Goal: Task Accomplishment & Management: Use online tool/utility

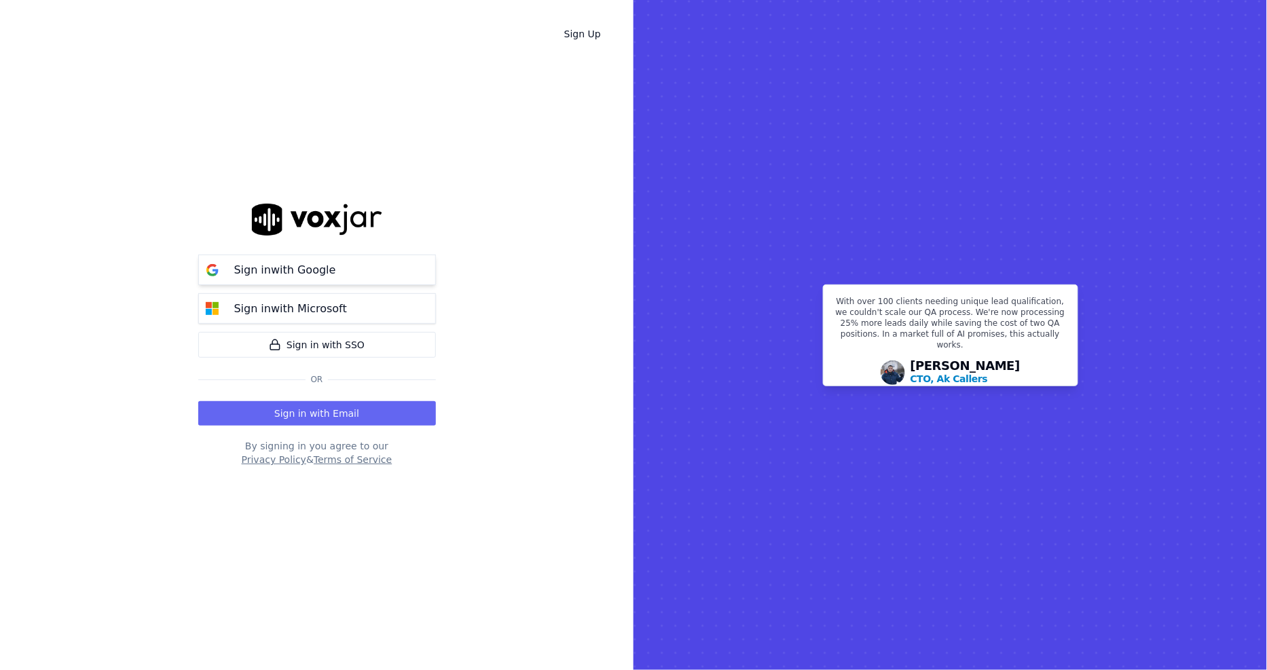
click at [322, 276] on p "Sign in with Google" at bounding box center [285, 270] width 102 height 16
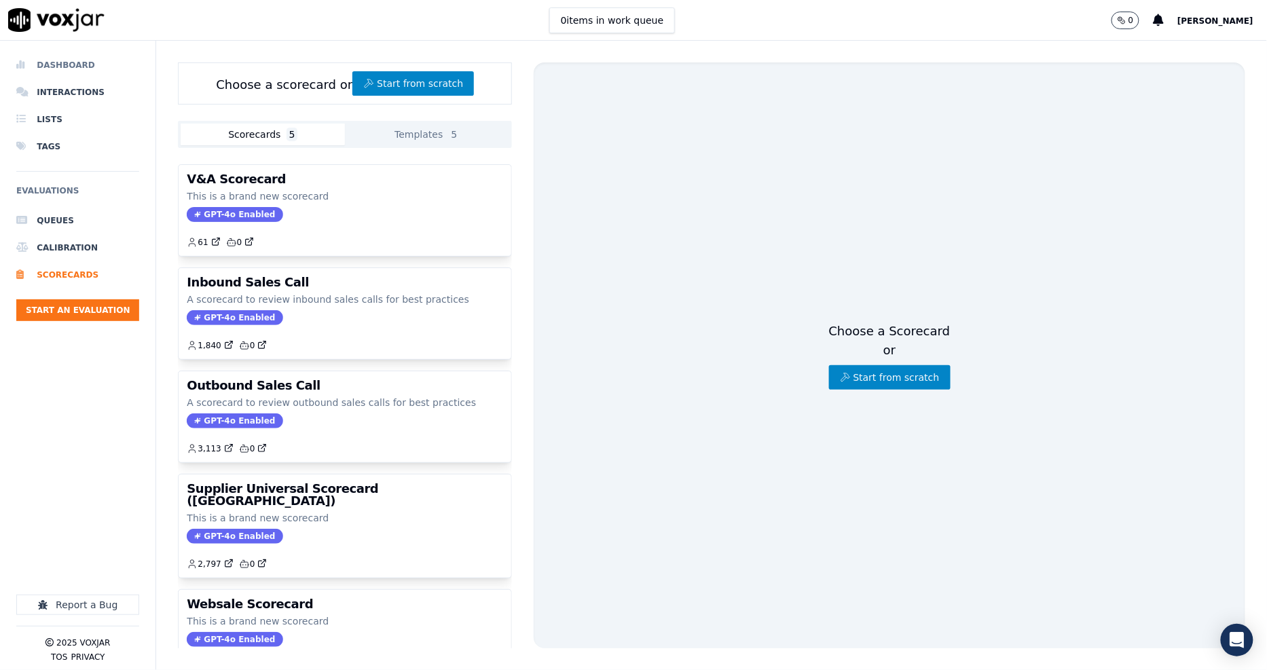
click at [56, 61] on li "Dashboard" at bounding box center [77, 65] width 123 height 27
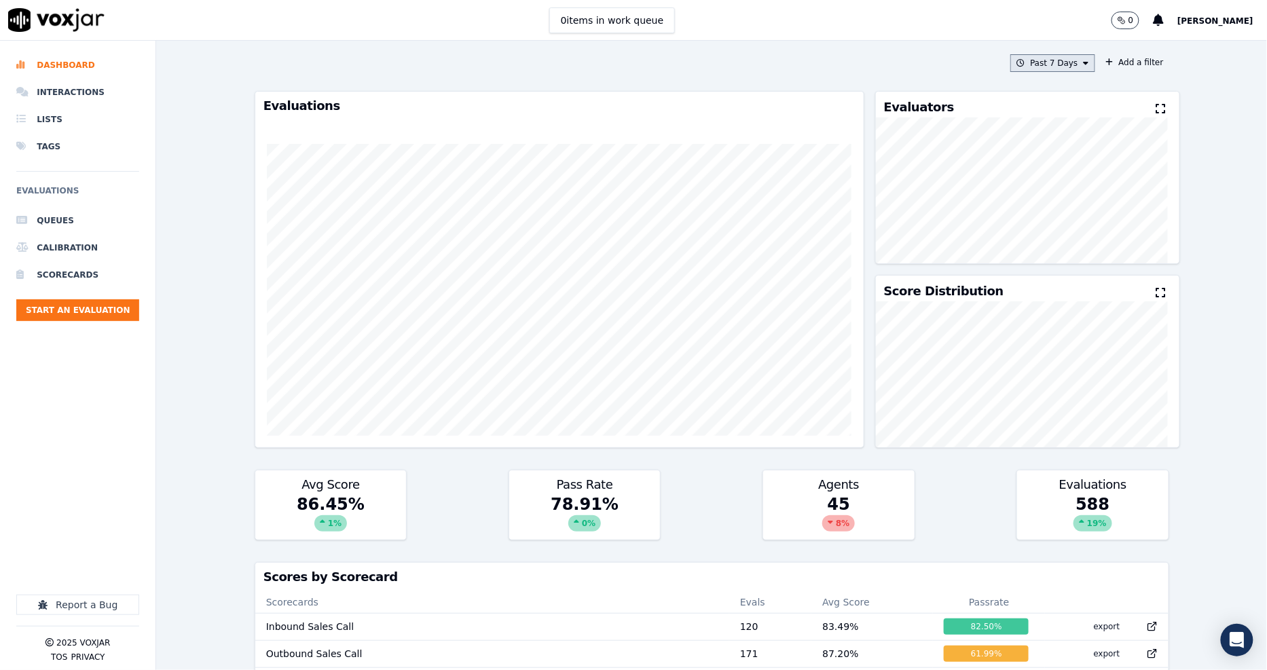
click at [1058, 70] on button "Past 7 Days" at bounding box center [1052, 63] width 84 height 18
click at [1032, 139] on div "Past 7 Days" at bounding box center [1056, 137] width 48 height 11
click at [1061, 228] on button "Add" at bounding box center [1074, 219] width 26 height 22
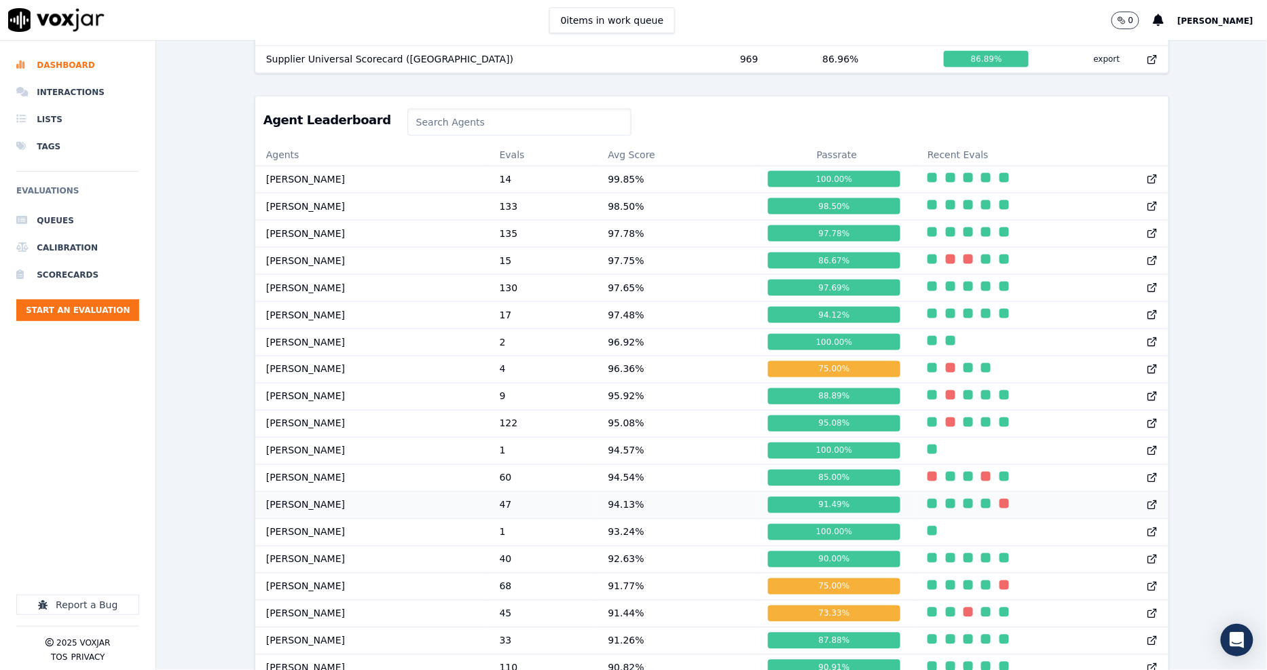
scroll to position [1392, 0]
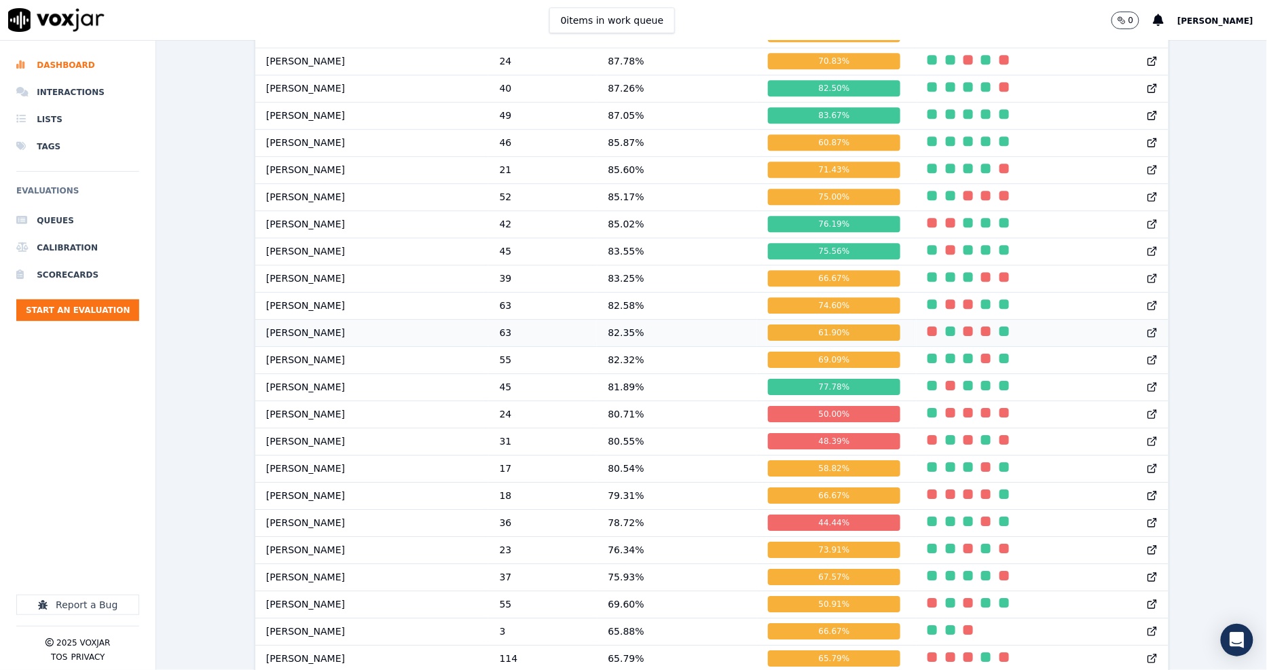
click at [821, 341] on div "61.90 %" at bounding box center [834, 332] width 132 height 16
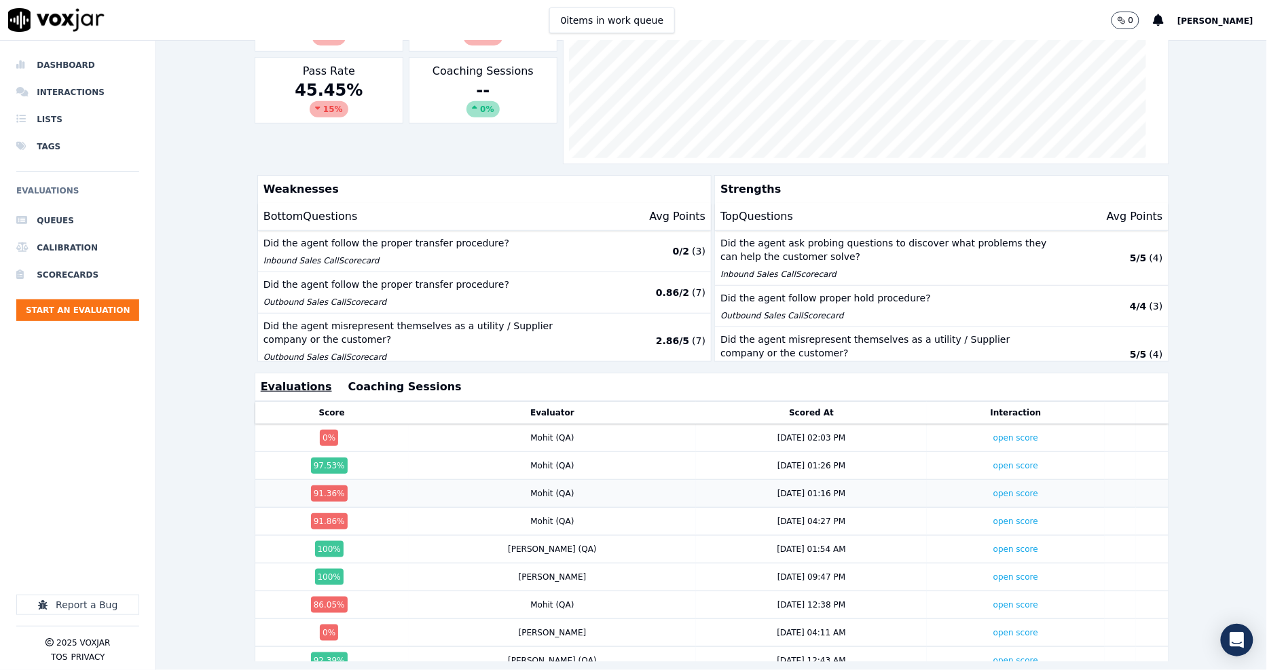
scroll to position [269, 0]
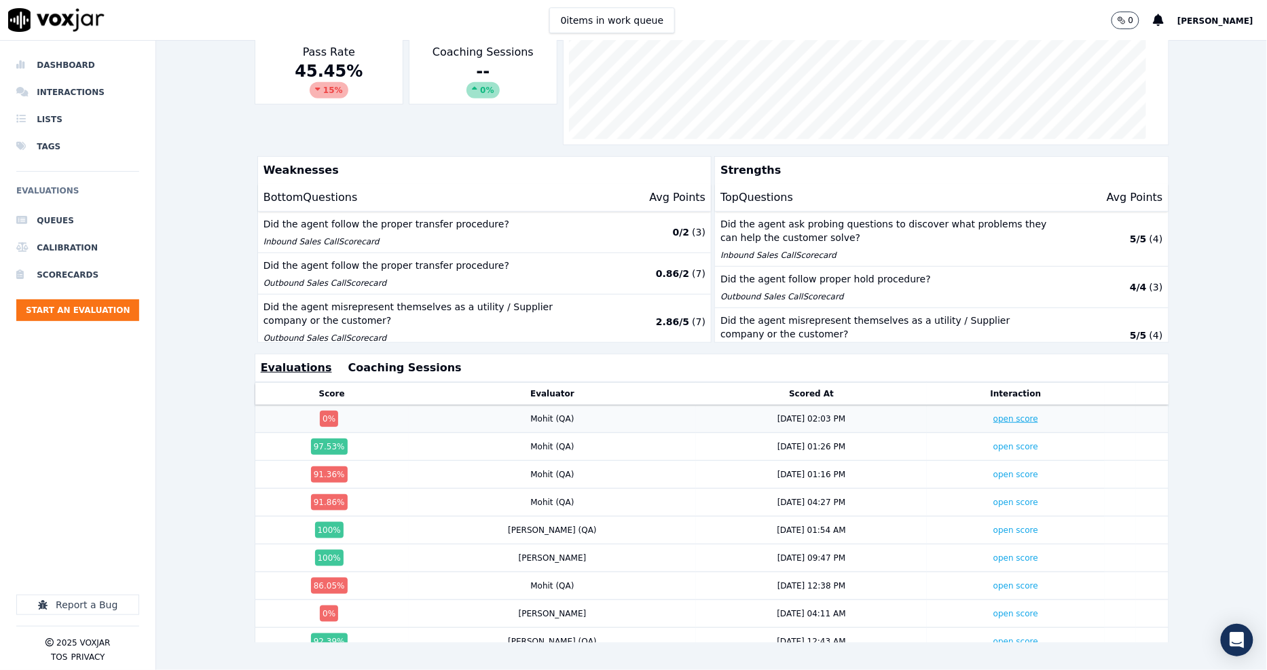
click at [993, 414] on link "open score" at bounding box center [1015, 419] width 45 height 10
click at [993, 470] on link "open score" at bounding box center [1015, 475] width 45 height 10
click at [993, 414] on link "open score" at bounding box center [1015, 419] width 45 height 10
click at [368, 360] on button "Coaching Sessions" at bounding box center [404, 368] width 113 height 16
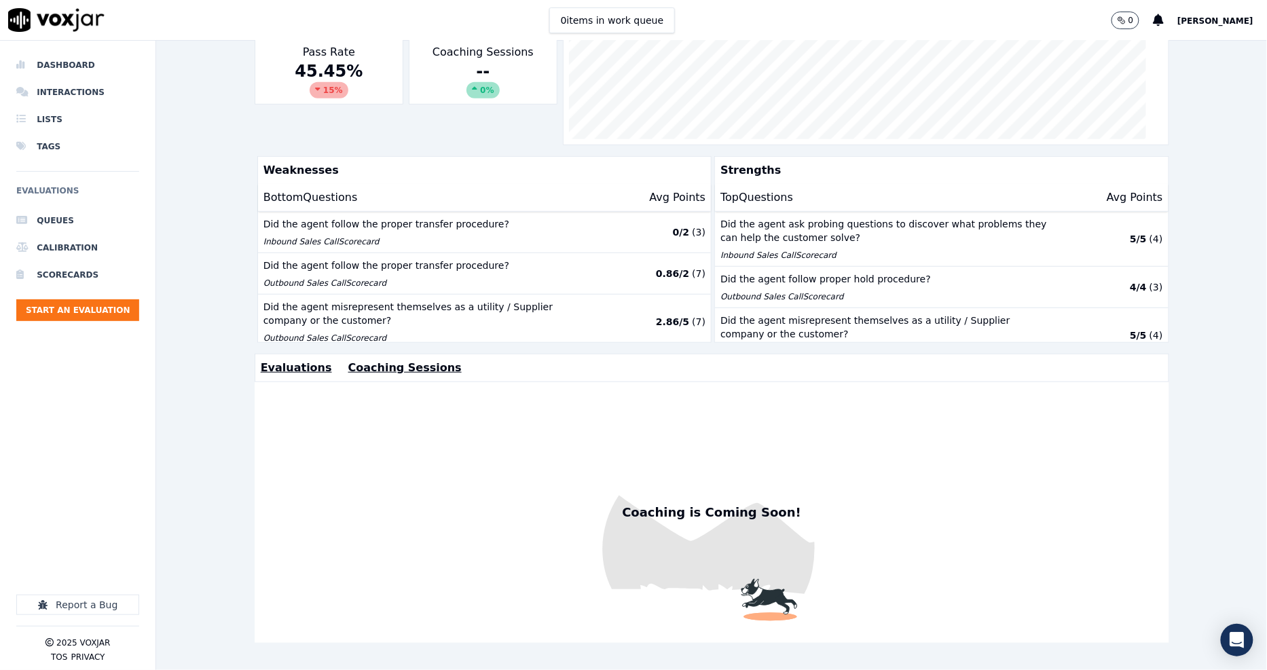
click at [289, 360] on button "Evaluations" at bounding box center [296, 368] width 71 height 16
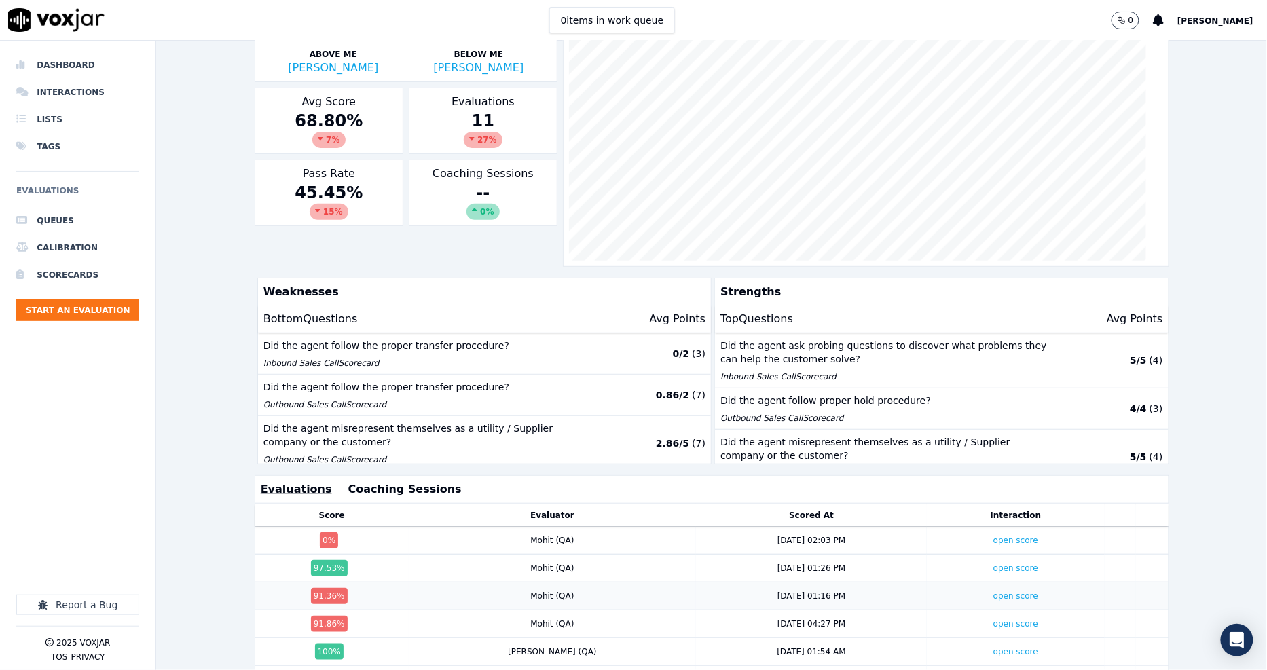
scroll to position [0, 0]
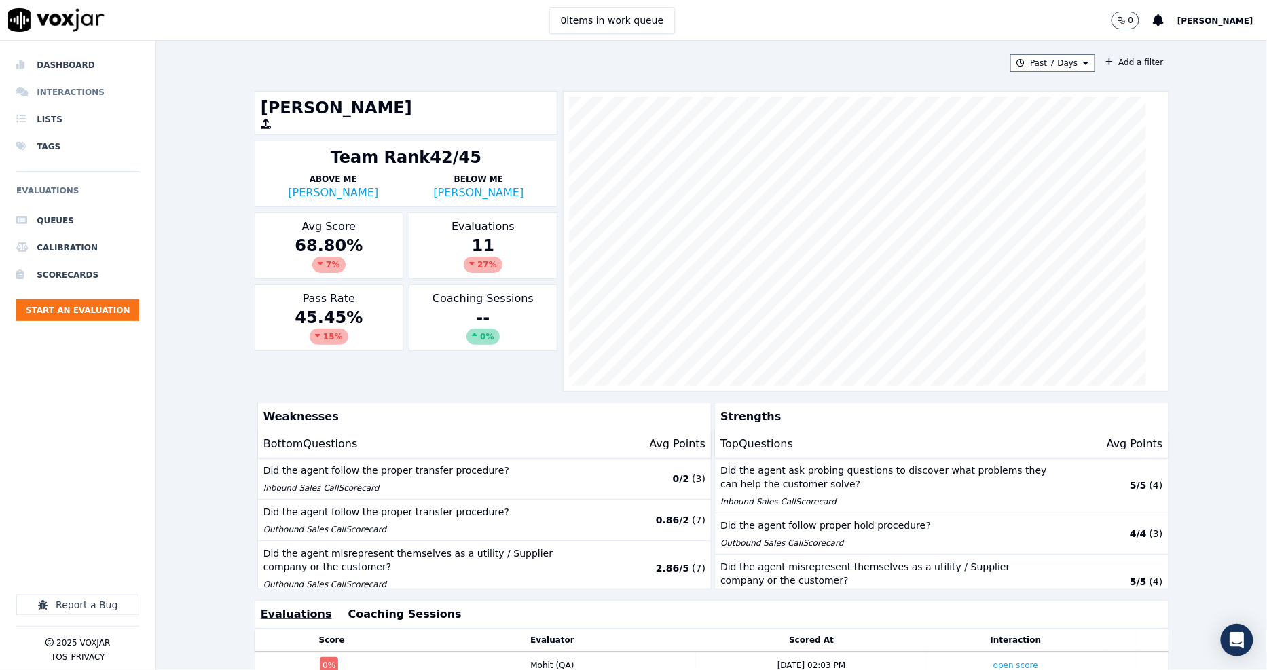
click at [55, 85] on li "Interactions" at bounding box center [77, 92] width 123 height 27
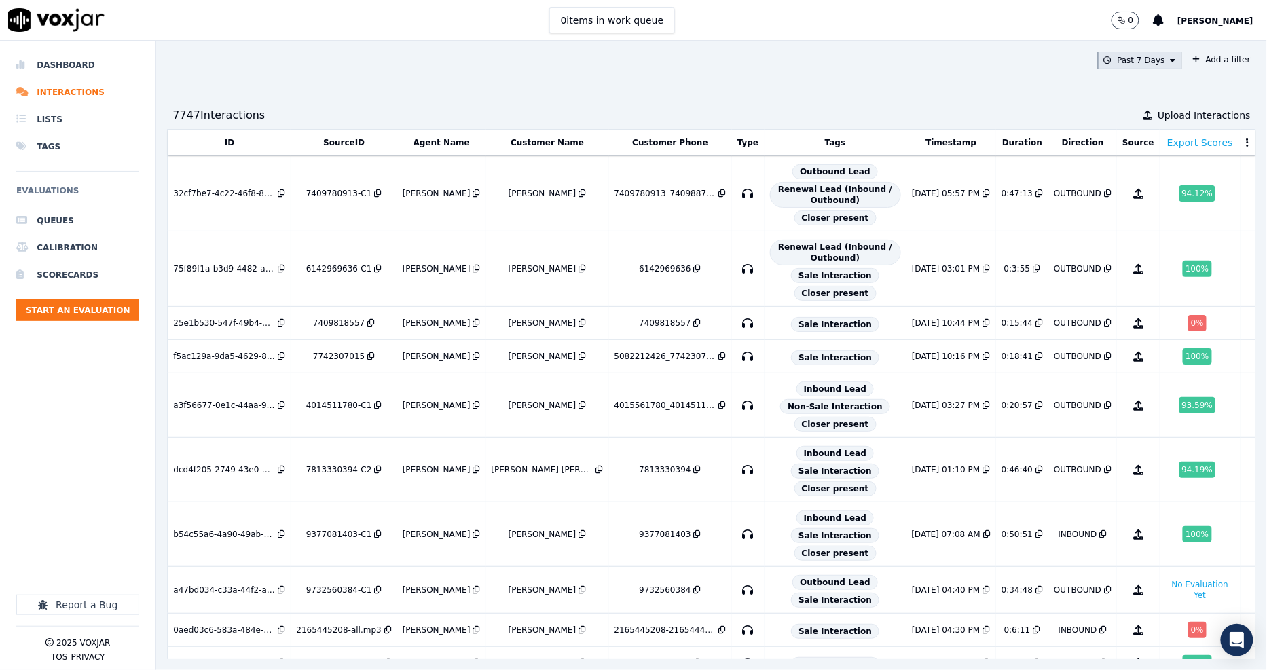
click at [1120, 61] on button "Past 7 Days" at bounding box center [1140, 61] width 84 height 18
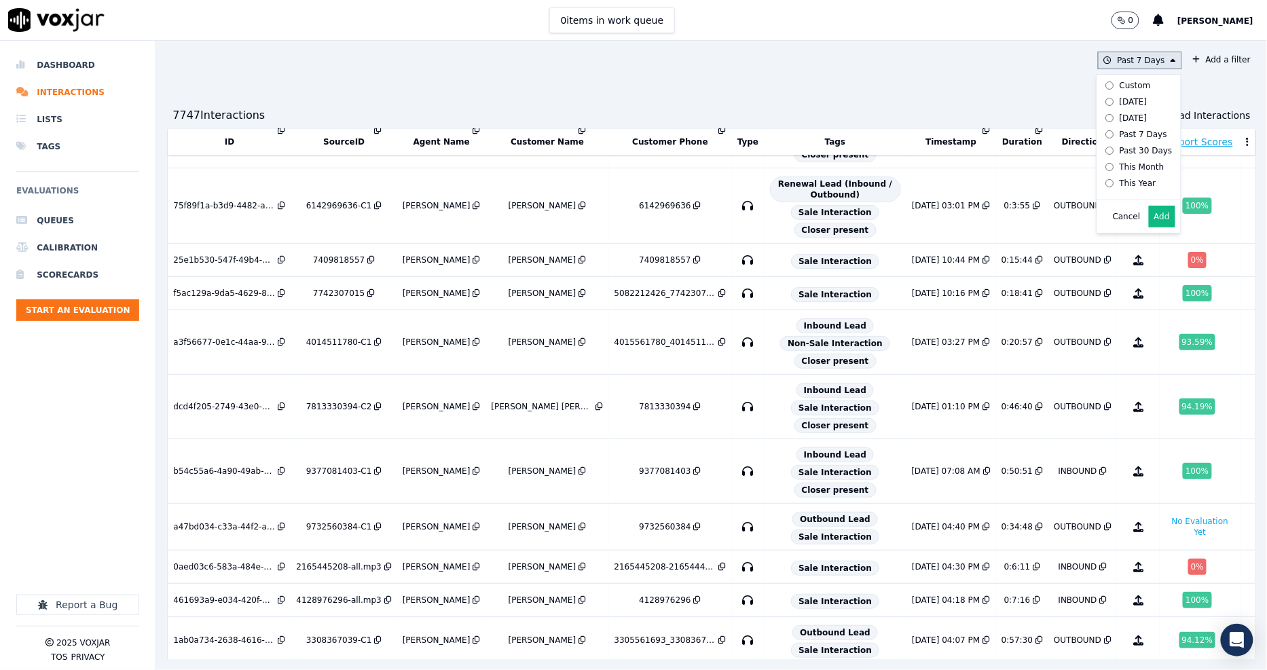
scroll to position [151, 0]
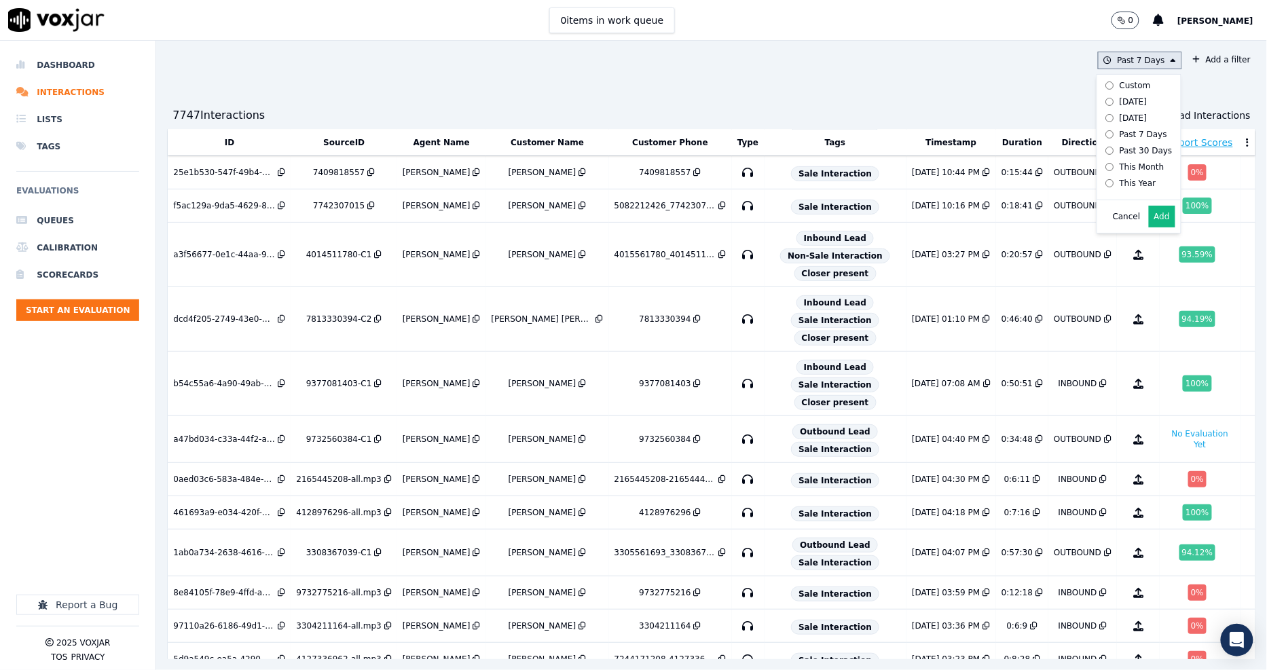
drag, startPoint x: 1112, startPoint y: 166, endPoint x: 1108, endPoint y: 191, distance: 24.8
click at [1108, 191] on div "Custom Today Yesterday Past 7 Days Past 30 Days This Month This Year" at bounding box center [1136, 134] width 73 height 114
click at [1119, 82] on div "Custom" at bounding box center [1134, 85] width 31 height 11
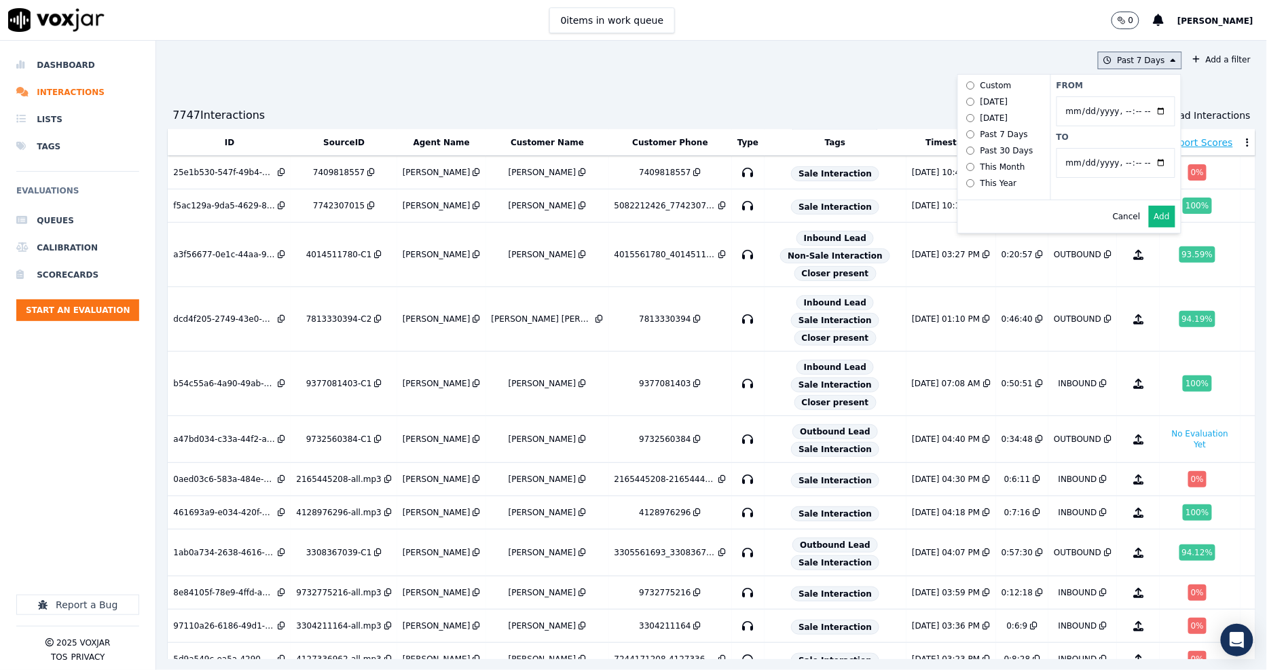
click at [1129, 111] on input "From" at bounding box center [1115, 111] width 119 height 30
type input "2025-06-21T00:00"
click at [1077, 125] on input "From" at bounding box center [1115, 111] width 119 height 30
click at [1064, 166] on input "To" at bounding box center [1115, 163] width 119 height 30
click at [1132, 163] on input "To" at bounding box center [1115, 163] width 119 height 30
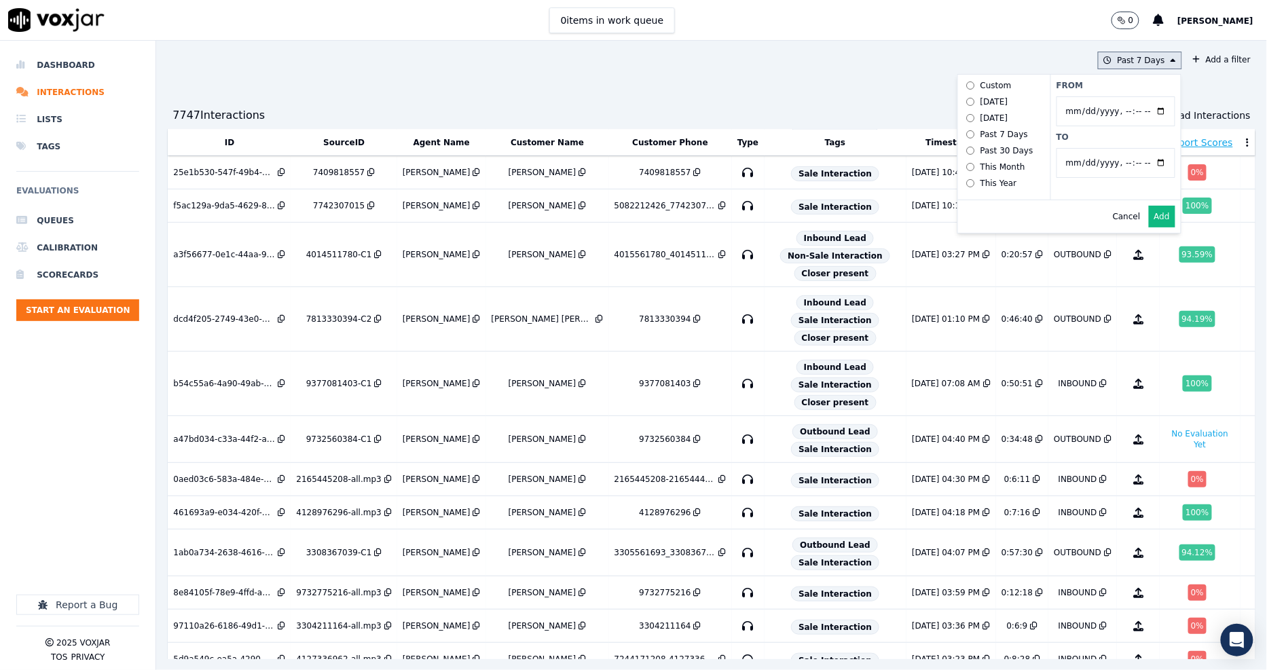
type input "2025-07-20T23:59"
click at [1007, 233] on div "Cancel Add" at bounding box center [1069, 216] width 223 height 33
click at [1149, 227] on button "Add" at bounding box center [1162, 217] width 26 height 22
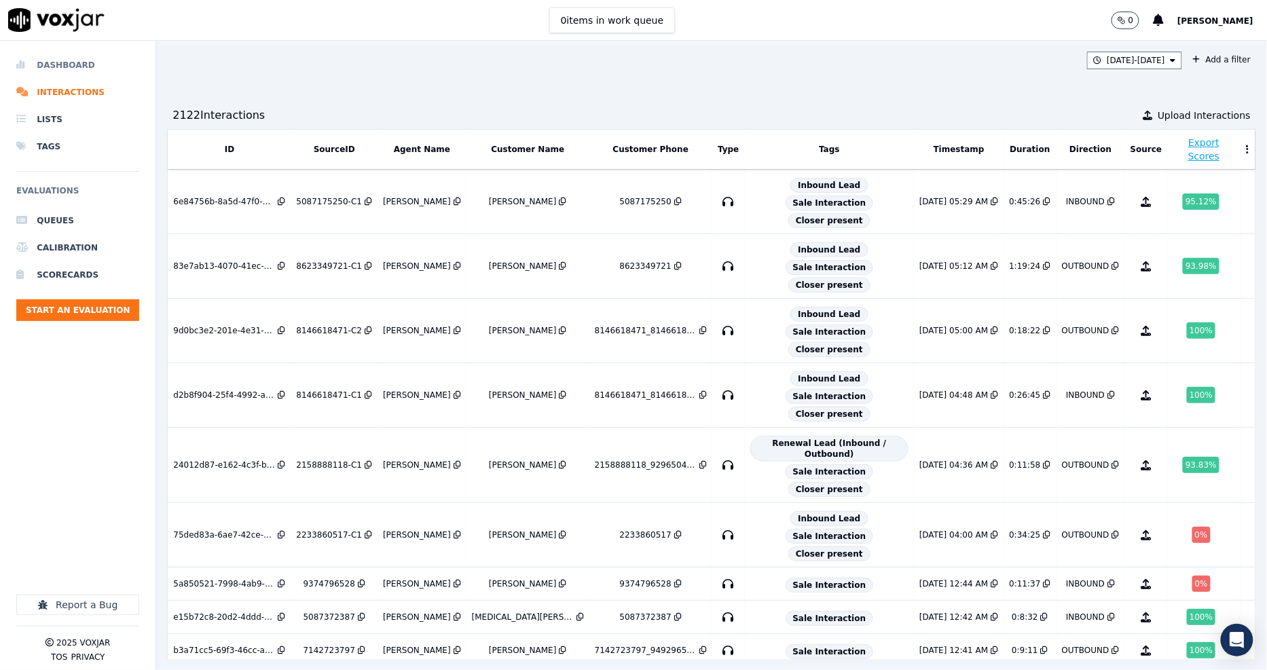
click at [91, 71] on li "Dashboard" at bounding box center [77, 65] width 123 height 27
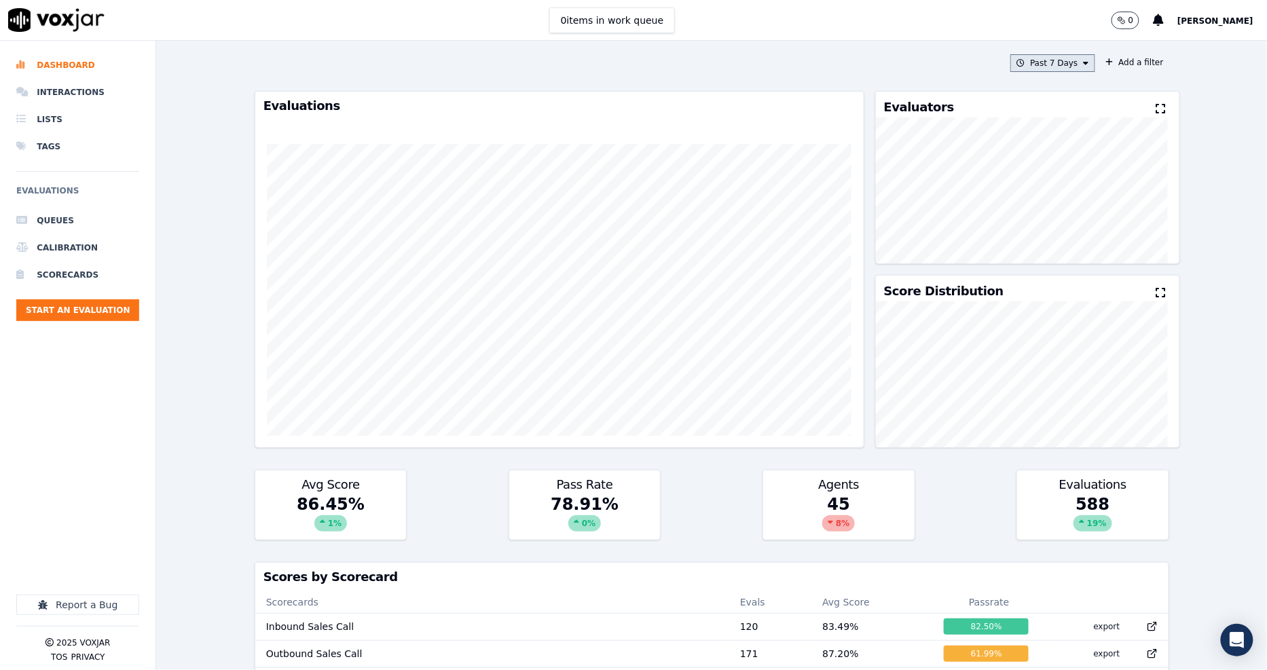
click at [1042, 69] on button "Past 7 Days" at bounding box center [1052, 63] width 84 height 18
click at [1032, 90] on div "Custom" at bounding box center [1047, 88] width 31 height 11
click at [987, 114] on input "From" at bounding box center [1028, 114] width 119 height 30
click at [1062, 115] on input "From" at bounding box center [1028, 114] width 119 height 30
click at [1058, 113] on input "From" at bounding box center [1028, 114] width 119 height 30
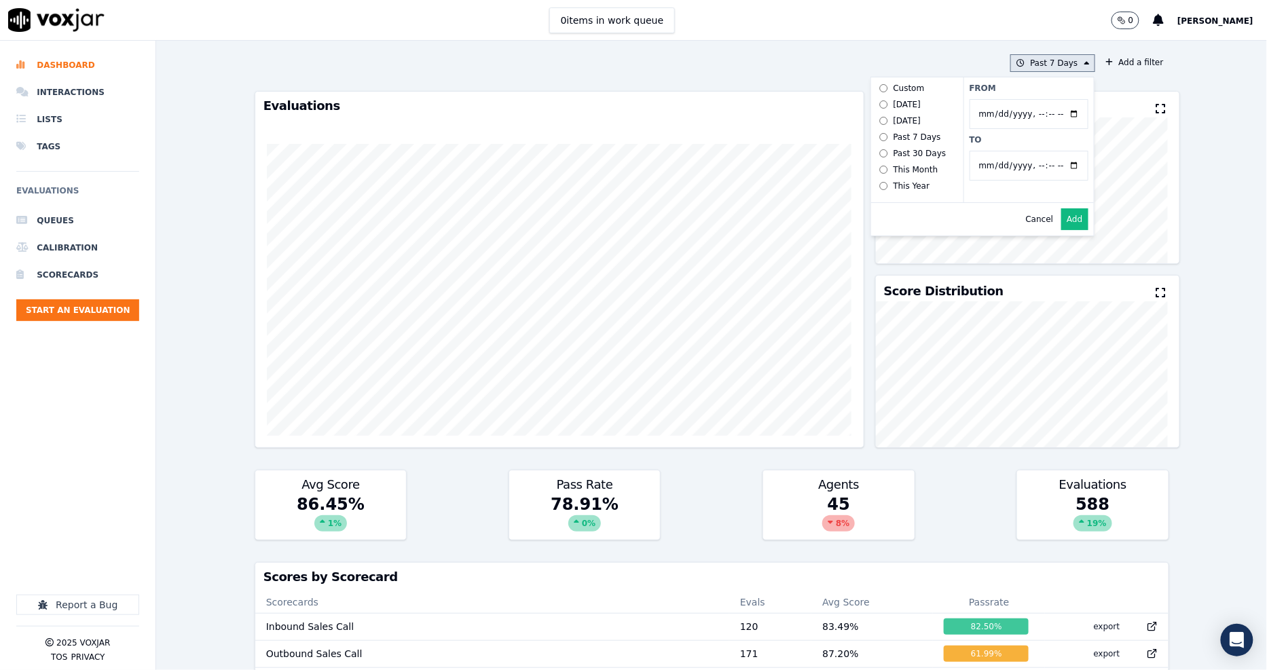
type input "2025-06-21T00:00"
click at [919, 221] on div "Cancel Add" at bounding box center [982, 219] width 223 height 33
click at [1055, 163] on input "To" at bounding box center [1028, 166] width 119 height 30
type input "2025-07-20T23:59"
click at [885, 236] on div "Cancel Add" at bounding box center [982, 219] width 223 height 33
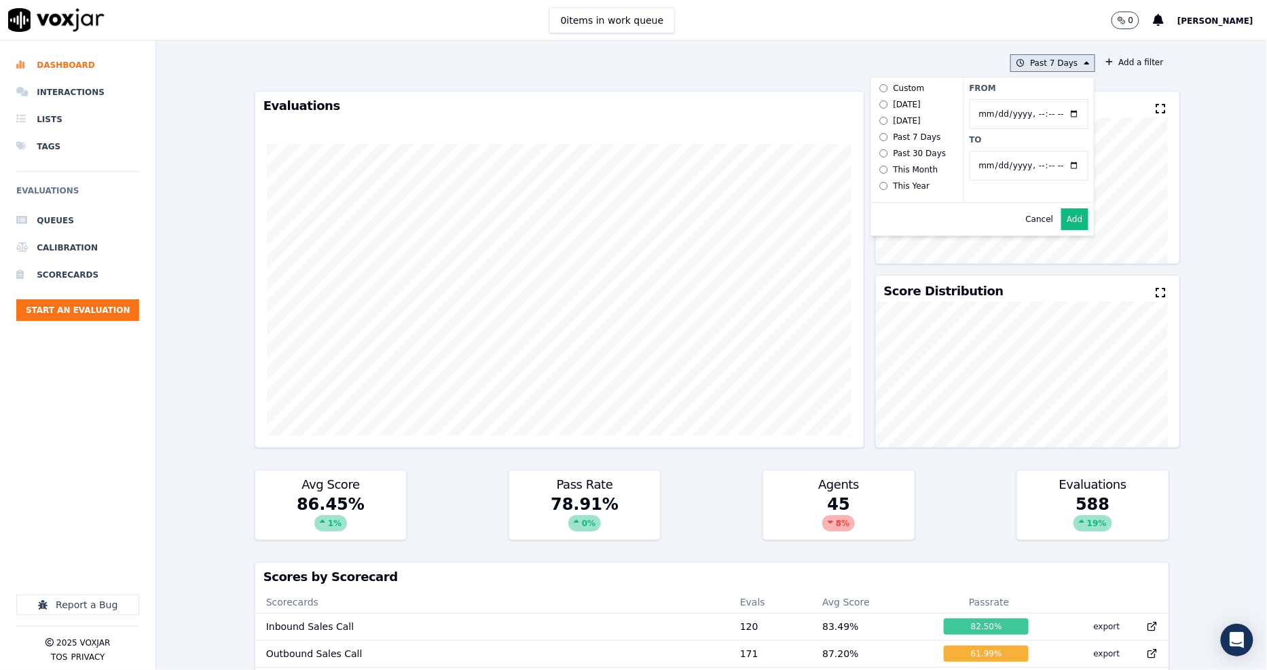
click at [1061, 229] on button "Add" at bounding box center [1074, 219] width 26 height 22
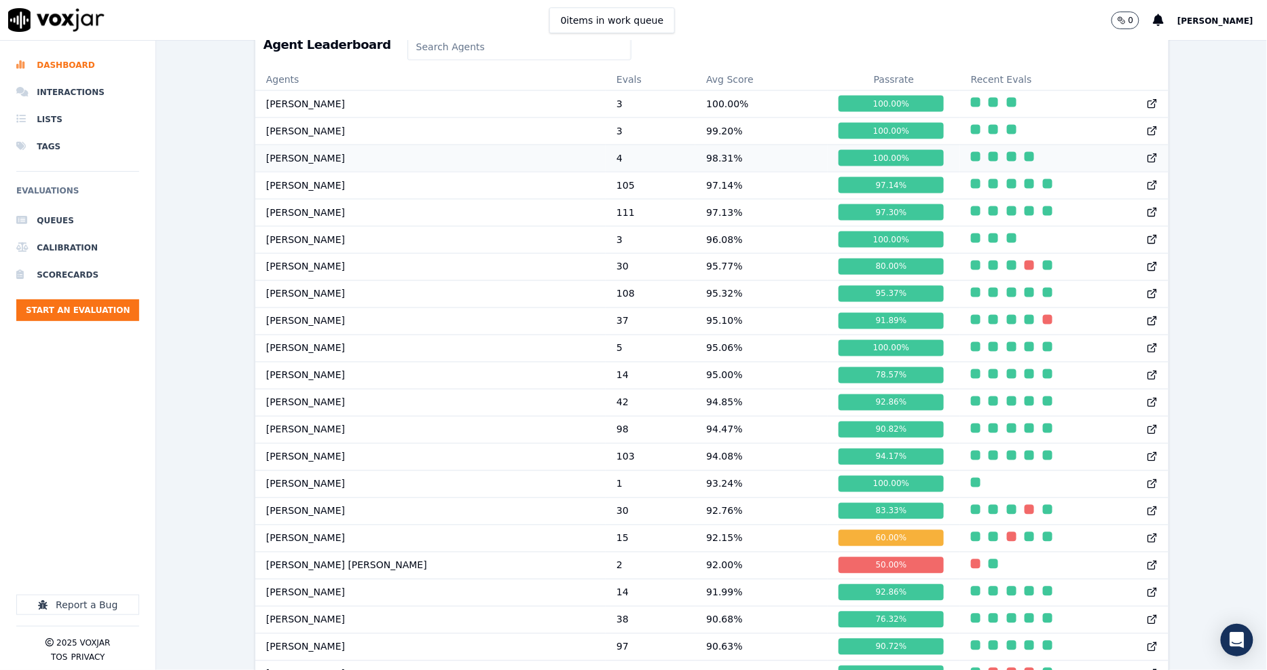
scroll to position [724, 0]
drag, startPoint x: 610, startPoint y: 413, endPoint x: 658, endPoint y: 418, distance: 49.2
click at [695, 416] on td "94.85 %" at bounding box center [761, 402] width 132 height 27
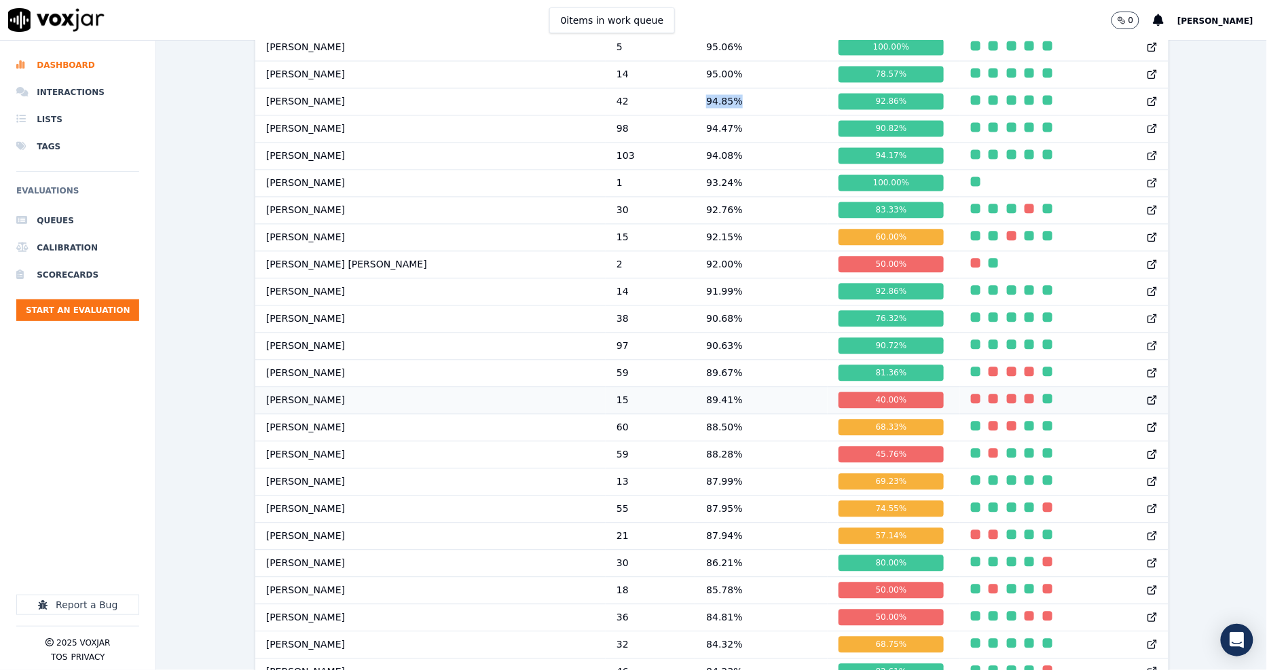
scroll to position [1026, 0]
drag, startPoint x: 817, startPoint y: 467, endPoint x: 622, endPoint y: 464, distance: 194.9
click at [622, 464] on tr "James Murtuza 59 88.28 % 45.76 %" at bounding box center [711, 453] width 913 height 27
click at [606, 467] on td "59" at bounding box center [651, 453] width 90 height 27
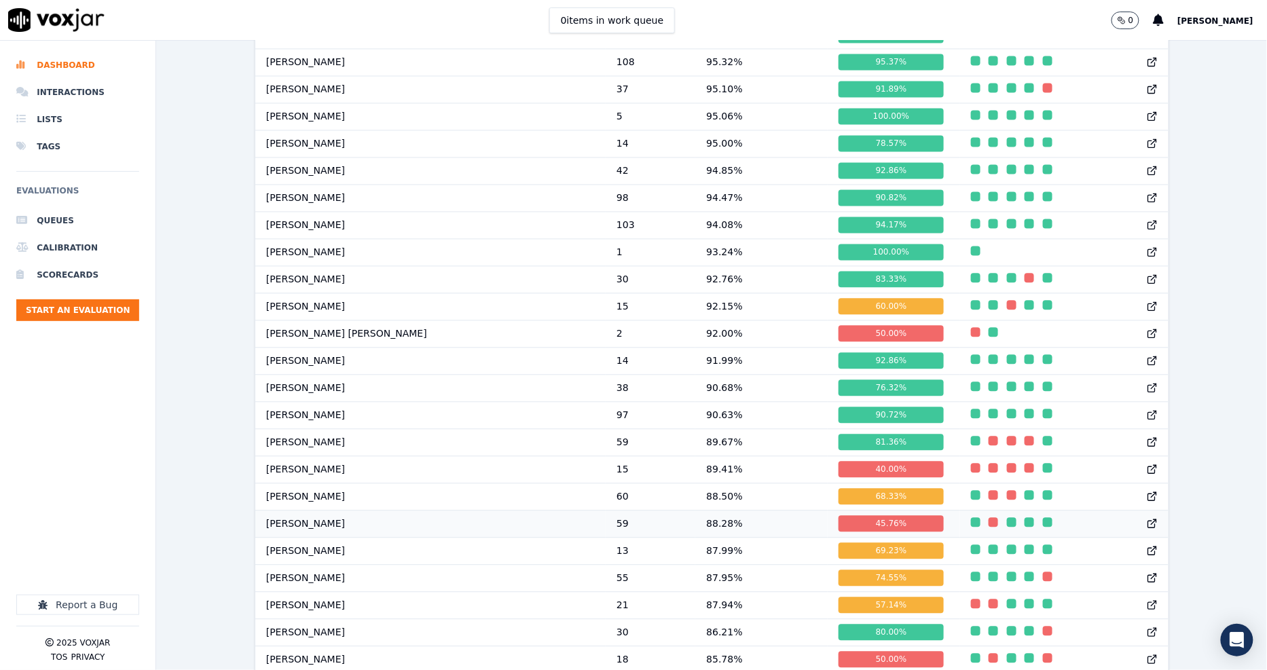
scroll to position [980, 0]
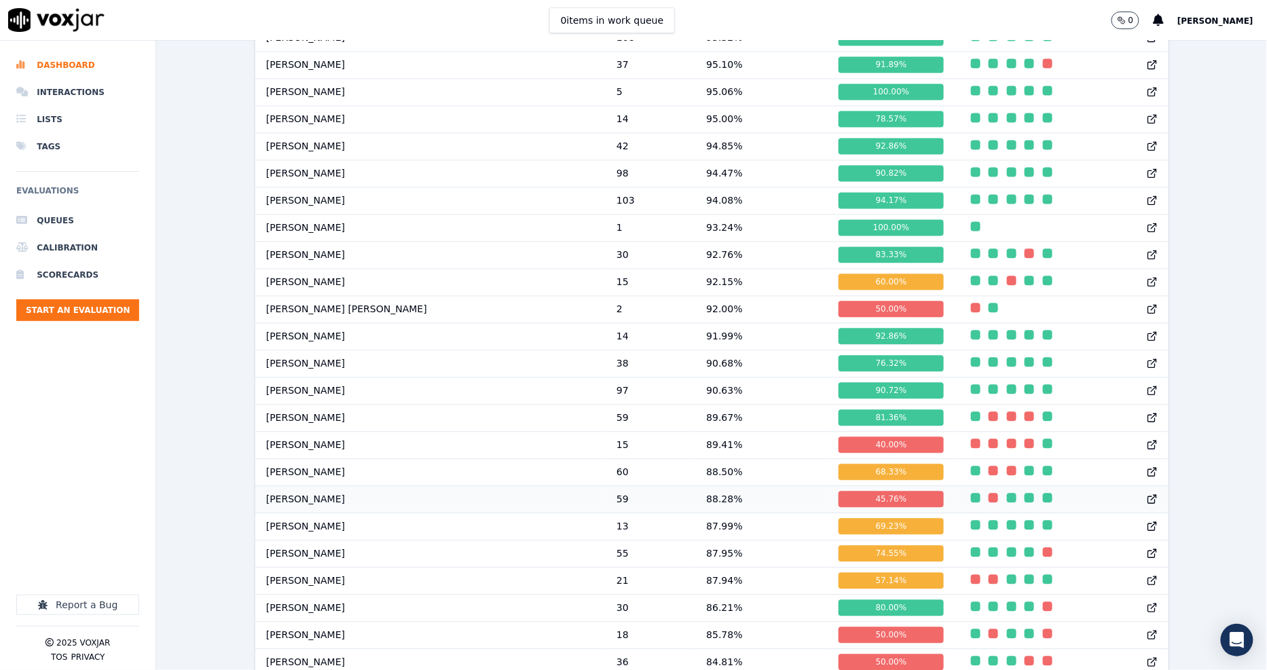
click at [606, 512] on td "59" at bounding box center [651, 499] width 90 height 27
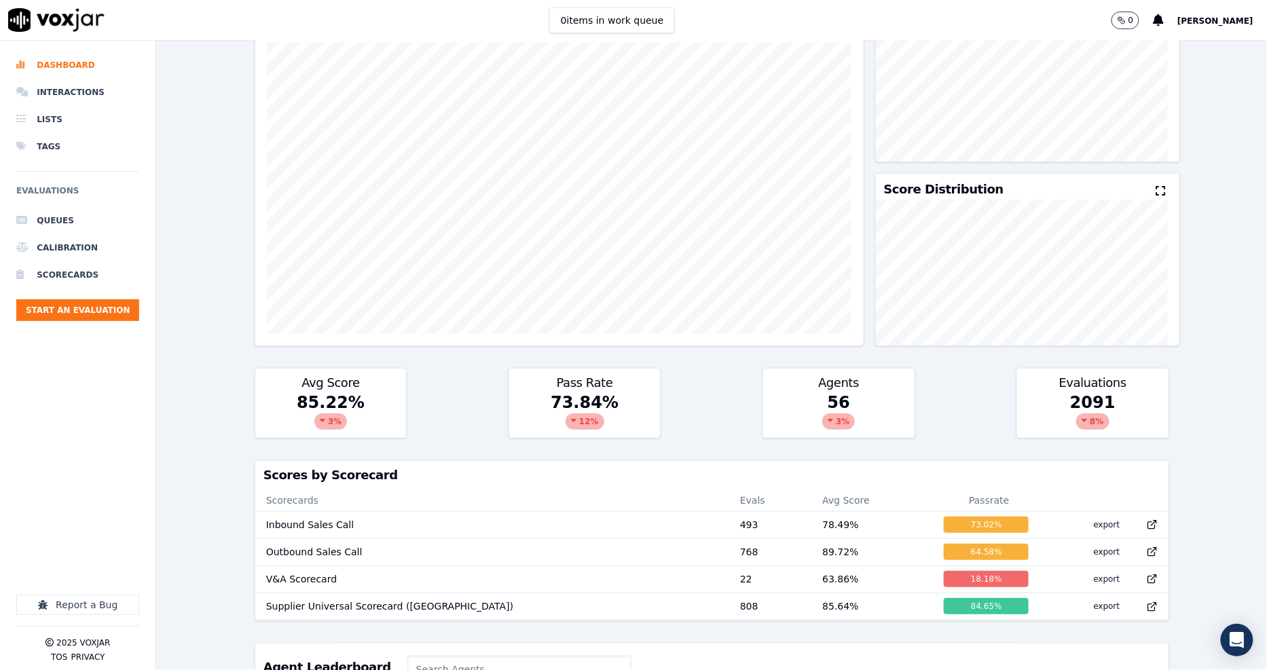
scroll to position [0, 0]
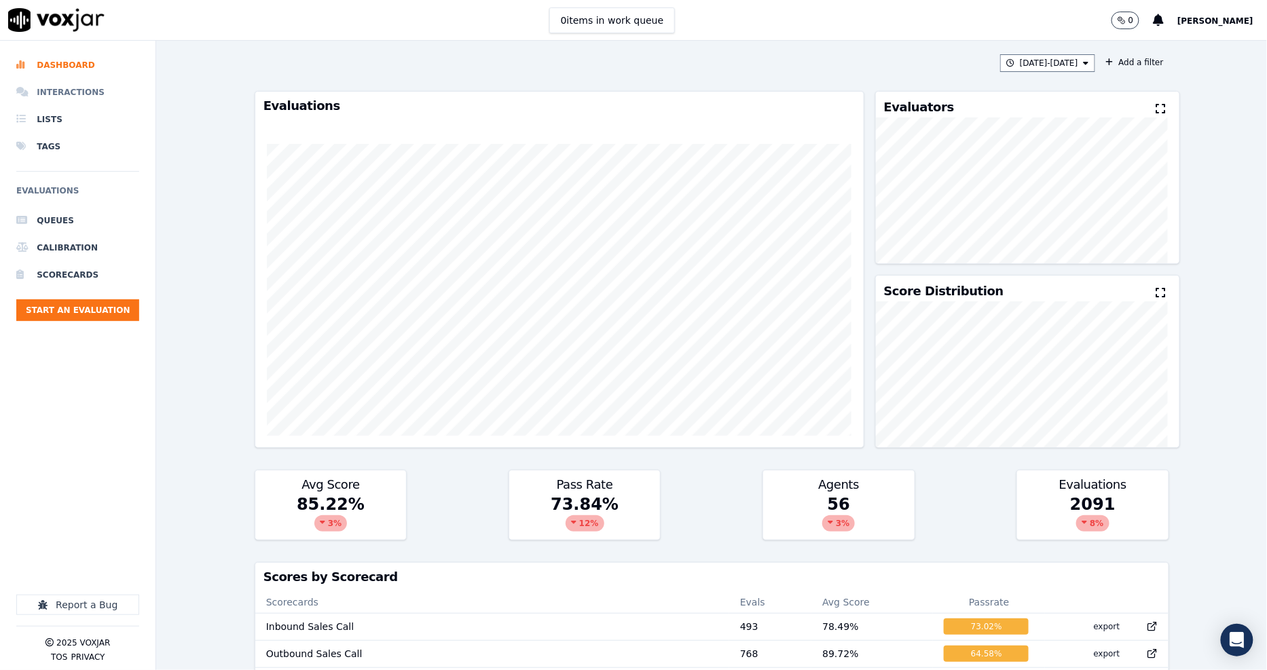
click at [64, 92] on li "Interactions" at bounding box center [77, 92] width 123 height 27
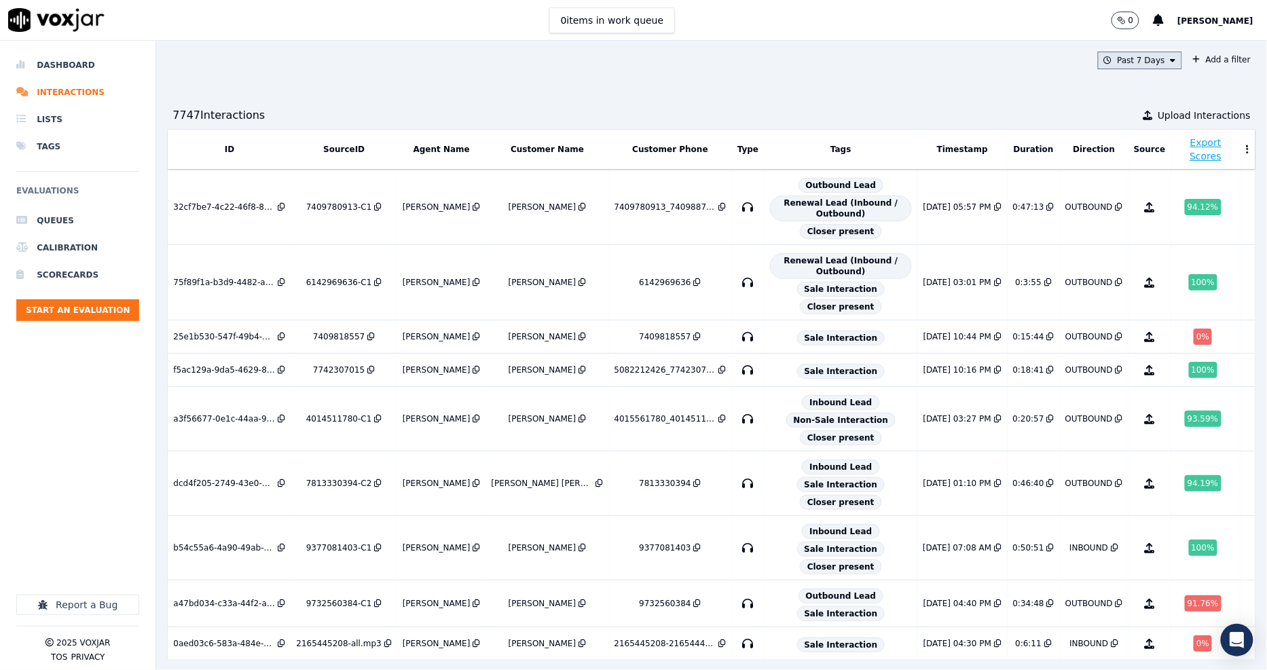
click at [1134, 68] on button "Past 7 Days" at bounding box center [1140, 61] width 84 height 18
click at [1134, 68] on button "Past 7 Days Custom Today Yesterday Past 7 Days Past 30 Days This Month This Yea…" at bounding box center [1140, 61] width 84 height 18
click at [1139, 64] on button "Past 7 Days" at bounding box center [1140, 61] width 84 height 18
click at [1119, 89] on div "Custom" at bounding box center [1134, 85] width 31 height 11
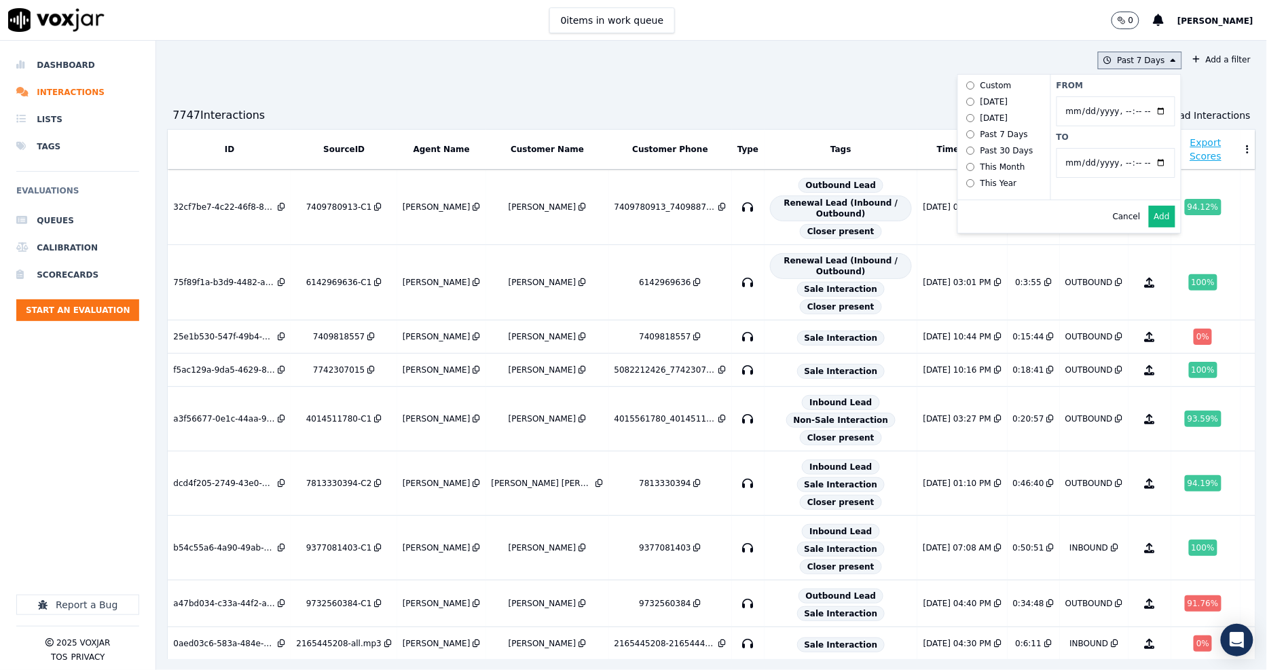
click at [1076, 118] on input "From" at bounding box center [1115, 111] width 119 height 30
click at [1132, 111] on input "From" at bounding box center [1115, 111] width 119 height 30
click at [1130, 115] on input "From" at bounding box center [1115, 111] width 119 height 30
type input "2025-06-23T00:00"
click at [994, 225] on div "Cancel Add" at bounding box center [1069, 216] width 223 height 33
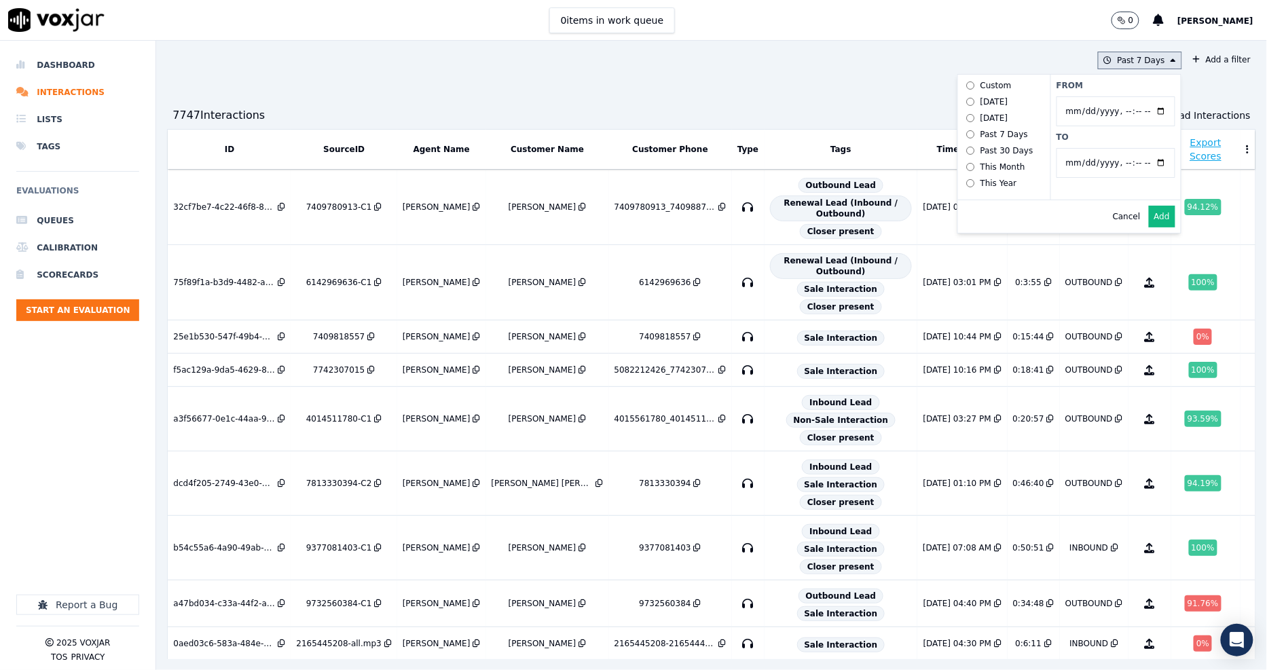
click at [1128, 162] on input "To" at bounding box center [1115, 163] width 119 height 30
type input "2025-07-20T23:59"
click at [983, 215] on div "Cancel Add" at bounding box center [1069, 216] width 223 height 33
click at [1149, 227] on button "Add" at bounding box center [1162, 217] width 26 height 22
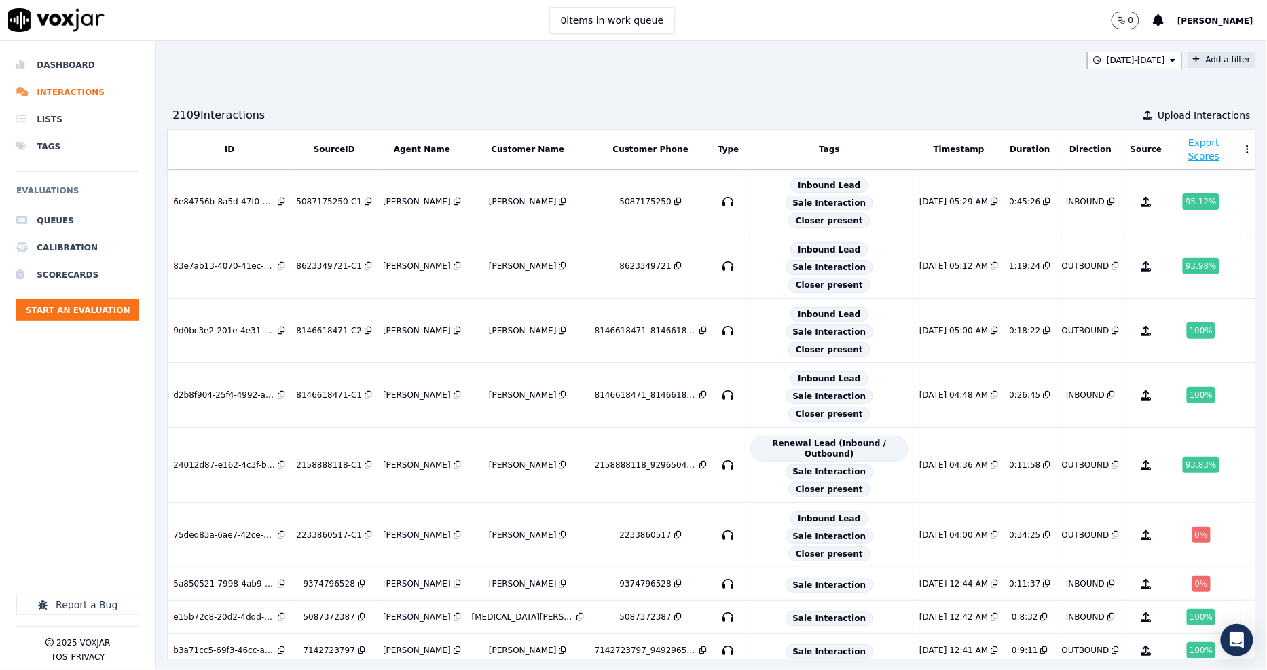
click at [1187, 53] on button "Add a filter" at bounding box center [1221, 60] width 69 height 16
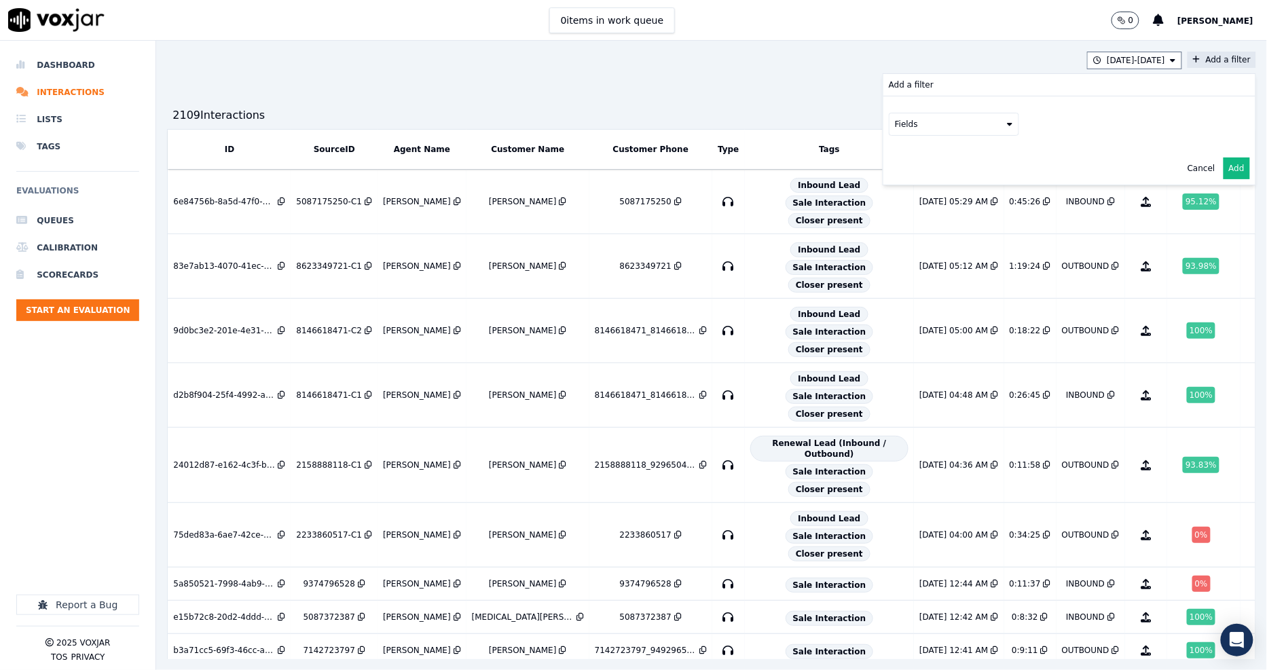
click at [933, 124] on button "Fields" at bounding box center [954, 124] width 130 height 23
click at [912, 240] on div "agents" at bounding box center [926, 245] width 28 height 11
click at [952, 156] on button "Fields" at bounding box center [970, 152] width 130 height 23
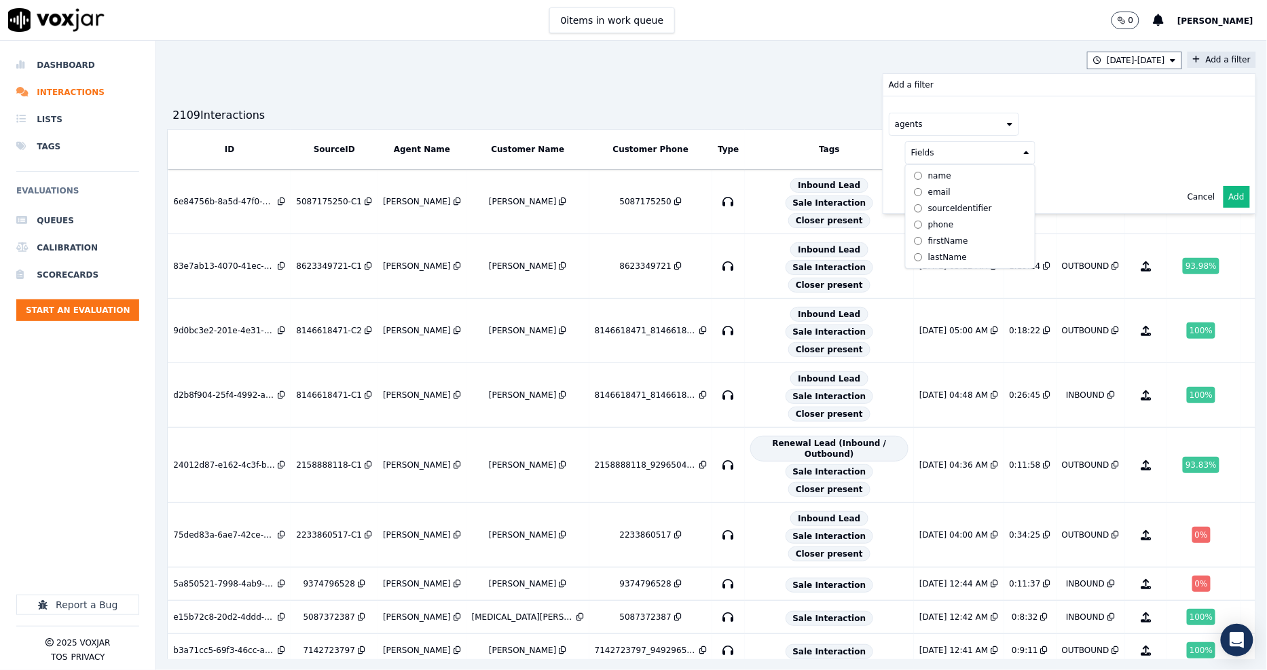
click at [917, 181] on label "name" at bounding box center [970, 176] width 124 height 16
click at [1041, 159] on button at bounding box center [1139, 151] width 196 height 20
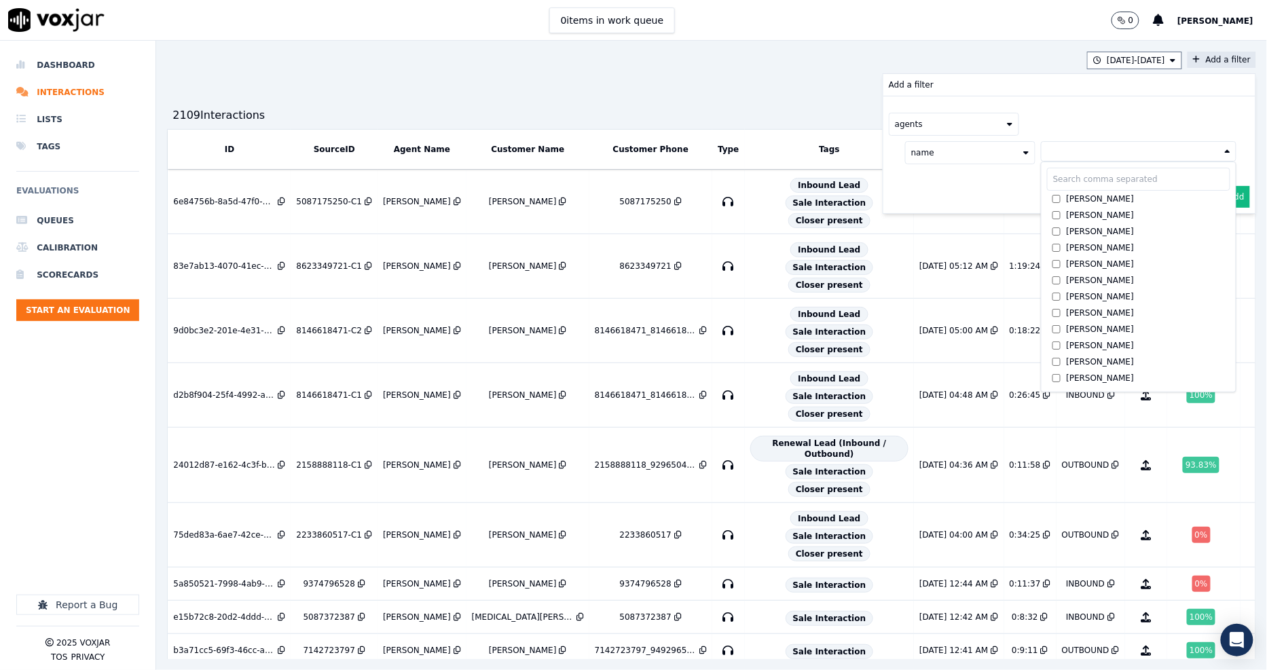
click at [1047, 179] on input "text" at bounding box center [1138, 179] width 183 height 23
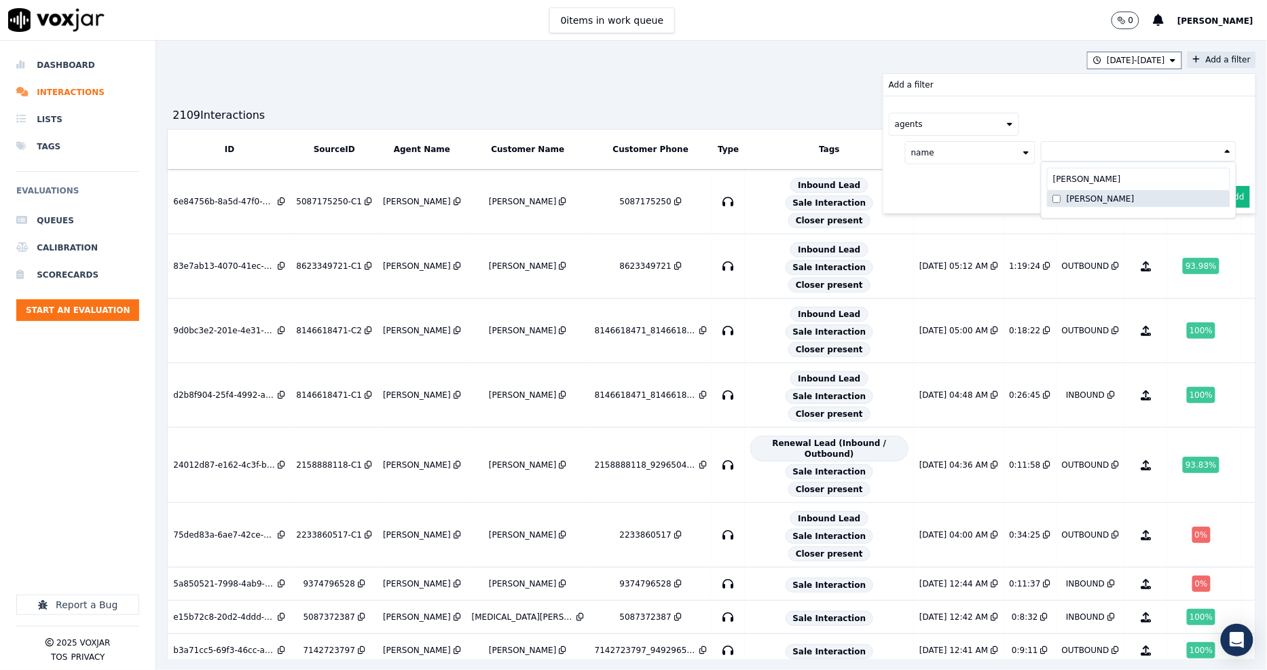
type input "james"
click at [975, 201] on div "agents name James Murtuza james James Murtuza AND" at bounding box center [1069, 154] width 372 height 117
click at [1223, 225] on button "Add" at bounding box center [1236, 230] width 26 height 22
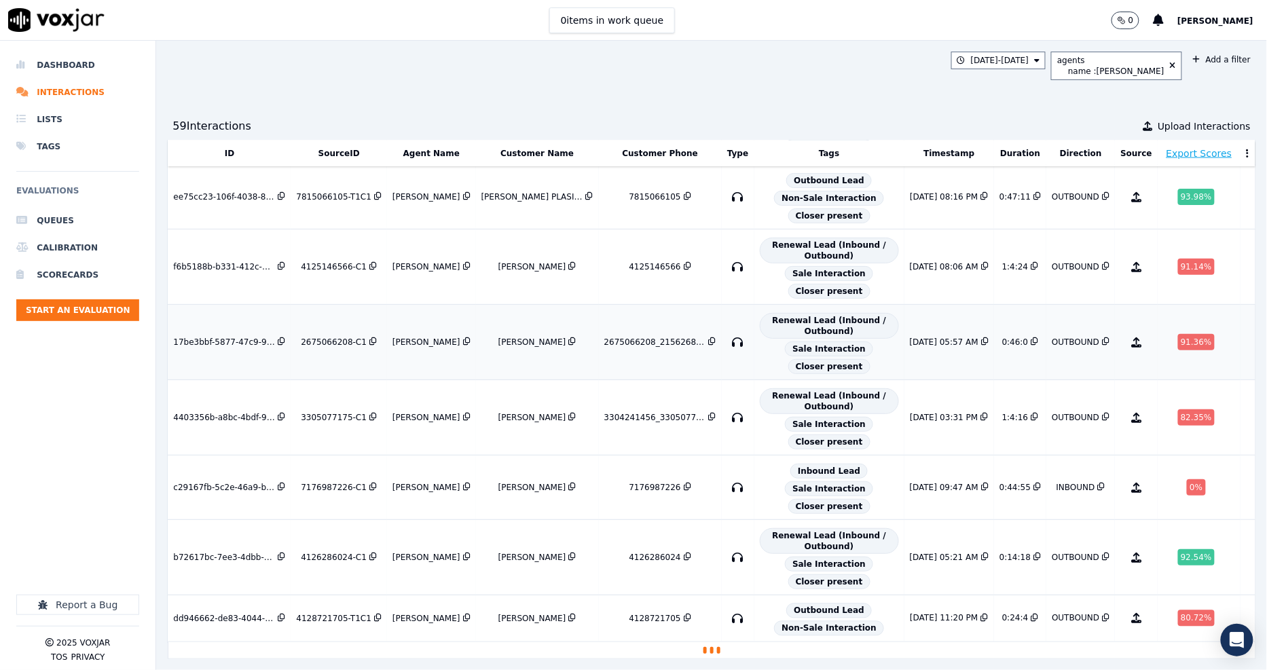
scroll to position [964, 0]
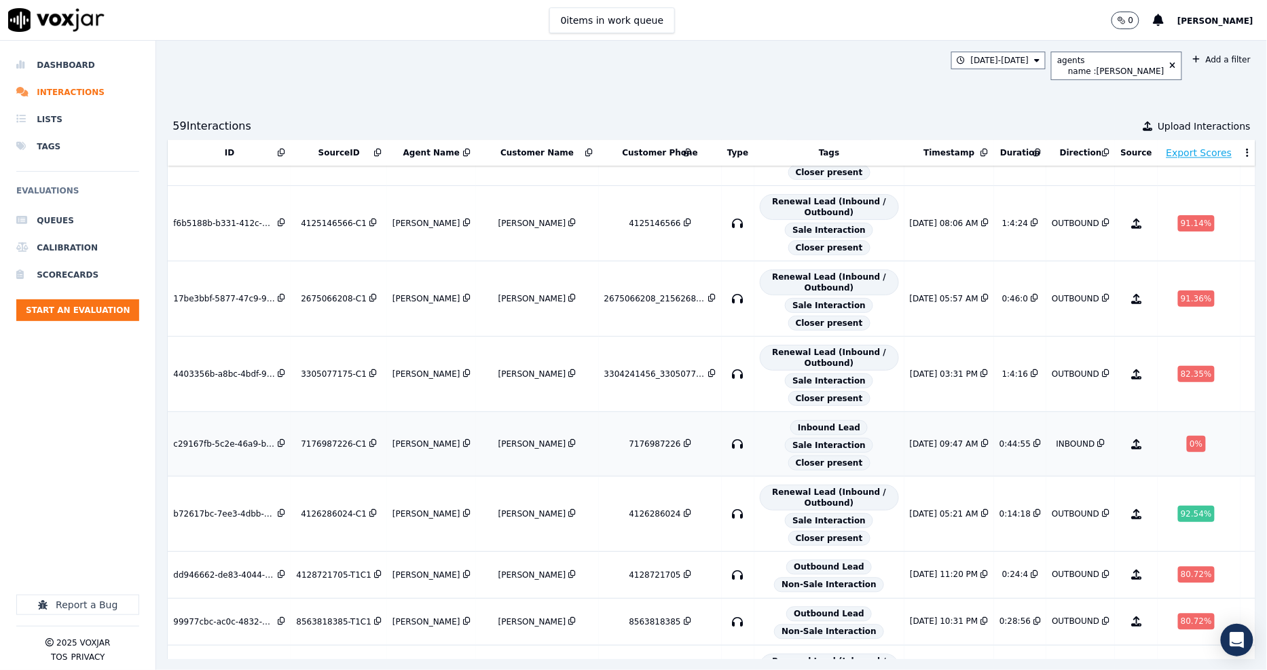
click at [188, 449] on div "c29167fb-5c2e-46a9-bb95-07a41a2334e0" at bounding box center [224, 444] width 102 height 11
drag, startPoint x: 595, startPoint y: 451, endPoint x: 649, endPoint y: 453, distance: 54.3
click at [649, 449] on div "7176987226" at bounding box center [660, 444] width 112 height 11
click at [69, 464] on div at bounding box center [77, 530] width 123 height 132
drag, startPoint x: 598, startPoint y: 459, endPoint x: 646, endPoint y: 459, distance: 47.5
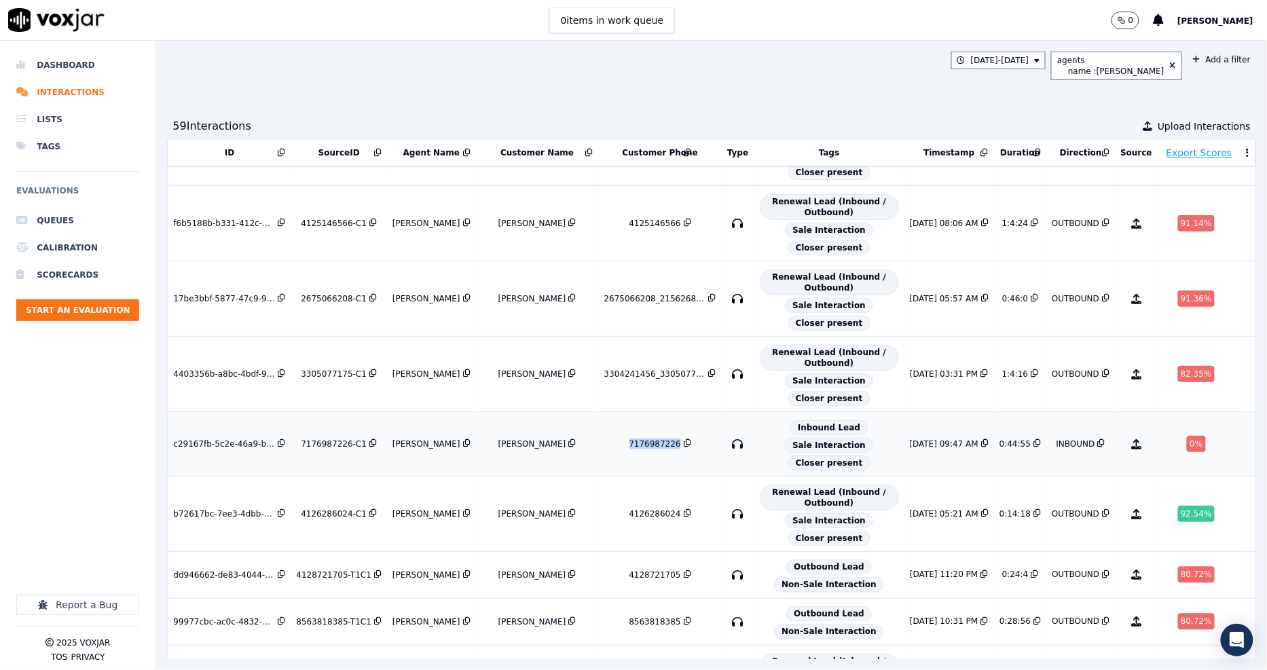
click at [646, 459] on td "7176987226" at bounding box center [660, 444] width 123 height 64
copy div "7176987226"
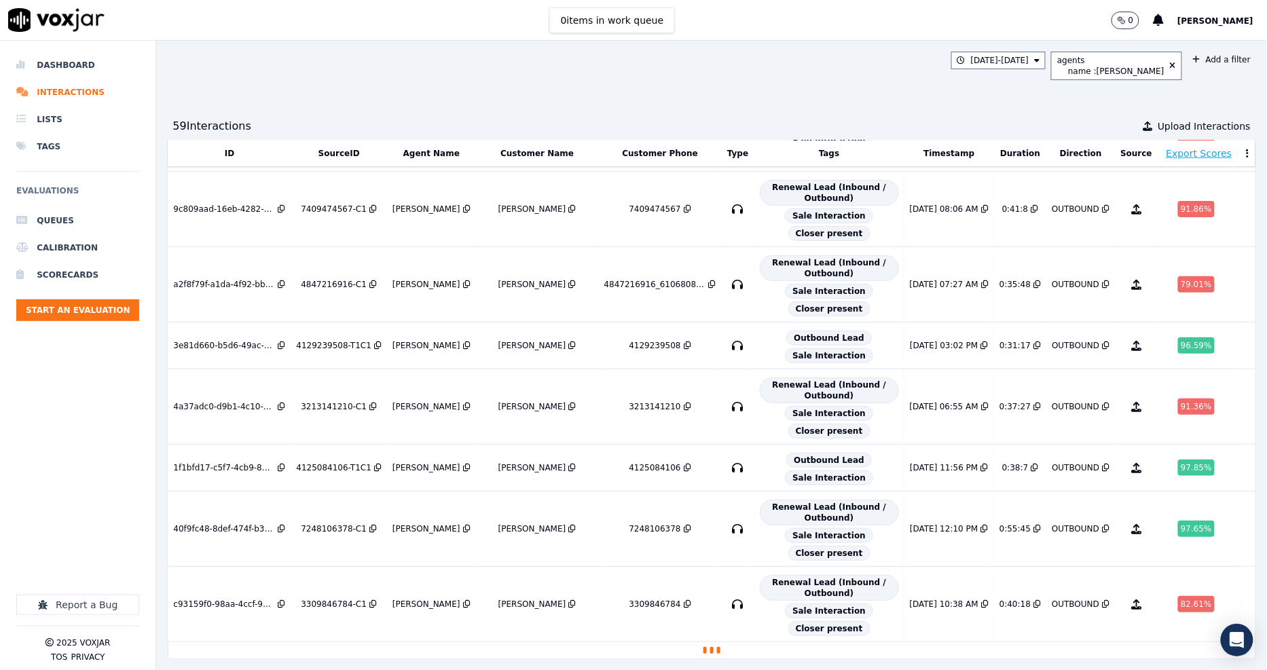
scroll to position [2337, 0]
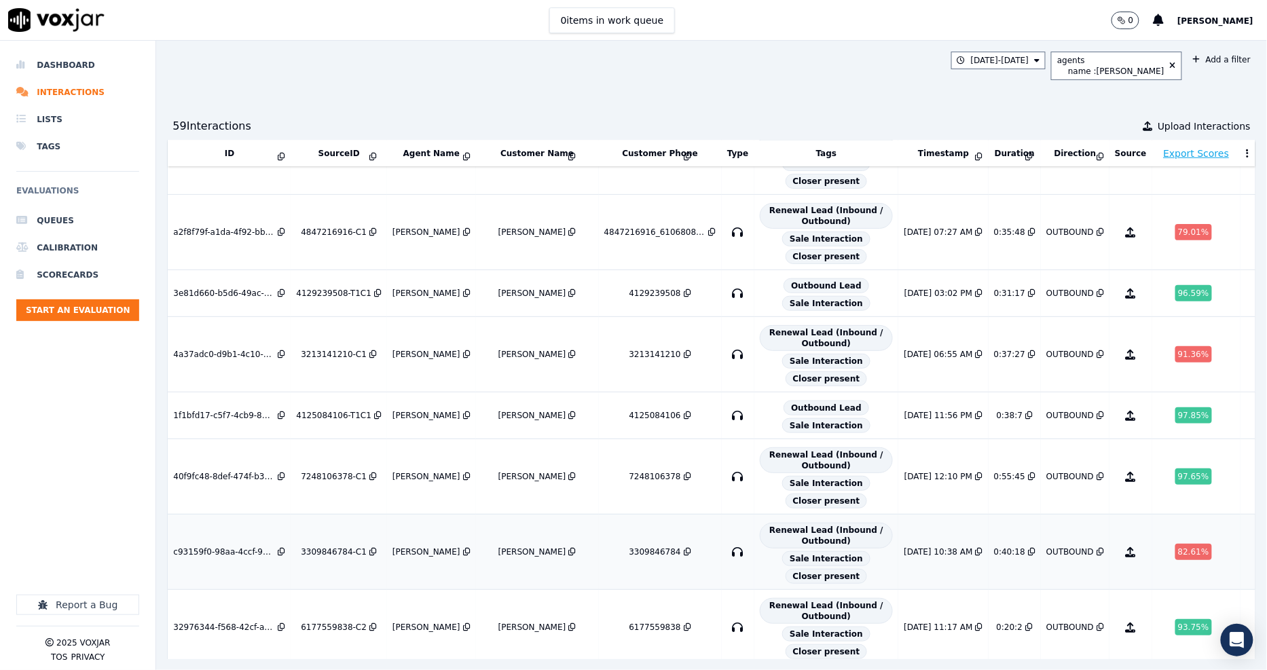
click at [322, 557] on div "3309846784-C1" at bounding box center [334, 551] width 66 height 11
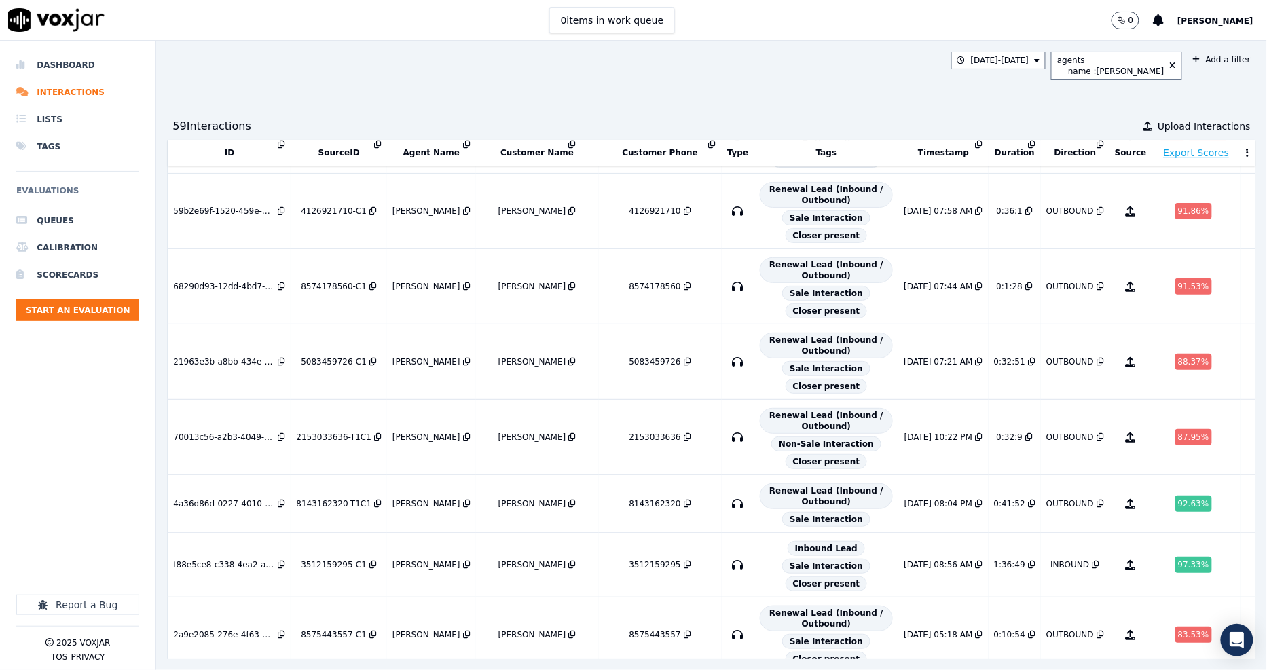
scroll to position [3396, 0]
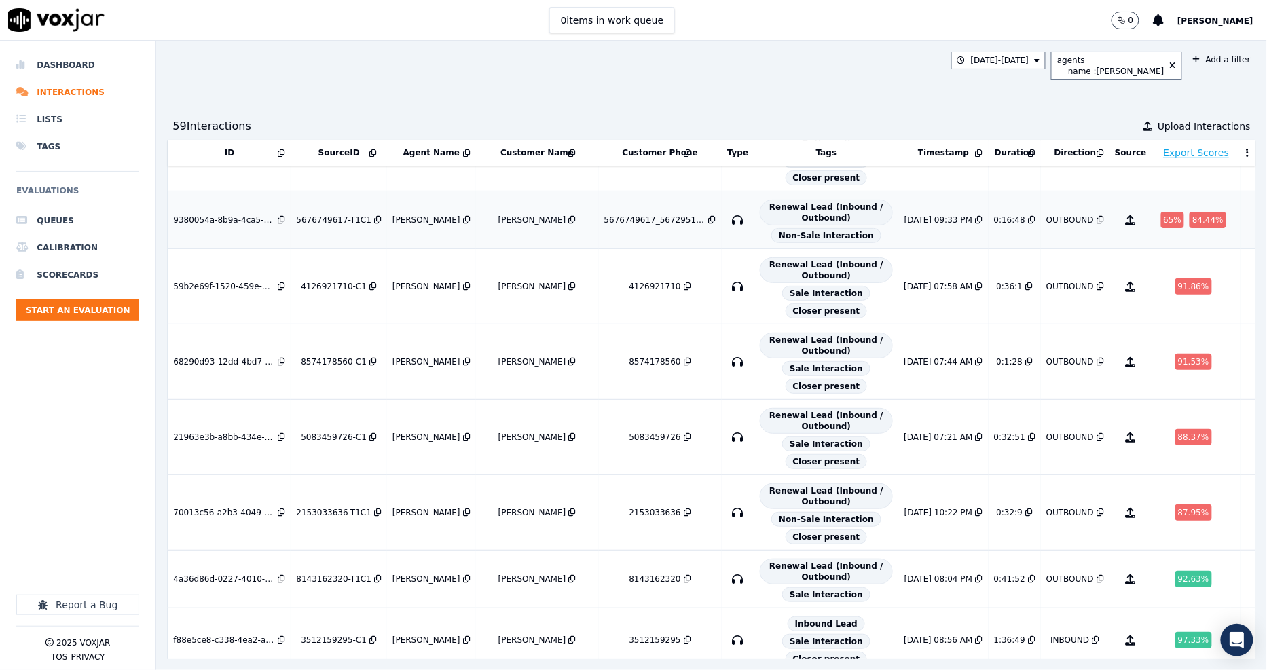
click at [308, 225] on div "5676749617-T1C1" at bounding box center [333, 220] width 75 height 11
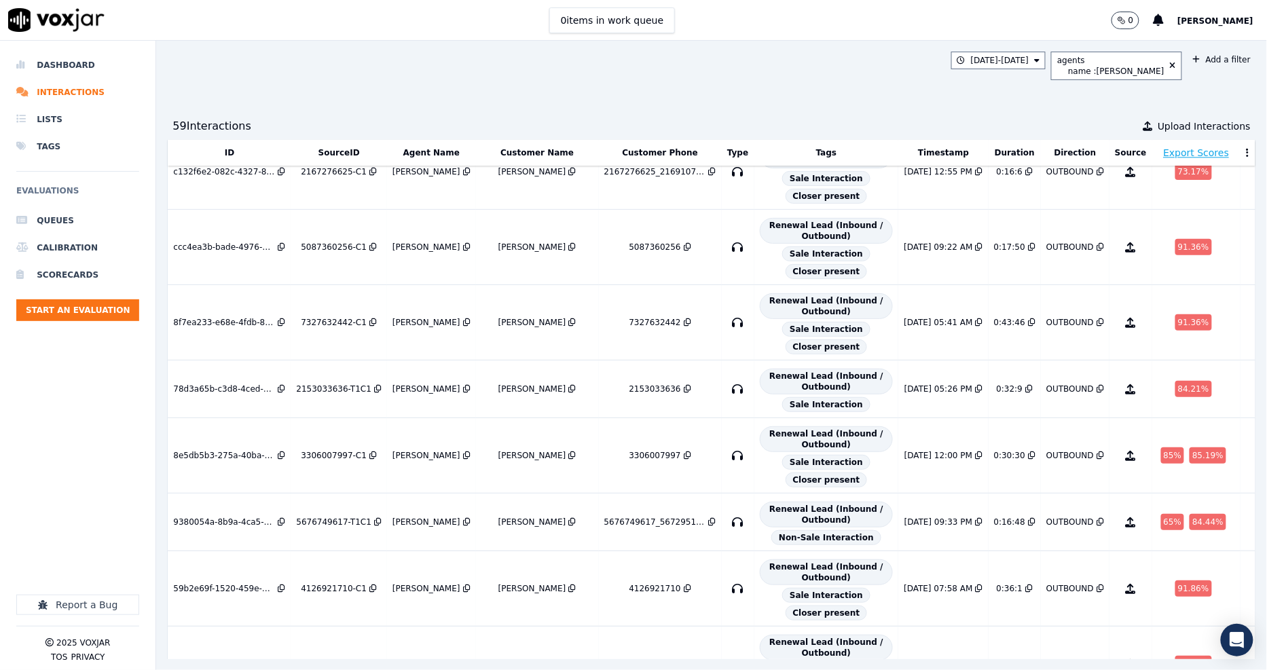
scroll to position [2868, 0]
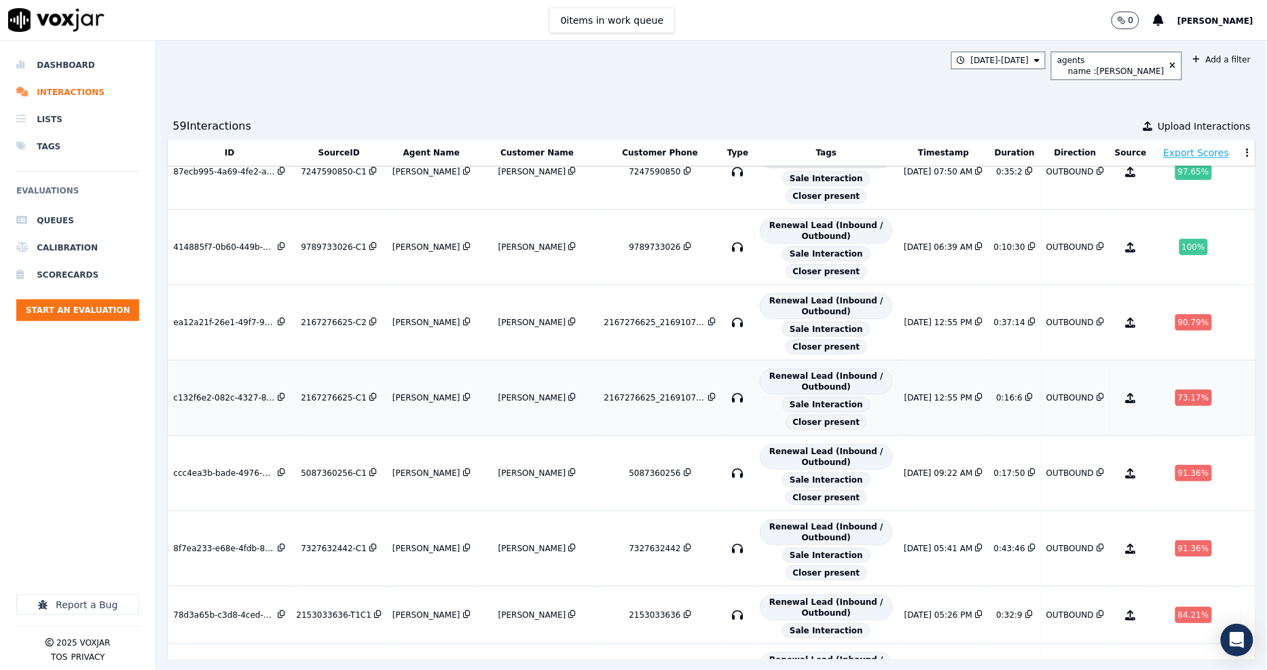
click at [323, 403] on div "2167276625-C1" at bounding box center [334, 397] width 66 height 11
click at [322, 403] on div "2167276625-C1" at bounding box center [334, 397] width 66 height 11
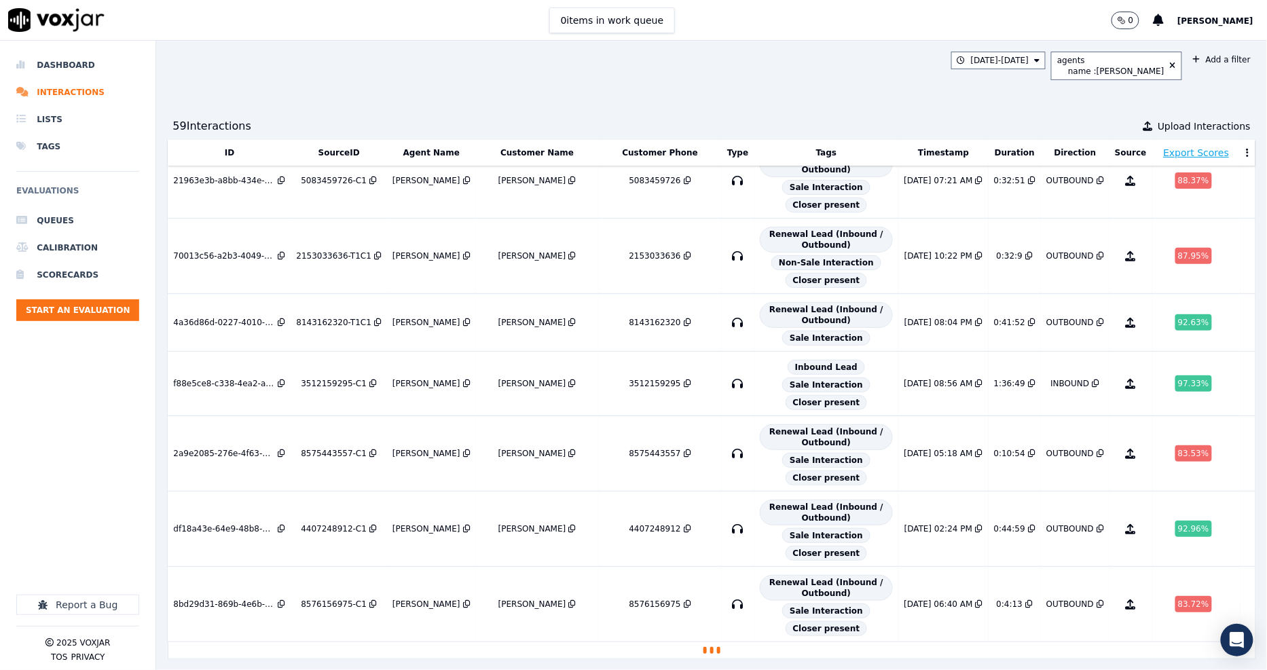
scroll to position [3698, 0]
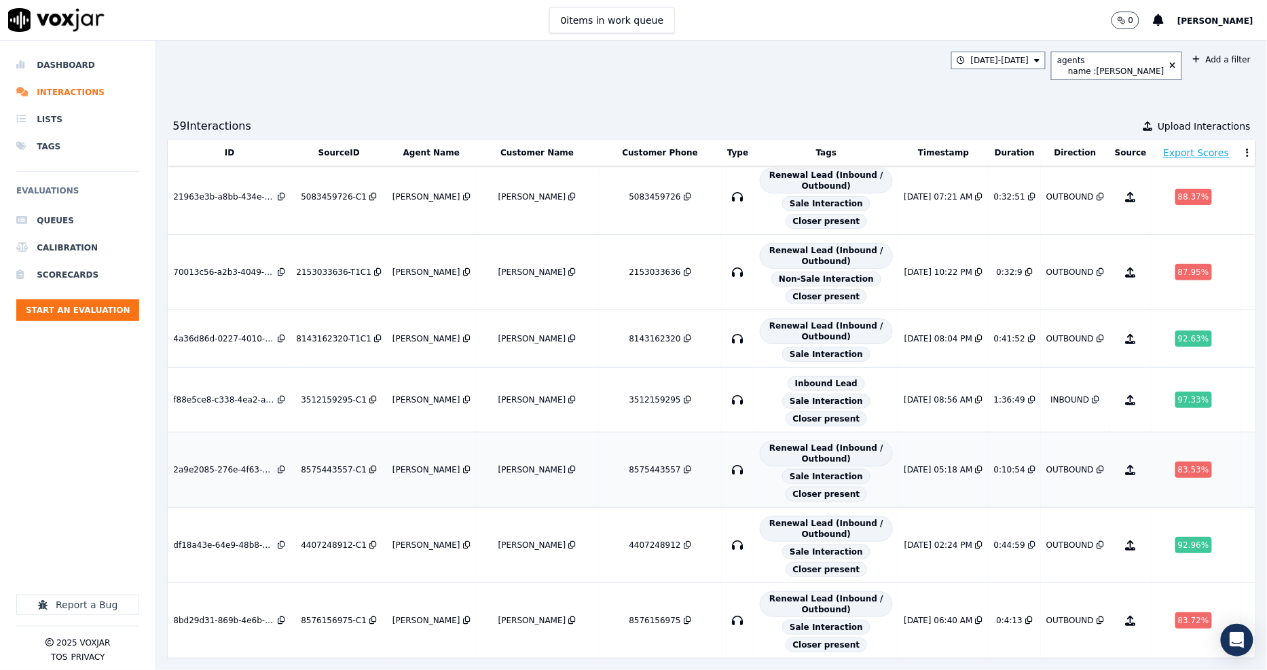
click at [320, 464] on div "8575443557-C1" at bounding box center [334, 469] width 66 height 11
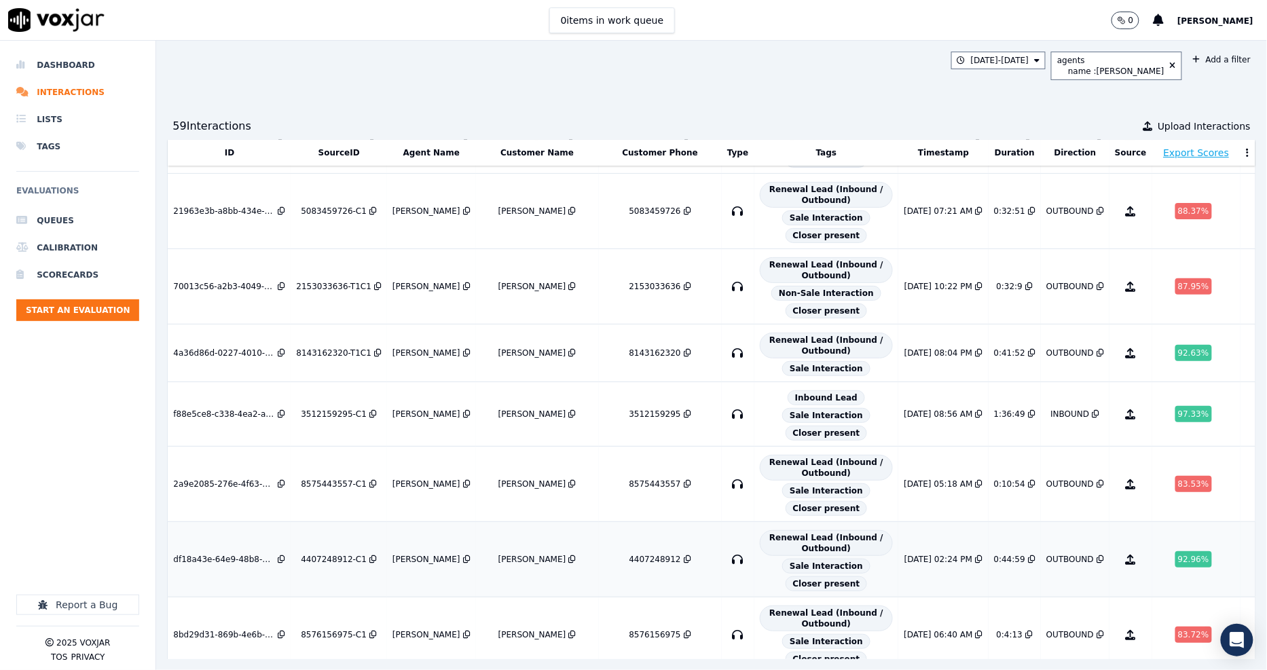
scroll to position [3547, 0]
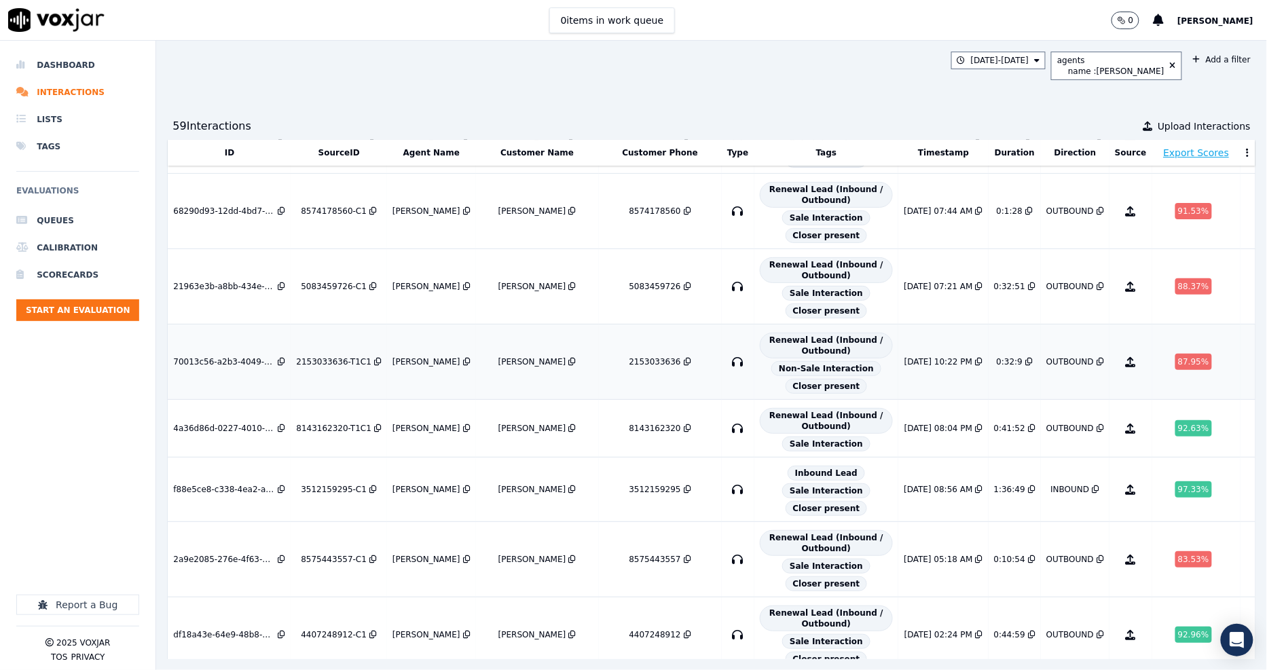
click at [399, 367] on div "James Murtuza" at bounding box center [426, 361] width 68 height 11
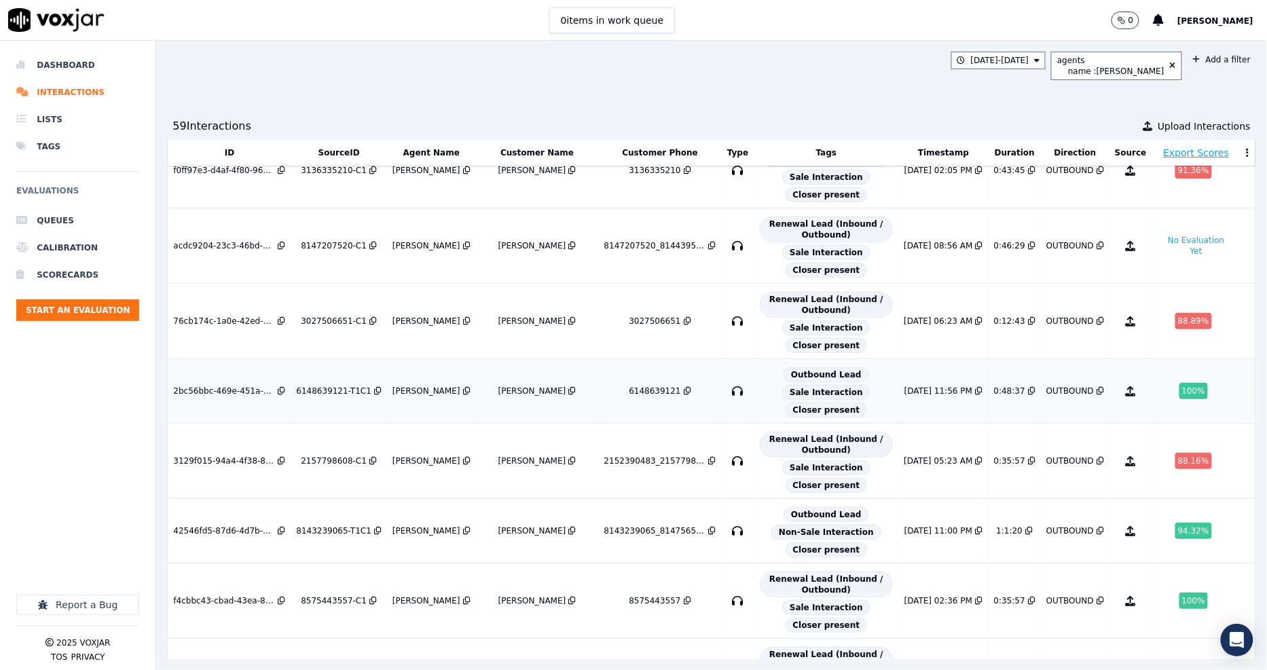
scroll to position [0, 0]
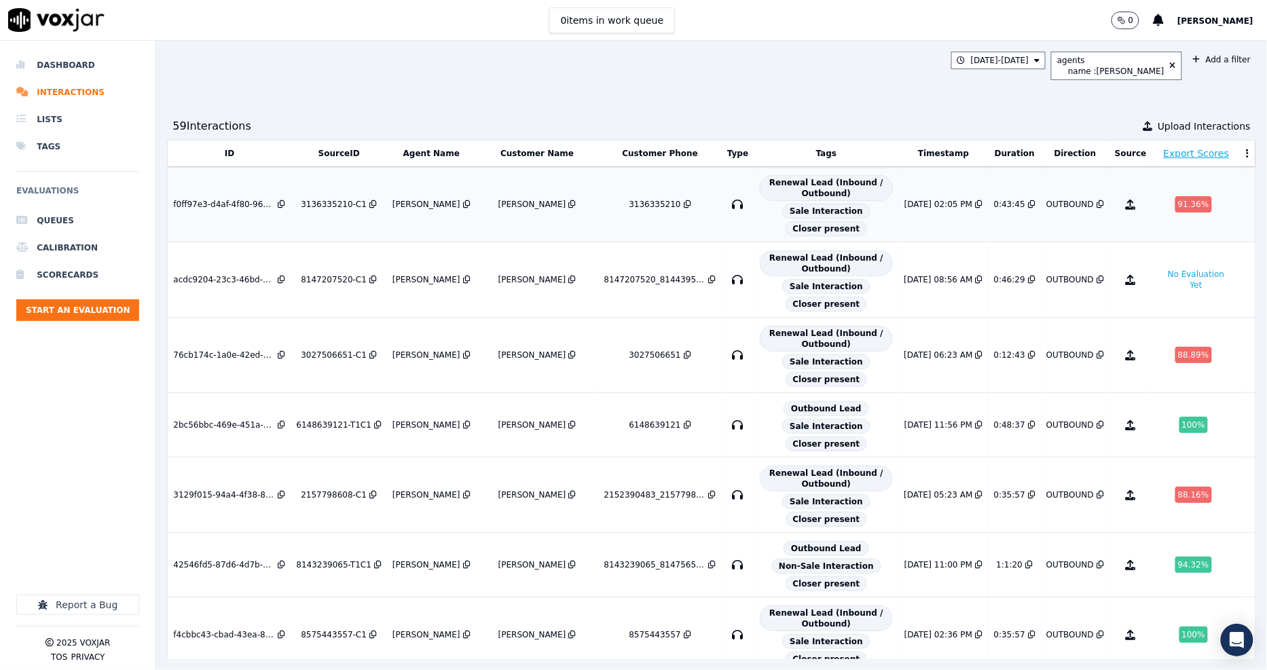
click at [320, 204] on div "3136335210-C1" at bounding box center [334, 204] width 66 height 11
click at [335, 360] on div "3027506651-C1" at bounding box center [334, 355] width 66 height 11
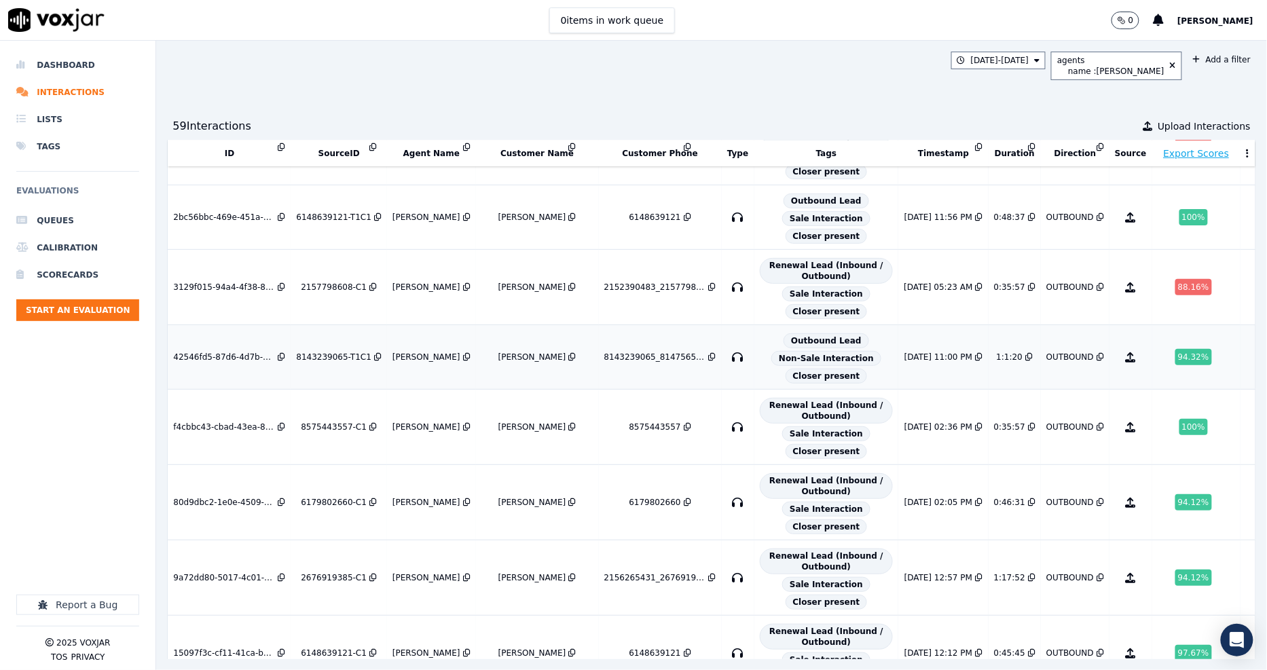
scroll to position [226, 0]
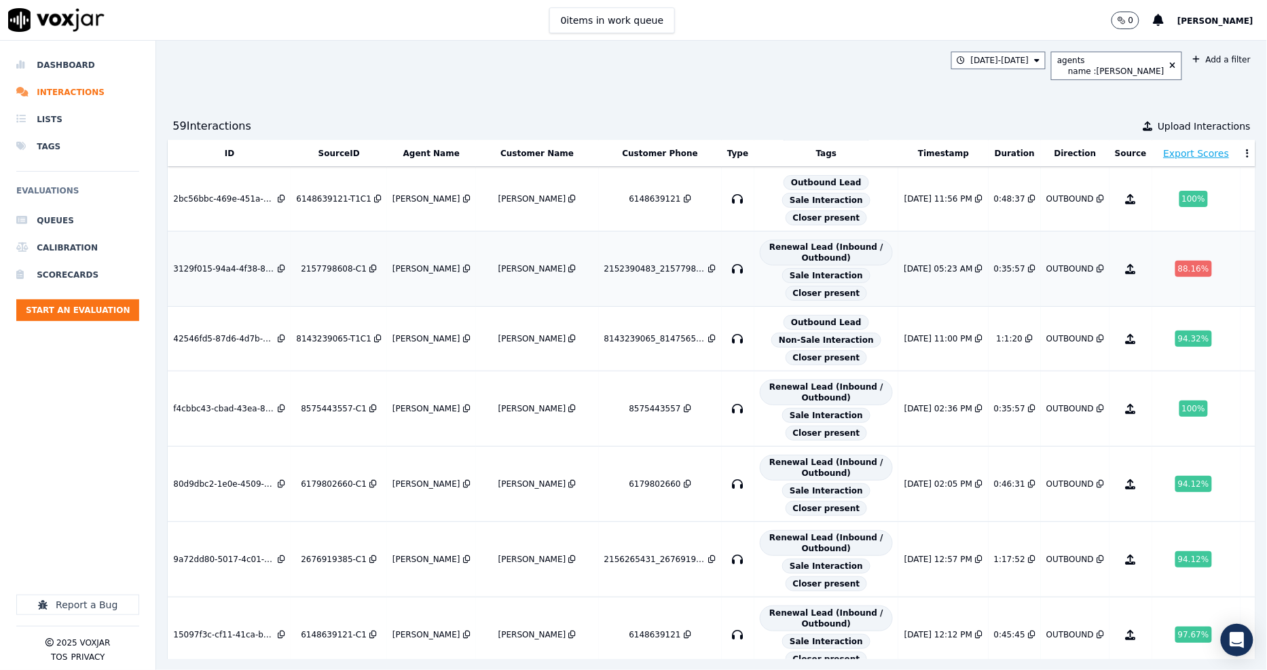
click at [416, 269] on div "James Murtuza" at bounding box center [426, 268] width 68 height 11
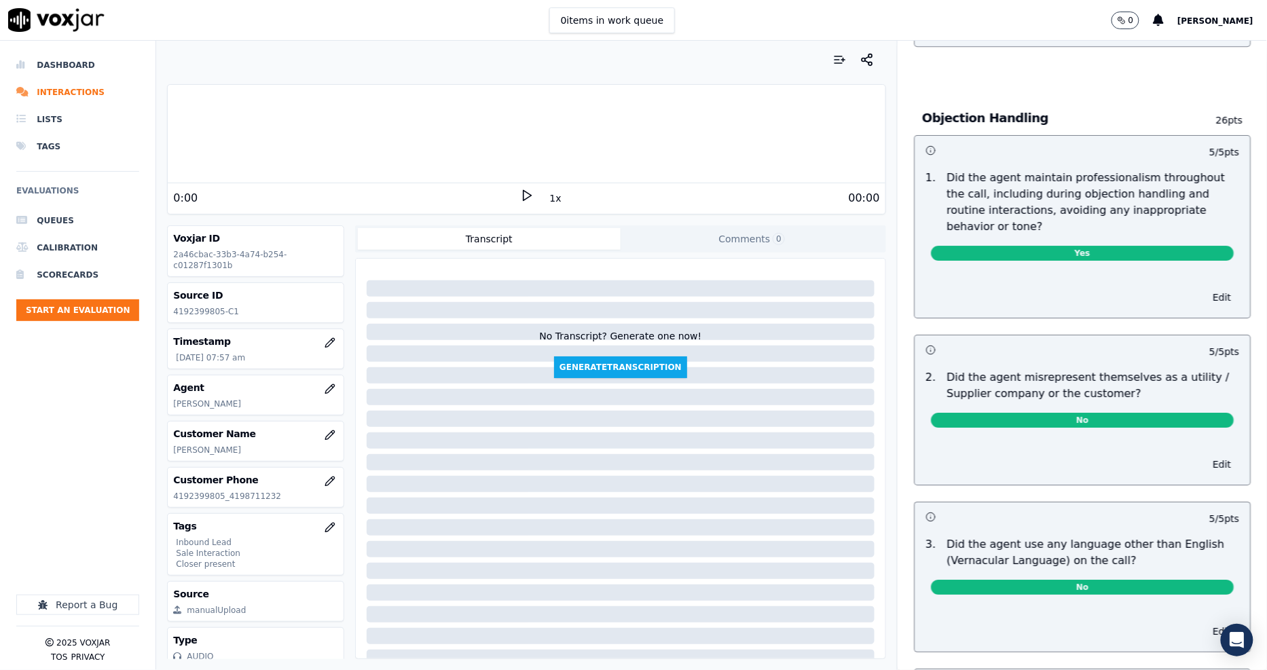
scroll to position [1584, 0]
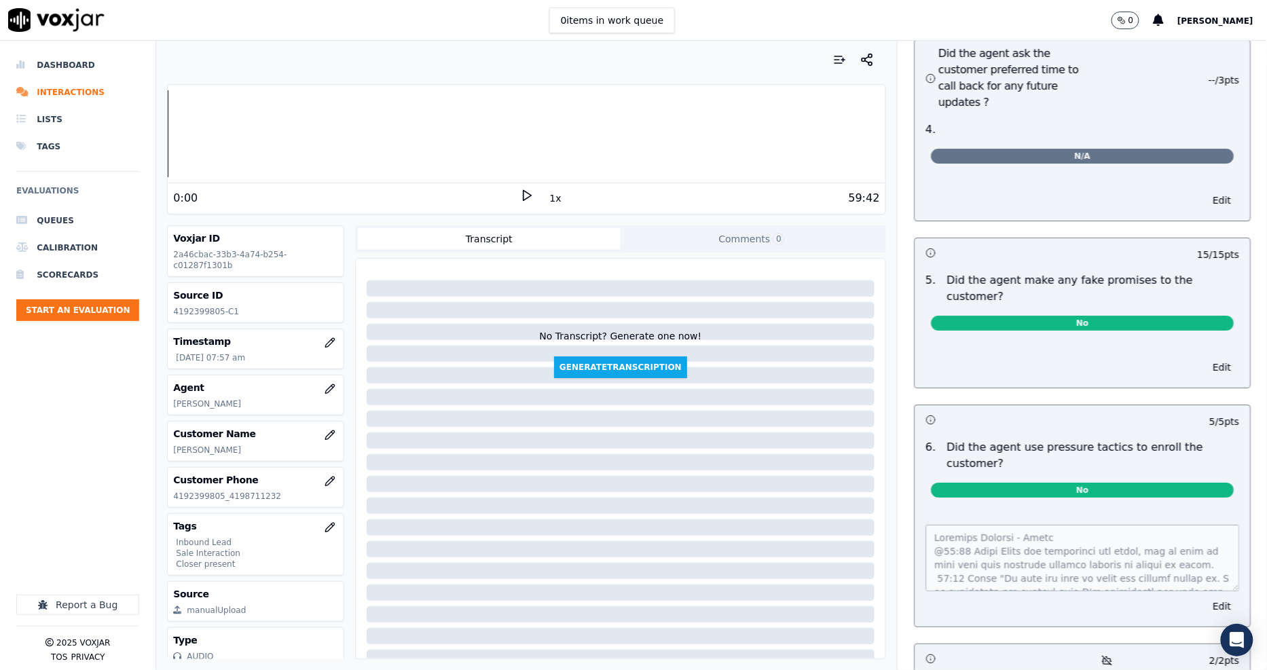
scroll to position [3911, 0]
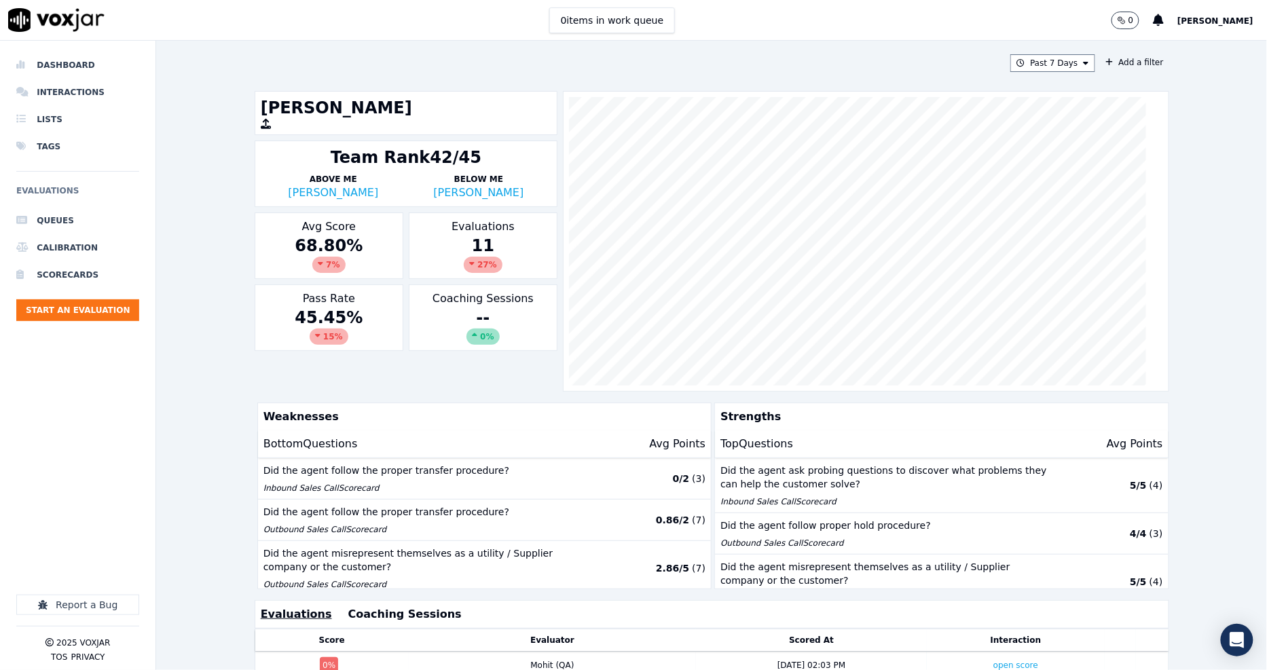
scroll to position [269, 0]
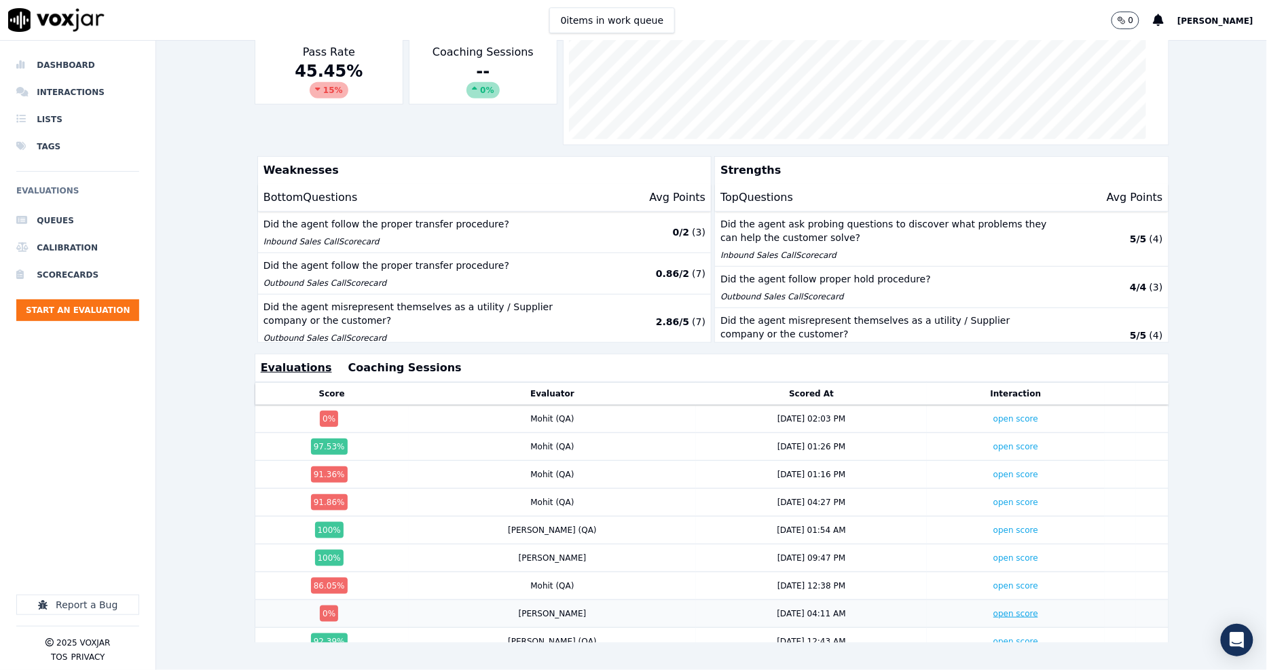
click at [993, 609] on link "open score" at bounding box center [1015, 614] width 45 height 10
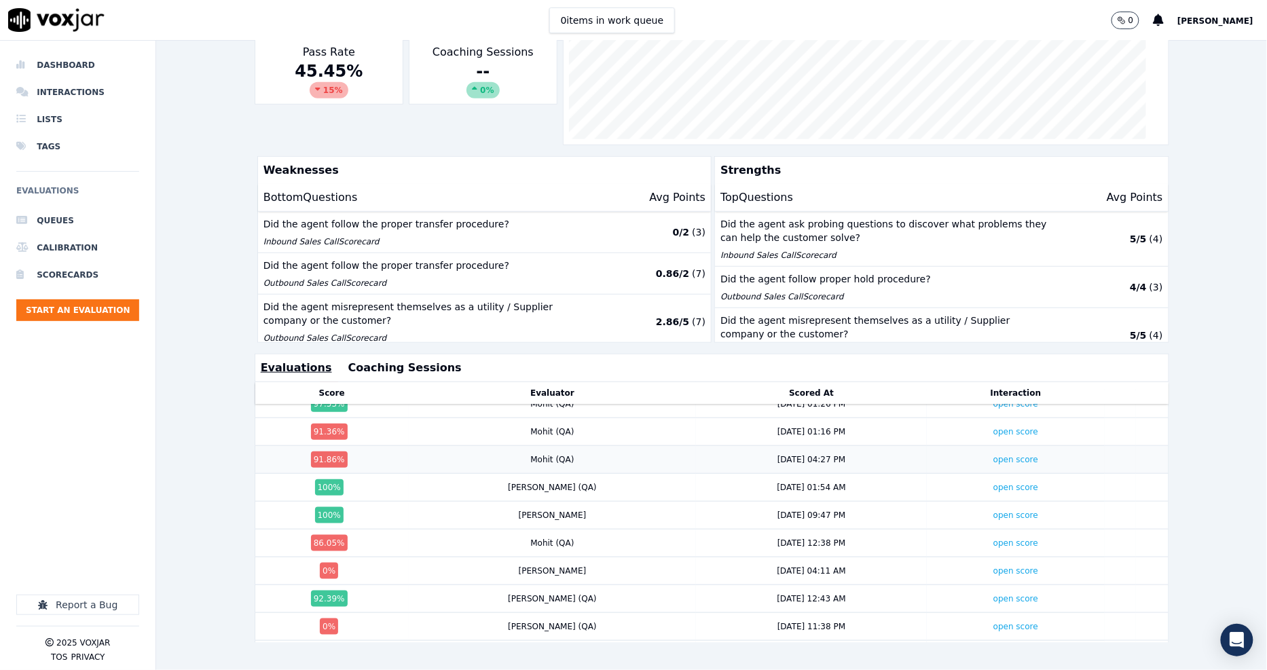
scroll to position [80, 0]
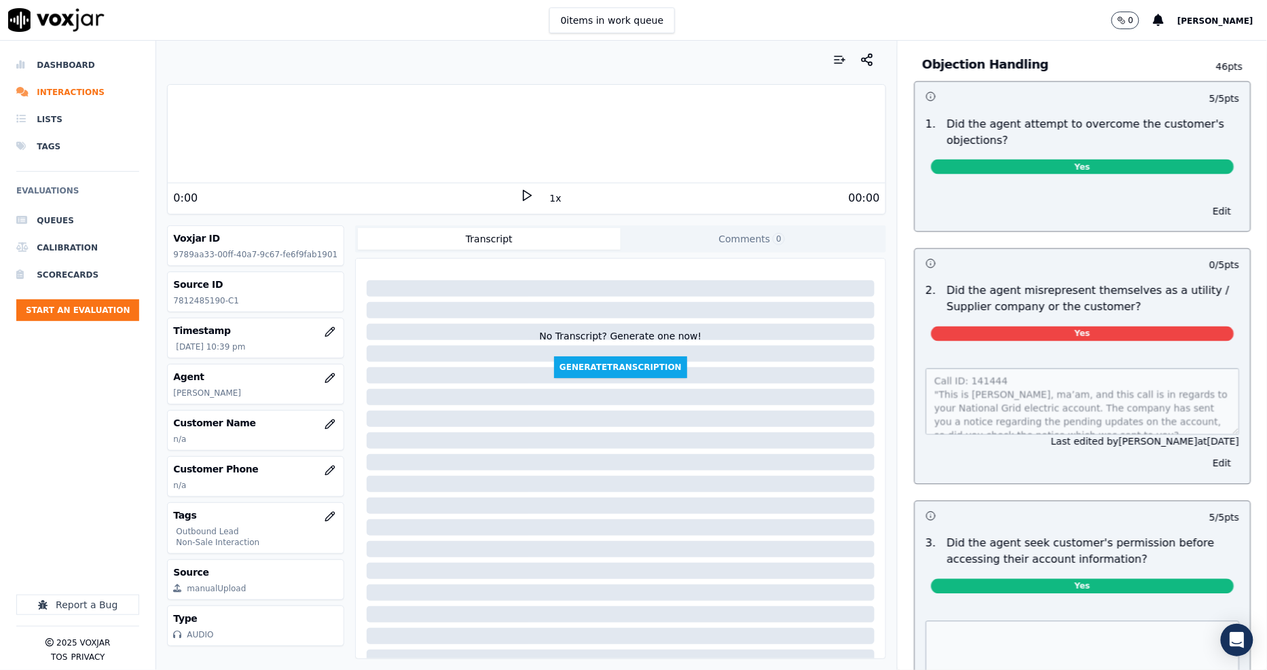
scroll to position [905, 0]
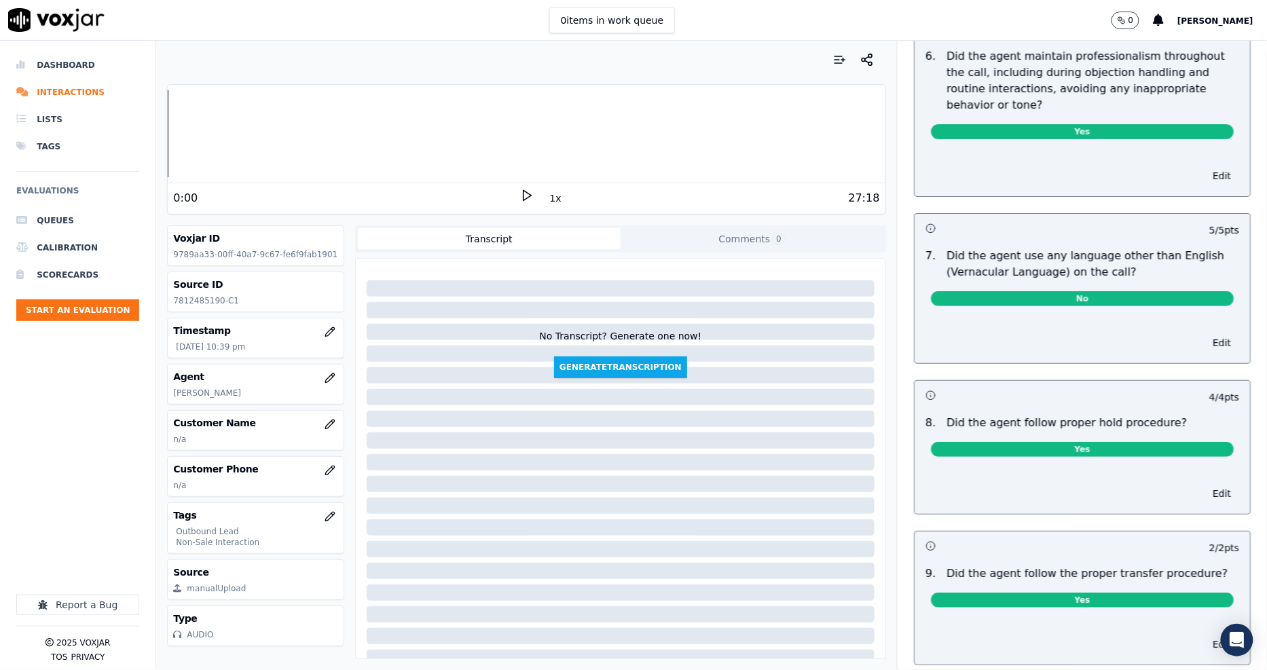
scroll to position [1960, 0]
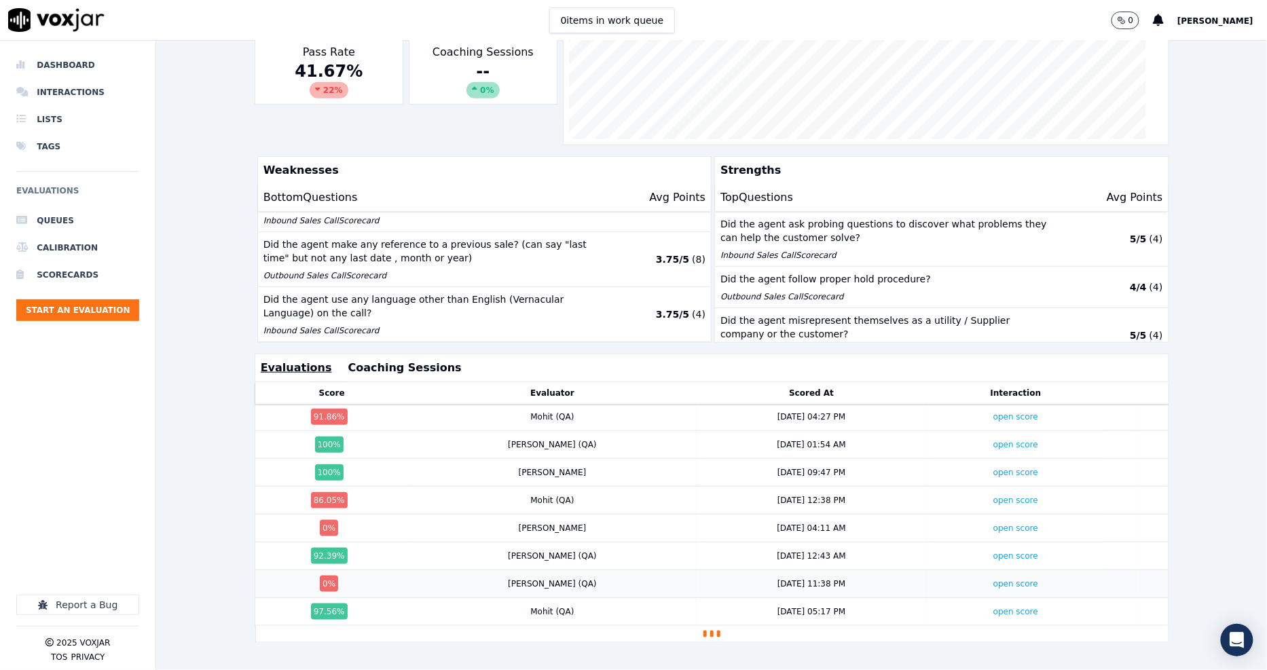
scroll to position [109, 0]
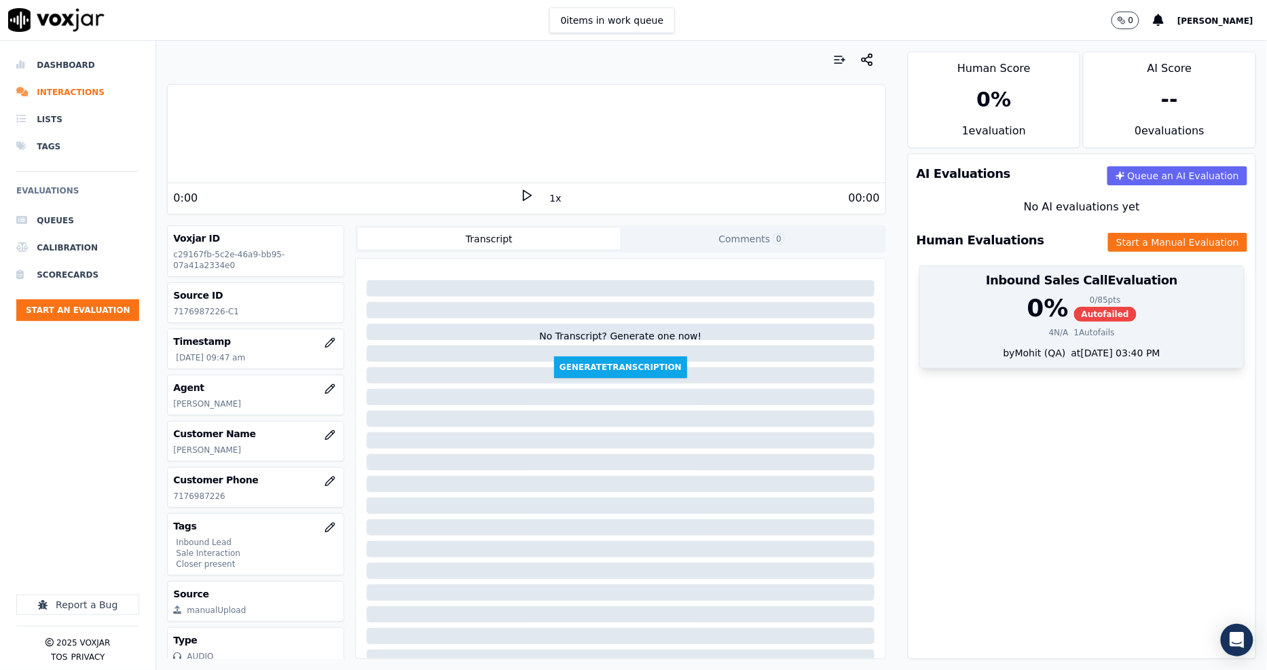
click at [1082, 308] on span "Autofailed" at bounding box center [1105, 314] width 62 height 15
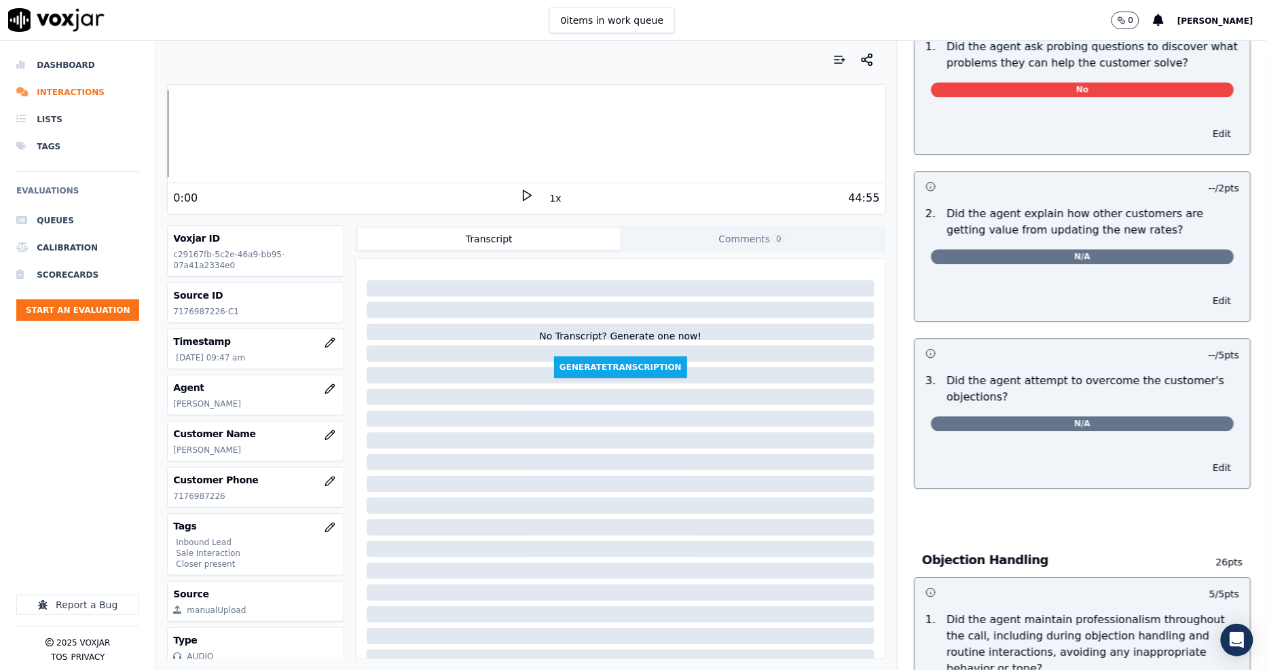
scroll to position [1128, 0]
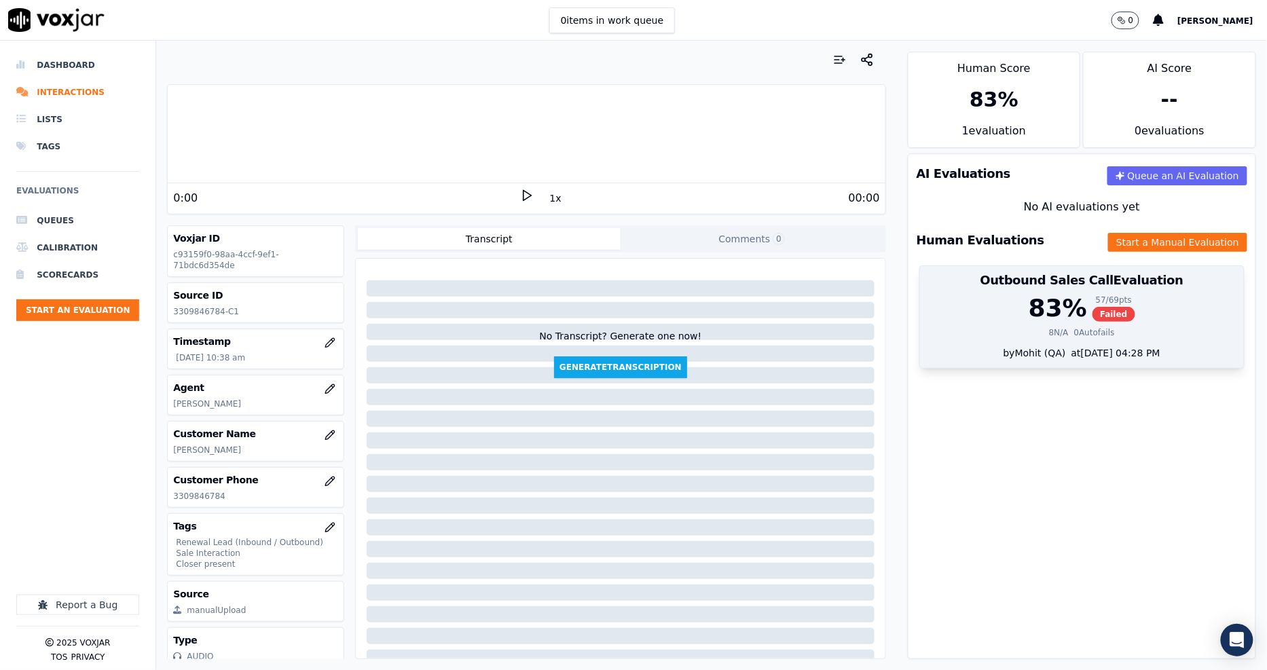
click at [1024, 340] on div "83 % 57 / 69 pts Failed 8 N/A 0 Autofails" at bounding box center [1082, 321] width 324 height 52
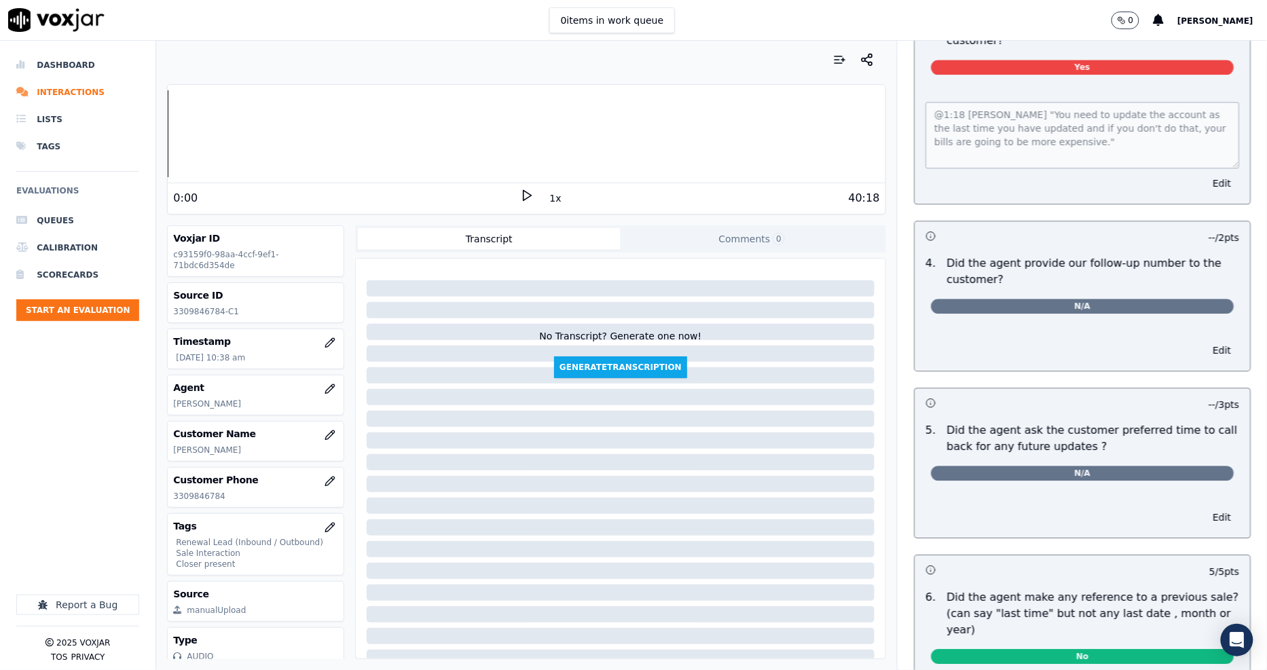
scroll to position [3388, 0]
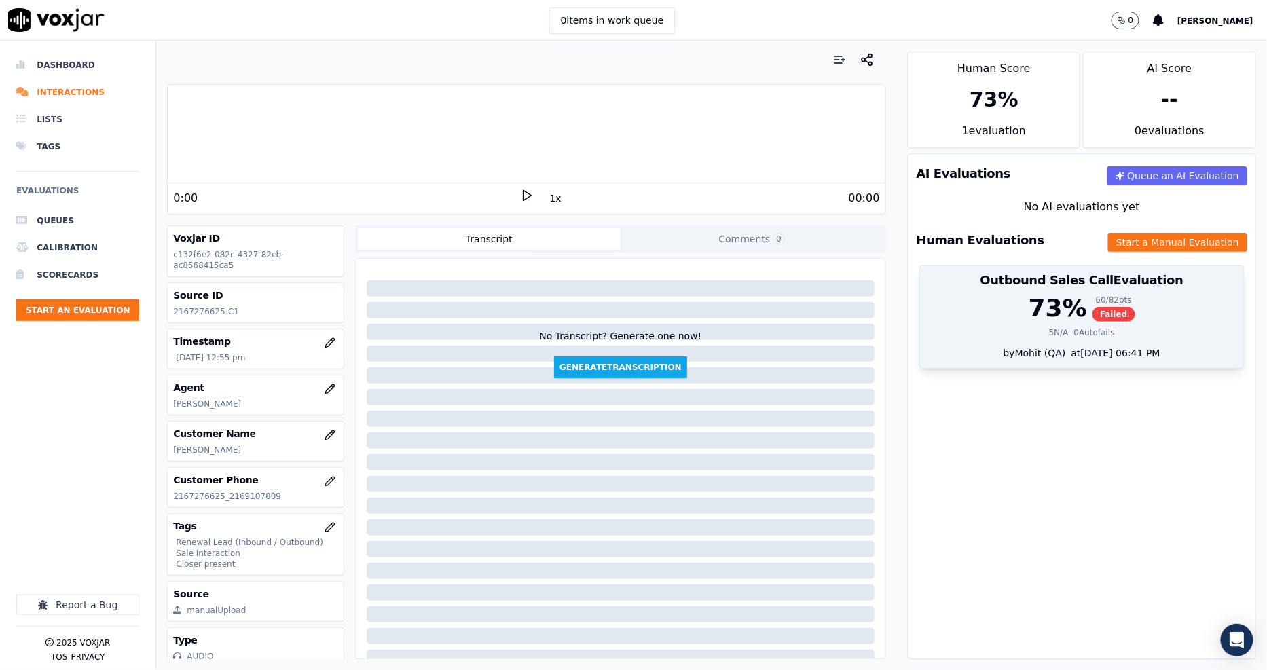
click at [1026, 274] on h3 "Outbound Sales Call Evaluation" at bounding box center [1082, 280] width 308 height 12
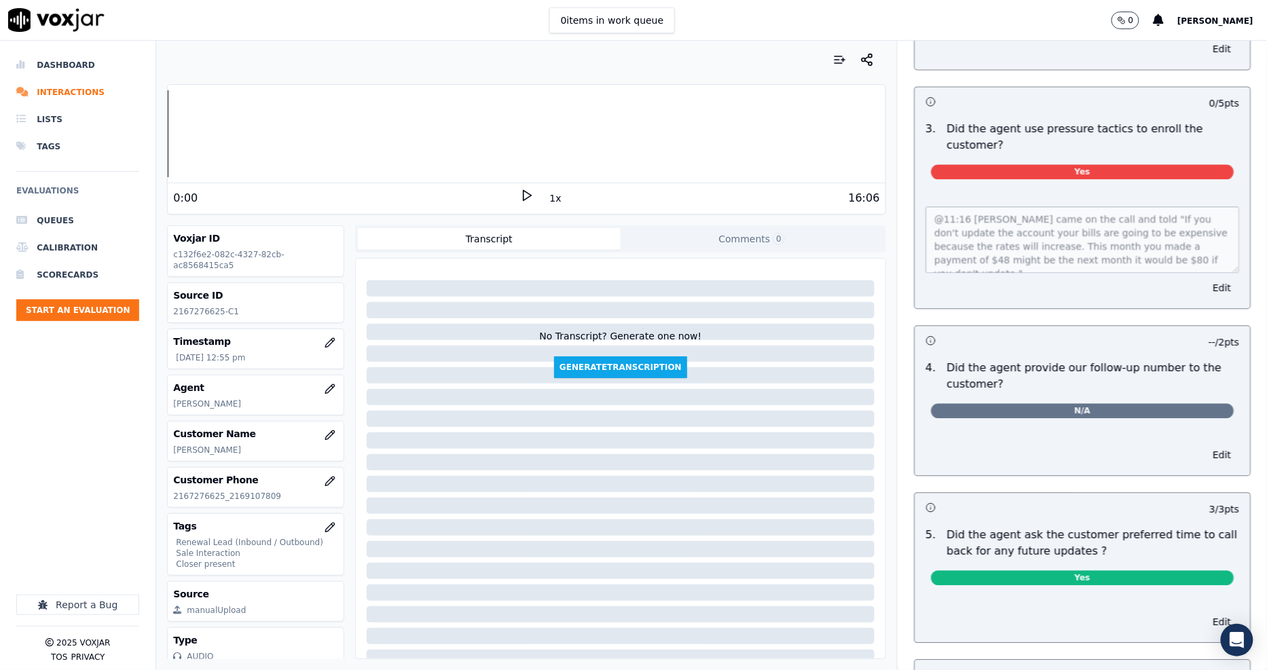
scroll to position [3167, 0]
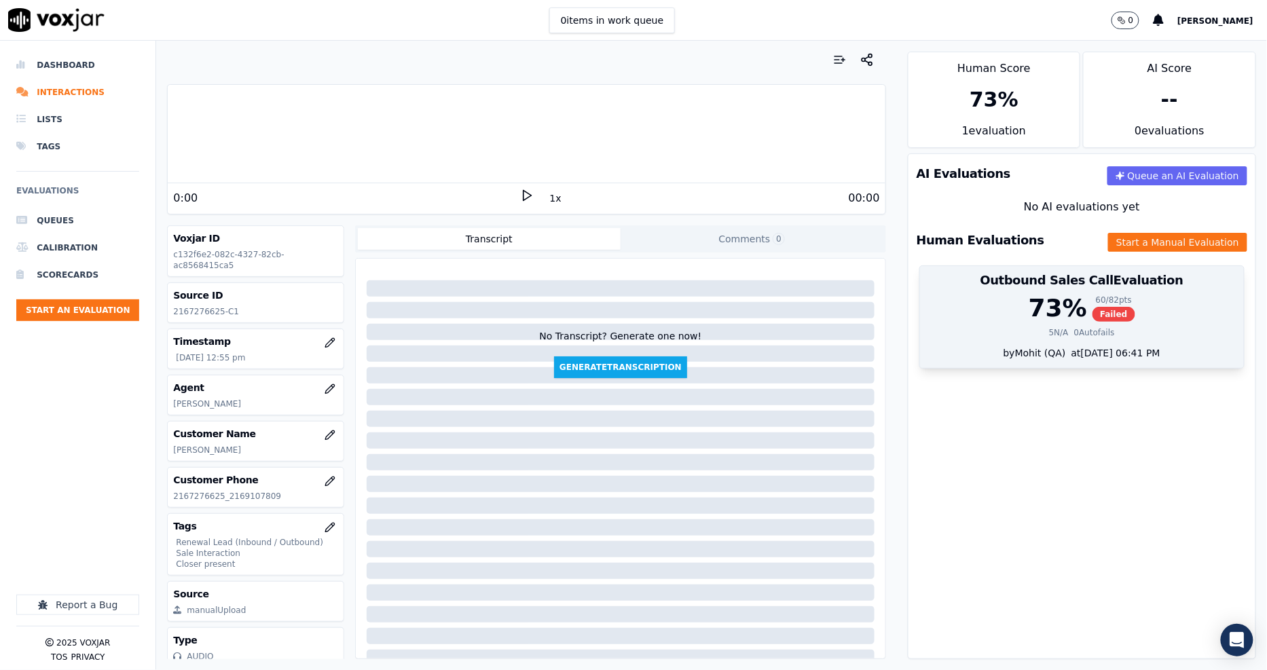
click at [1092, 314] on span "Failed" at bounding box center [1113, 314] width 43 height 15
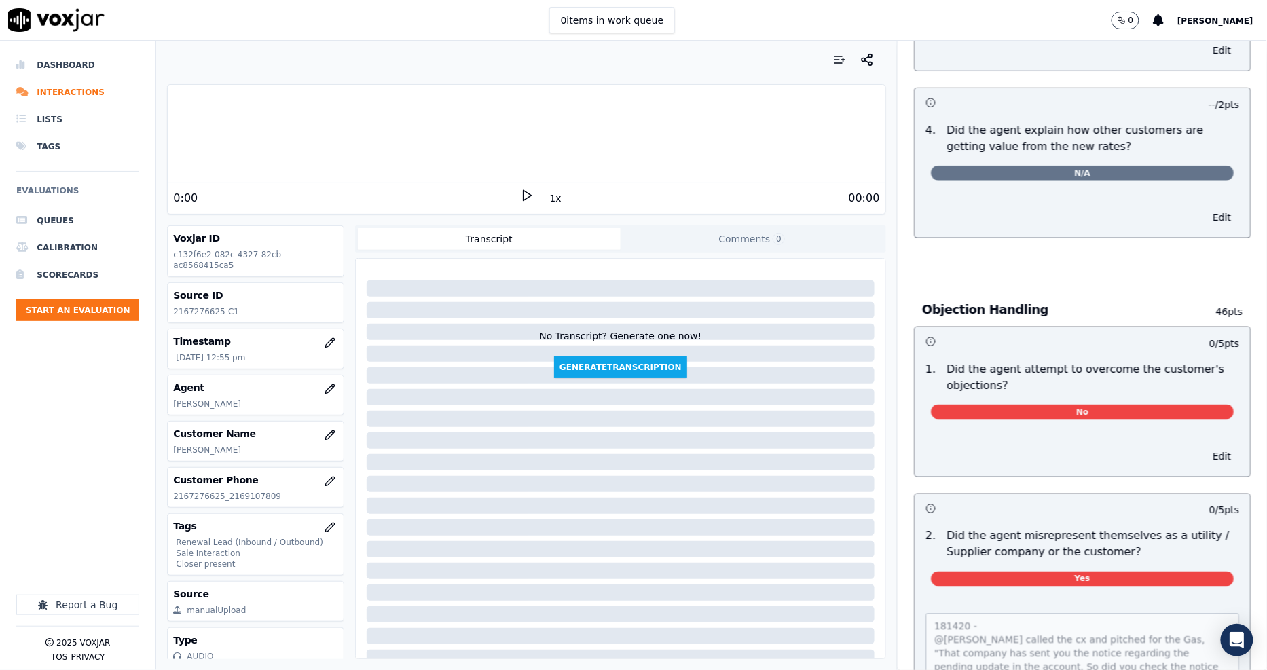
scroll to position [830, 0]
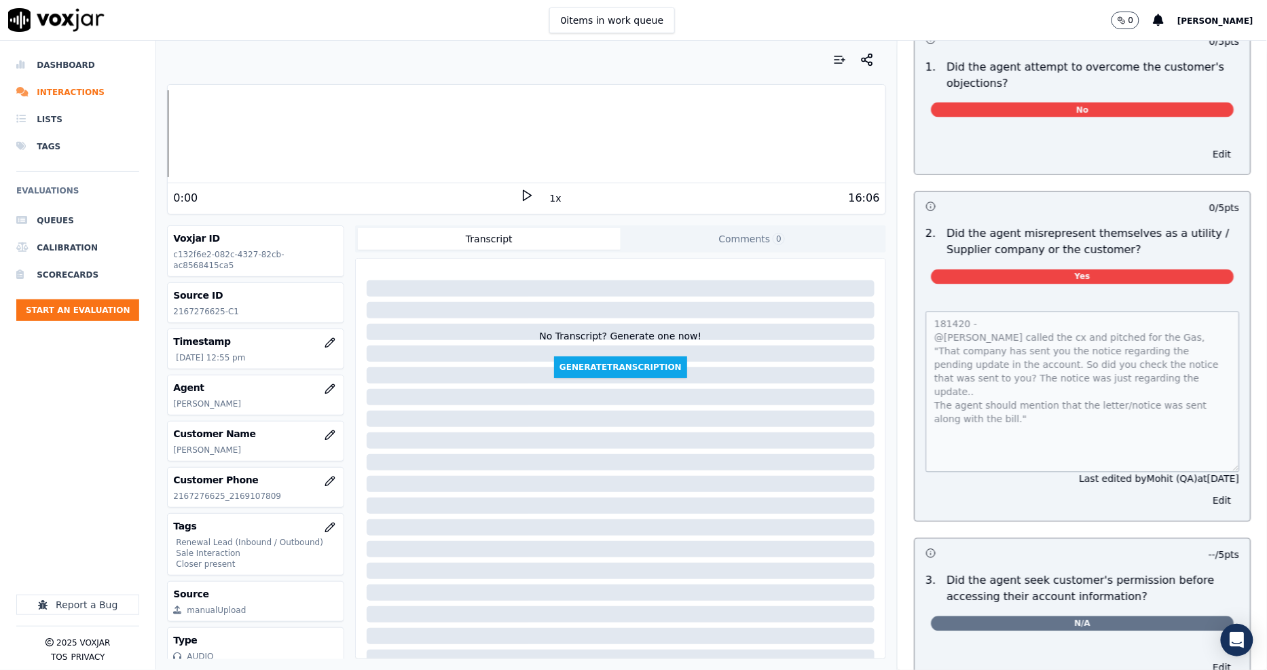
click at [1214, 470] on div "181420 - @James called the cx and pitched for the Gas, "That company has sent y…" at bounding box center [1081, 408] width 335 height 226
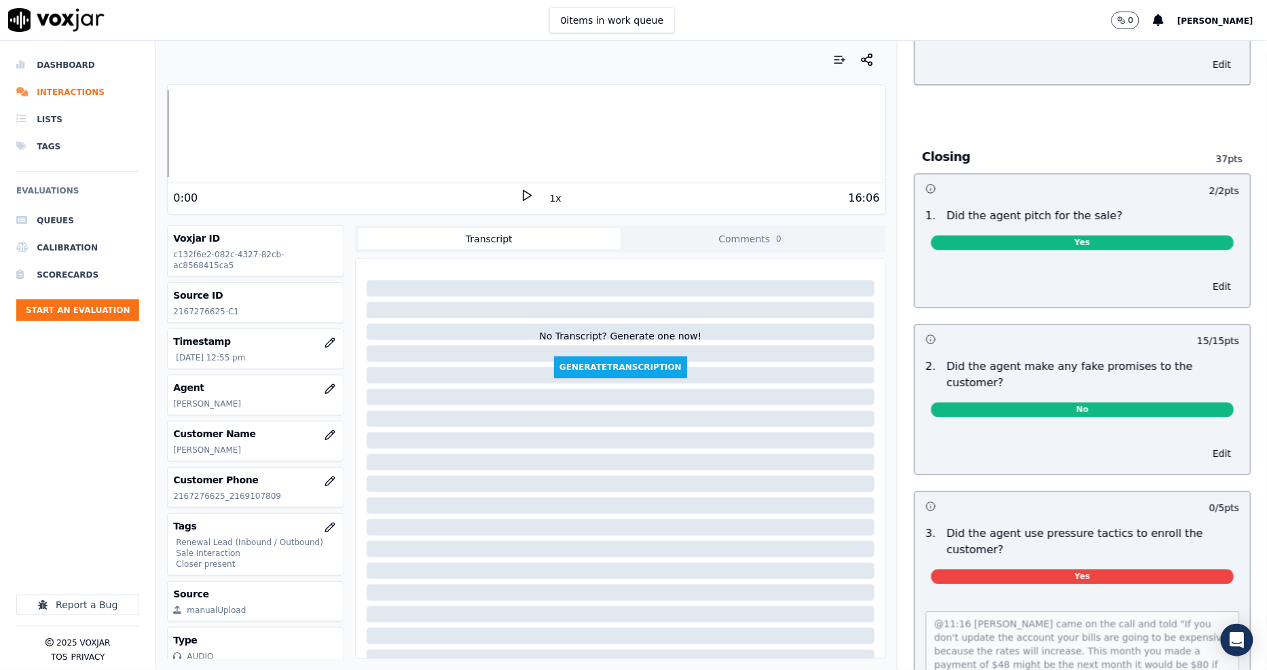
scroll to position [2866, 0]
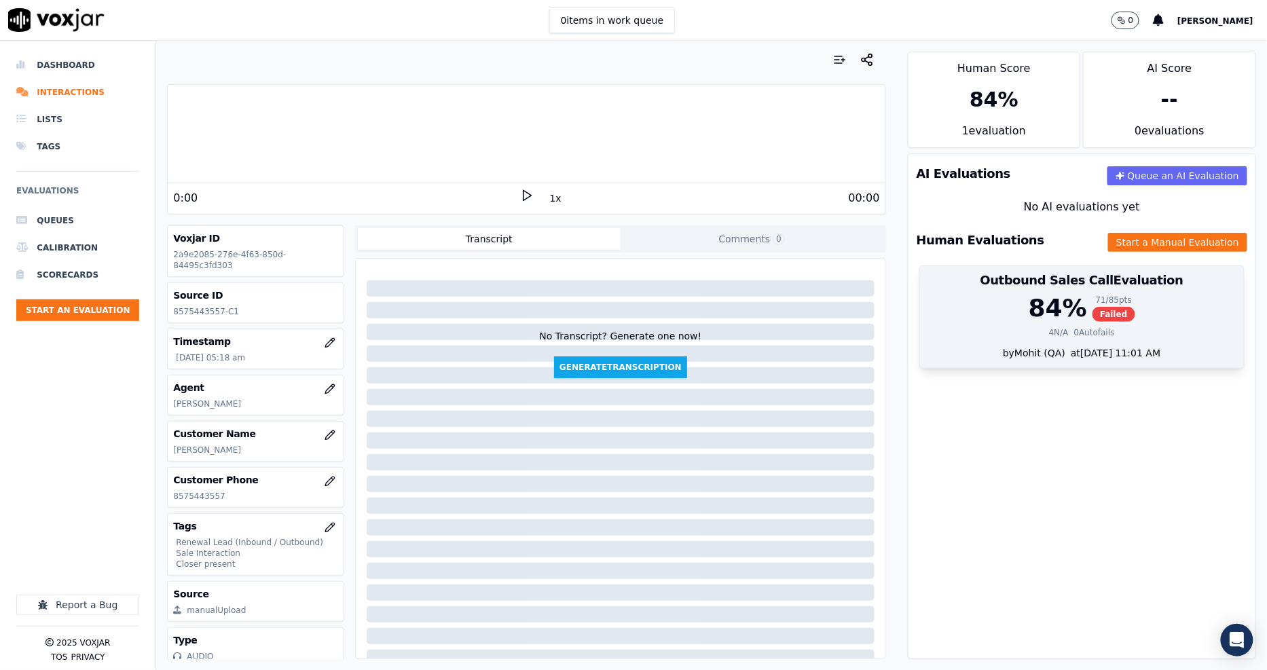
click at [1049, 317] on div "84 %" at bounding box center [1057, 308] width 58 height 27
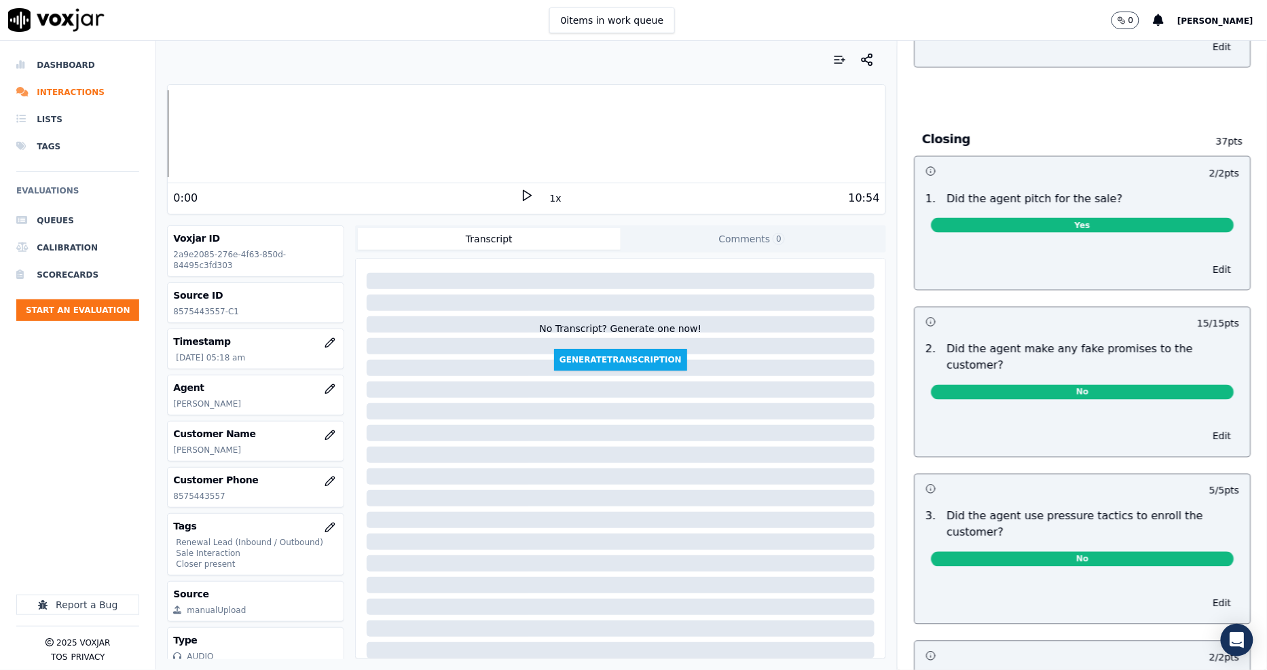
scroll to position [2715, 0]
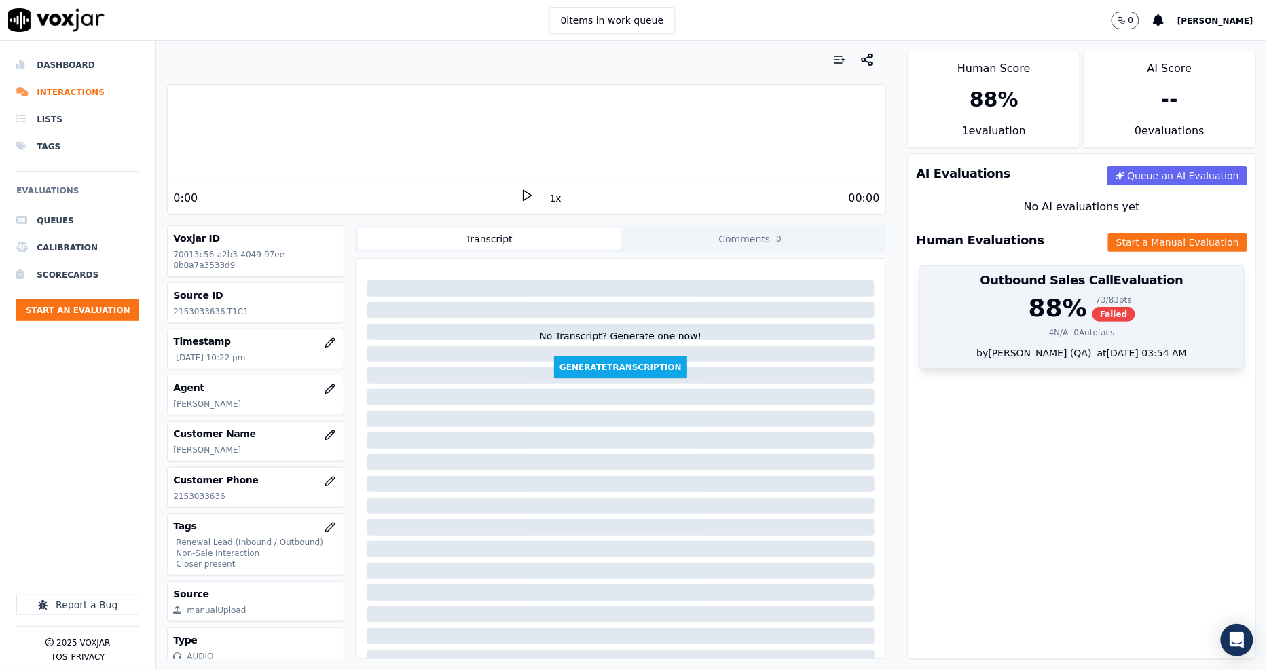
click at [1074, 331] on div "0 Autofails" at bounding box center [1094, 332] width 41 height 11
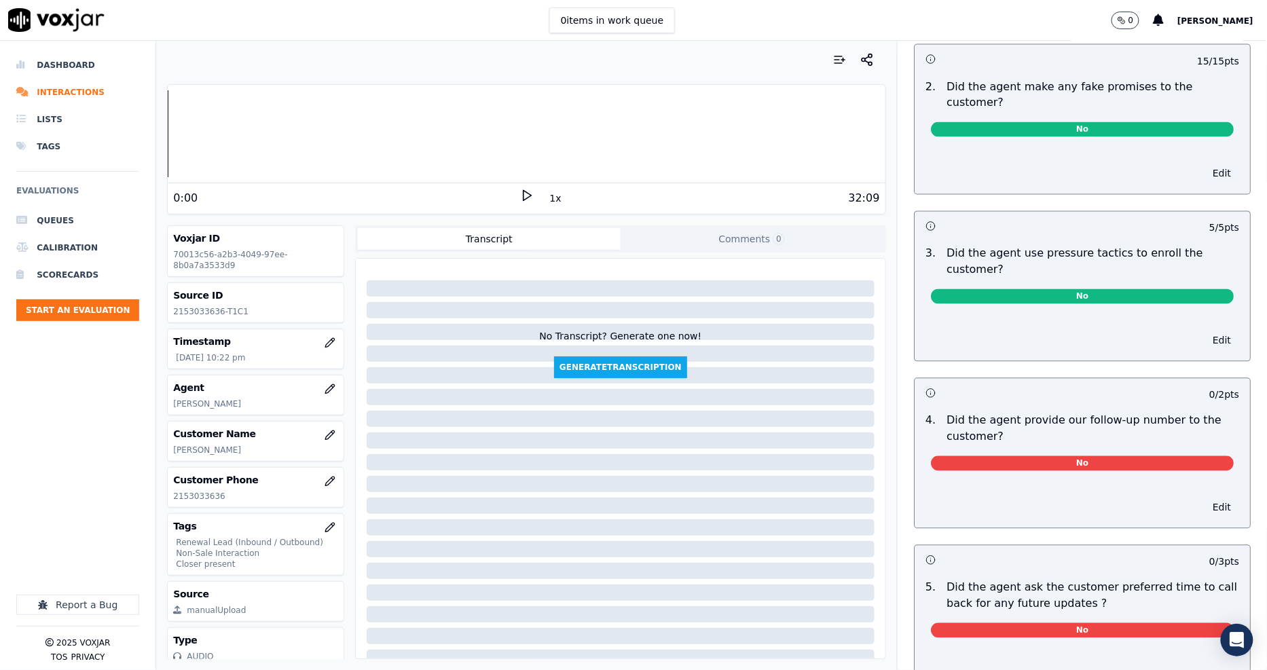
scroll to position [3092, 0]
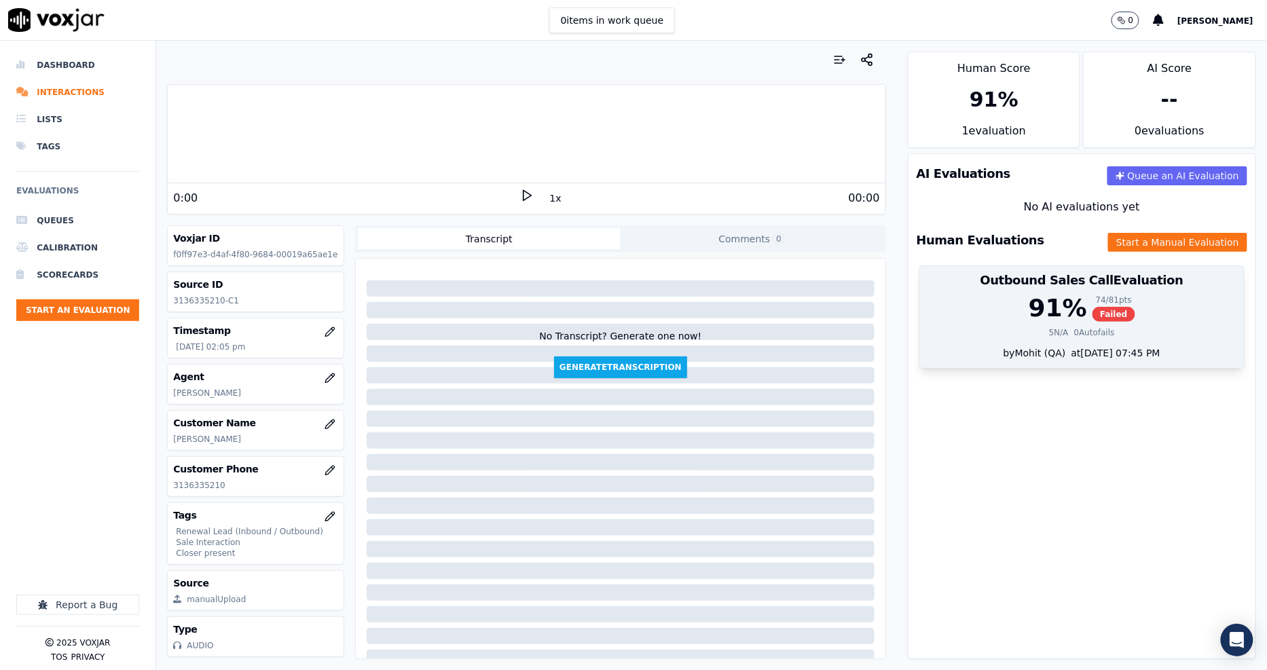
click at [1138, 353] on div "at 07/21/2025 07:45 PM" at bounding box center [1113, 353] width 94 height 14
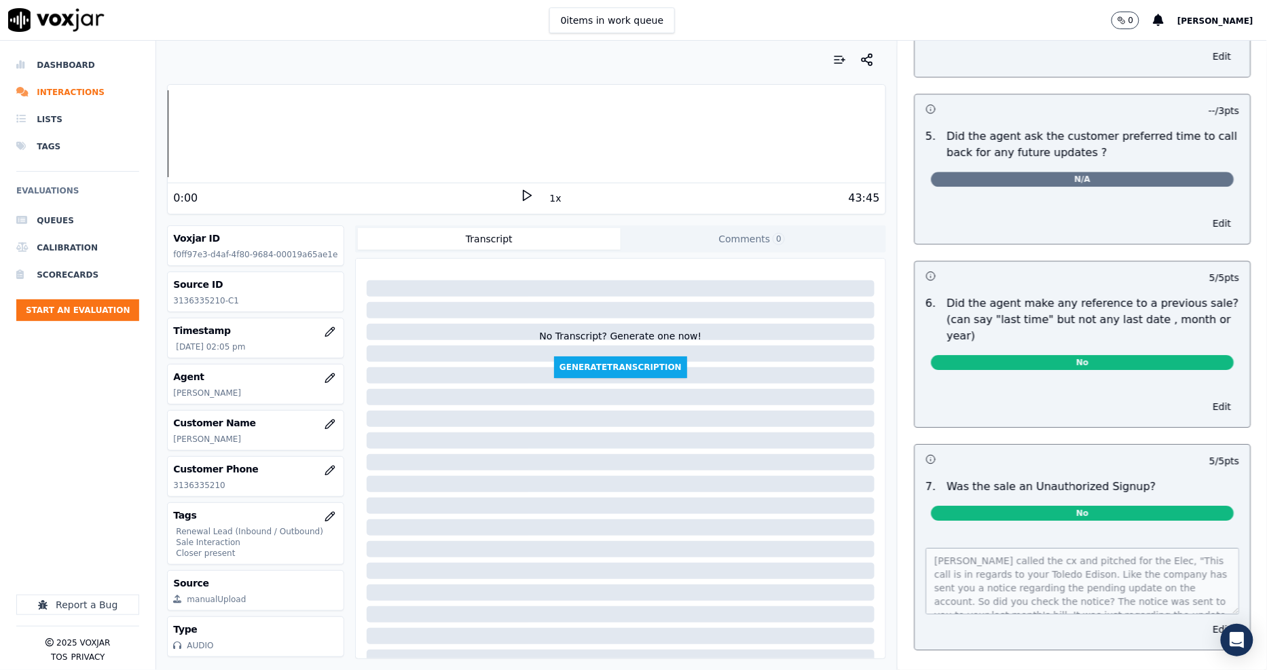
scroll to position [3316, 0]
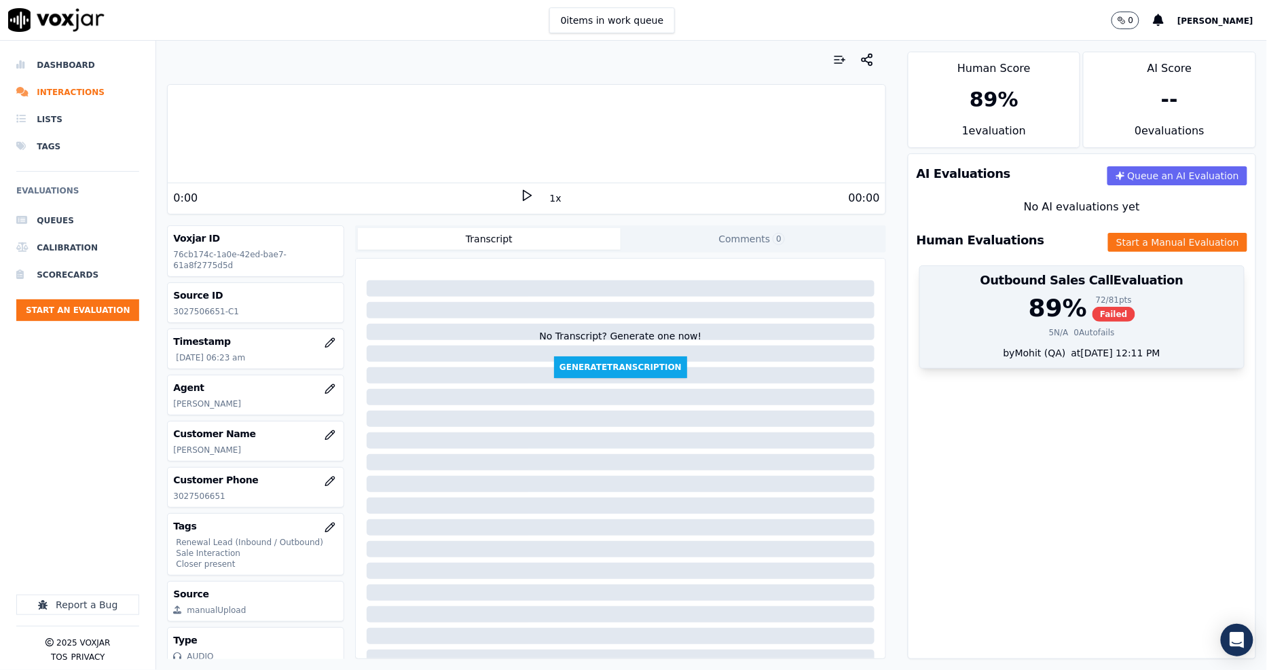
click at [1122, 321] on div "89 % 72 / 81 pts Failed" at bounding box center [1082, 308] width 308 height 27
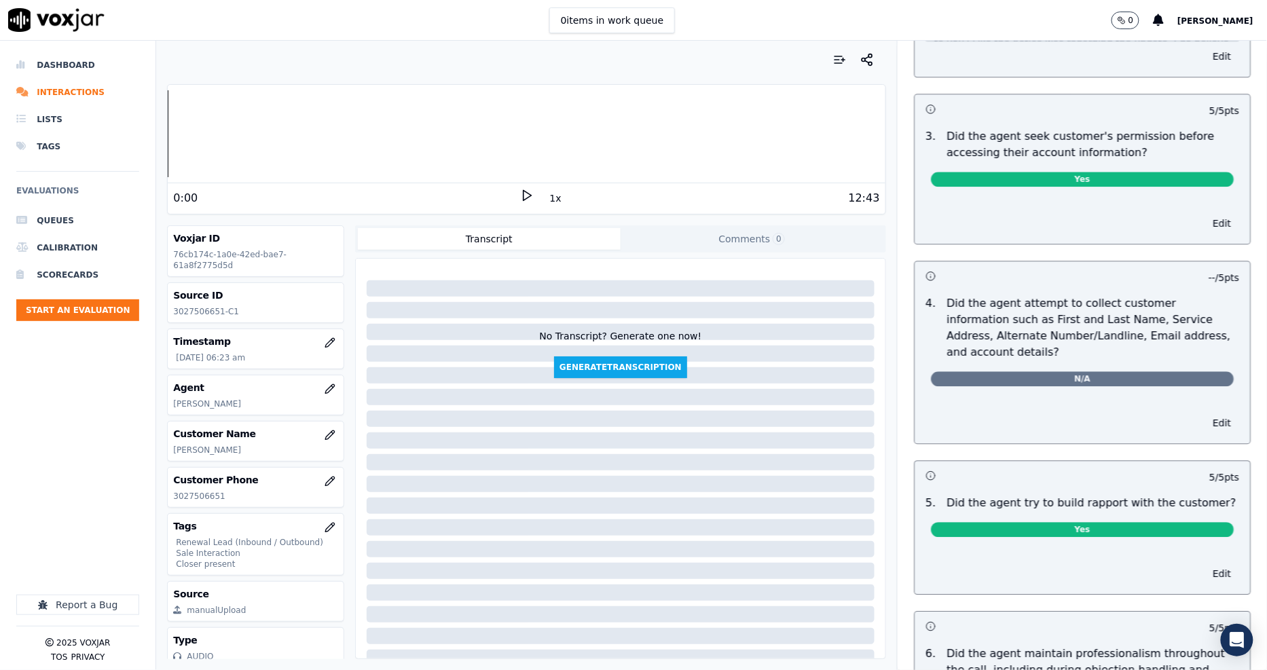
scroll to position [980, 0]
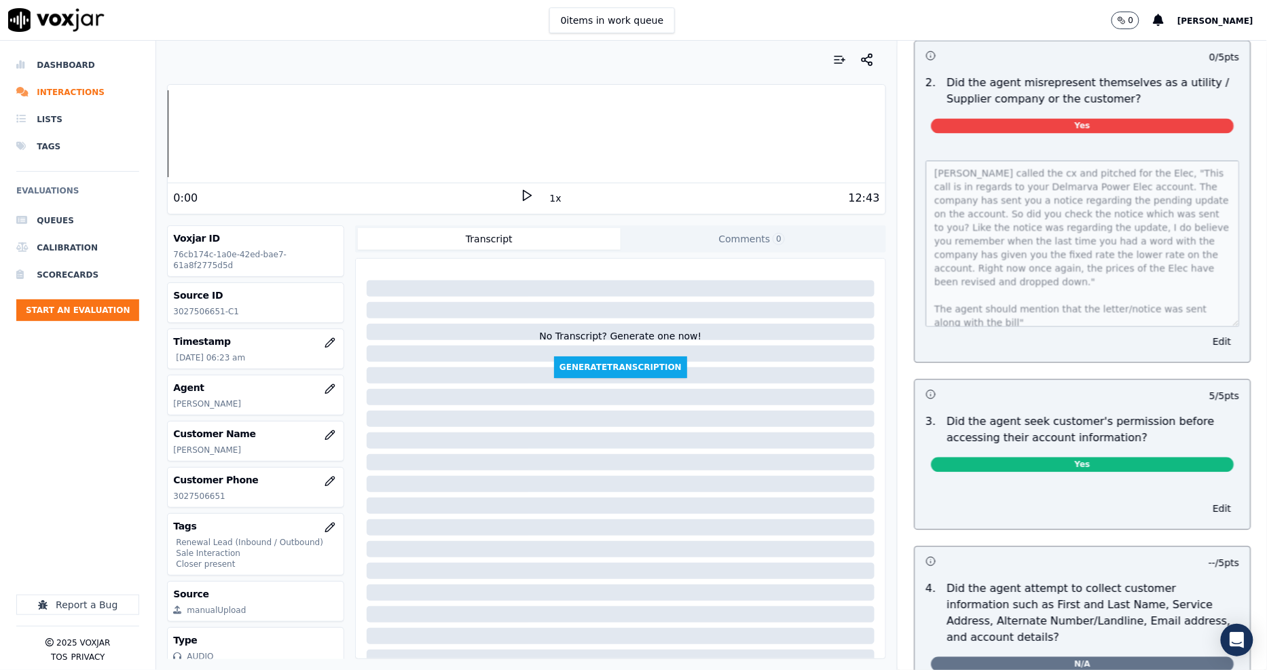
click at [1206, 328] on div "James called the cx and pitched for the Elec, "This call is in regards to your …" at bounding box center [1081, 254] width 335 height 218
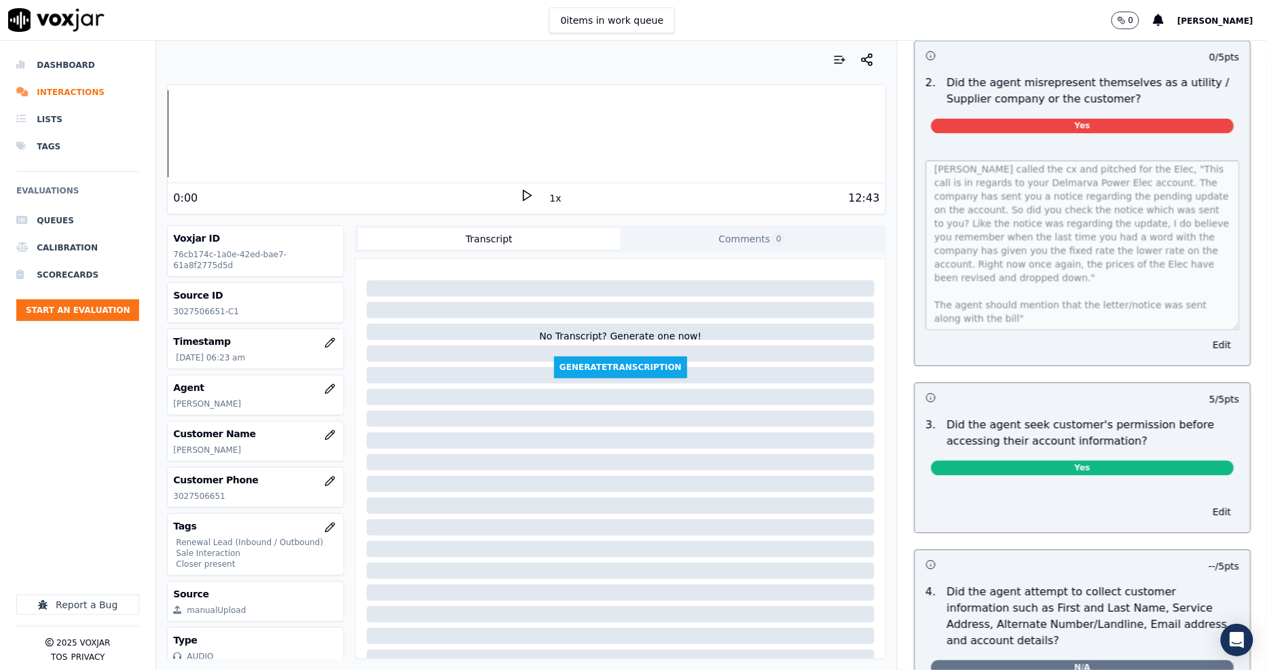
scroll to position [0, 0]
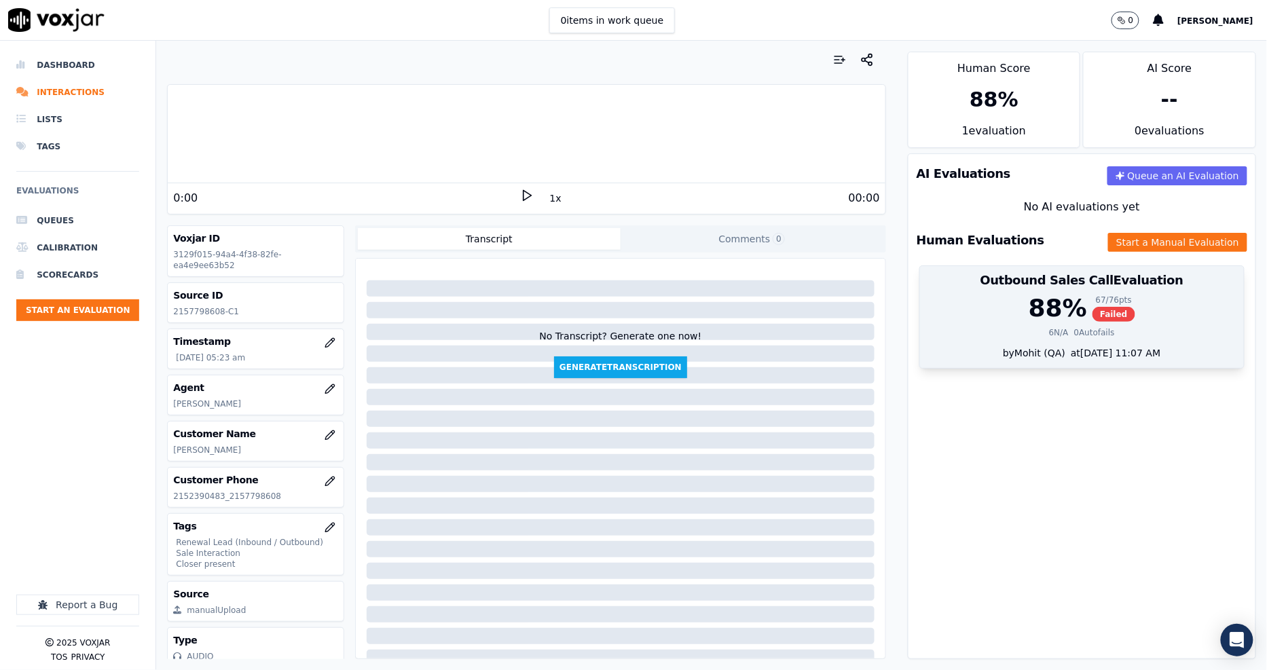
click at [992, 301] on div "88 % 67 / 76 pts Failed" at bounding box center [1082, 308] width 308 height 27
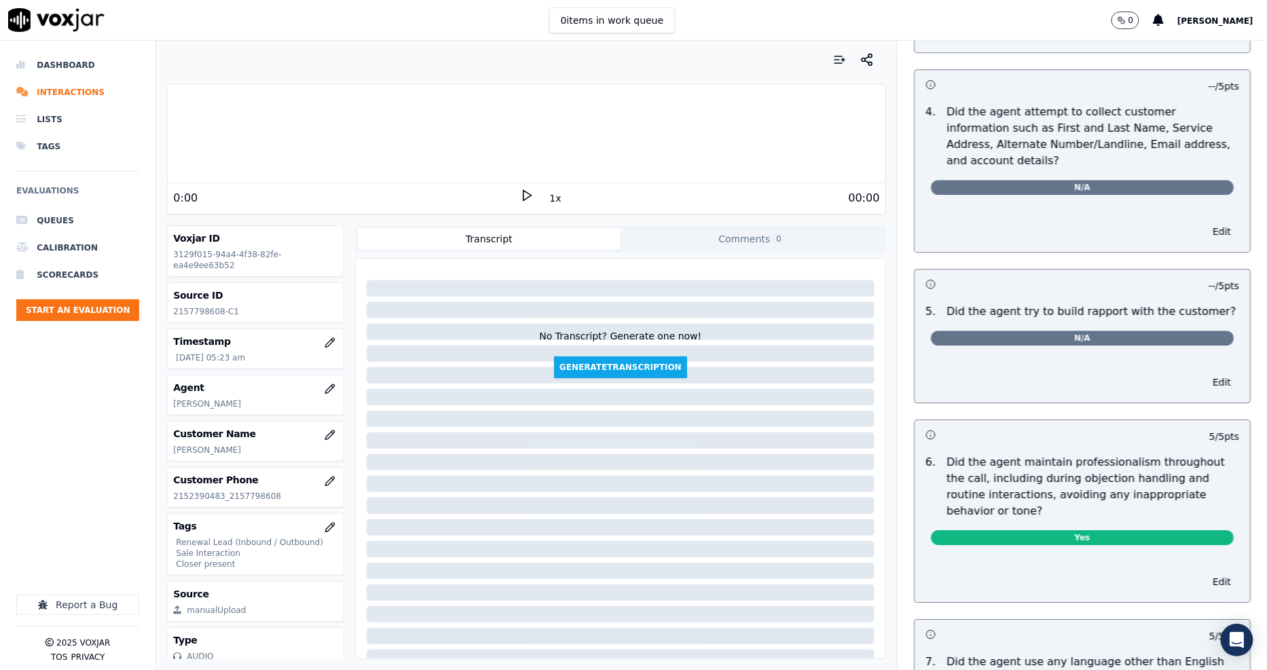
scroll to position [980, 0]
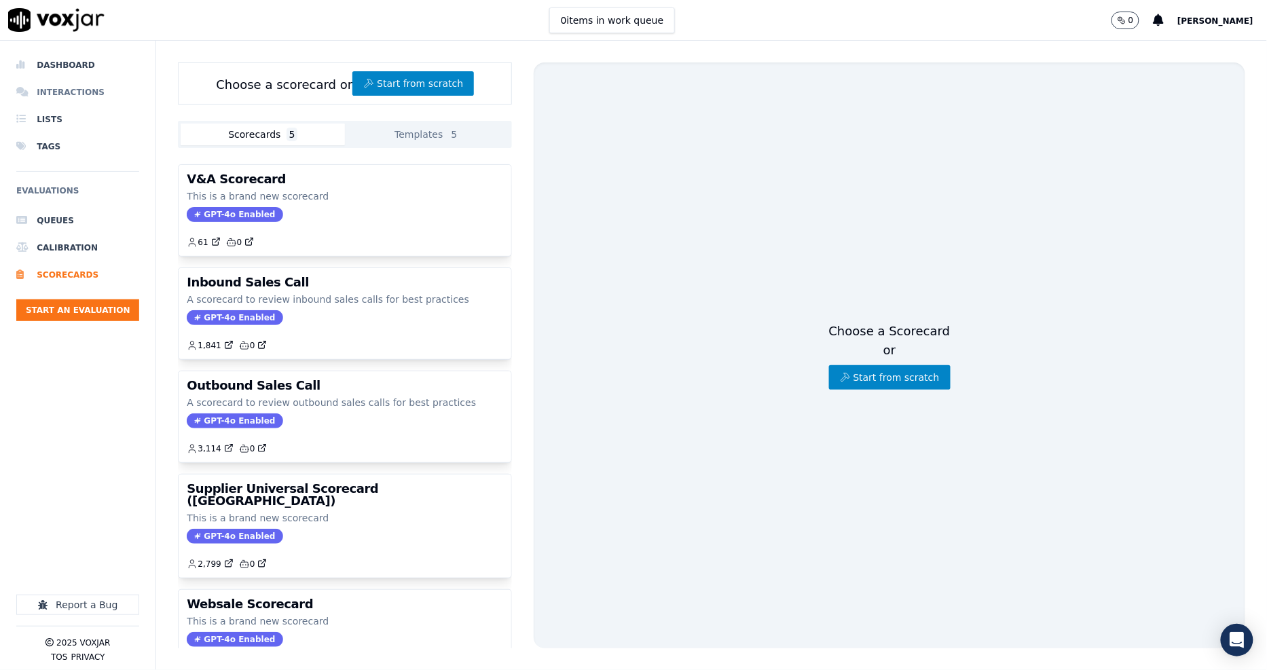
click at [81, 92] on li "Interactions" at bounding box center [77, 92] width 123 height 27
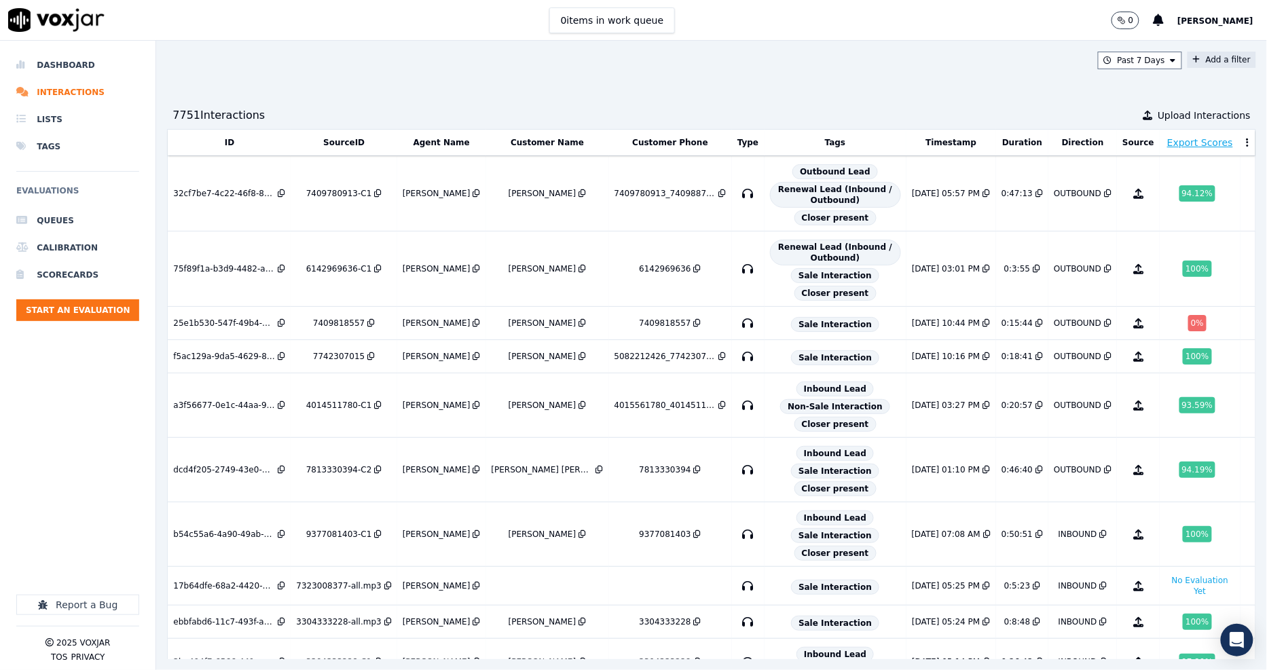
click at [1140, 55] on button "Add a filter" at bounding box center [1221, 60] width 69 height 16
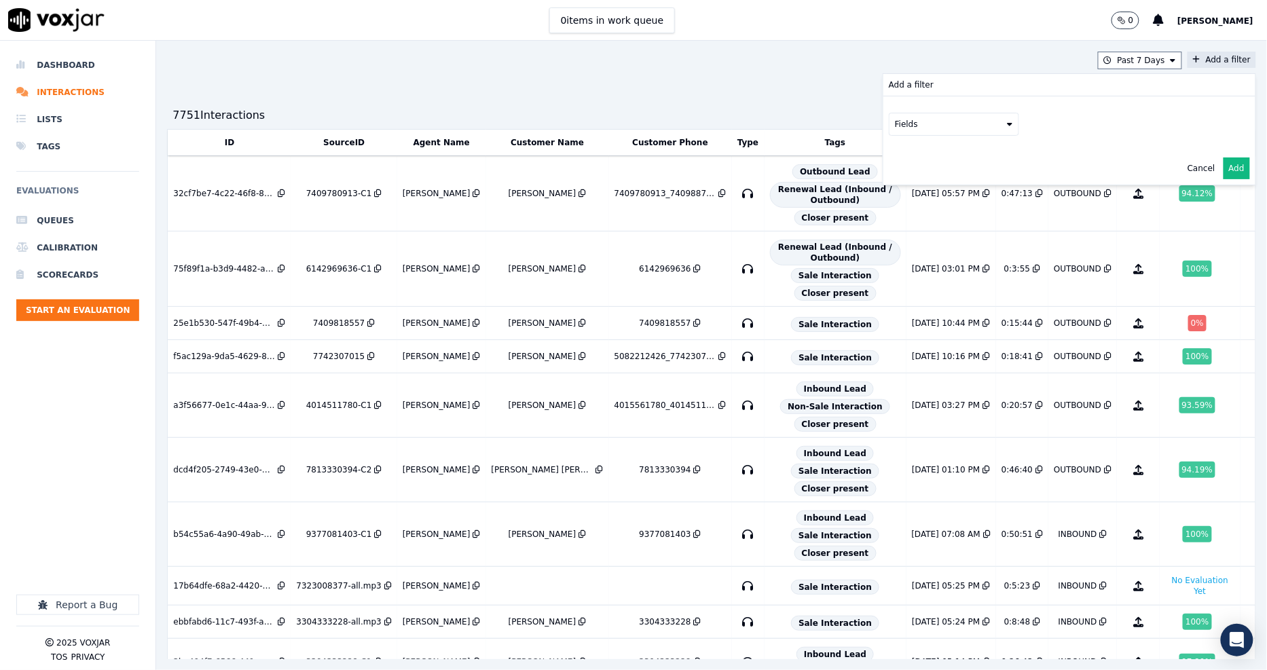
click at [891, 131] on button "Fields" at bounding box center [954, 124] width 130 height 23
click at [912, 256] on div "customers" at bounding box center [933, 261] width 43 height 11
click at [969, 152] on button "Fields" at bounding box center [970, 152] width 130 height 23
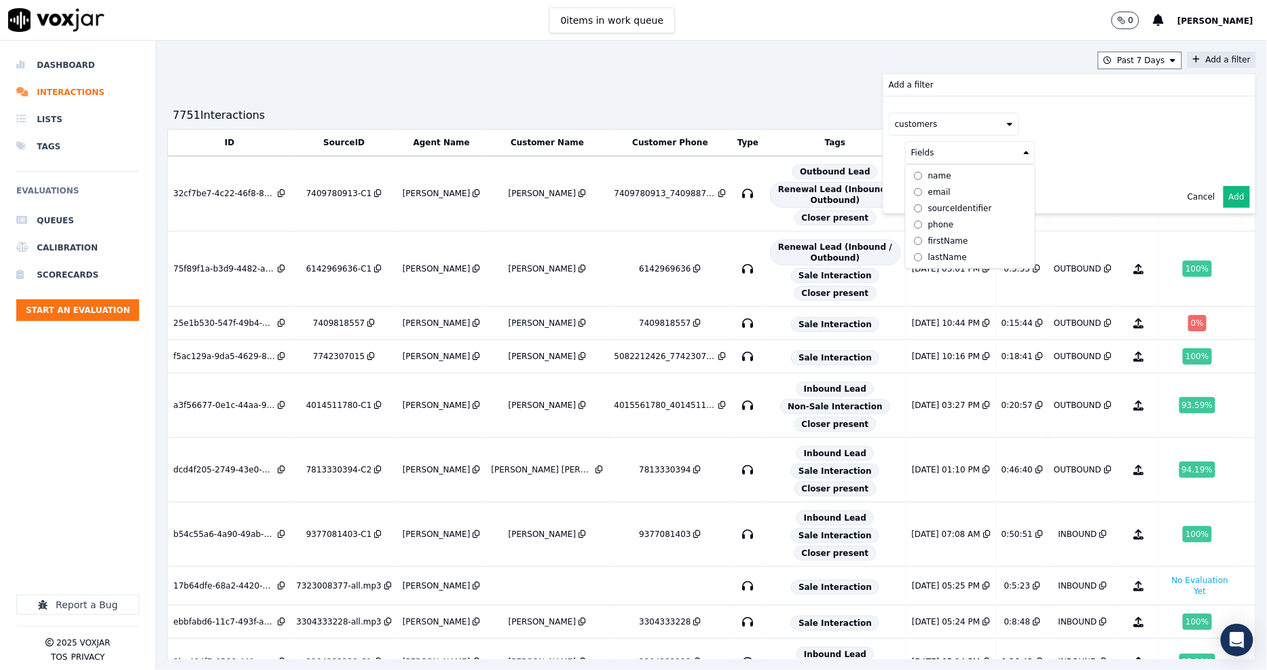
click at [928, 221] on div "phone" at bounding box center [941, 224] width 26 height 11
click at [1062, 154] on button at bounding box center [1139, 151] width 196 height 20
click at [1060, 181] on input "text" at bounding box center [1138, 179] width 183 height 23
paste input "4123540660"
type input "4123540660"
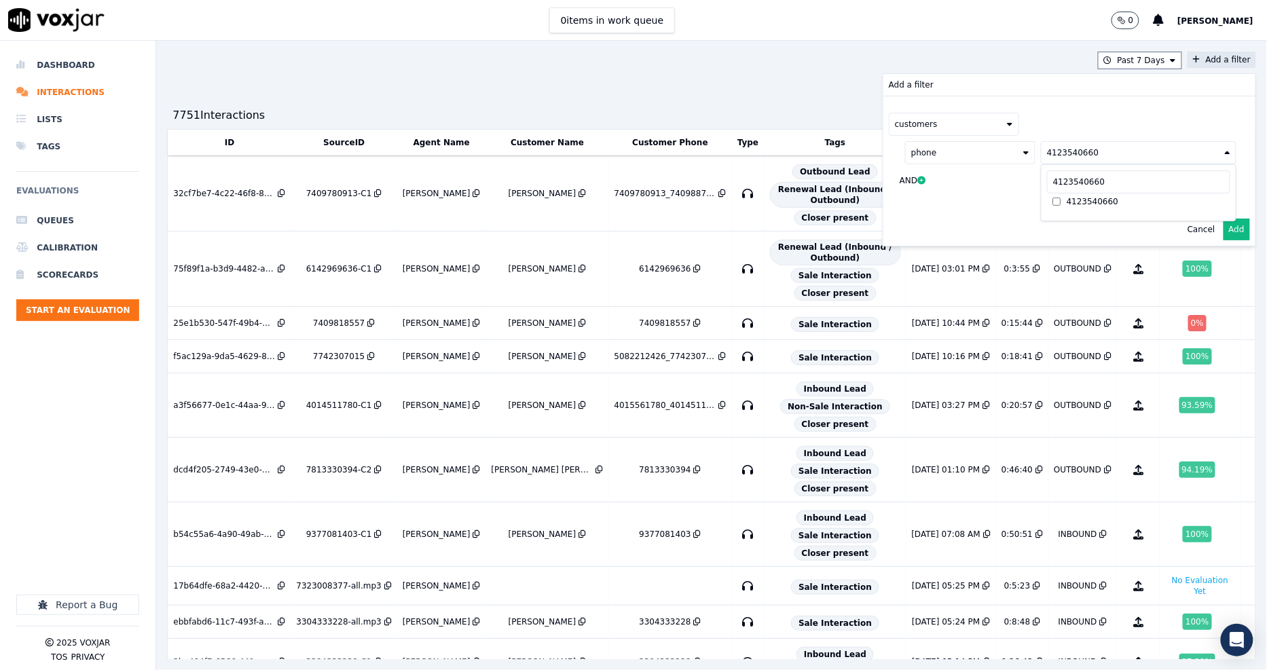
click at [968, 199] on div "customers phone 4123540660 4123540660 4123540660 AND" at bounding box center [1069, 154] width 372 height 117
click at [1140, 229] on button "Add" at bounding box center [1236, 230] width 26 height 22
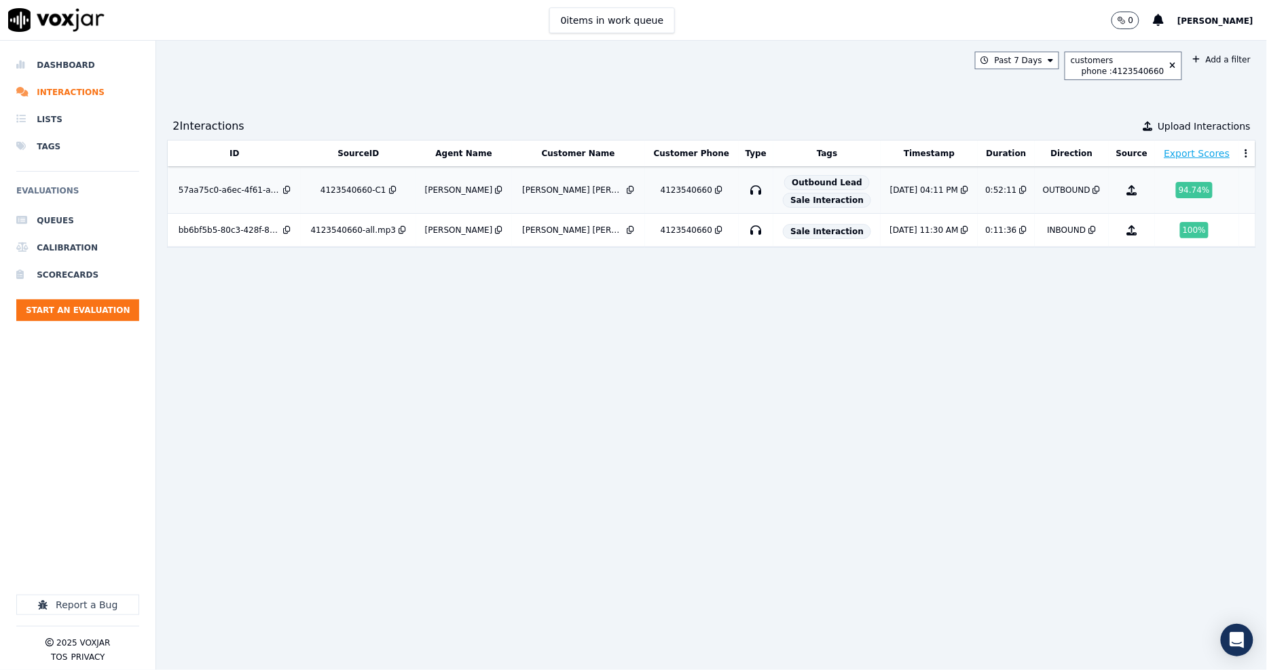
click at [341, 190] on div "4123540660-C1" at bounding box center [353, 190] width 66 height 11
click at [1140, 60] on button at bounding box center [1170, 65] width 12 height 11
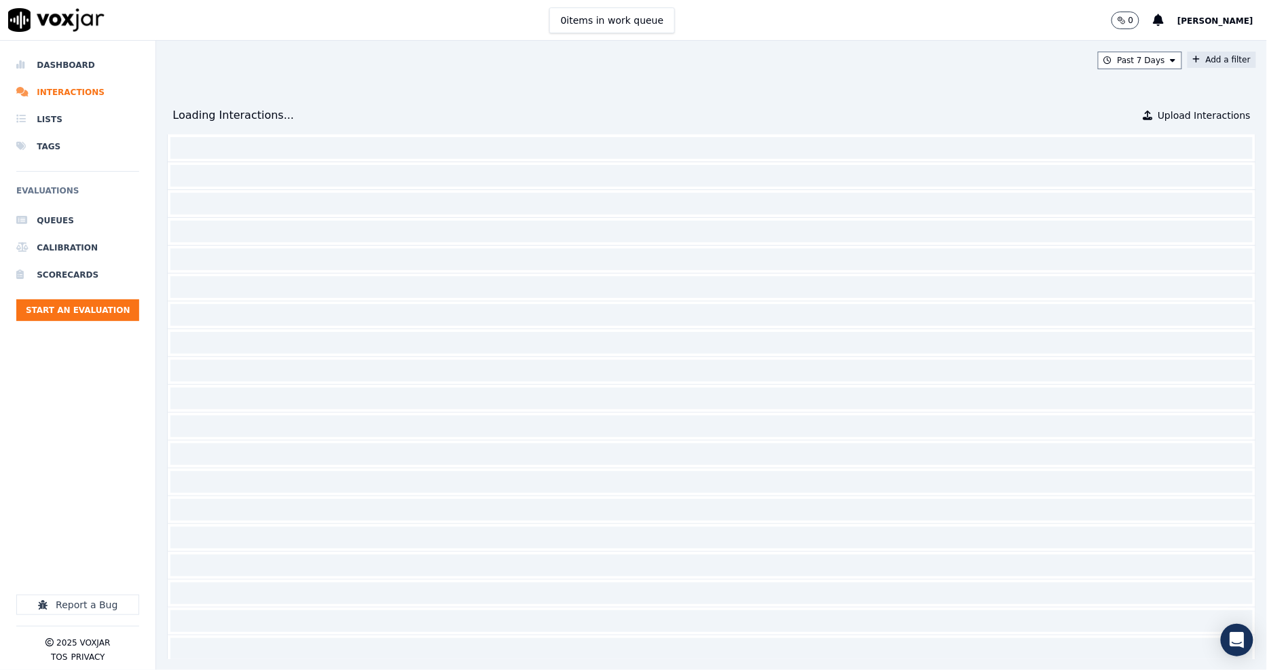
click at [1140, 61] on icon at bounding box center [1196, 60] width 7 height 8
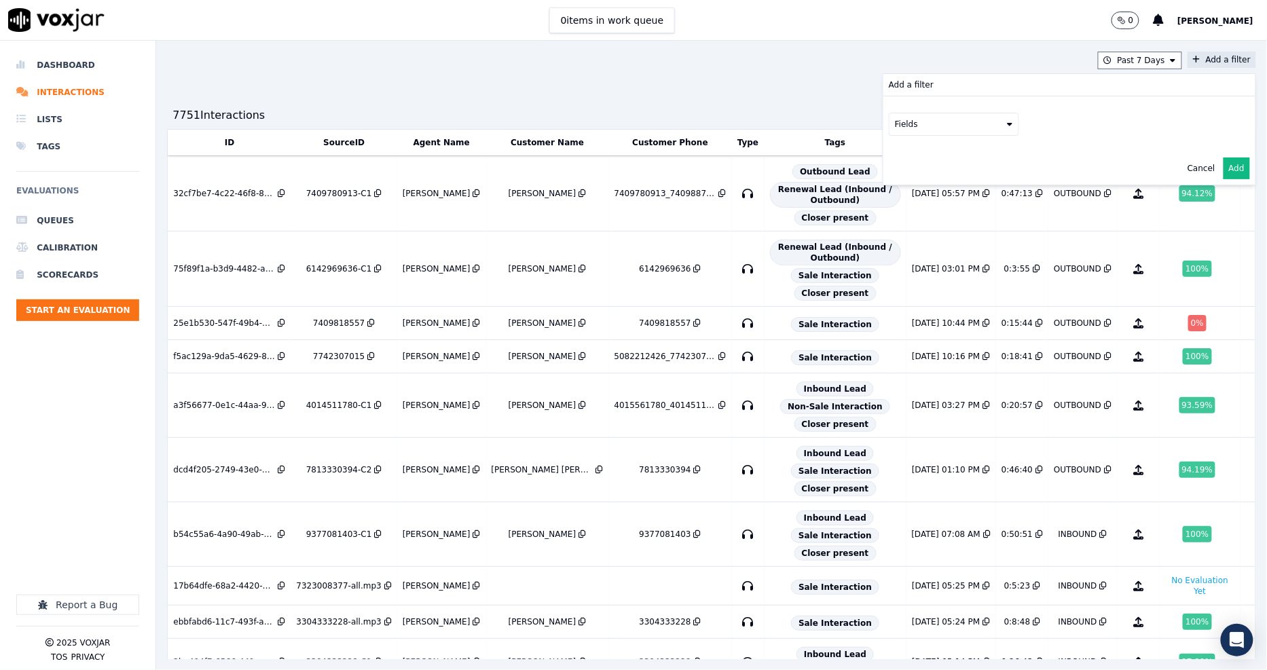
click at [966, 137] on div "Fields" at bounding box center [1069, 124] width 372 height 56
click at [951, 130] on button "Fields" at bounding box center [954, 124] width 130 height 23
click at [912, 256] on div "customers" at bounding box center [933, 261] width 43 height 11
click at [980, 159] on button "Fields" at bounding box center [970, 152] width 130 height 23
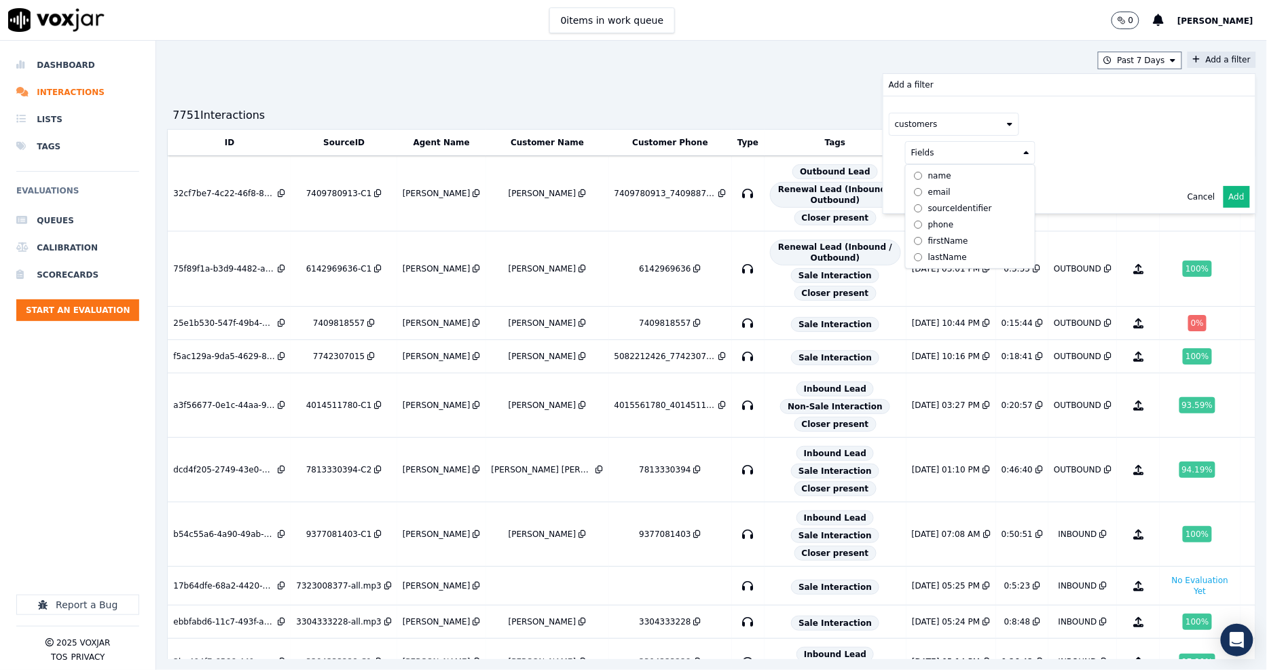
click at [928, 224] on div "phone" at bounding box center [941, 224] width 26 height 11
click at [1077, 157] on button at bounding box center [1139, 151] width 196 height 20
click at [1062, 185] on input "text" at bounding box center [1138, 179] width 183 height 23
paste input "6785492110"
type input "6785492110"
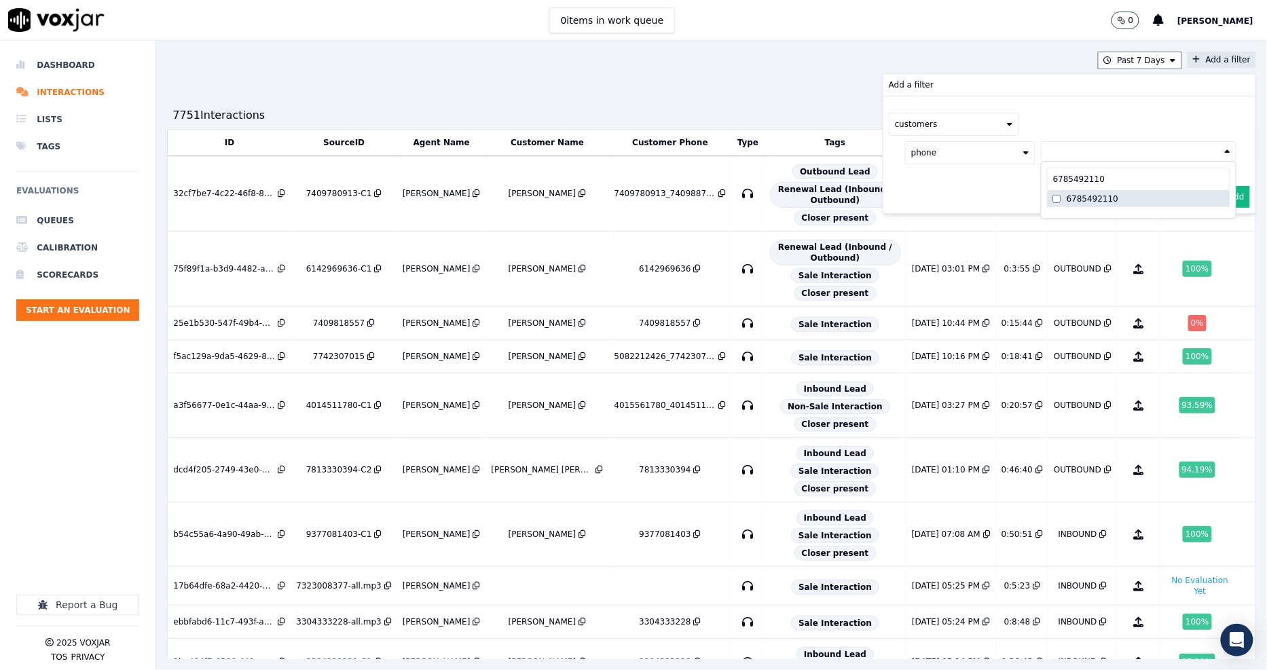
click at [1047, 205] on label "6785492110" at bounding box center [1138, 199] width 183 height 16
click at [969, 201] on div "customers phone 6785492110 6785492110 6785492110 AND" at bounding box center [1069, 154] width 372 height 117
click at [1140, 222] on button "Add" at bounding box center [1236, 230] width 26 height 22
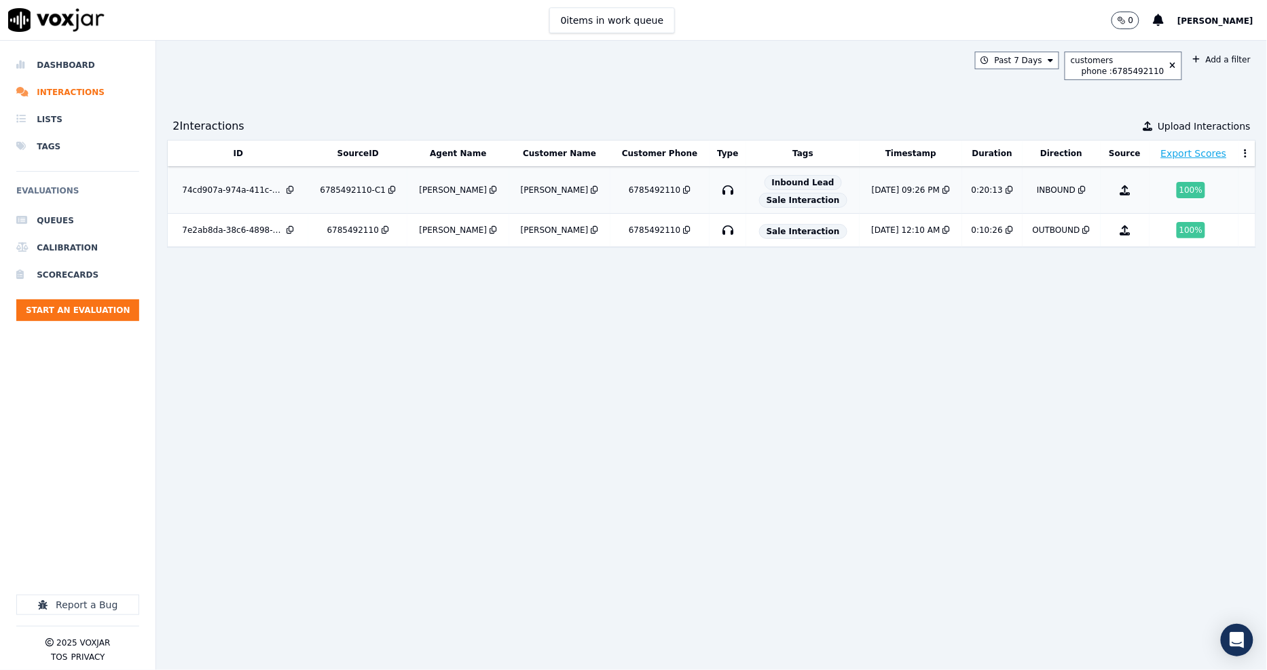
click at [344, 193] on div "6785492110-C1" at bounding box center [353, 190] width 66 height 11
click at [364, 186] on div "6785492110-C1" at bounding box center [353, 190] width 66 height 11
click at [1140, 62] on icon at bounding box center [1173, 66] width 6 height 8
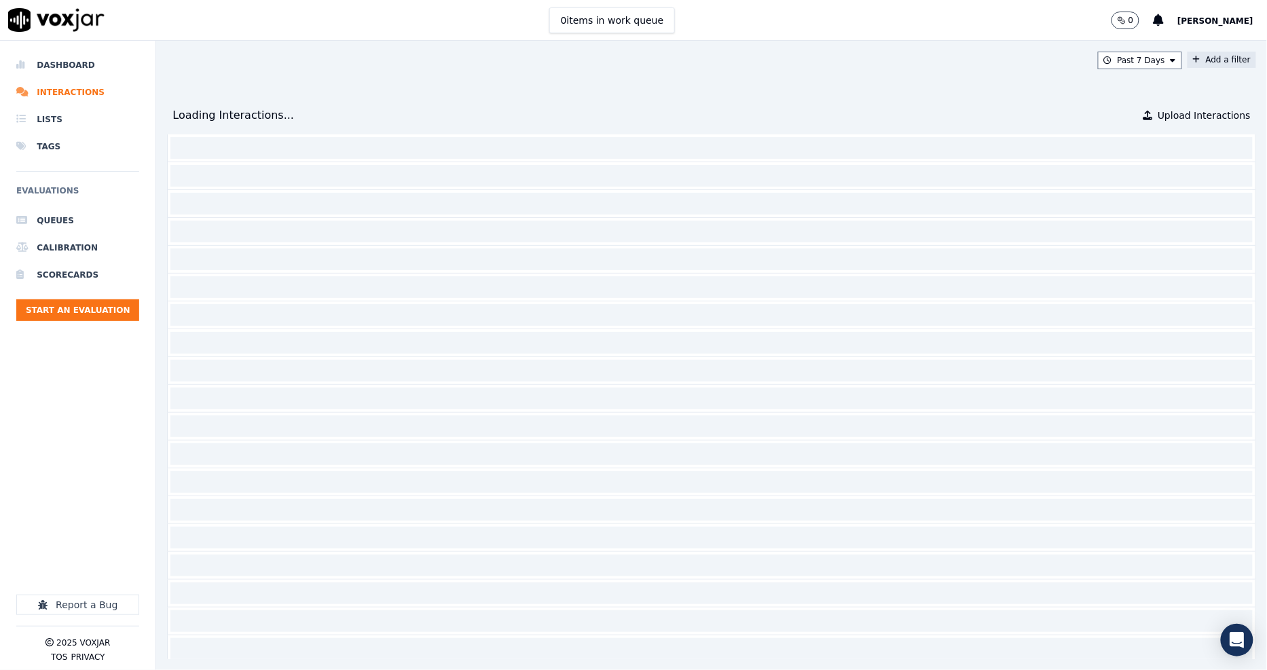
click at [1140, 57] on button "Add a filter" at bounding box center [1221, 60] width 69 height 16
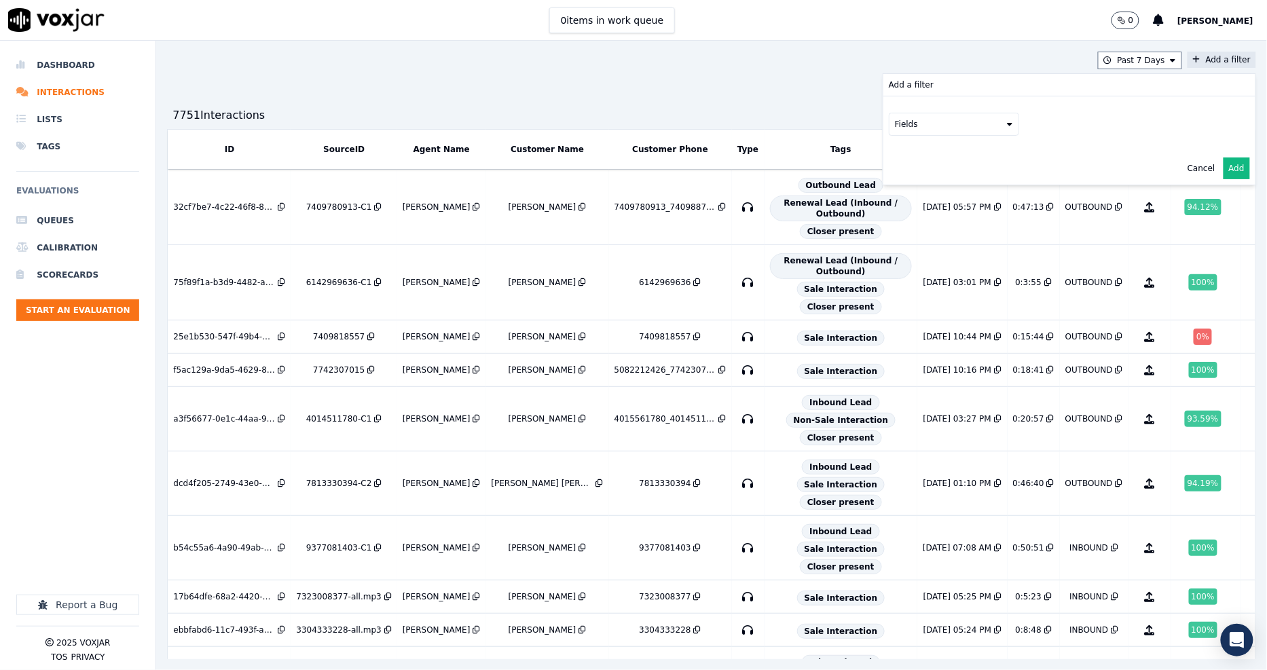
click at [931, 131] on button "Fields" at bounding box center [954, 124] width 130 height 23
click at [912, 256] on div "customers" at bounding box center [933, 261] width 43 height 11
click at [989, 151] on button "Fields" at bounding box center [970, 152] width 130 height 23
click at [928, 221] on div "phone" at bounding box center [941, 224] width 26 height 11
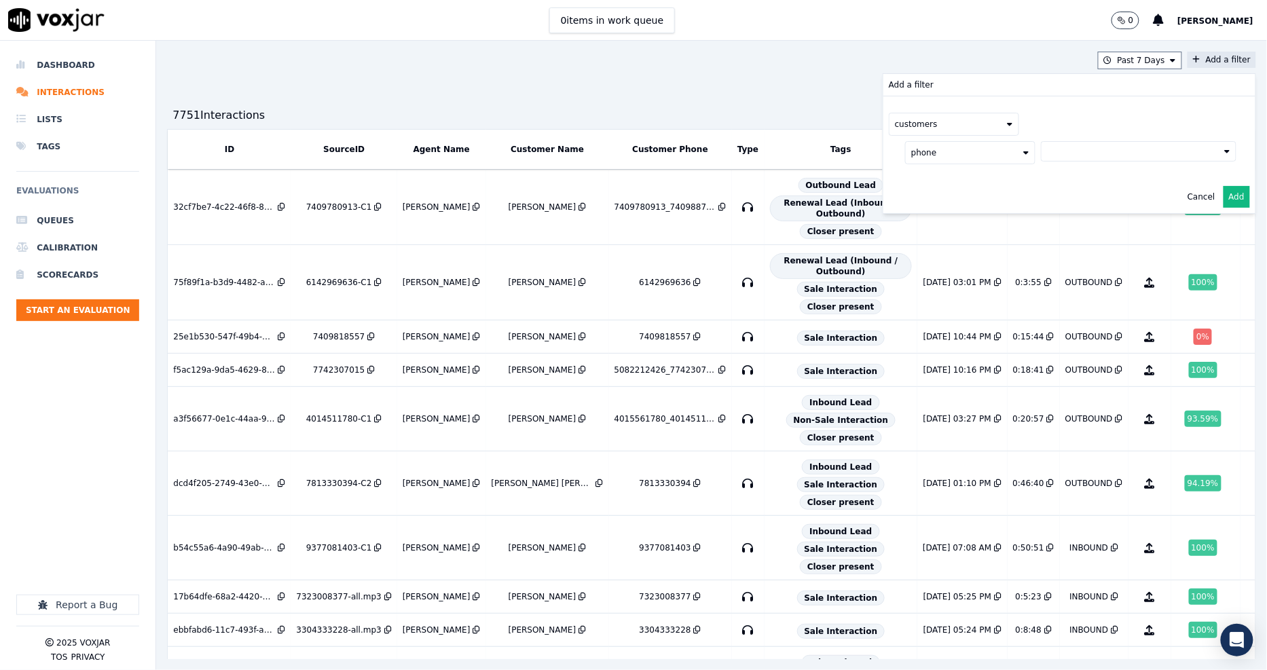
click at [1121, 147] on button at bounding box center [1139, 151] width 196 height 20
click at [1047, 181] on input "text" at bounding box center [1138, 179] width 183 height 23
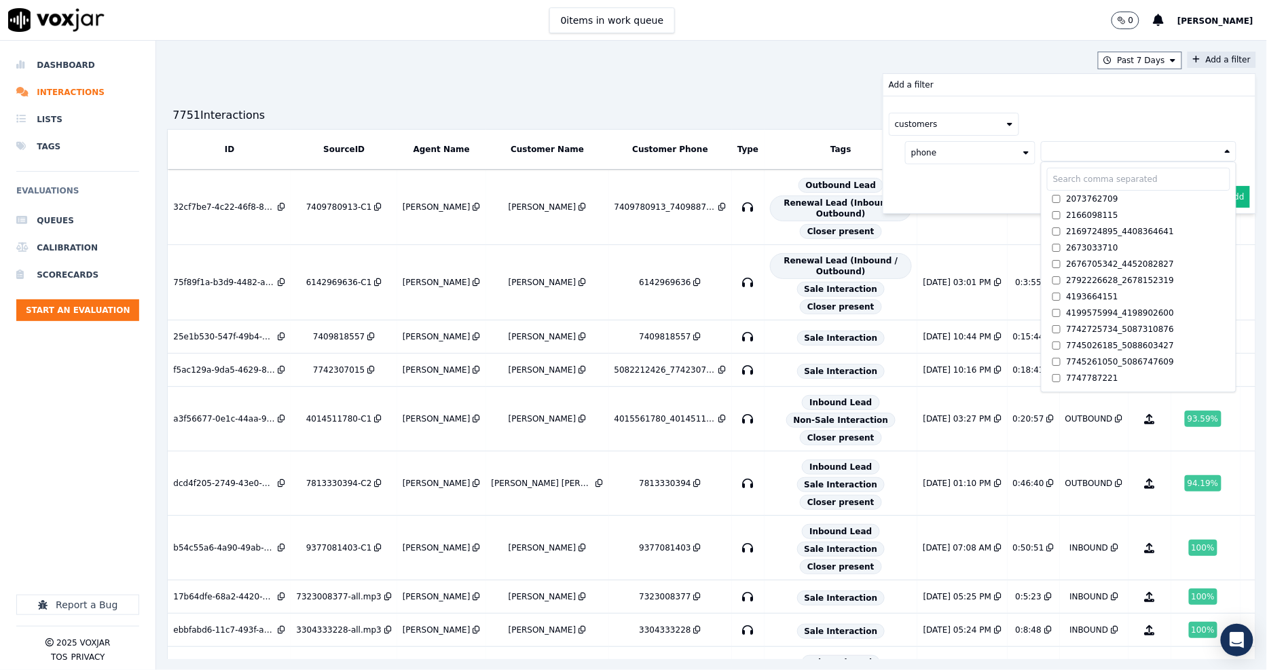
paste input "2675499297"
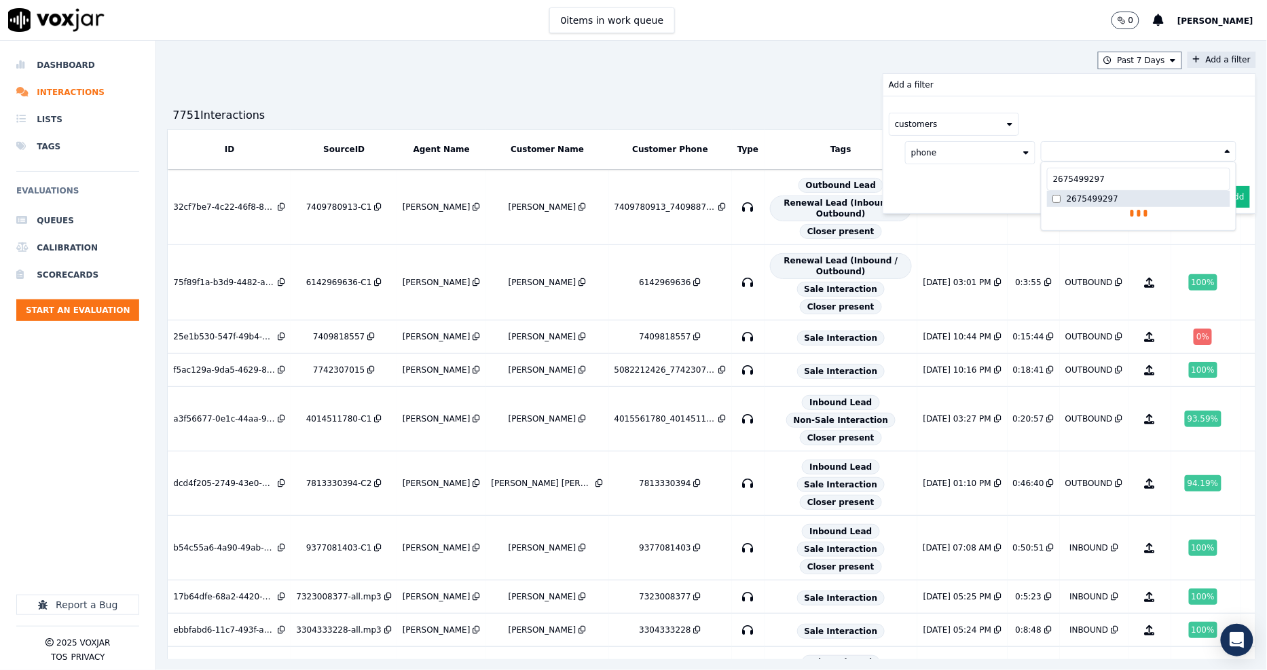
type input "2675499297"
click at [1066, 204] on div "2675499297" at bounding box center [1092, 198] width 52 height 11
click at [953, 198] on div "customers phone 2675499297 2675499297 2675499297 AND" at bounding box center [1069, 154] width 372 height 117
click at [1140, 229] on button "Add" at bounding box center [1236, 230] width 26 height 22
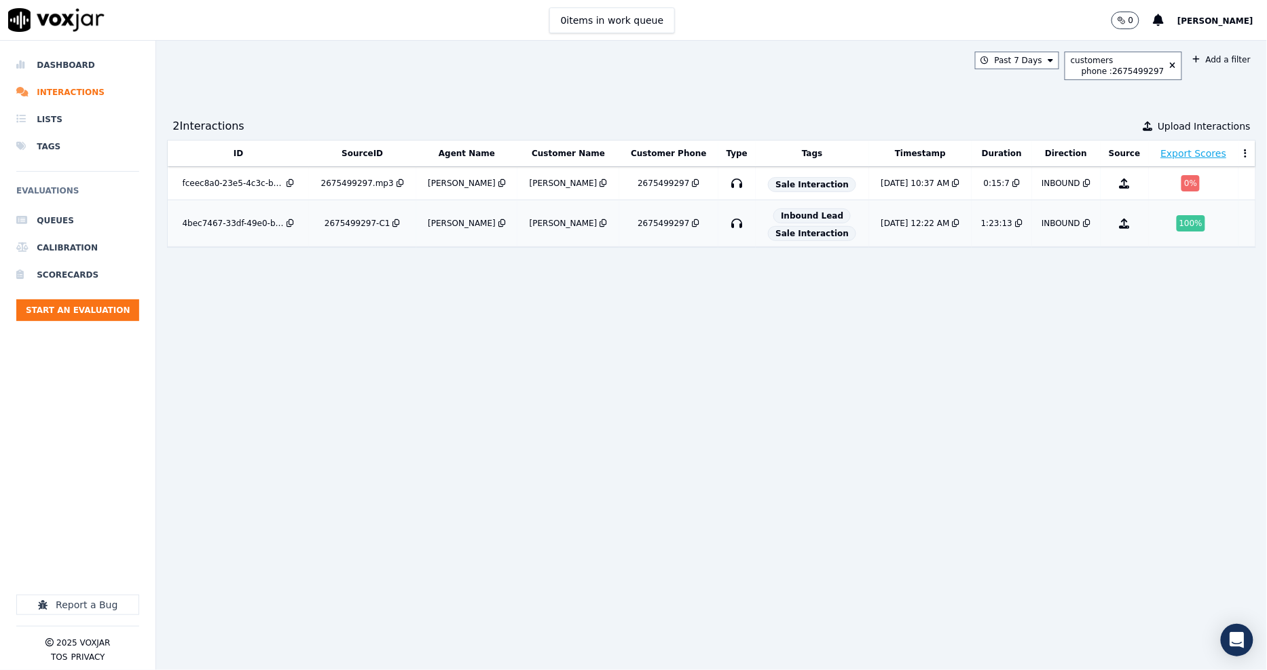
click at [344, 222] on div "2675499297-C1" at bounding box center [357, 223] width 66 height 11
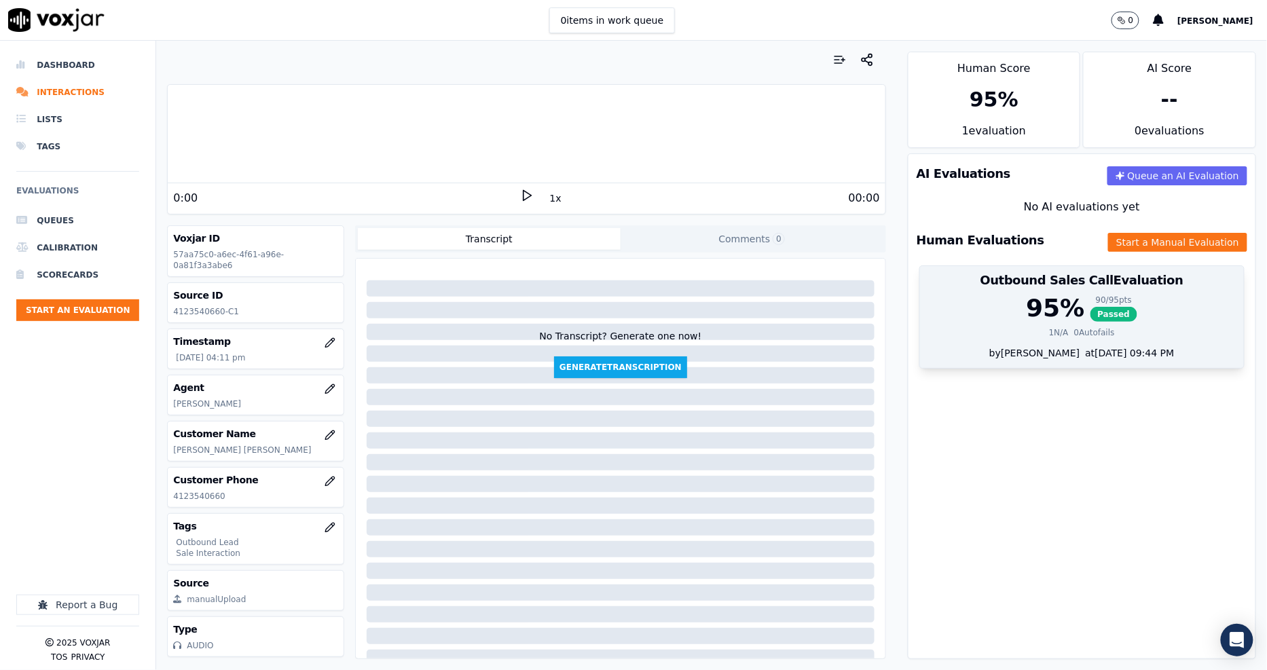
click at [1026, 326] on div "95 % 90 / 95 pts Passed 1 N/A 0 Autofails" at bounding box center [1082, 321] width 324 height 52
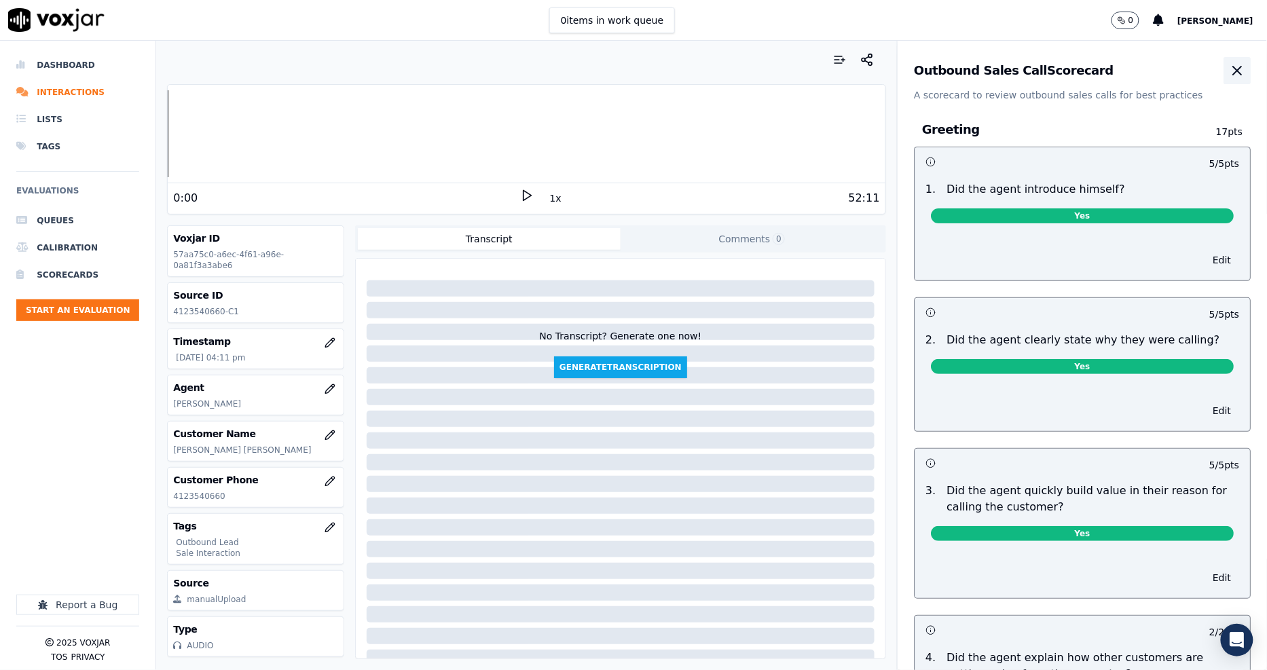
click at [1229, 71] on icon "button" at bounding box center [1237, 70] width 16 height 16
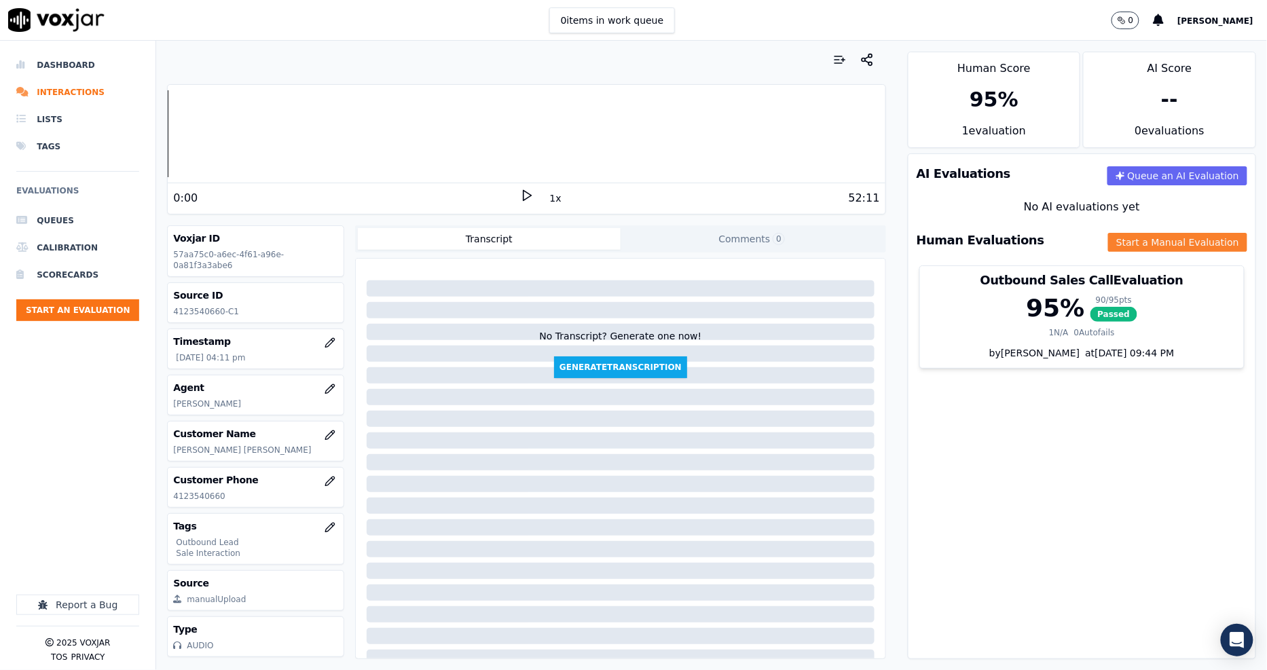
click at [1132, 240] on button "Start a Manual Evaluation" at bounding box center [1177, 242] width 139 height 19
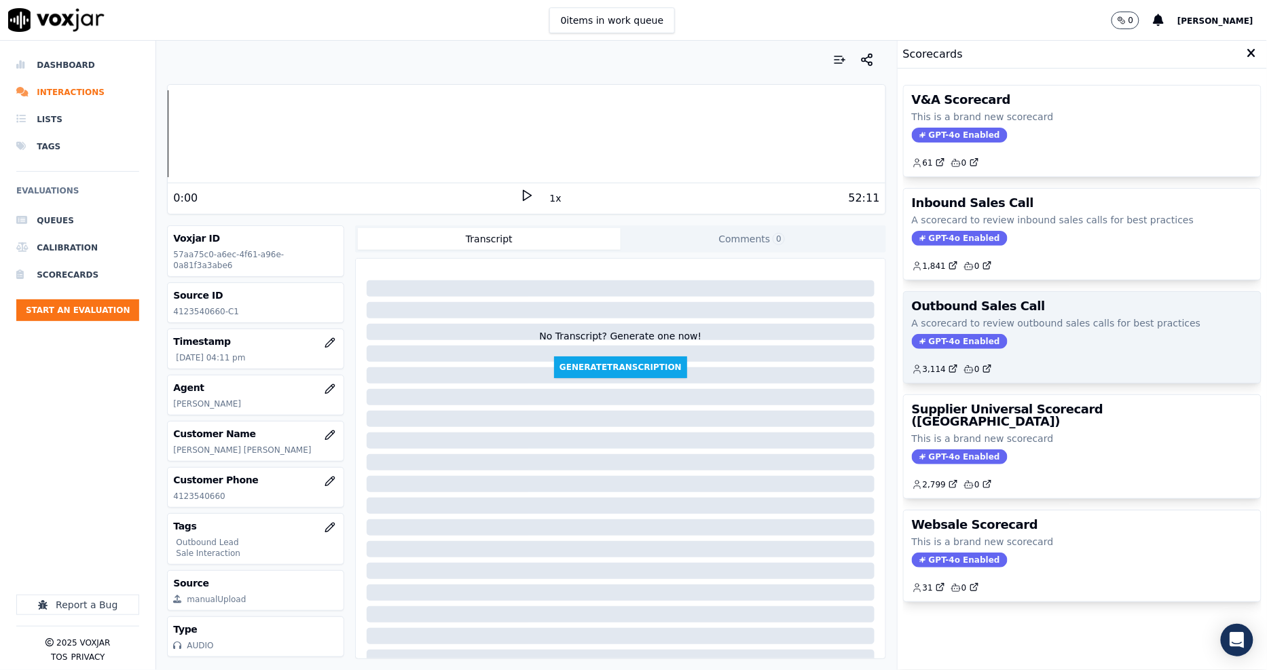
click at [1013, 294] on div "Outbound Sales Call A scorecard to review outbound sales calls for best practic…" at bounding box center [1082, 337] width 357 height 91
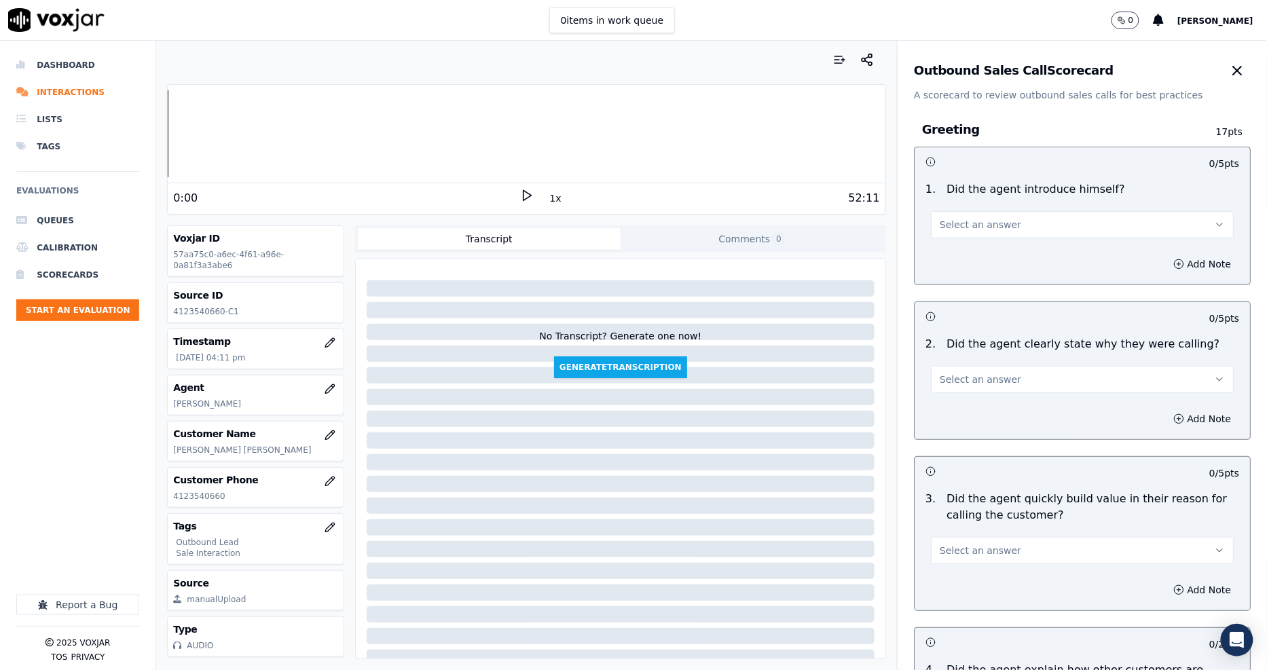
click at [972, 225] on span "Select an answer" at bounding box center [979, 225] width 81 height 14
click at [972, 269] on div "No" at bounding box center [1057, 277] width 277 height 22
click at [972, 268] on div "Add Note" at bounding box center [1081, 264] width 335 height 41
click at [954, 227] on button "No" at bounding box center [1082, 224] width 303 height 27
click at [954, 259] on div "Yes" at bounding box center [1057, 255] width 277 height 22
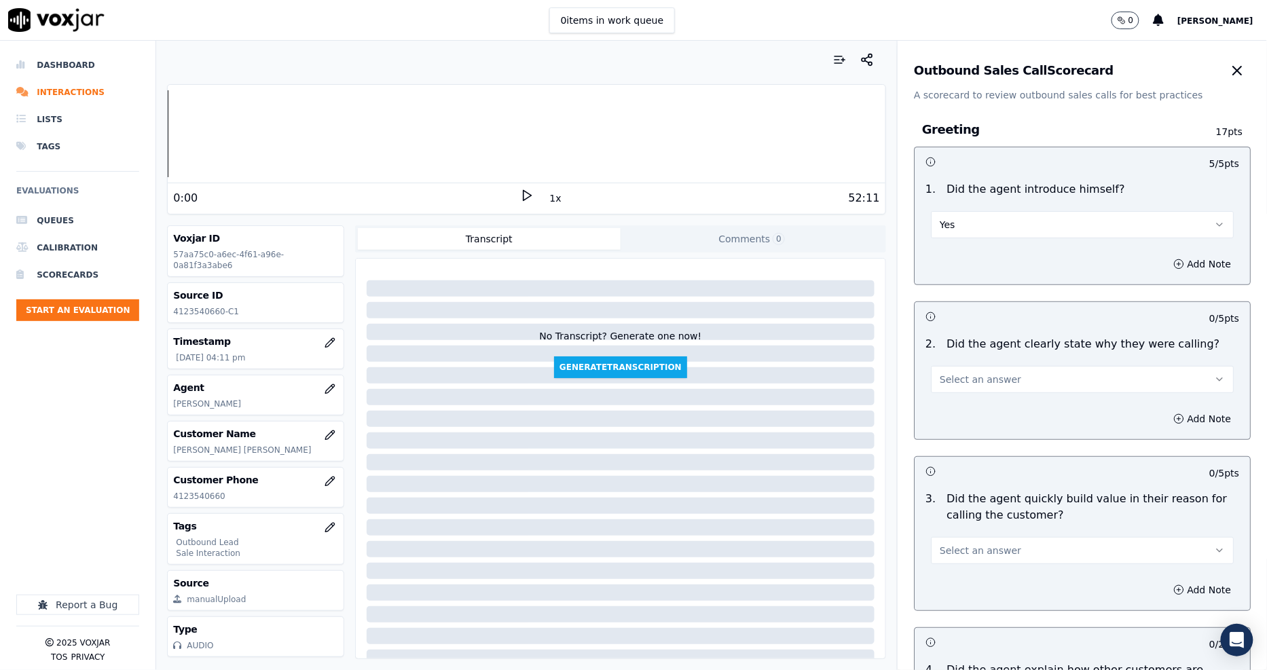
click at [980, 382] on span "Select an answer" at bounding box center [979, 380] width 81 height 14
drag, startPoint x: 980, startPoint y: 389, endPoint x: 966, endPoint y: 411, distance: 26.2
click at [966, 411] on div "Yes No N/A" at bounding box center [1057, 431] width 282 height 71
click at [966, 411] on div "Yes" at bounding box center [1057, 410] width 277 height 22
click at [520, 193] on icon at bounding box center [527, 196] width 14 height 14
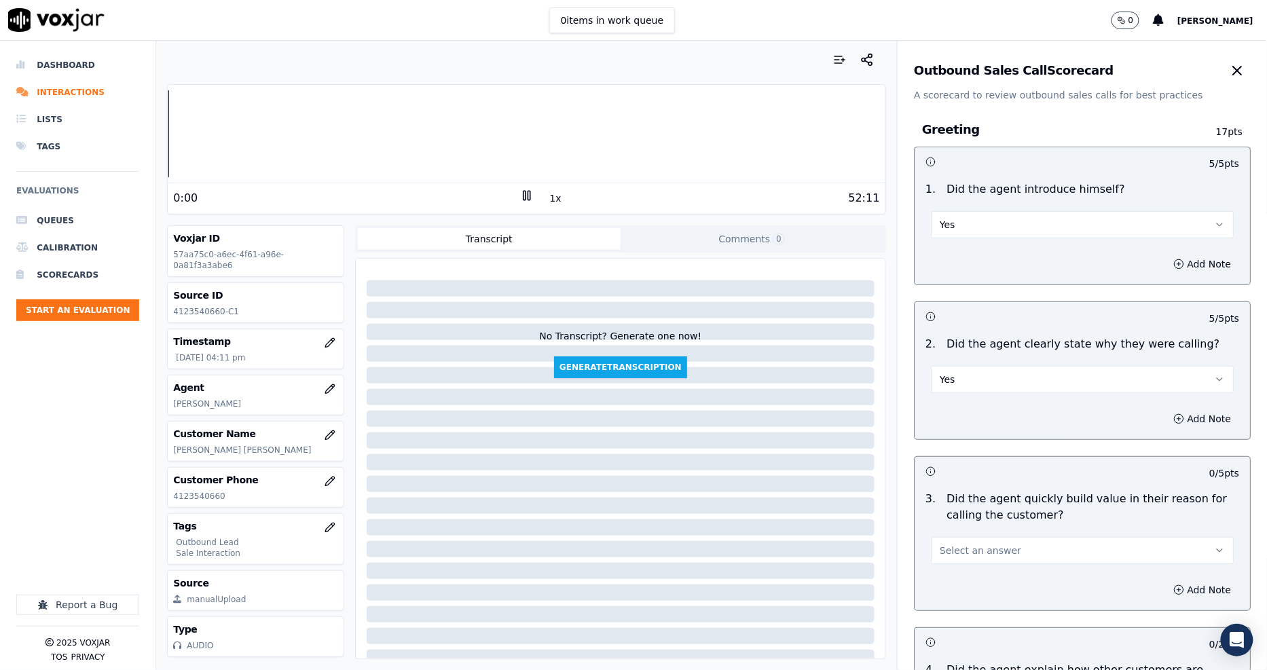
click at [547, 199] on button "1x" at bounding box center [555, 198] width 17 height 19
click at [547, 199] on button "1.5x" at bounding box center [560, 198] width 26 height 19
click at [980, 558] on button "Select an answer" at bounding box center [1082, 550] width 303 height 27
click at [968, 581] on div "Yes" at bounding box center [1057, 581] width 277 height 22
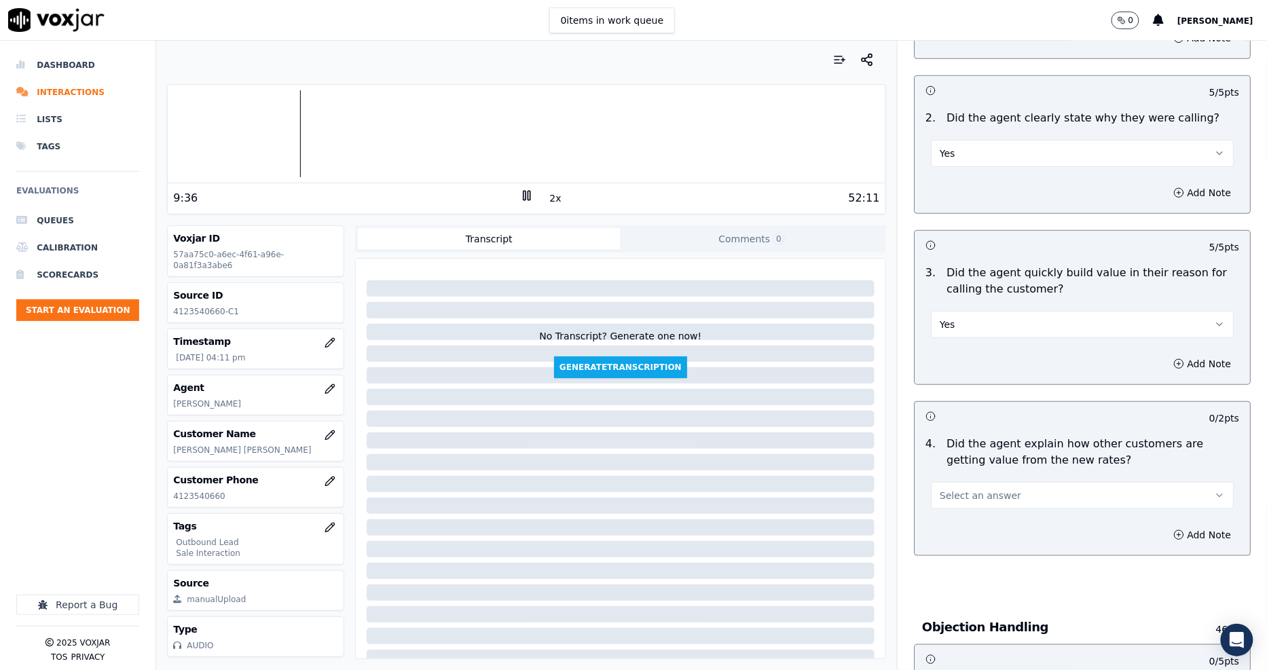
click at [966, 500] on span "Select an answer" at bounding box center [979, 496] width 81 height 14
click at [966, 520] on div "Yes" at bounding box center [1057, 526] width 277 height 22
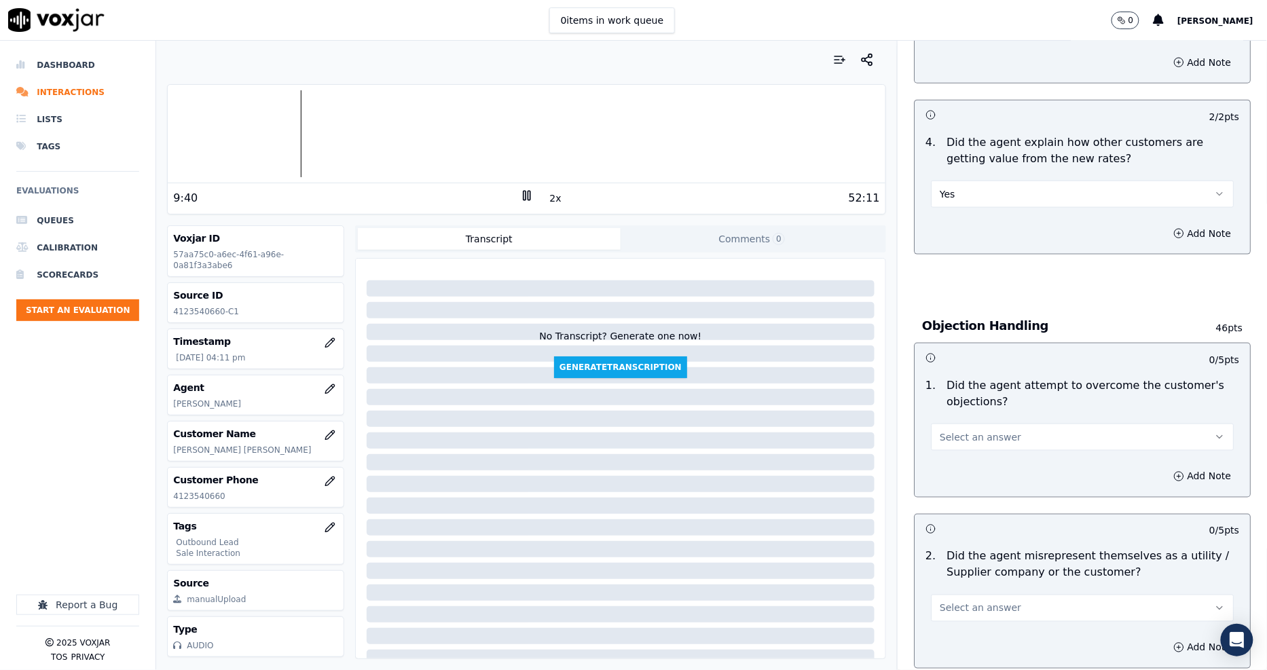
click at [971, 433] on span "Select an answer" at bounding box center [979, 437] width 81 height 14
click at [971, 471] on div "Yes" at bounding box center [1057, 468] width 277 height 22
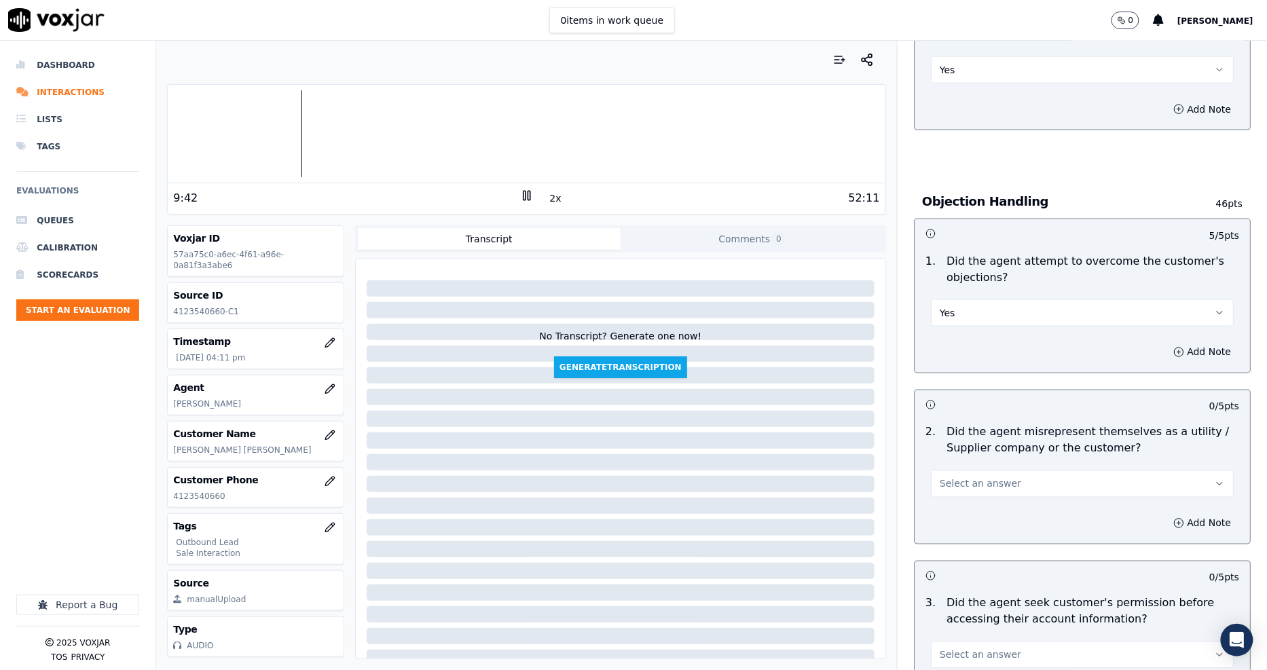
scroll to position [754, 0]
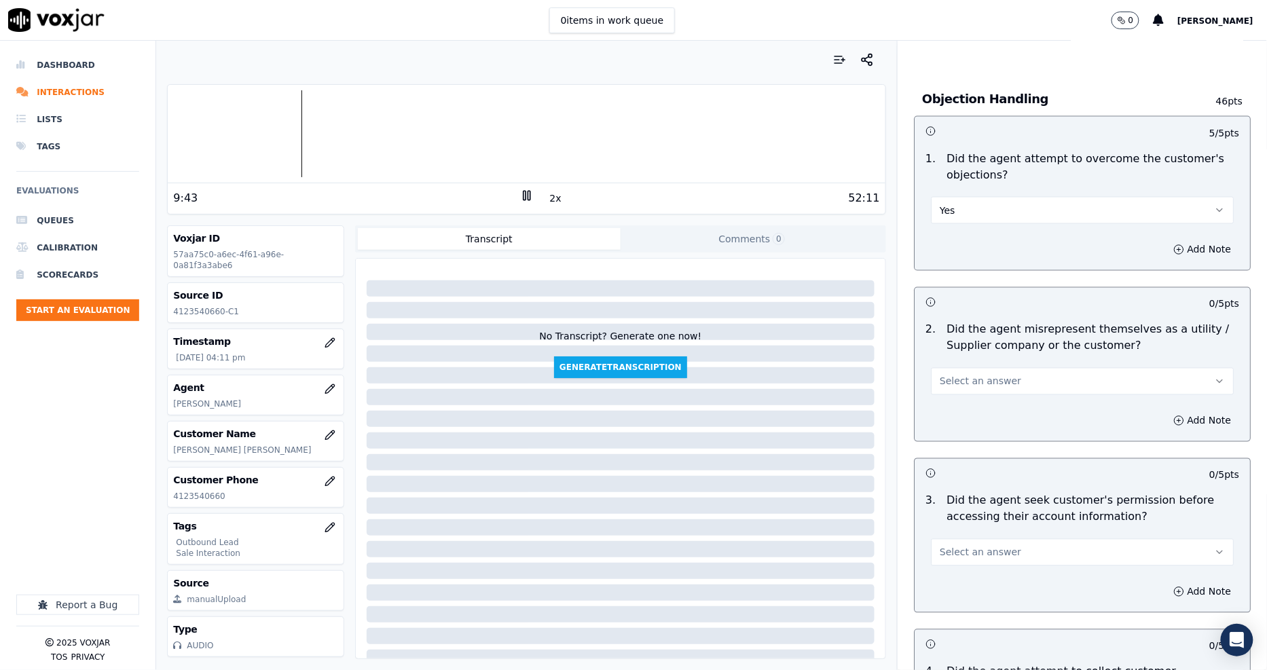
click at [958, 389] on button "Select an answer" at bounding box center [1082, 381] width 303 height 27
click at [958, 441] on div "No" at bounding box center [1057, 435] width 277 height 22
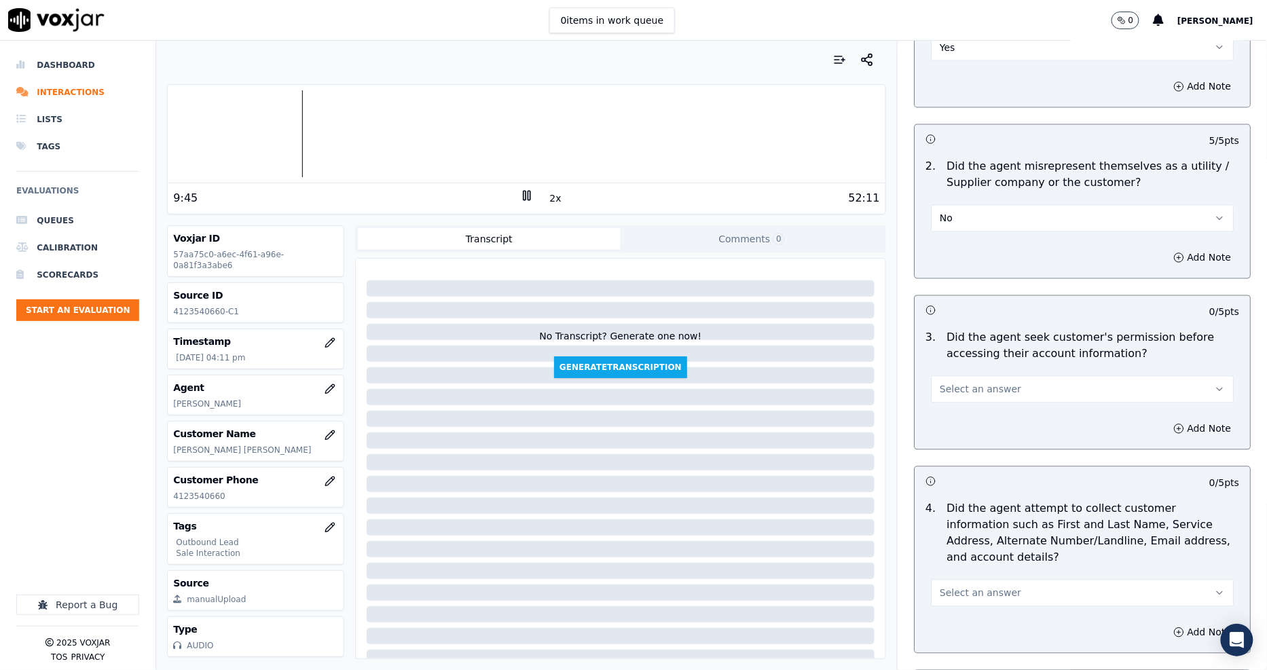
scroll to position [1056, 0]
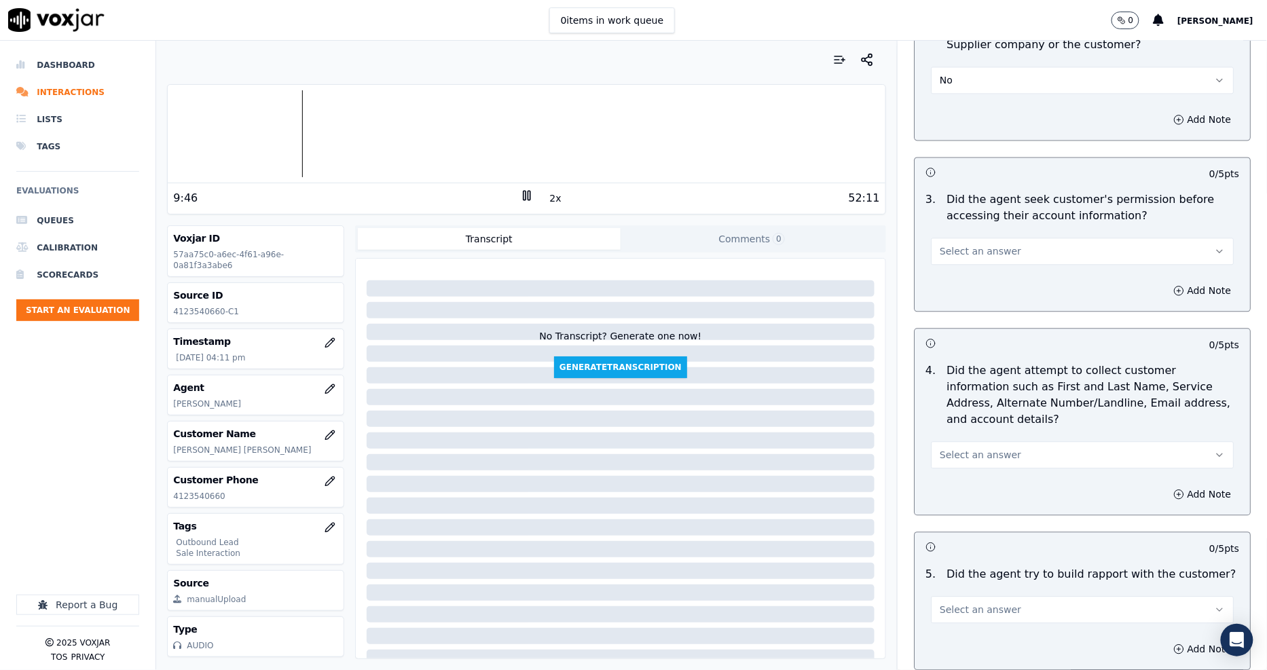
click at [937, 260] on button "Select an answer" at bounding box center [1082, 251] width 303 height 27
click at [937, 302] on div "No" at bounding box center [1057, 304] width 277 height 22
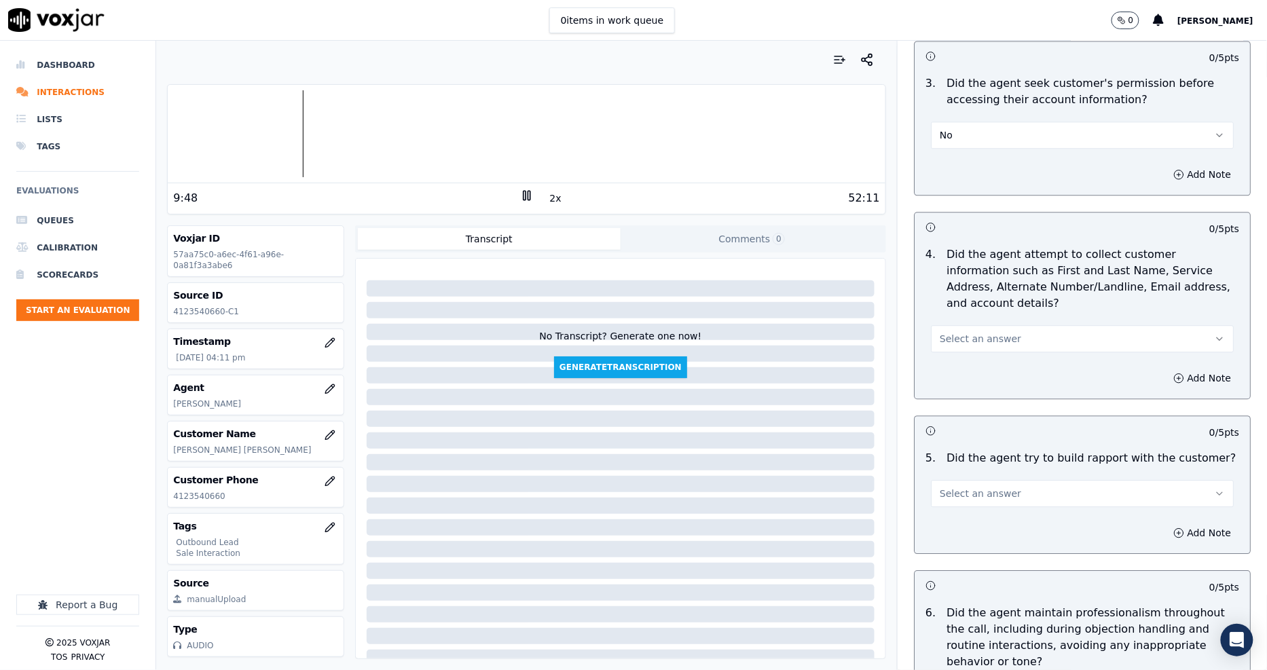
scroll to position [1282, 0]
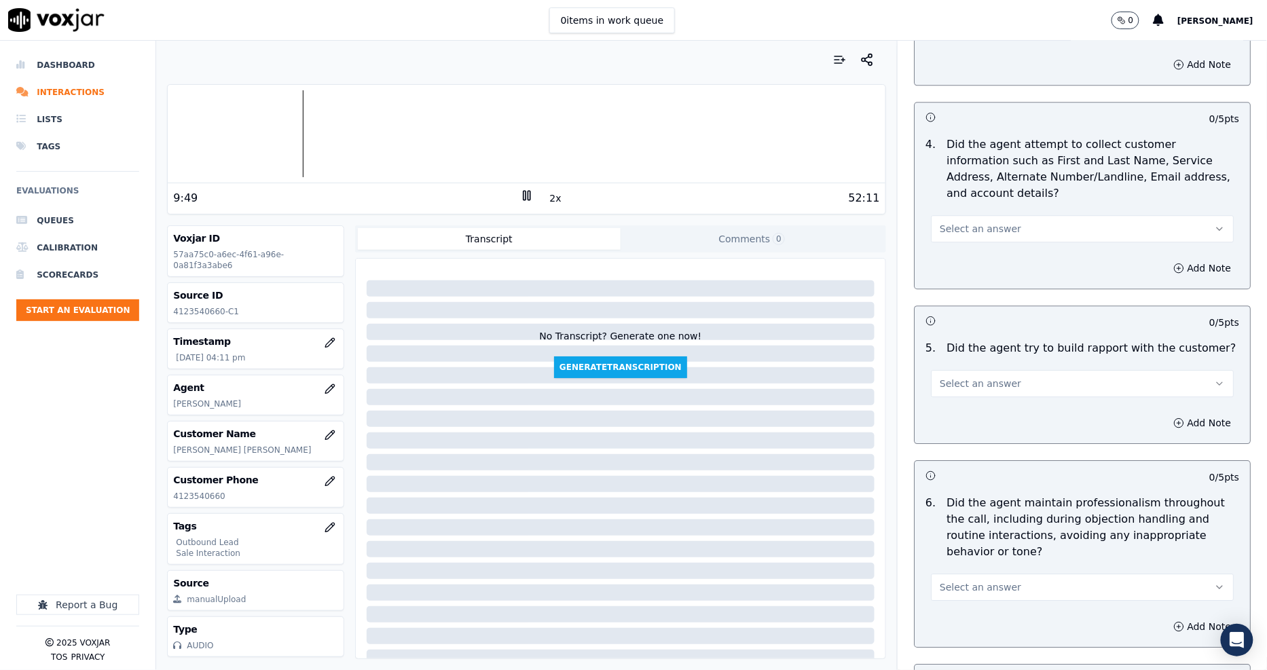
click at [939, 222] on span "Select an answer" at bounding box center [979, 229] width 81 height 14
click at [935, 245] on div "Yes" at bounding box center [1057, 243] width 277 height 22
click at [958, 377] on span "Select an answer" at bounding box center [979, 384] width 81 height 14
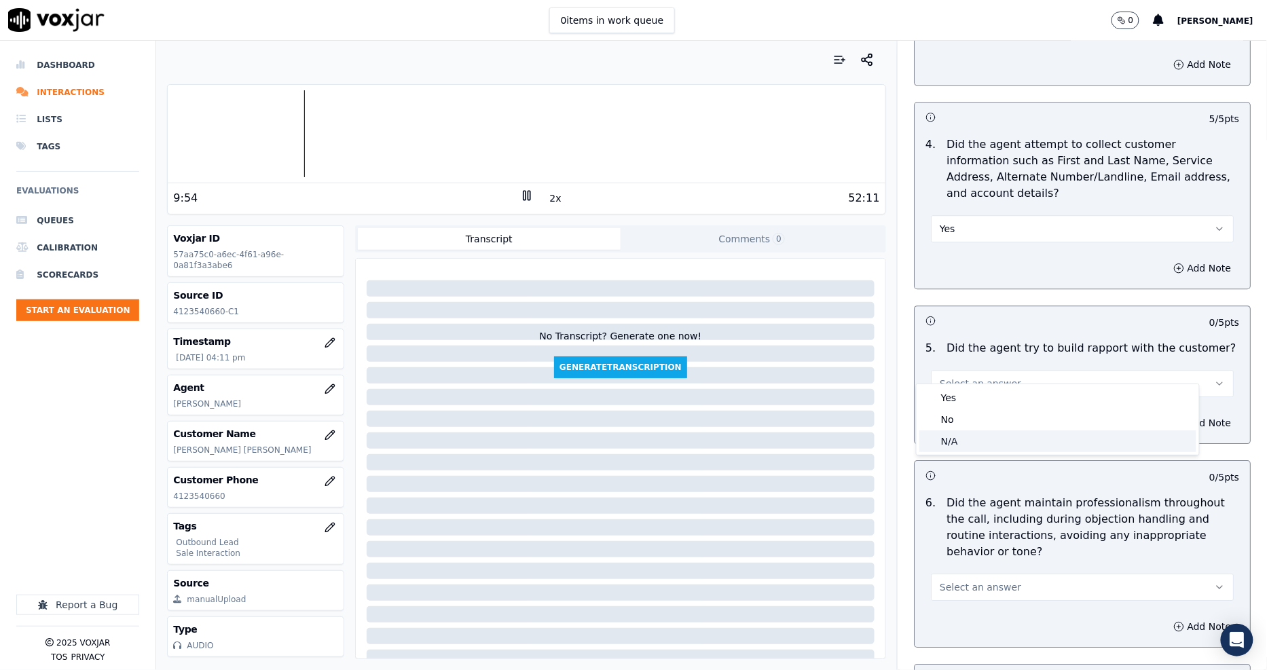
click at [964, 441] on div "N/A" at bounding box center [1057, 441] width 277 height 22
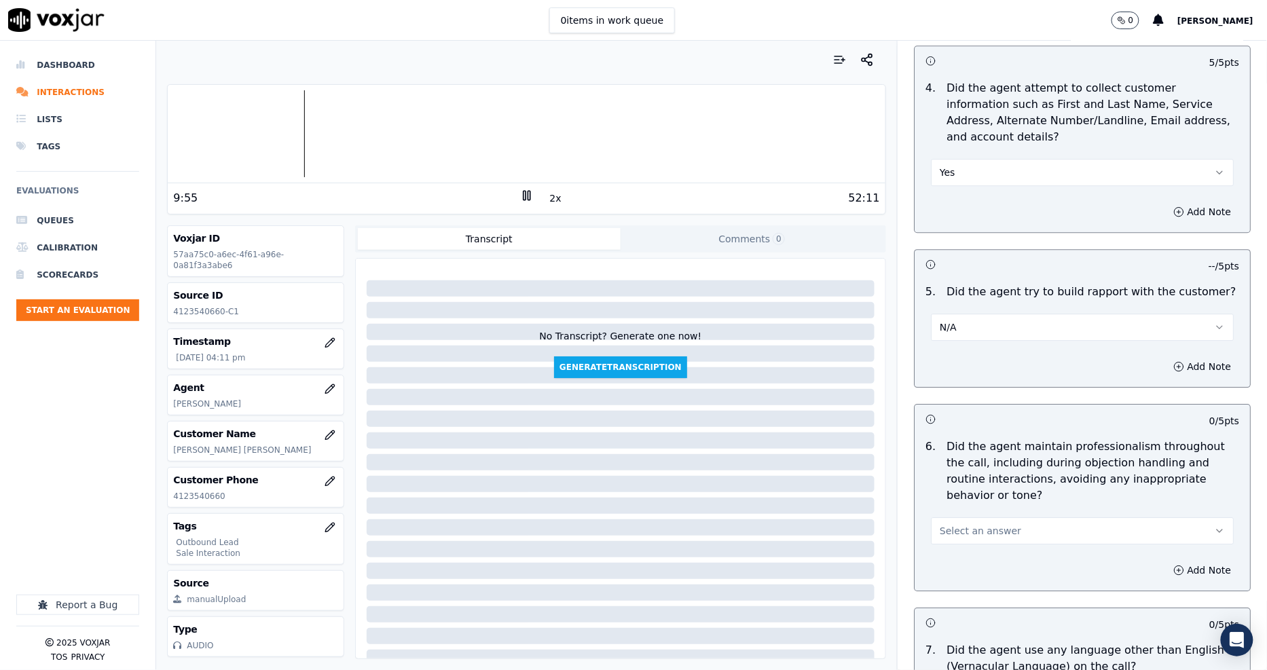
scroll to position [1433, 0]
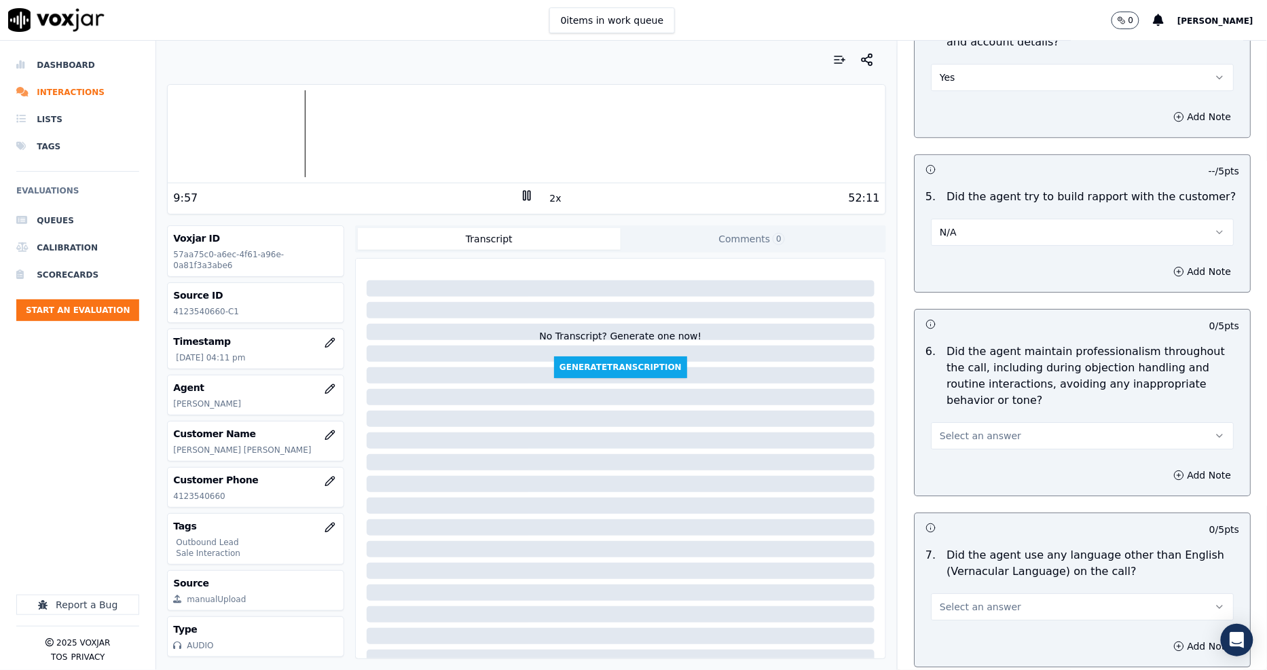
click at [969, 429] on span "Select an answer" at bounding box center [979, 436] width 81 height 14
click at [968, 453] on div "Yes" at bounding box center [1057, 451] width 277 height 22
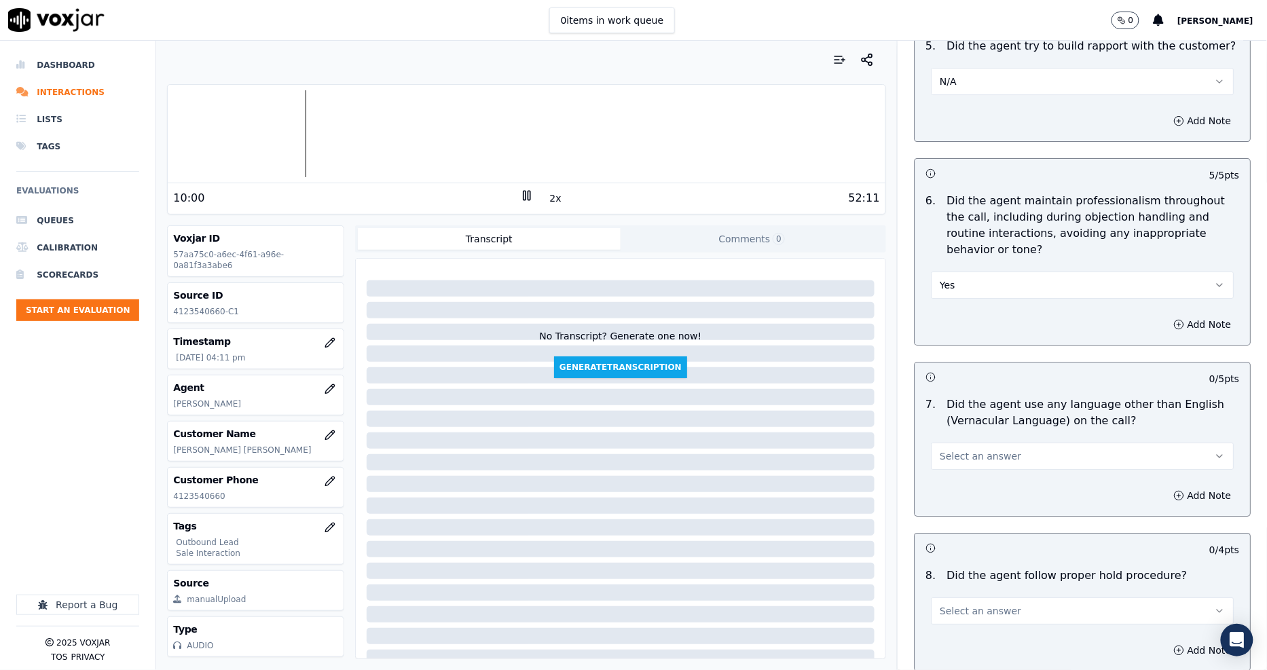
click at [968, 449] on span "Select an answer" at bounding box center [979, 456] width 81 height 14
click at [961, 497] on div "No" at bounding box center [1057, 493] width 277 height 22
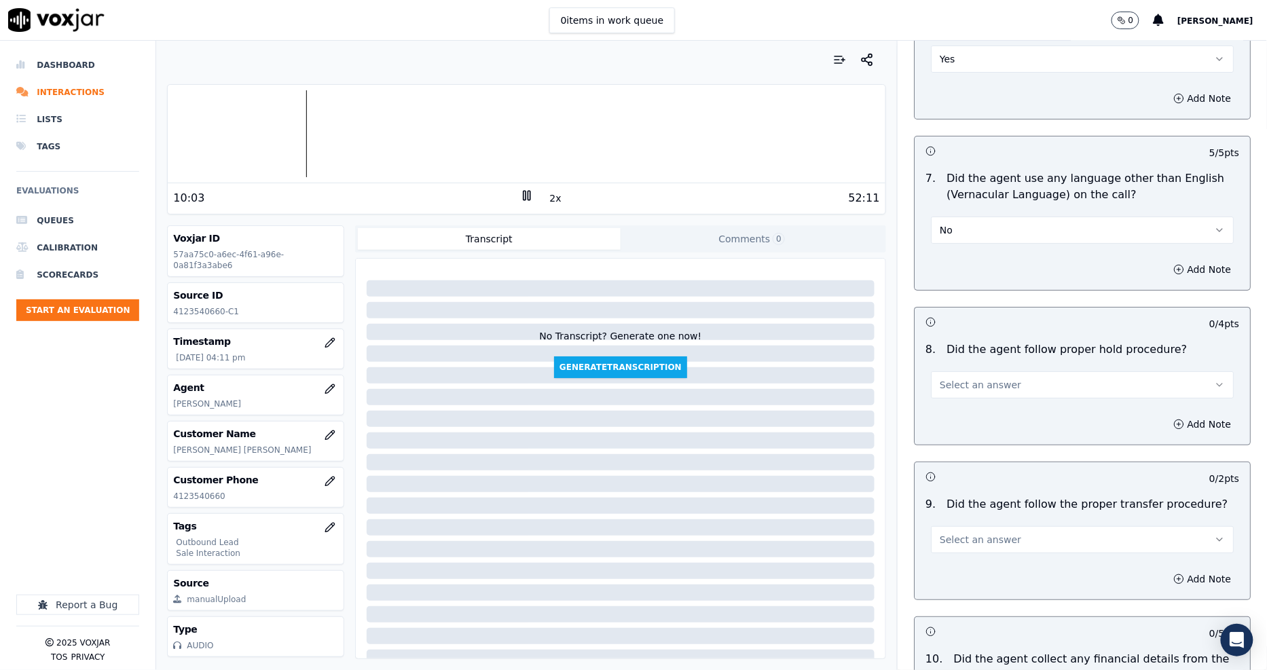
click at [959, 378] on span "Select an answer" at bounding box center [979, 385] width 81 height 14
click at [958, 415] on div "No" at bounding box center [1057, 422] width 277 height 22
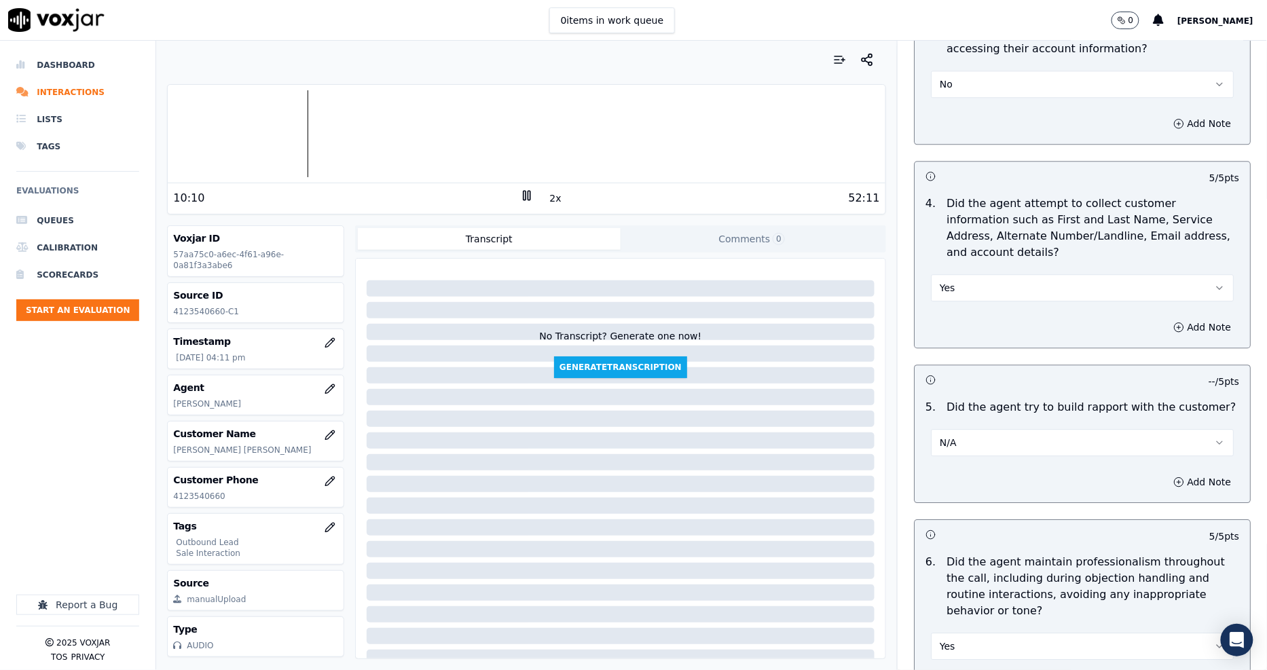
scroll to position [1358, 0]
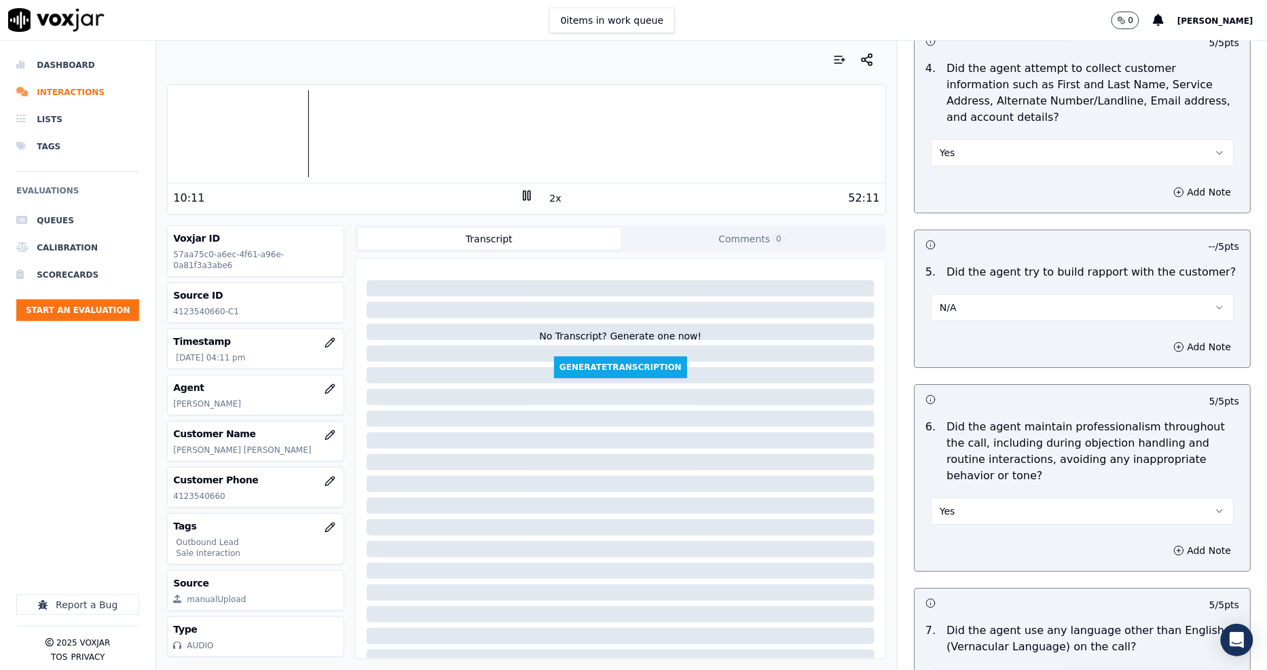
click at [967, 294] on button "N/A" at bounding box center [1082, 307] width 303 height 27
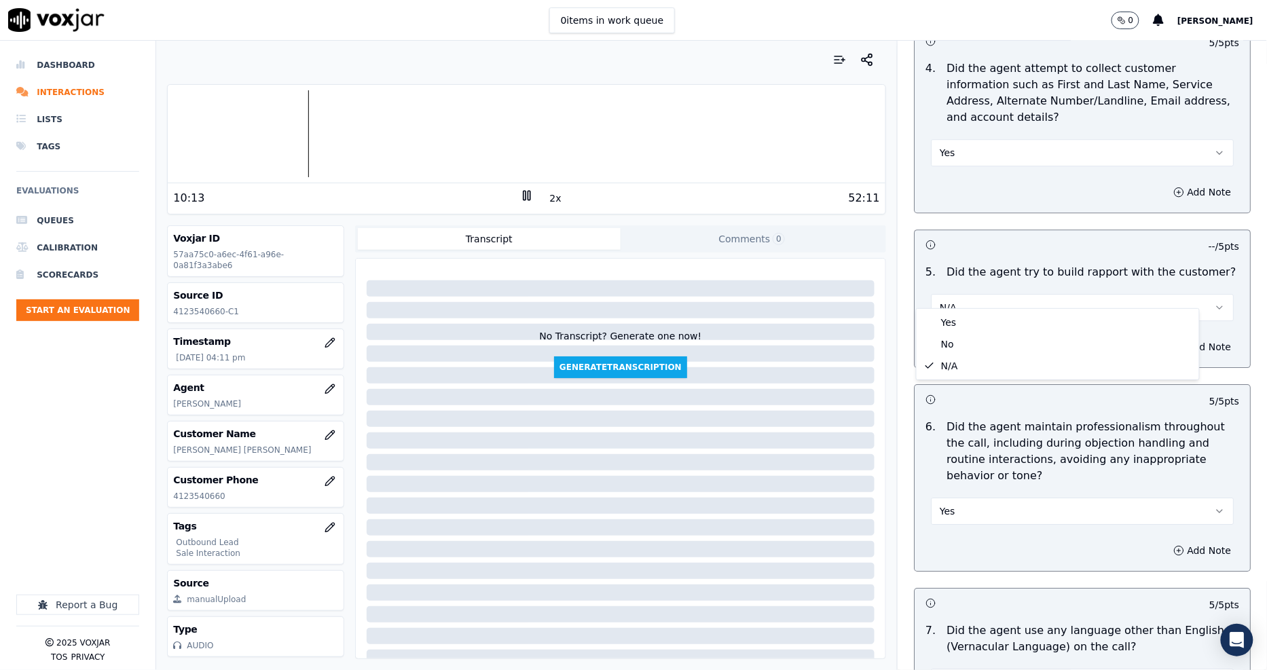
click at [1047, 498] on button "Yes" at bounding box center [1082, 511] width 303 height 27
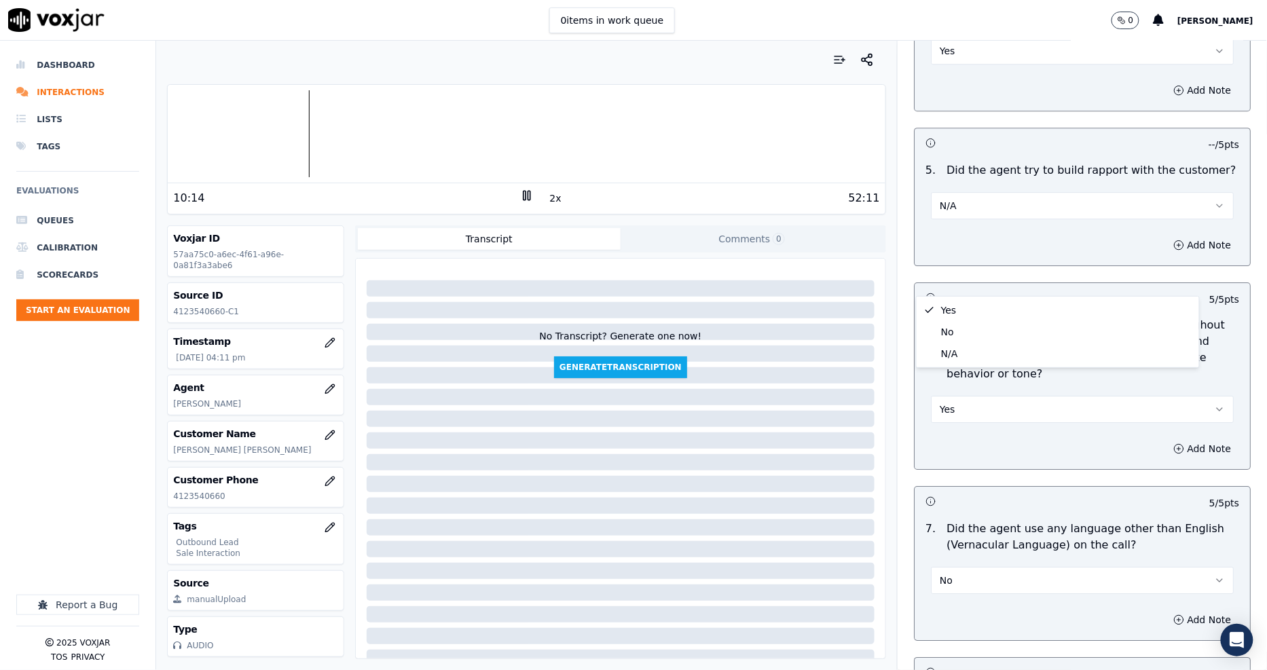
scroll to position [1584, 0]
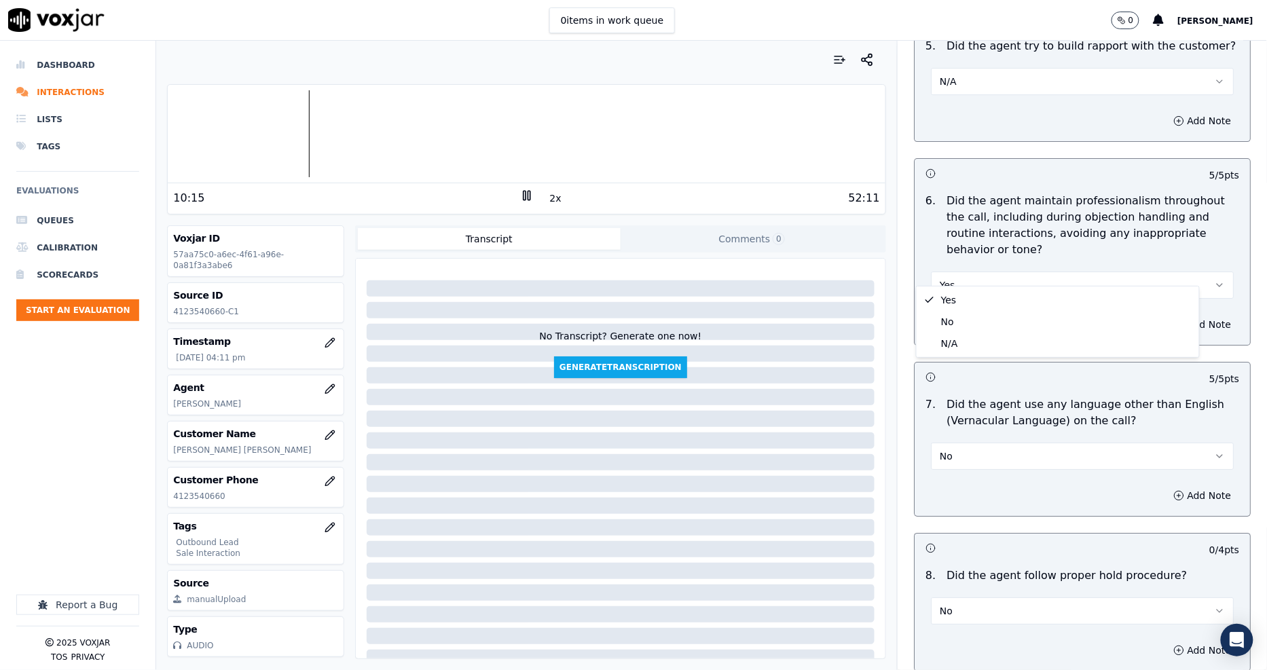
click at [969, 455] on div "7 . Did the agent use any language other than English (Vernacular Language) on …" at bounding box center [1081, 433] width 335 height 84
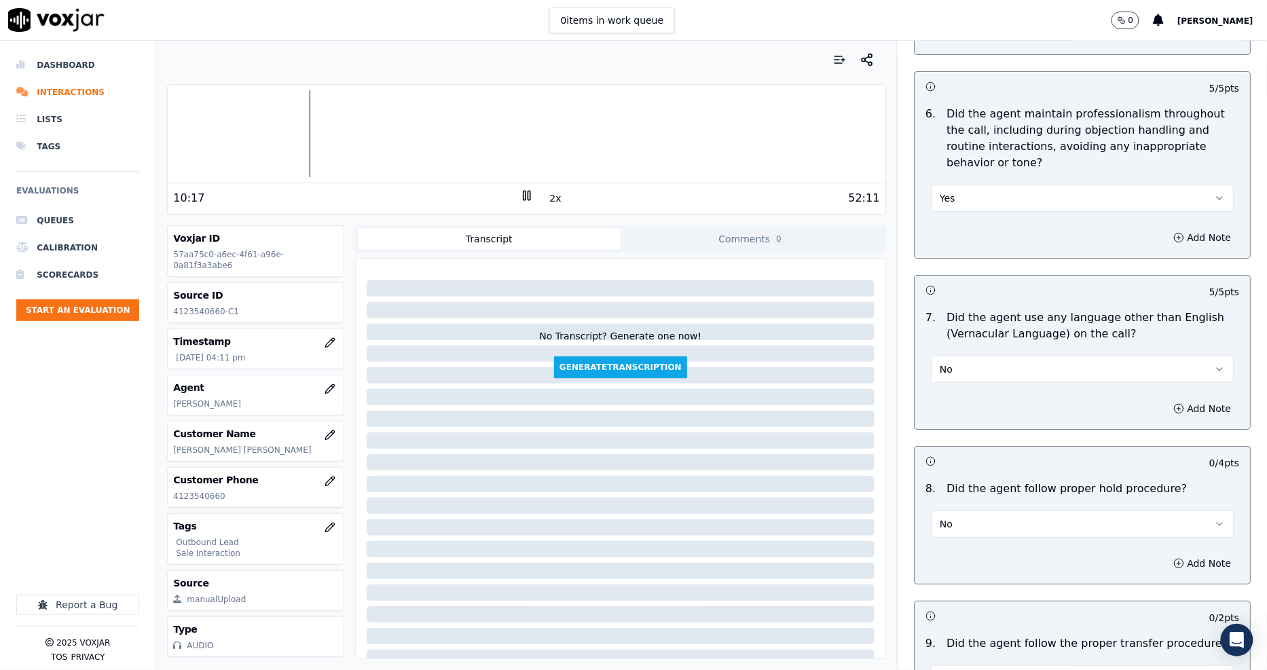
scroll to position [1734, 0]
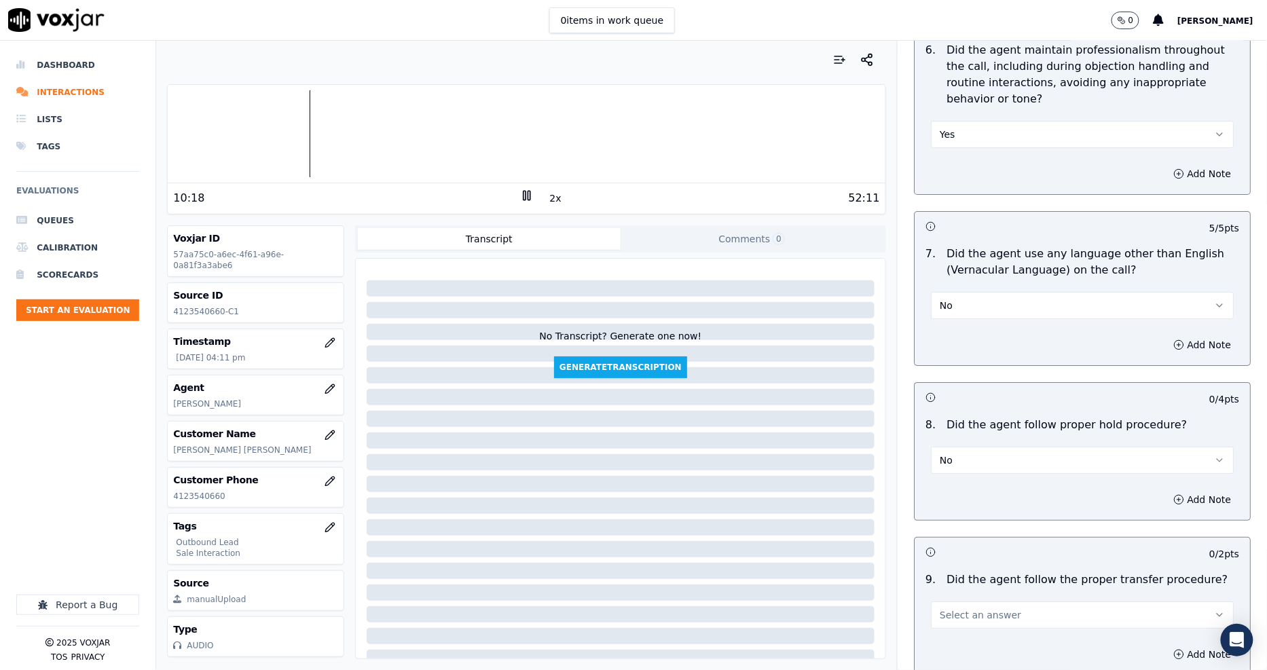
click at [945, 451] on button "No" at bounding box center [1082, 460] width 303 height 27
click at [942, 475] on div "Yes" at bounding box center [1057, 475] width 277 height 22
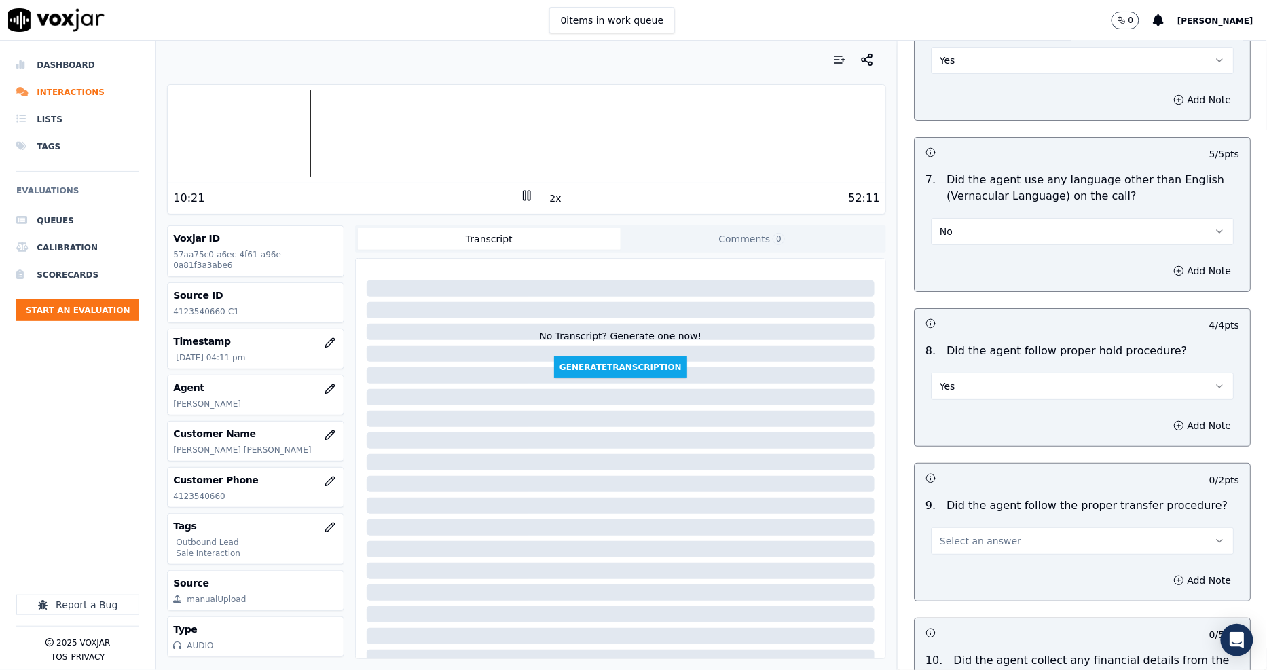
scroll to position [1960, 0]
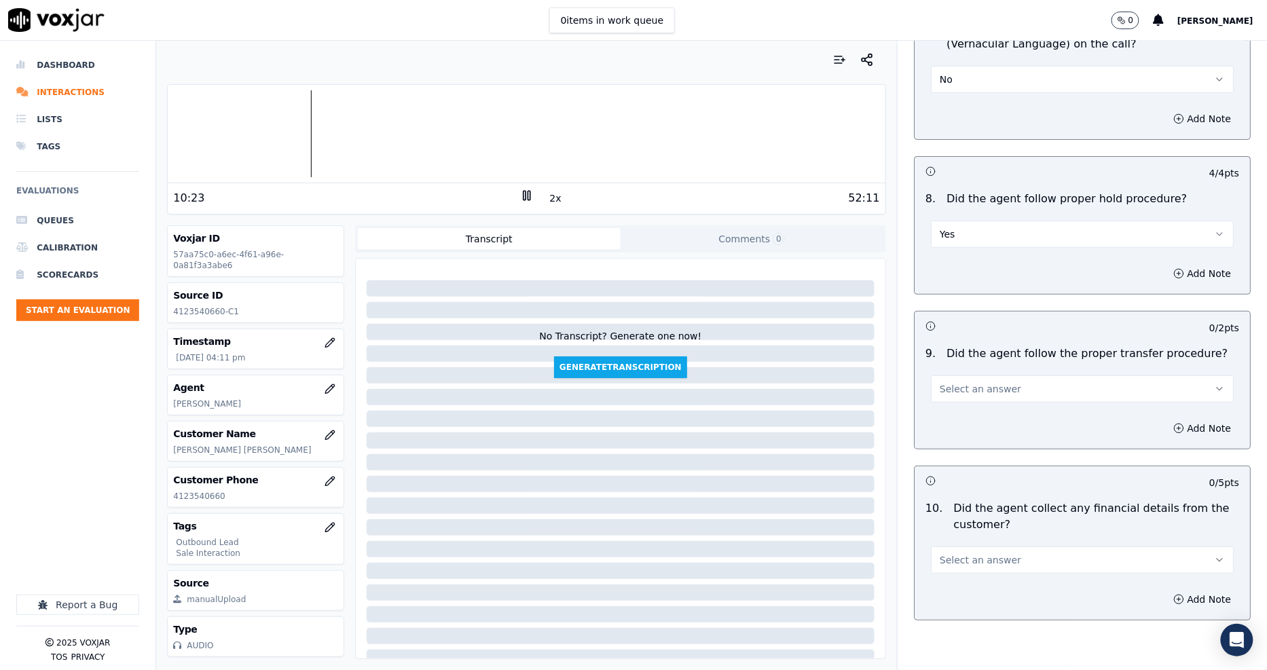
click at [931, 225] on button "Yes" at bounding box center [1082, 234] width 303 height 27
click at [935, 287] on div "N/A" at bounding box center [1057, 292] width 277 height 22
click at [952, 408] on div "Add Note" at bounding box center [1081, 428] width 335 height 41
click at [948, 382] on span "Select an answer" at bounding box center [979, 389] width 81 height 14
click at [952, 436] on div "N/A" at bounding box center [1057, 447] width 277 height 22
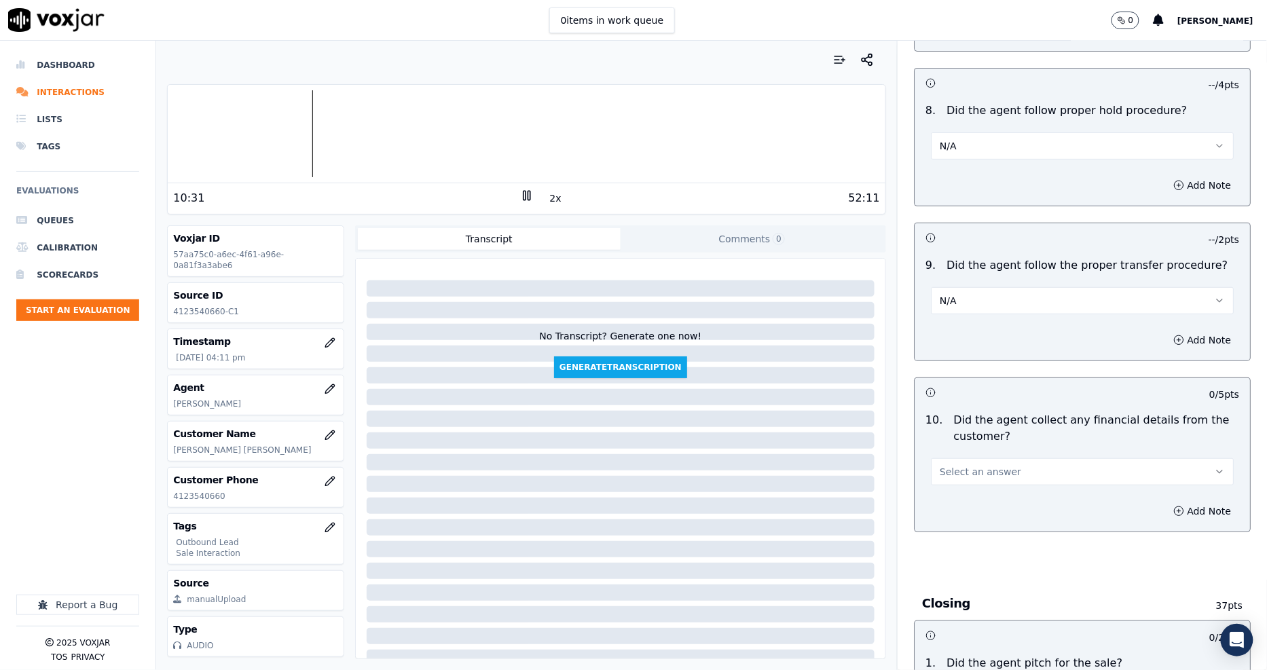
scroll to position [2187, 0]
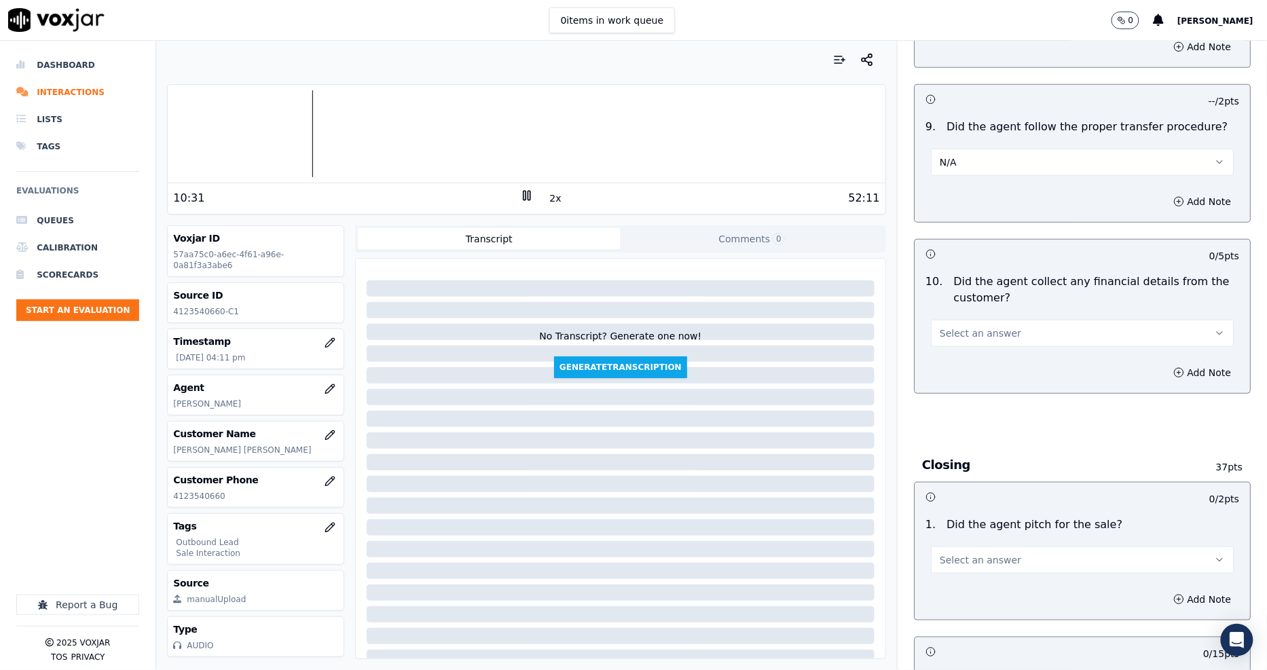
click at [971, 326] on button "Select an answer" at bounding box center [1082, 333] width 303 height 27
click at [971, 363] on div "No" at bounding box center [1057, 370] width 277 height 22
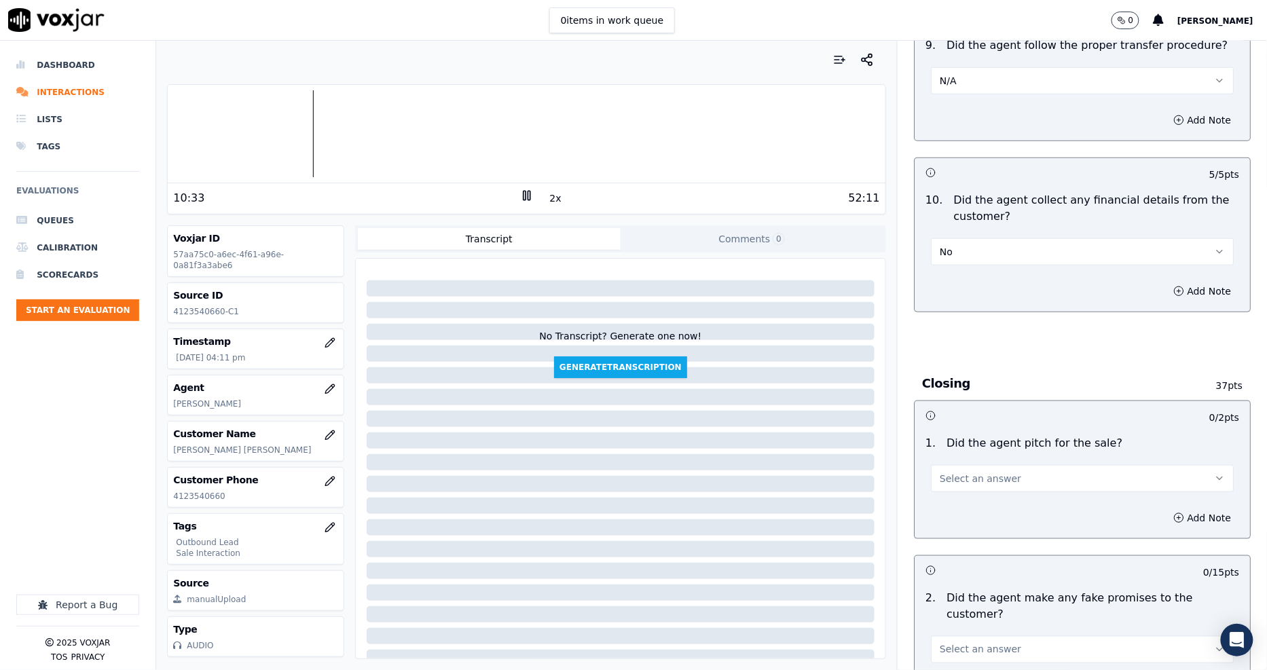
scroll to position [2413, 0]
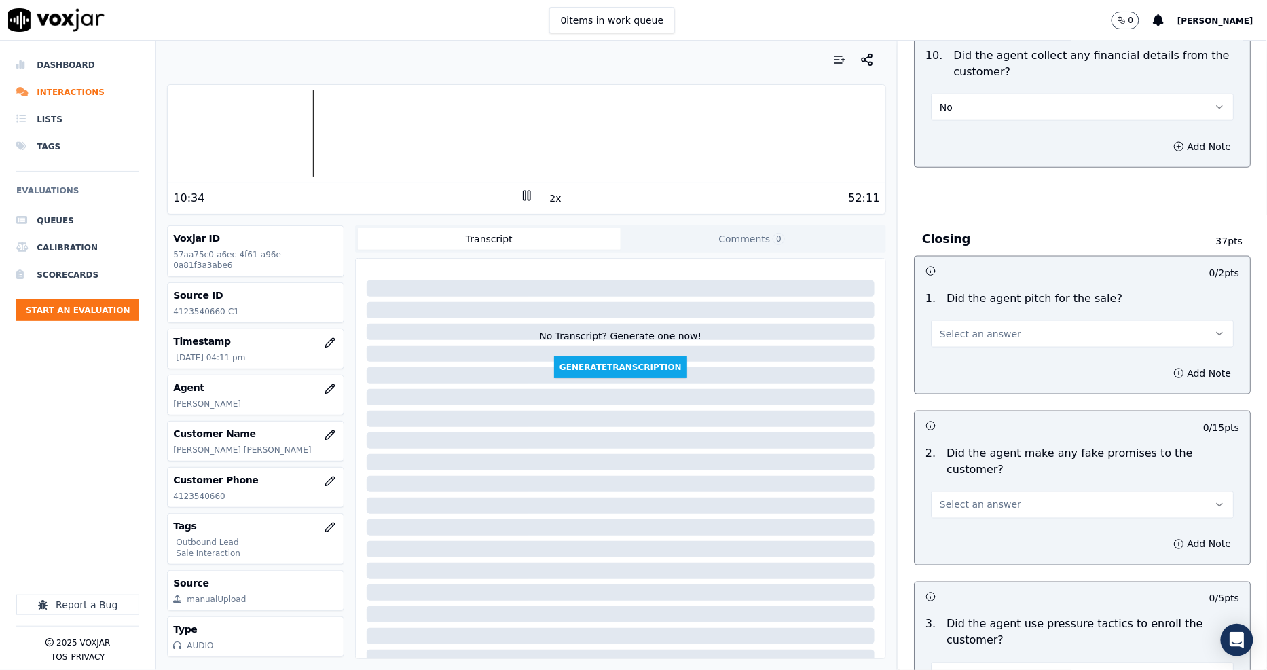
click at [974, 307] on div "Select an answer" at bounding box center [1082, 327] width 324 height 41
click at [974, 320] on button "Select an answer" at bounding box center [1082, 333] width 303 height 27
click at [974, 349] on div "Yes" at bounding box center [1057, 349] width 277 height 22
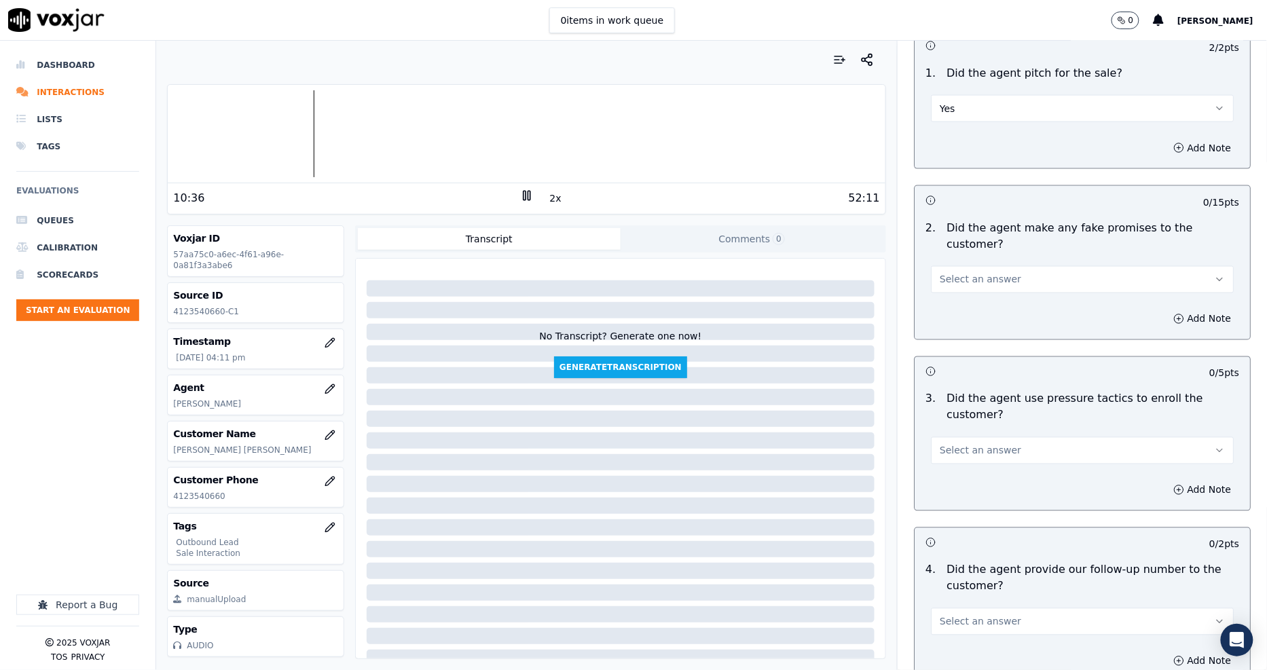
scroll to position [2639, 0]
click at [974, 272] on span "Select an answer" at bounding box center [979, 279] width 81 height 14
click at [966, 305] on div "No" at bounding box center [1057, 299] width 277 height 22
click at [966, 443] on span "Select an answer" at bounding box center [979, 450] width 81 height 14
drag, startPoint x: 960, startPoint y: 439, endPoint x: 960, endPoint y: 451, distance: 12.9
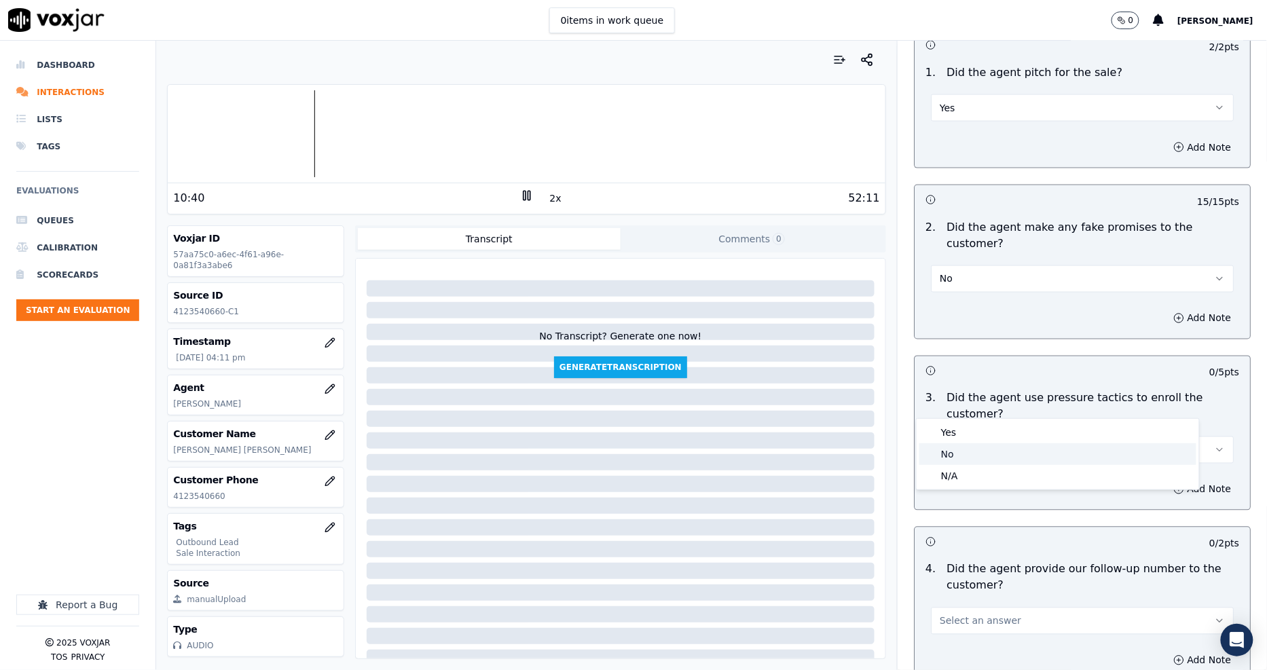
click at [960, 451] on div "Yes No N/A" at bounding box center [1057, 454] width 282 height 71
click at [960, 451] on div "No" at bounding box center [1057, 454] width 277 height 22
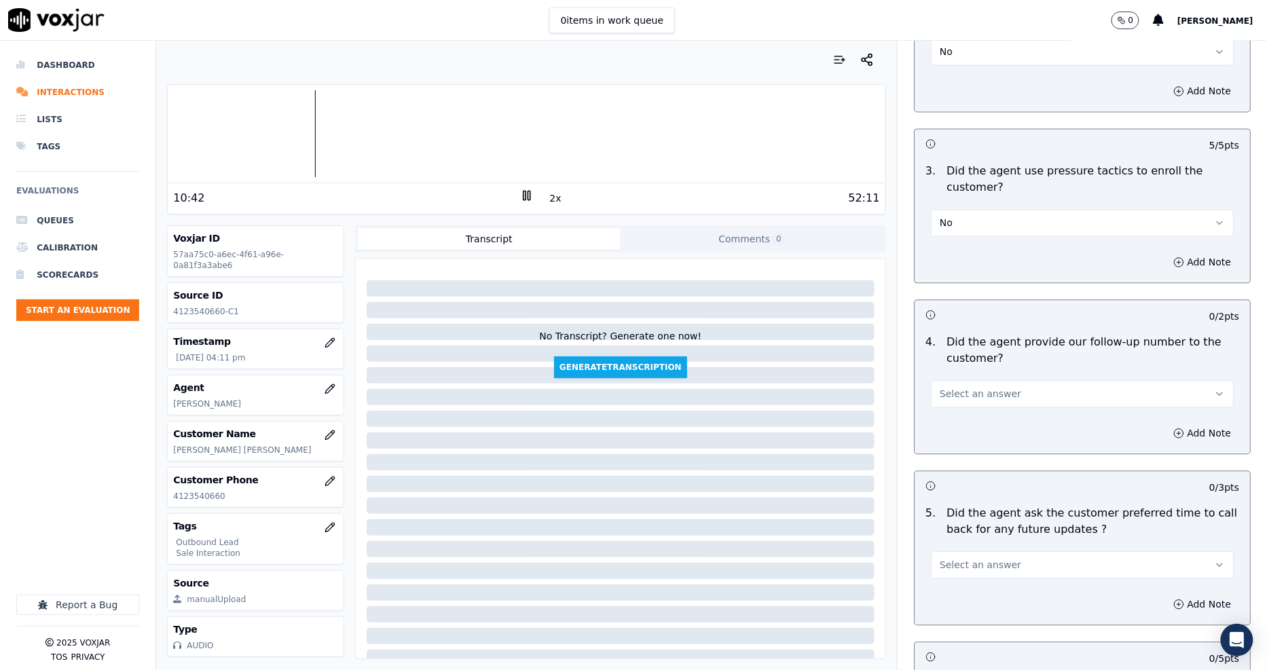
click at [980, 388] on span "Select an answer" at bounding box center [979, 395] width 81 height 14
click at [973, 375] on div "Yes" at bounding box center [1057, 378] width 277 height 22
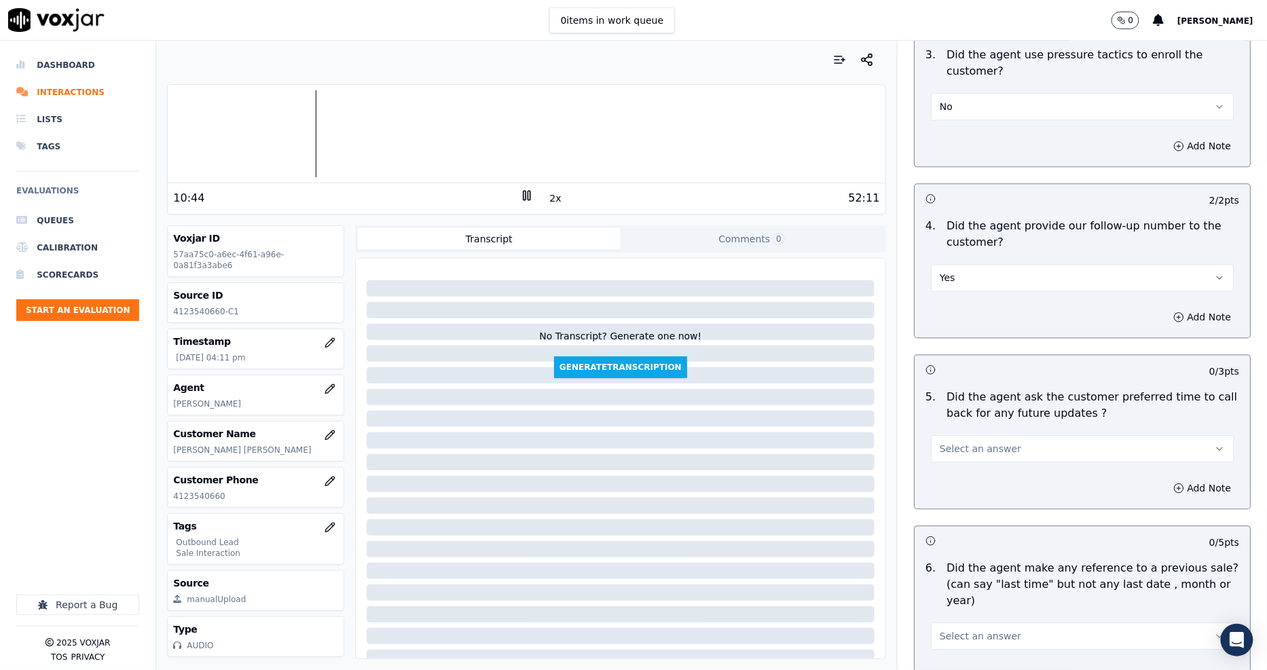
scroll to position [3092, 0]
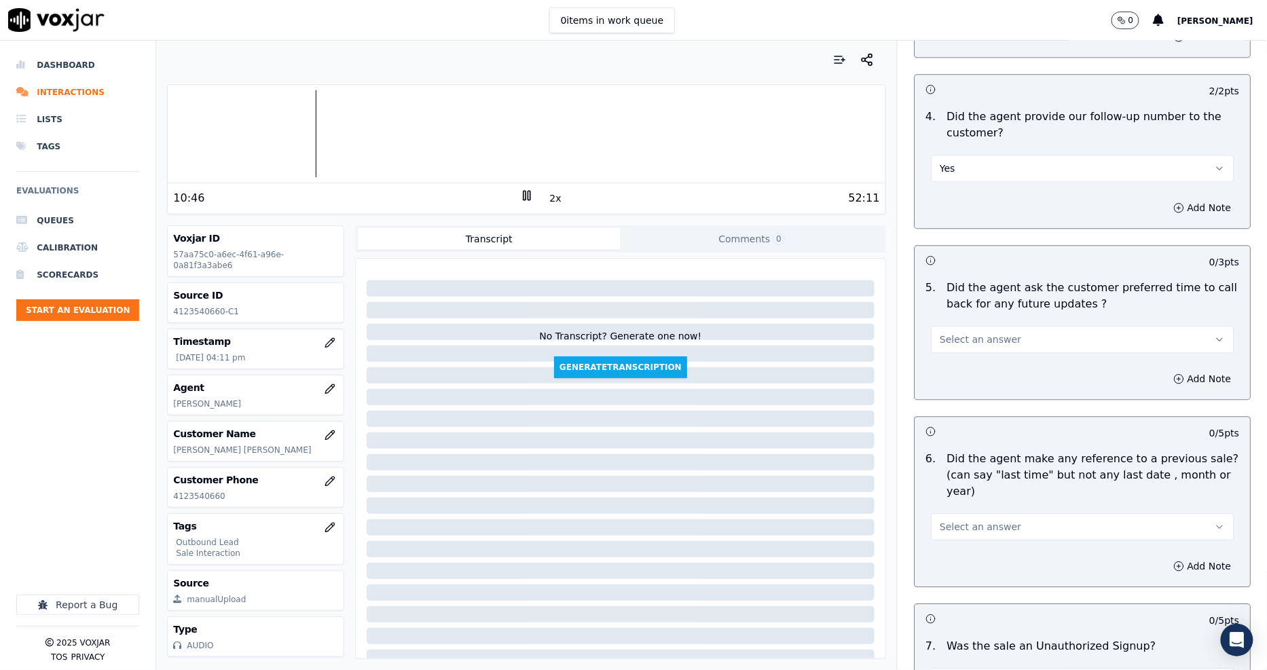
click at [961, 333] on span "Select an answer" at bounding box center [979, 340] width 81 height 14
drag, startPoint x: 965, startPoint y: 335, endPoint x: 967, endPoint y: 323, distance: 12.5
click at [967, 323] on div "Yes No N/A" at bounding box center [1057, 344] width 282 height 71
click at [967, 322] on div "Yes" at bounding box center [1057, 323] width 277 height 22
click at [958, 520] on span "Select an answer" at bounding box center [979, 527] width 81 height 14
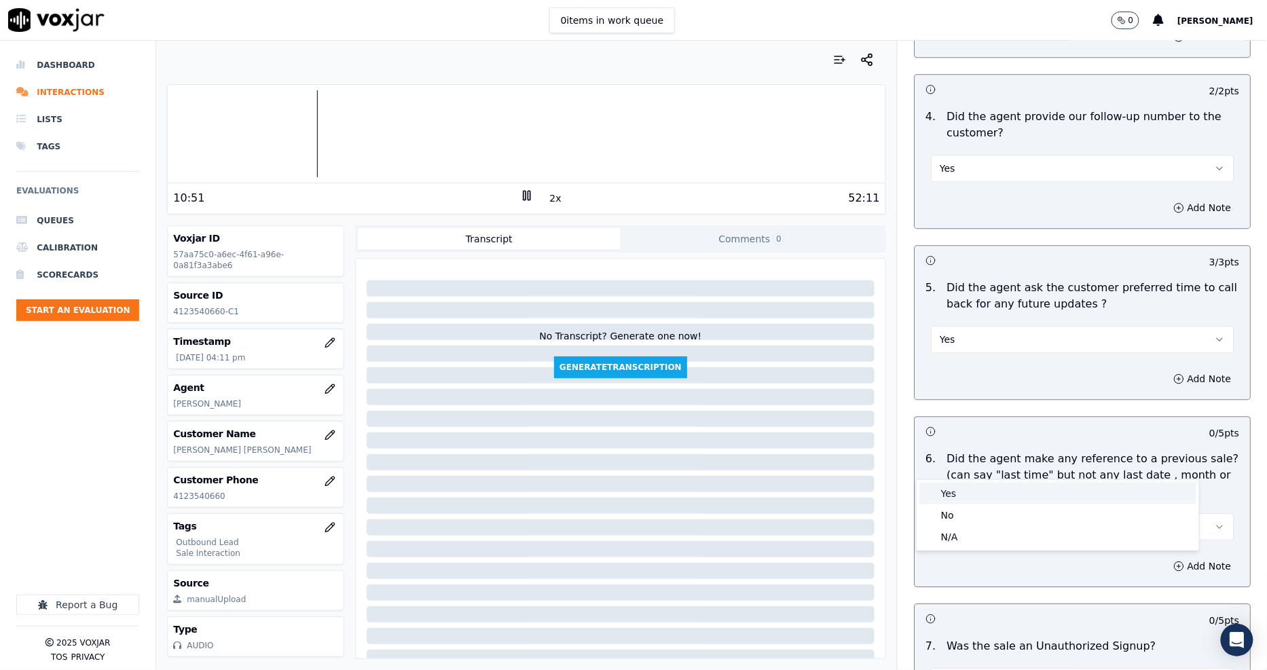
click at [958, 502] on div "Yes" at bounding box center [1057, 494] width 277 height 22
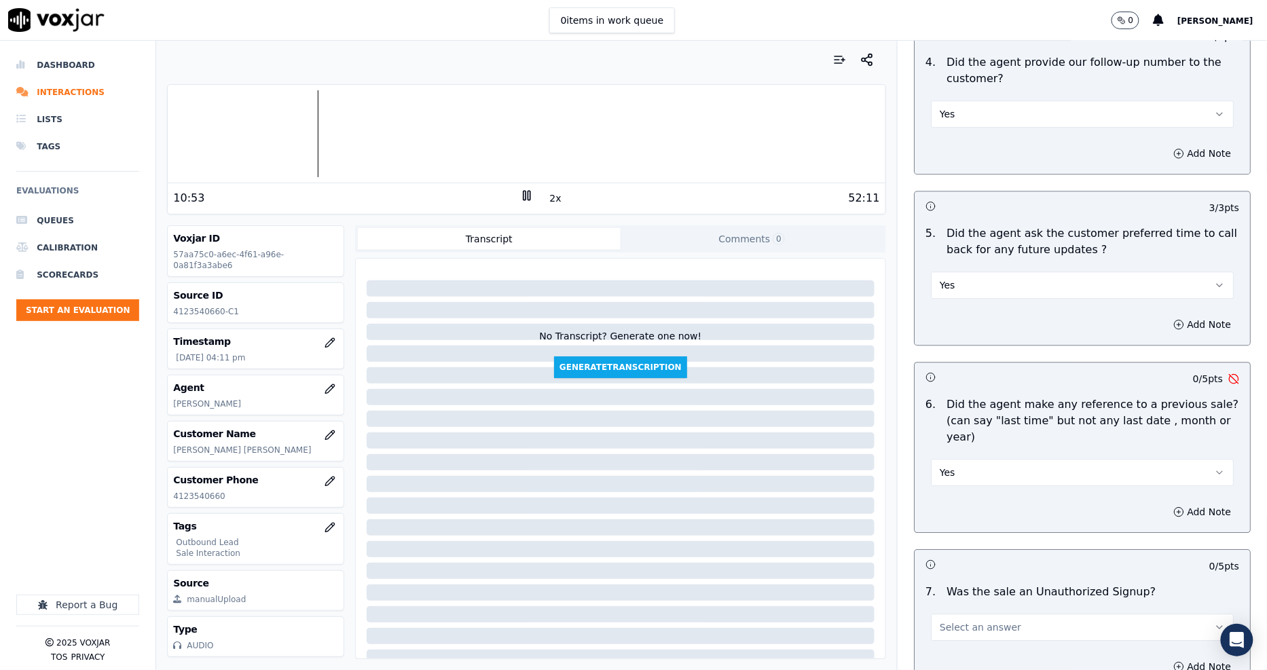
scroll to position [3215, 0]
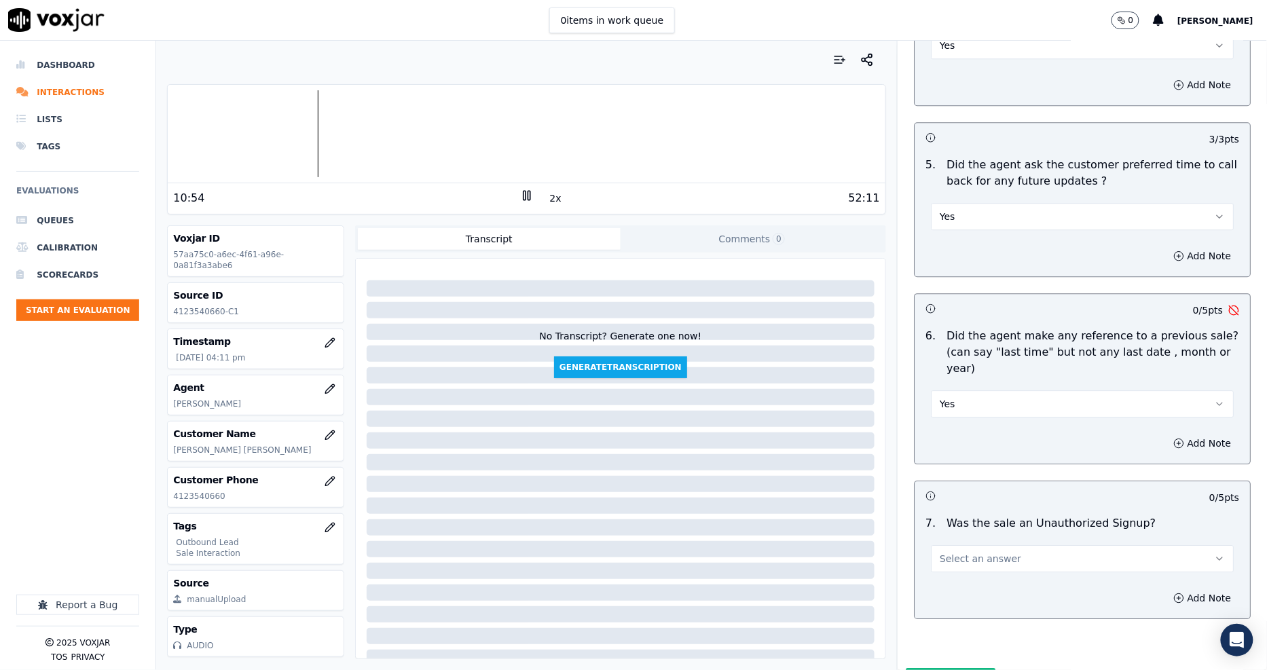
click at [954, 390] on button "Yes" at bounding box center [1082, 403] width 303 height 27
click at [953, 387] on div "No" at bounding box center [1057, 392] width 277 height 22
drag, startPoint x: 948, startPoint y: 500, endPoint x: 948, endPoint y: 508, distance: 7.5
click at [948, 545] on button "Select an answer" at bounding box center [1082, 558] width 303 height 27
click at [949, 551] on div "No" at bounding box center [1057, 547] width 277 height 22
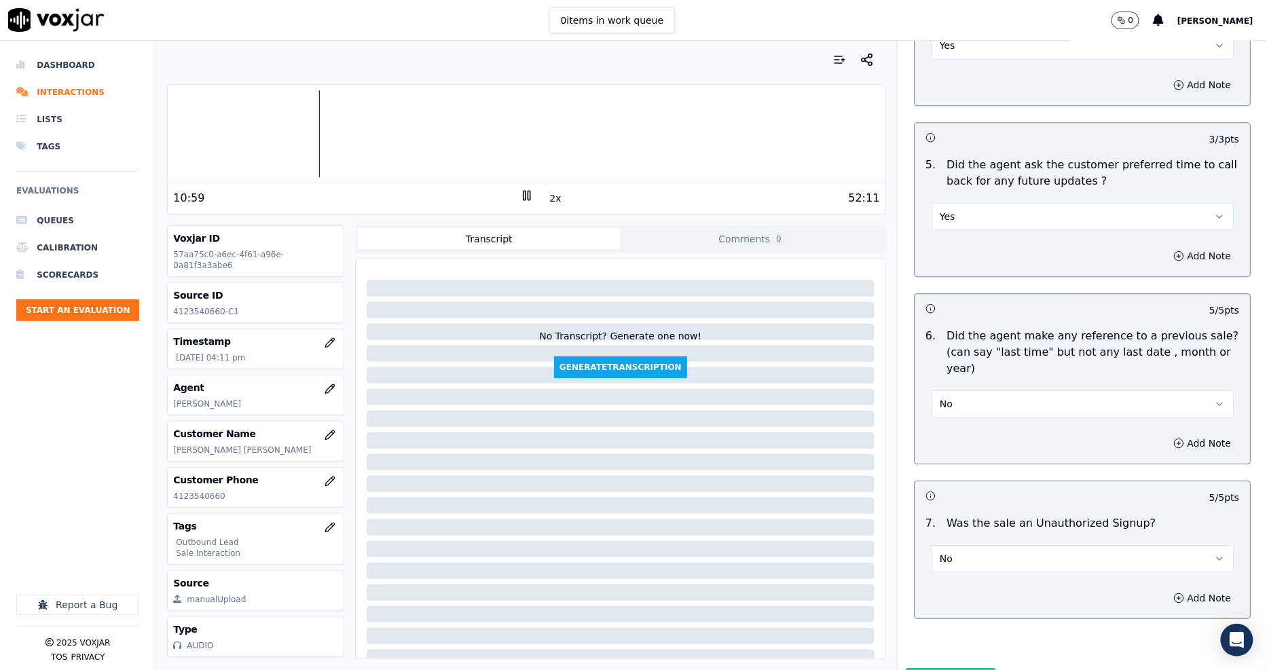
click at [935, 668] on button "Submit Scores" at bounding box center [951, 680] width 90 height 24
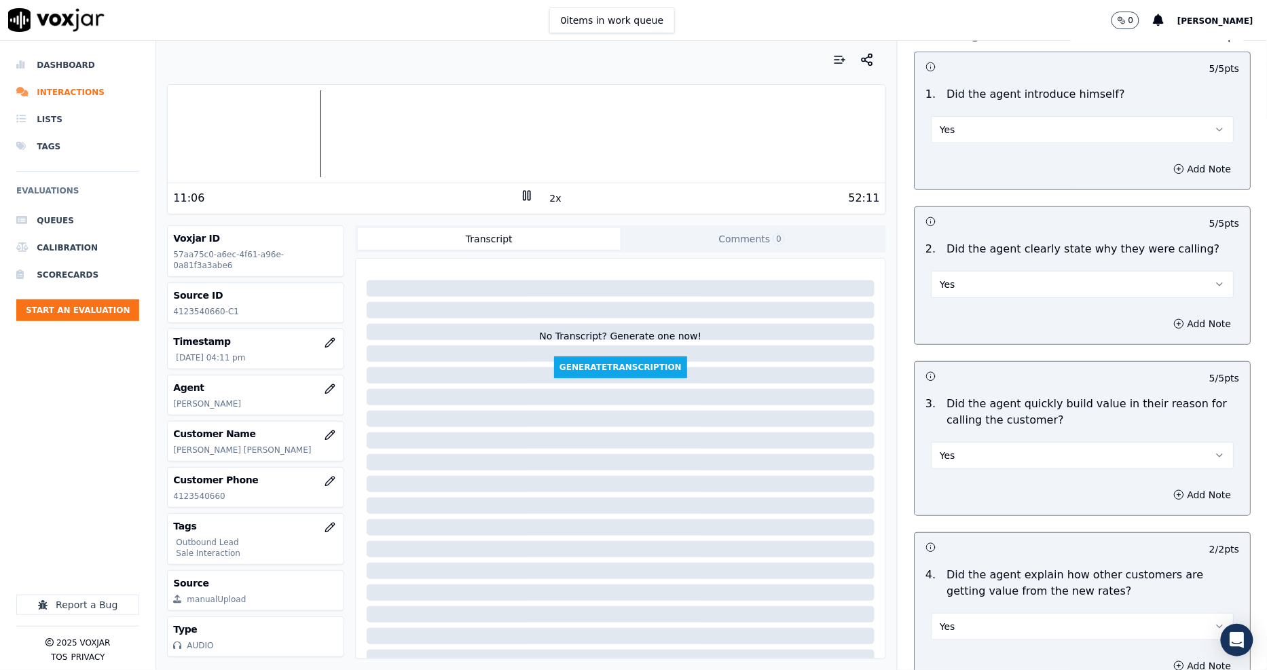
scroll to position [0, 0]
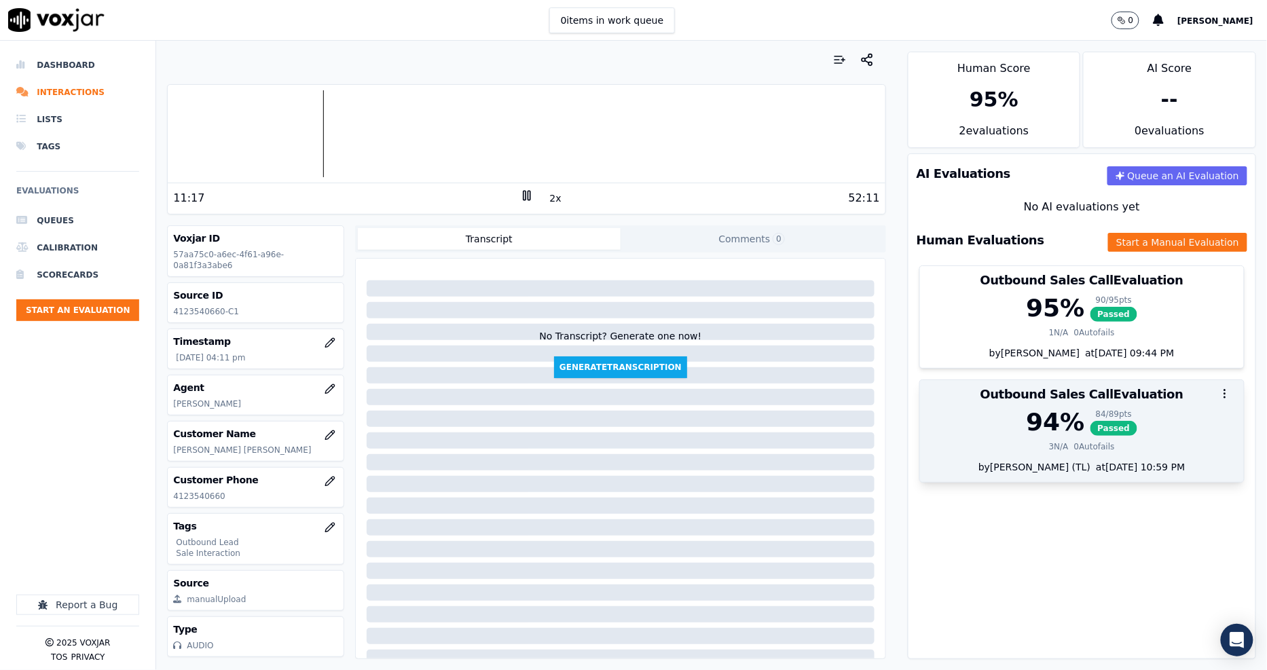
click at [1043, 432] on div "94 %" at bounding box center [1055, 422] width 58 height 27
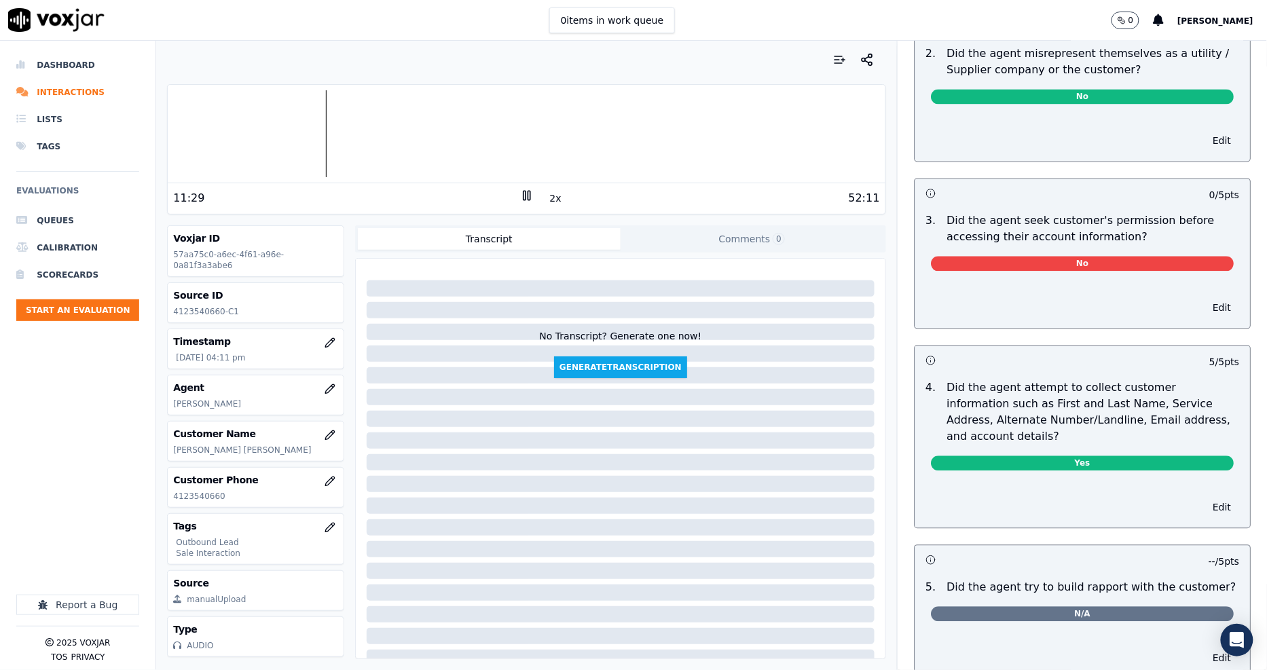
scroll to position [988, 0]
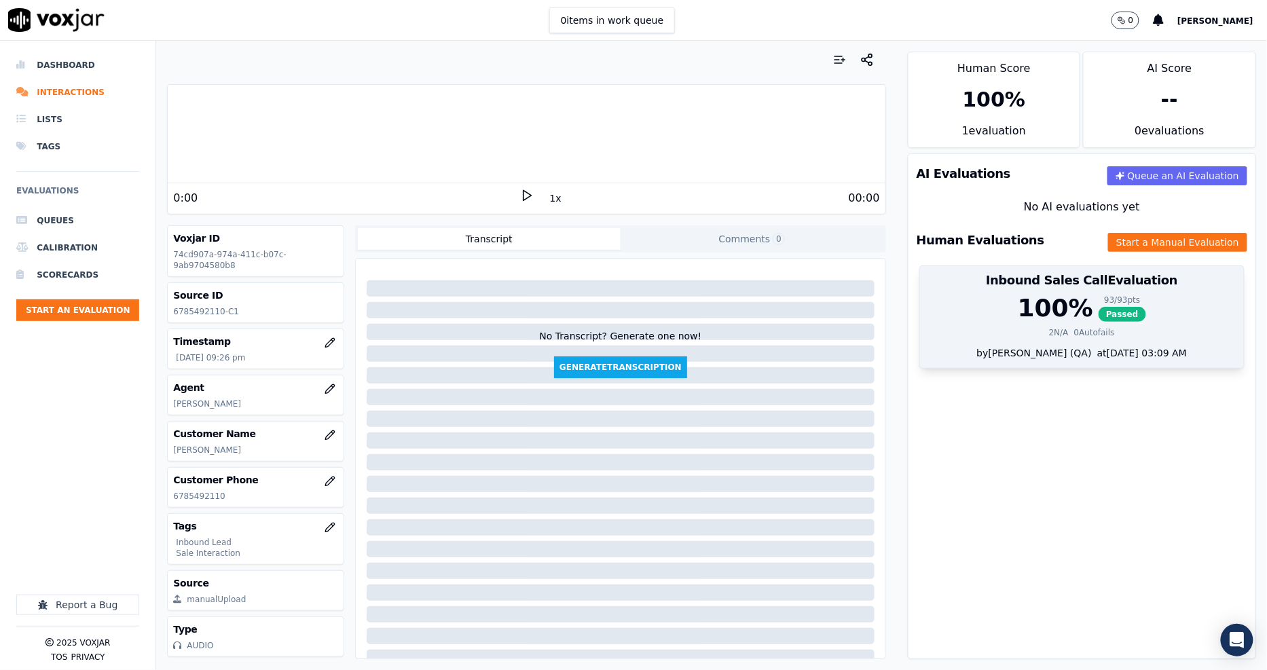
click at [1063, 310] on div "100 %" at bounding box center [1055, 308] width 75 height 27
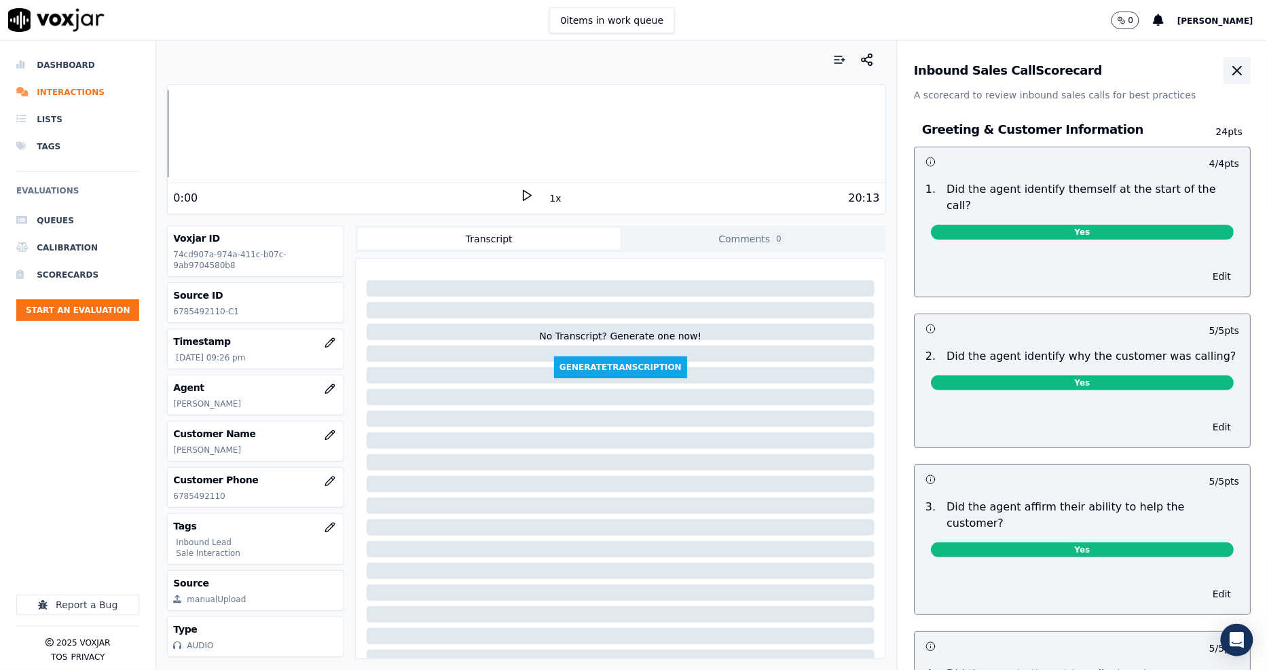
click at [1229, 70] on icon "button" at bounding box center [1237, 70] width 16 height 16
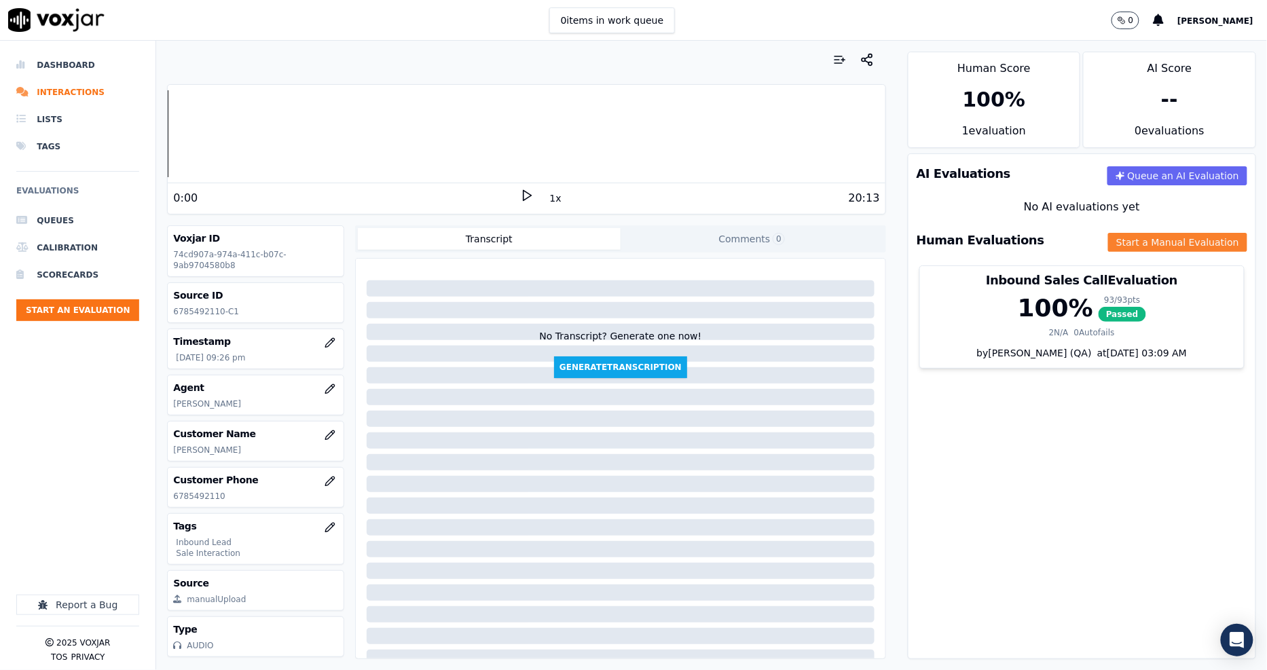
click at [1108, 242] on button "Start a Manual Evaluation" at bounding box center [1177, 242] width 139 height 19
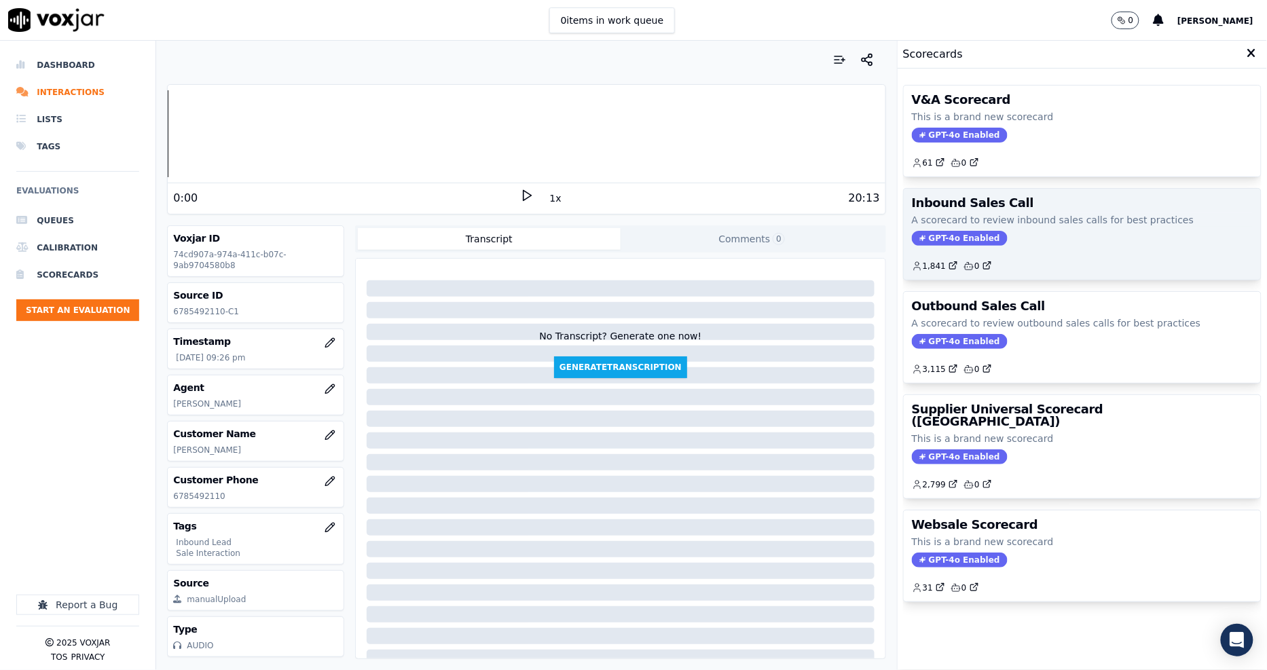
click at [994, 220] on p "A scorecard to review inbound sales calls for best practices" at bounding box center [1082, 220] width 341 height 14
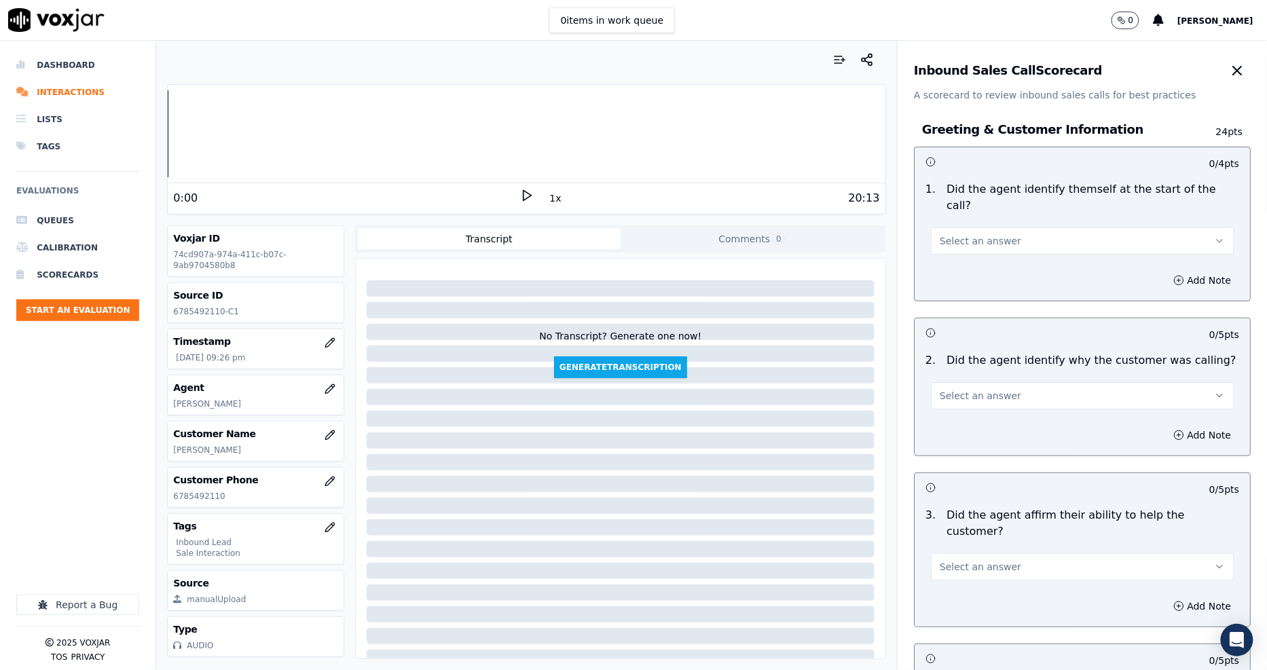
click at [978, 227] on button "Select an answer" at bounding box center [1082, 240] width 303 height 27
click at [961, 258] on div "Yes" at bounding box center [1057, 255] width 277 height 22
click at [956, 389] on button "Select an answer" at bounding box center [1082, 395] width 303 height 27
click at [956, 417] on div "Yes" at bounding box center [1057, 410] width 277 height 22
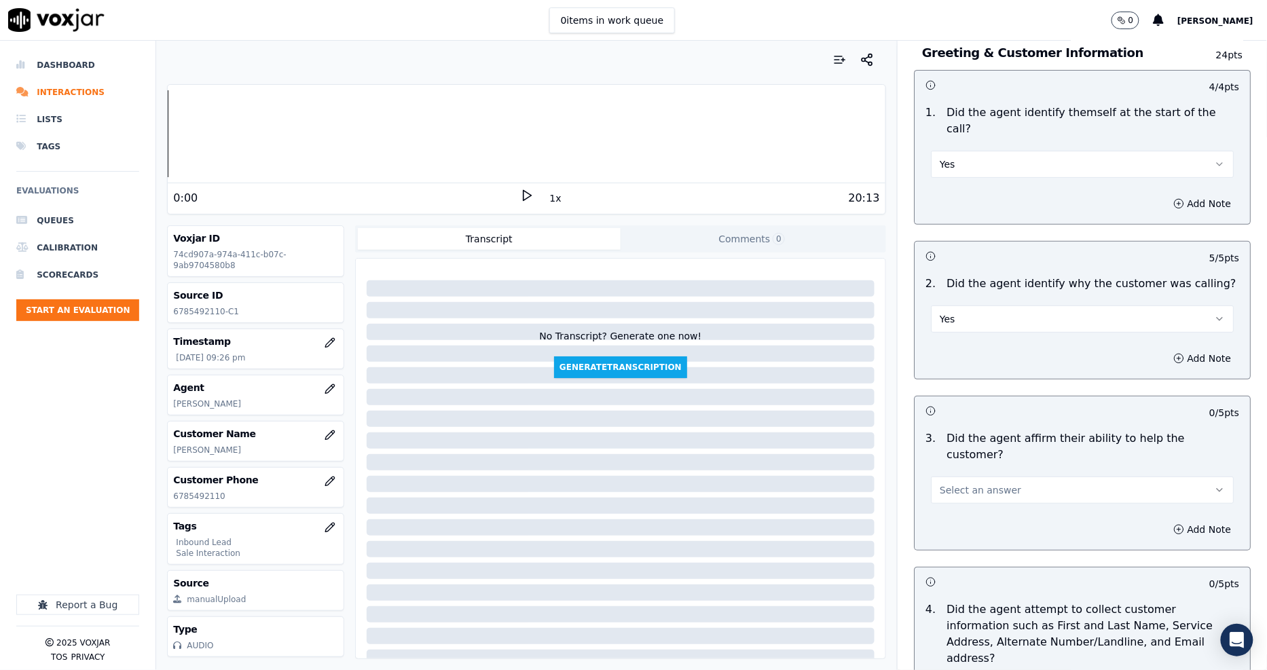
scroll to position [226, 0]
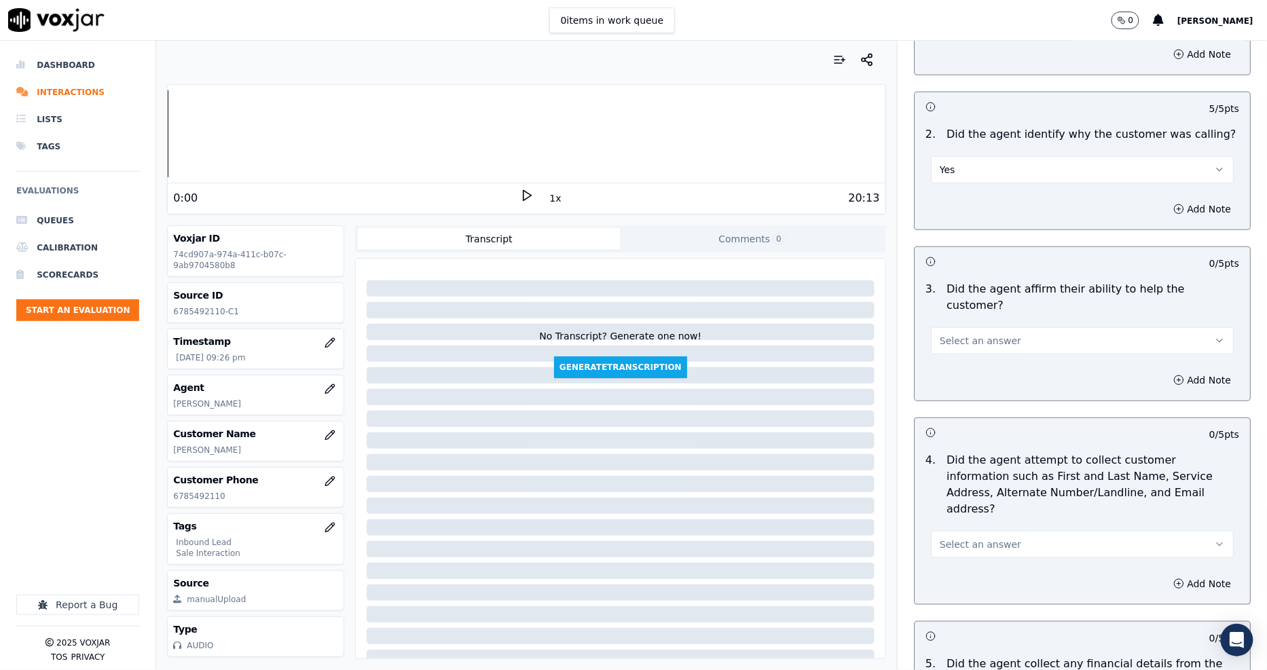
drag, startPoint x: 952, startPoint y: 304, endPoint x: 951, endPoint y: 317, distance: 12.9
click at [951, 334] on span "Select an answer" at bounding box center [979, 341] width 81 height 14
click at [948, 345] on div "Yes" at bounding box center [1057, 339] width 277 height 22
click at [520, 198] on icon at bounding box center [527, 196] width 14 height 14
click at [547, 204] on button "1x" at bounding box center [555, 198] width 17 height 19
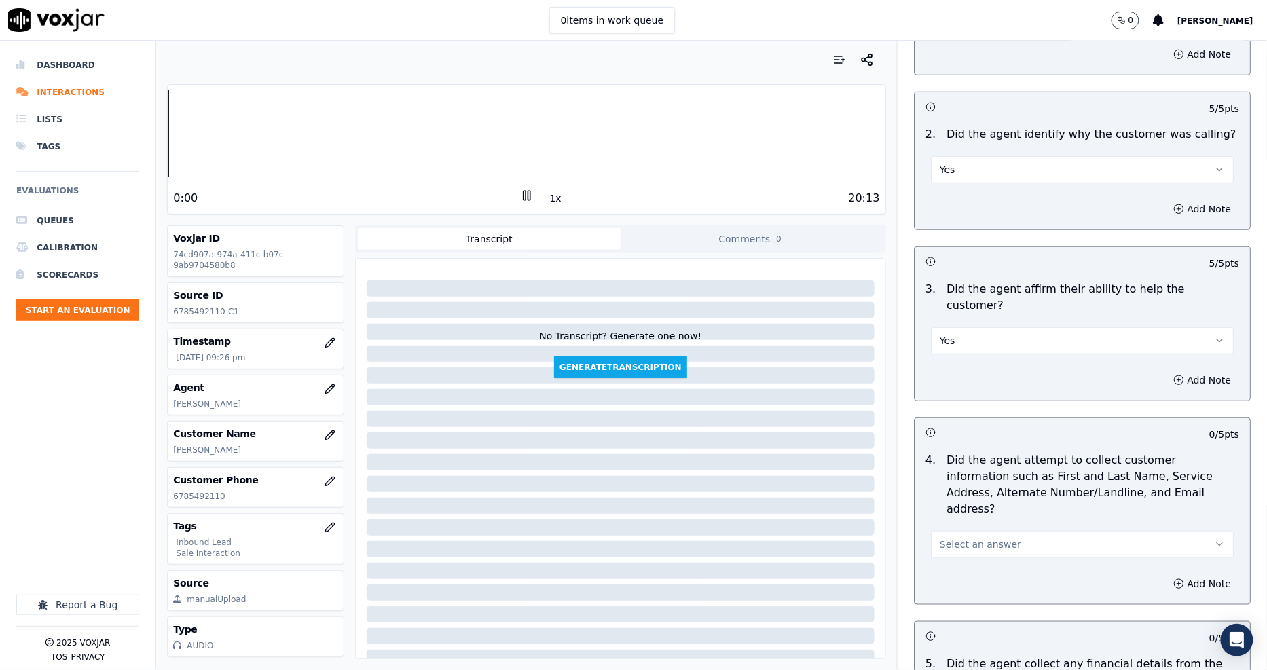
click at [547, 204] on button "1x" at bounding box center [555, 198] width 17 height 19
drag, startPoint x: 999, startPoint y: 493, endPoint x: 994, endPoint y: 506, distance: 14.0
click at [999, 531] on button "Select an answer" at bounding box center [1082, 544] width 303 height 27
click at [988, 523] on div "Yes" at bounding box center [1057, 526] width 277 height 22
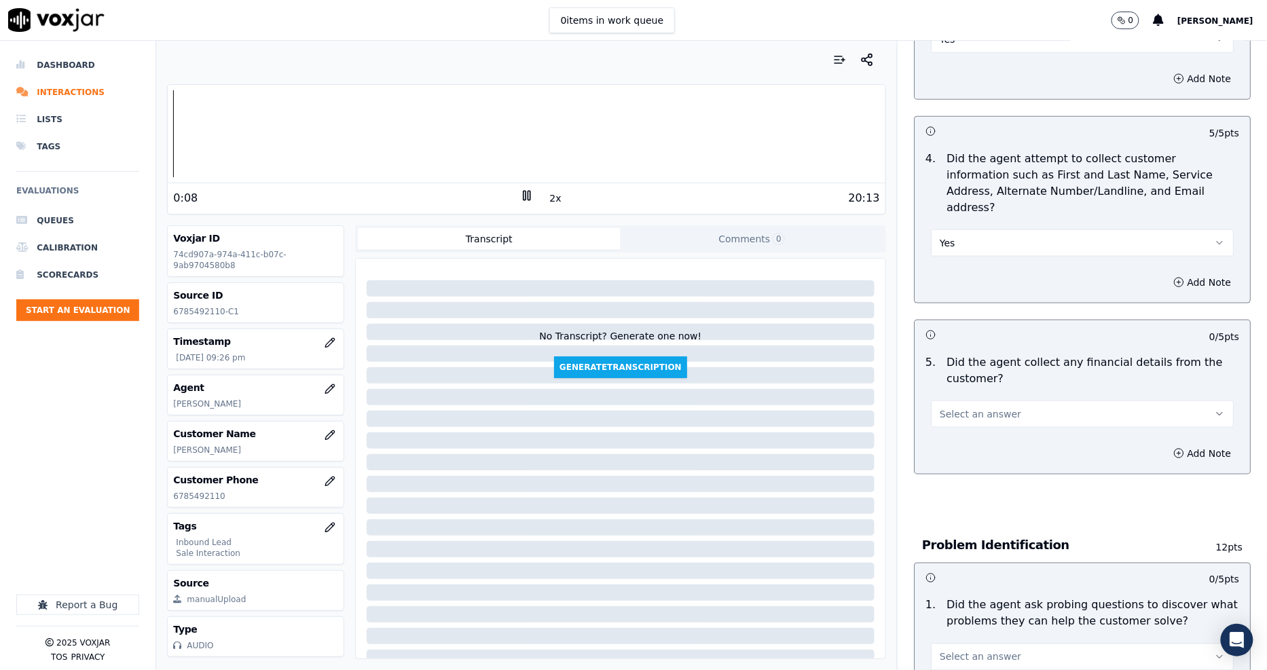
click at [958, 401] on button "Select an answer" at bounding box center [1082, 414] width 303 height 27
click at [962, 405] on div "Yes" at bounding box center [1057, 396] width 277 height 22
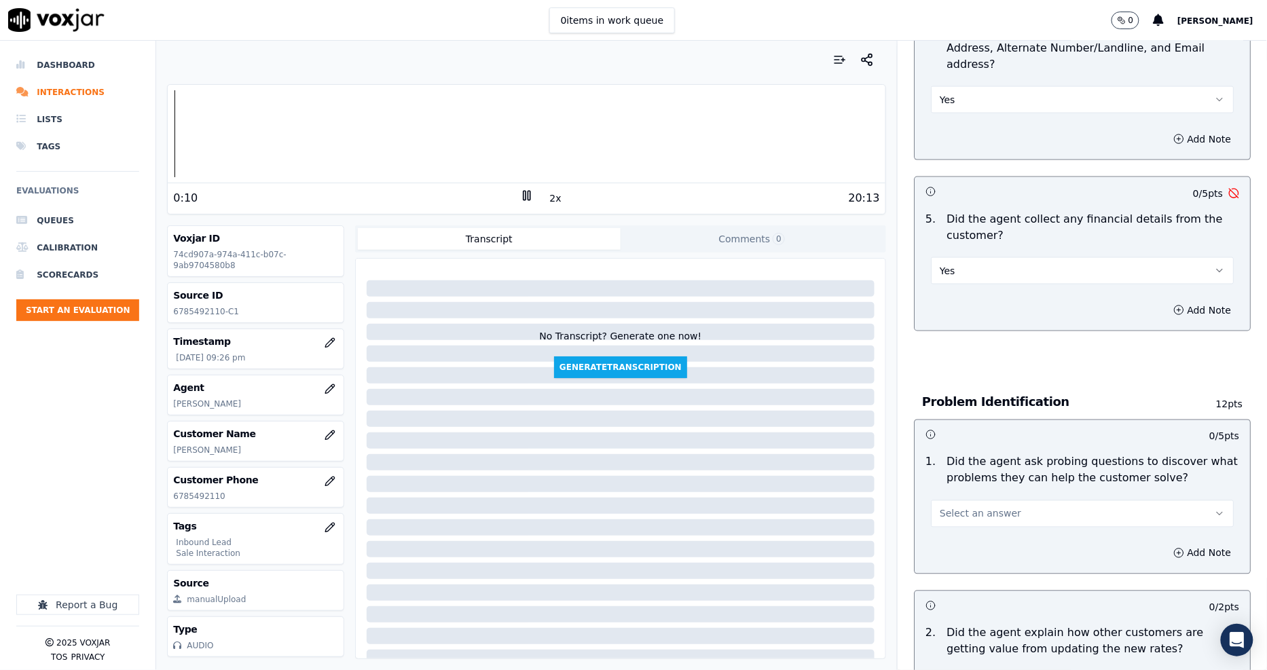
scroll to position [754, 0]
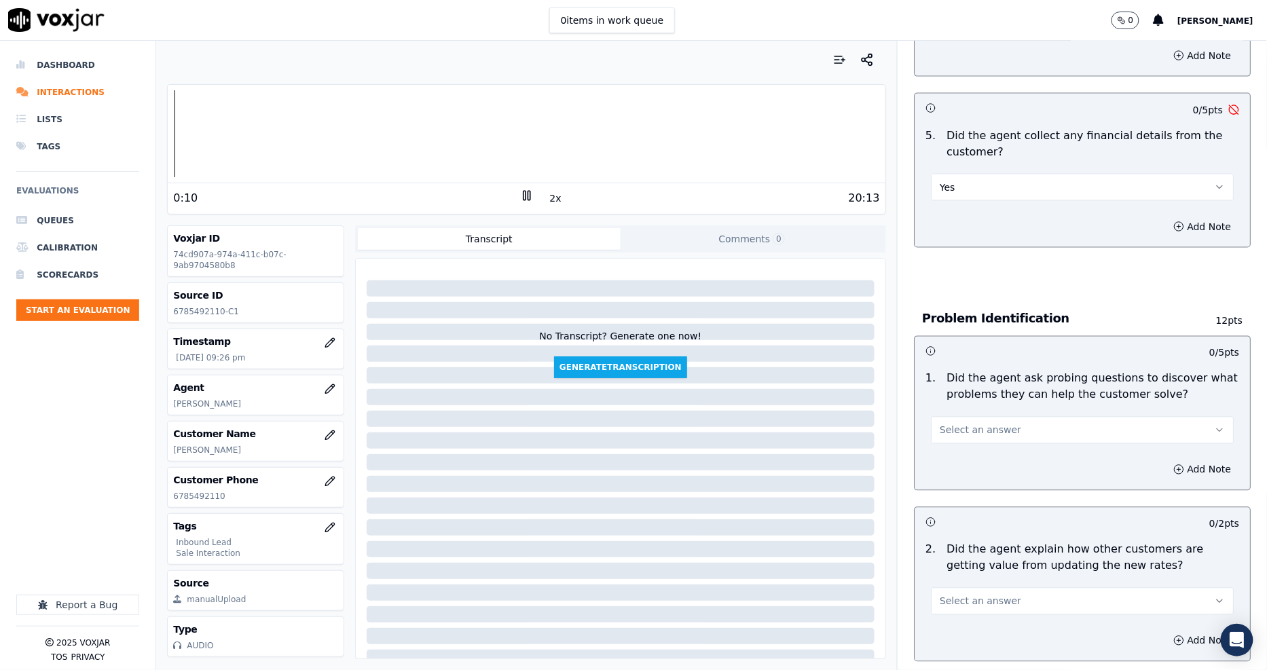
click at [954, 424] on span "Select an answer" at bounding box center [979, 431] width 81 height 14
click at [958, 420] on div "Yes" at bounding box center [1057, 413] width 277 height 22
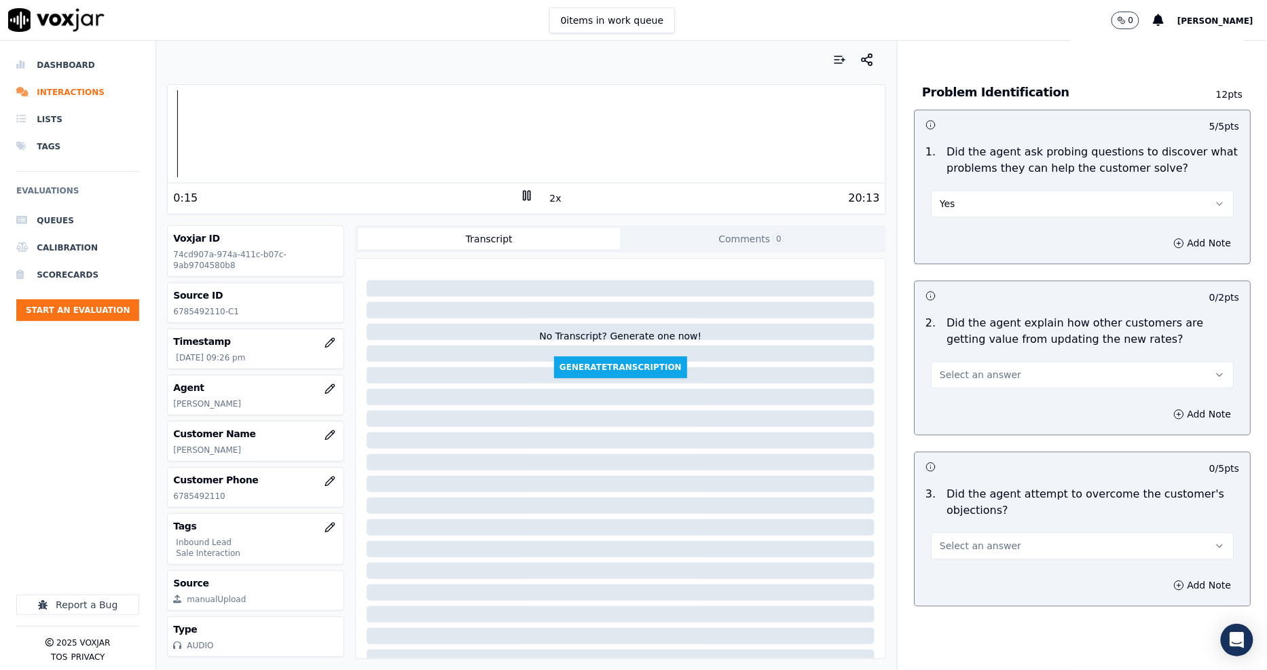
click at [951, 369] on span "Select an answer" at bounding box center [979, 376] width 81 height 14
click at [955, 353] on div "Yes" at bounding box center [1057, 357] width 277 height 22
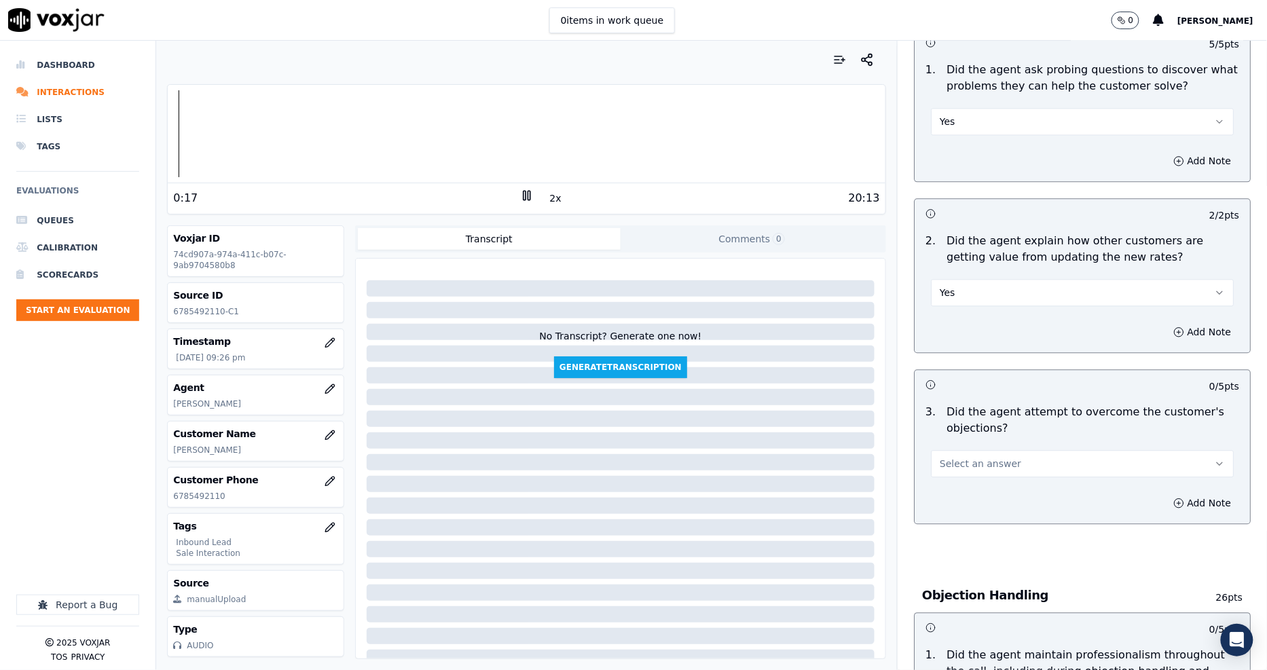
scroll to position [1206, 0]
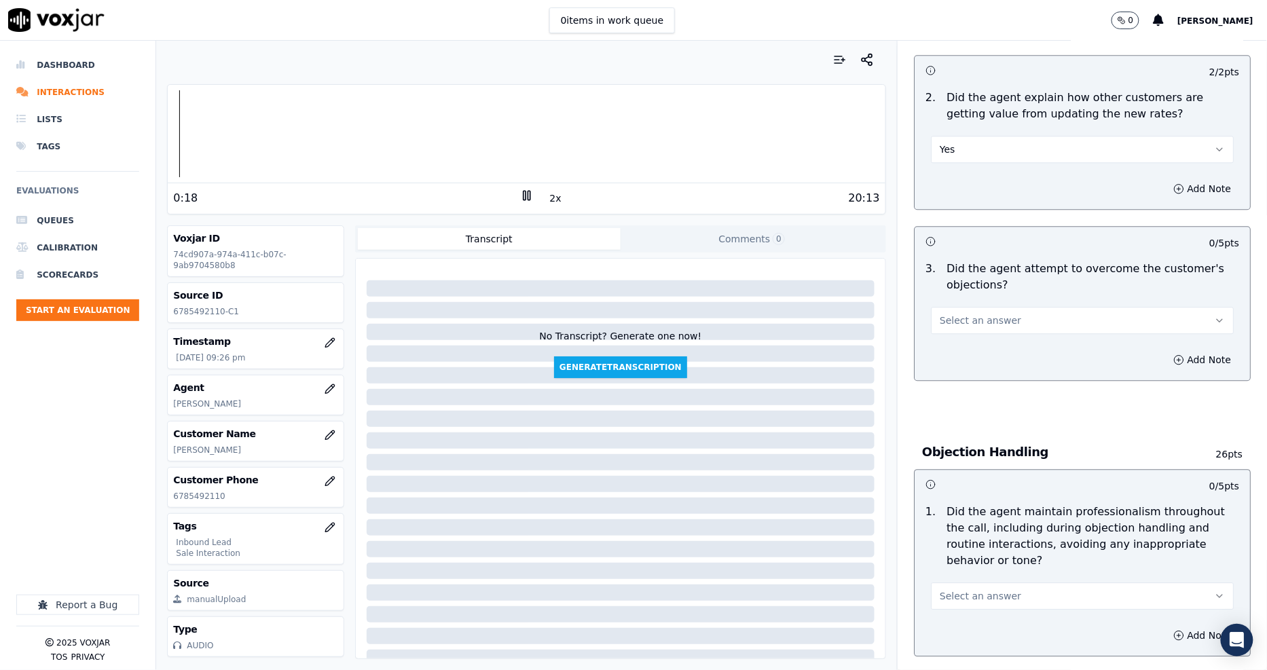
click at [962, 314] on span "Select an answer" at bounding box center [979, 321] width 81 height 14
click at [962, 301] on div "Yes" at bounding box center [1057, 302] width 277 height 22
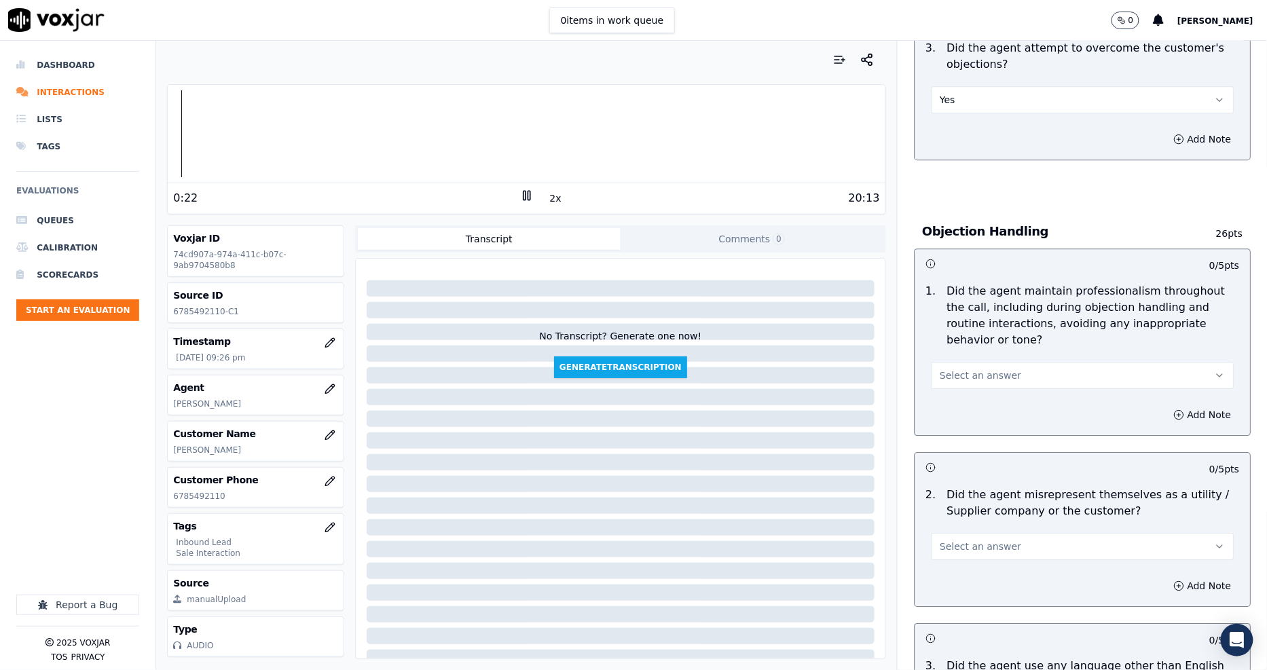
scroll to position [1433, 0]
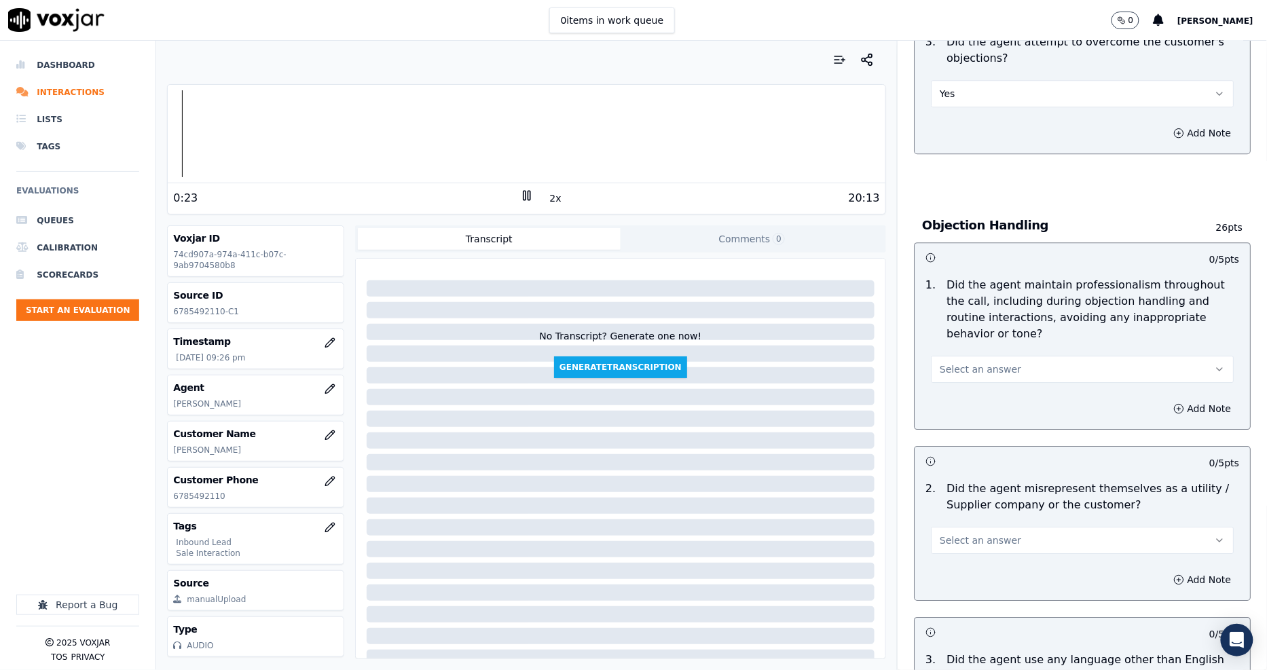
click at [962, 342] on div "Select an answer" at bounding box center [1082, 362] width 324 height 41
click at [965, 356] on button "Select an answer" at bounding box center [1082, 369] width 303 height 27
click at [961, 360] on div "Yes" at bounding box center [1057, 352] width 277 height 22
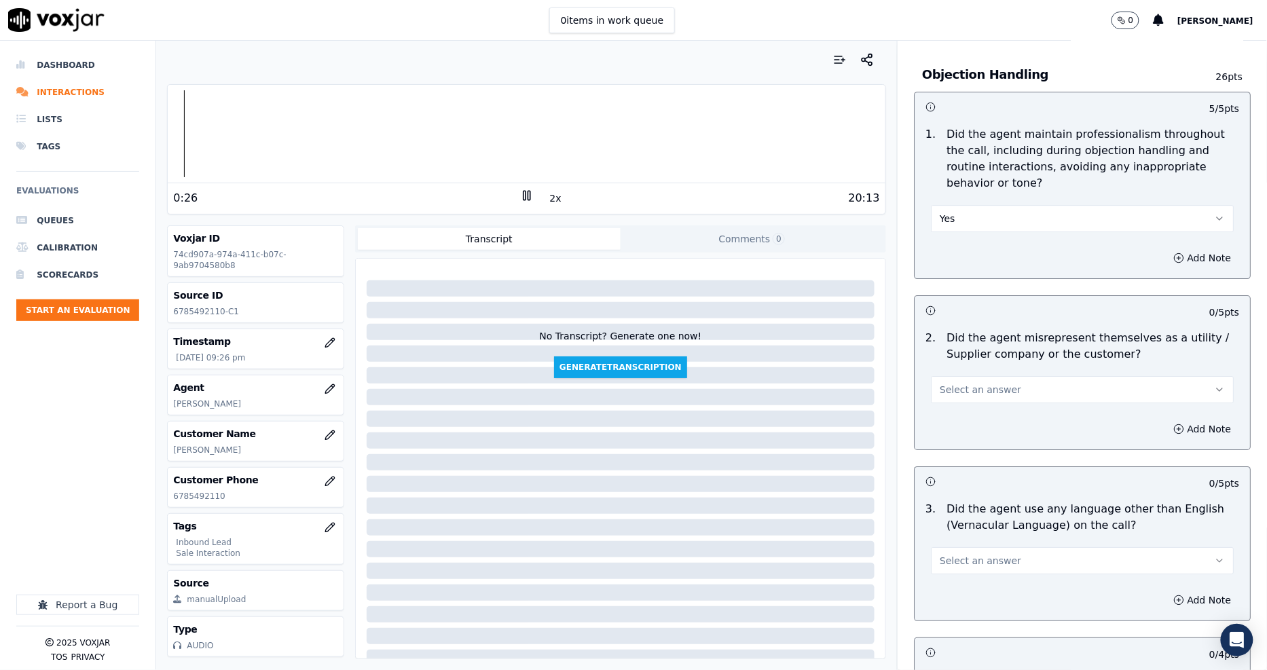
click at [961, 362] on div "Select an answer" at bounding box center [1082, 382] width 324 height 41
click at [959, 383] on span "Select an answer" at bounding box center [979, 390] width 81 height 14
click at [953, 374] on div "Yes" at bounding box center [1057, 372] width 277 height 22
click at [956, 376] on button "Yes" at bounding box center [1082, 389] width 303 height 27
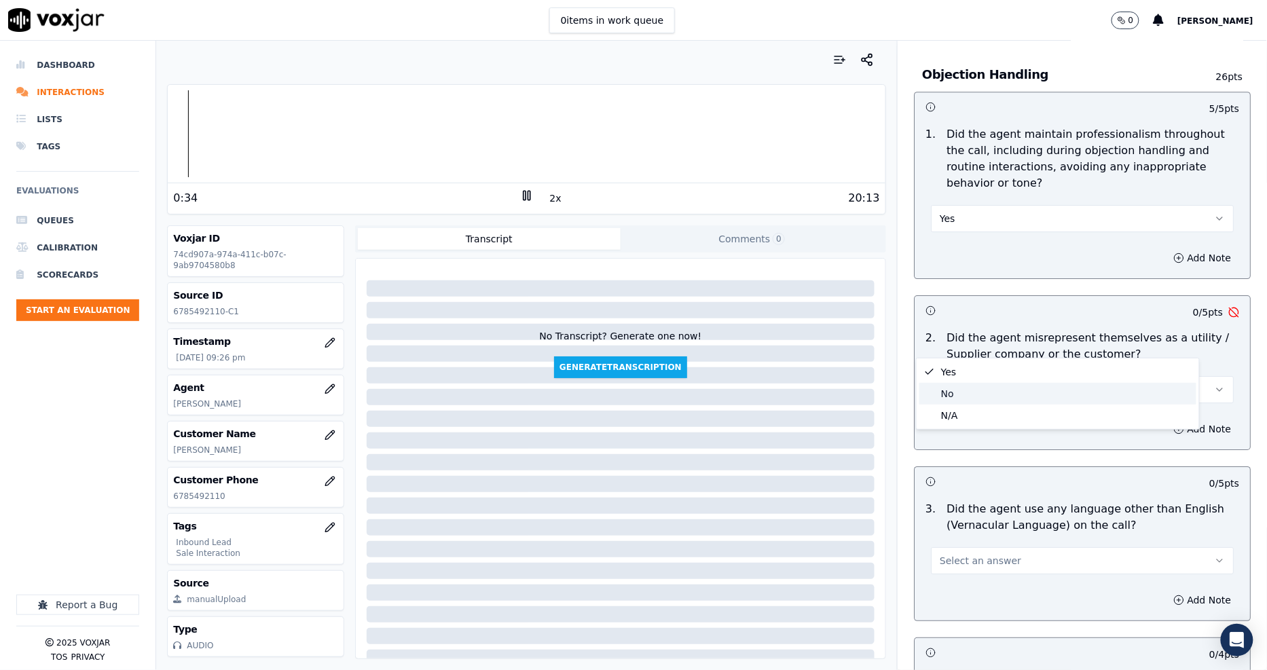
click at [960, 388] on div "No" at bounding box center [1057, 394] width 277 height 22
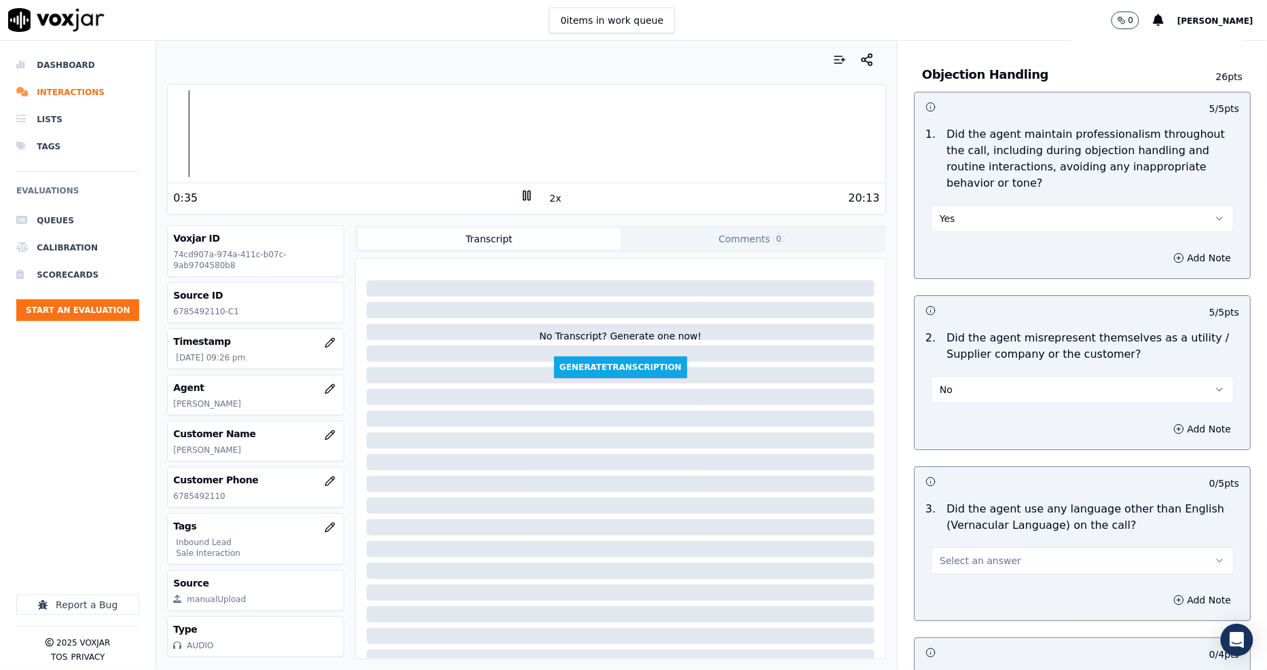
scroll to position [1810, 0]
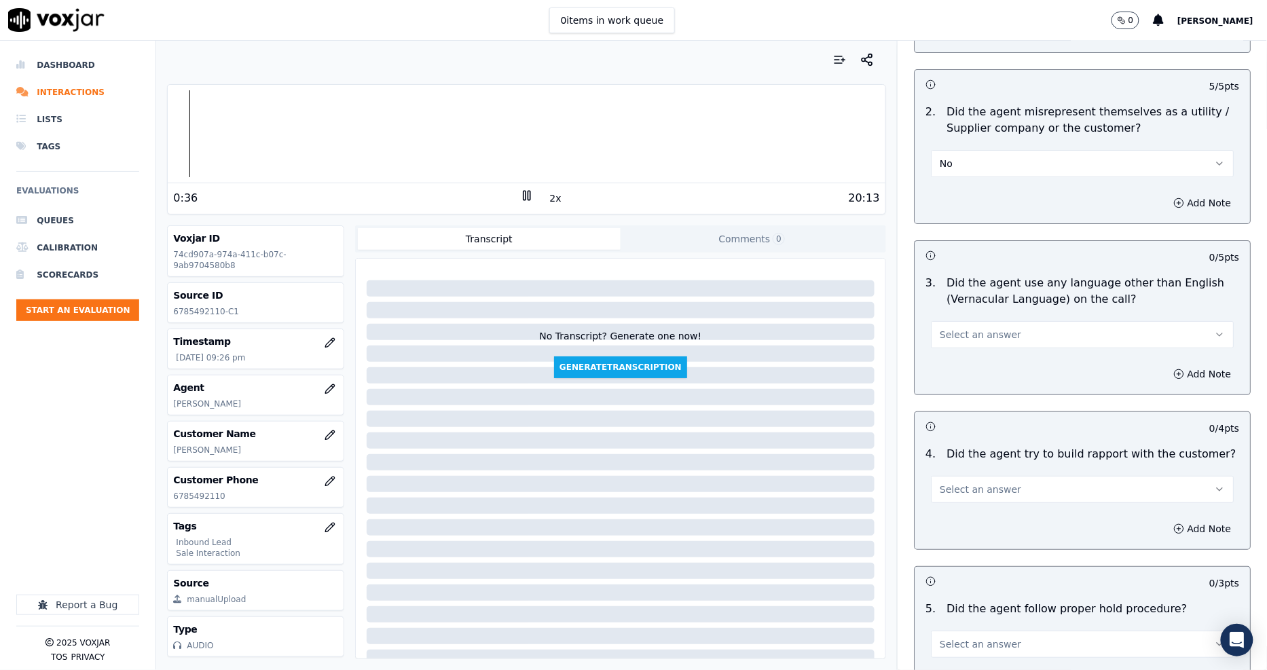
click at [963, 328] on span "Select an answer" at bounding box center [979, 335] width 81 height 14
click at [971, 321] on div "Yes" at bounding box center [1057, 317] width 277 height 22
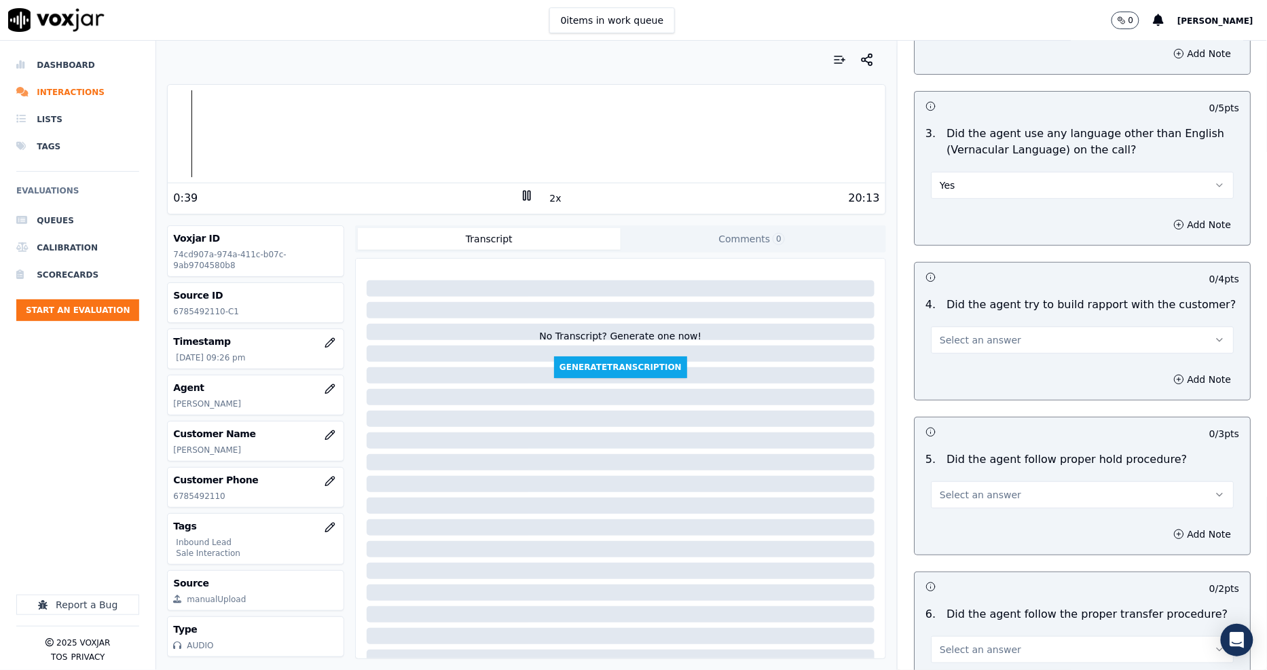
scroll to position [1960, 0]
click at [947, 170] on button "Yes" at bounding box center [1082, 183] width 303 height 27
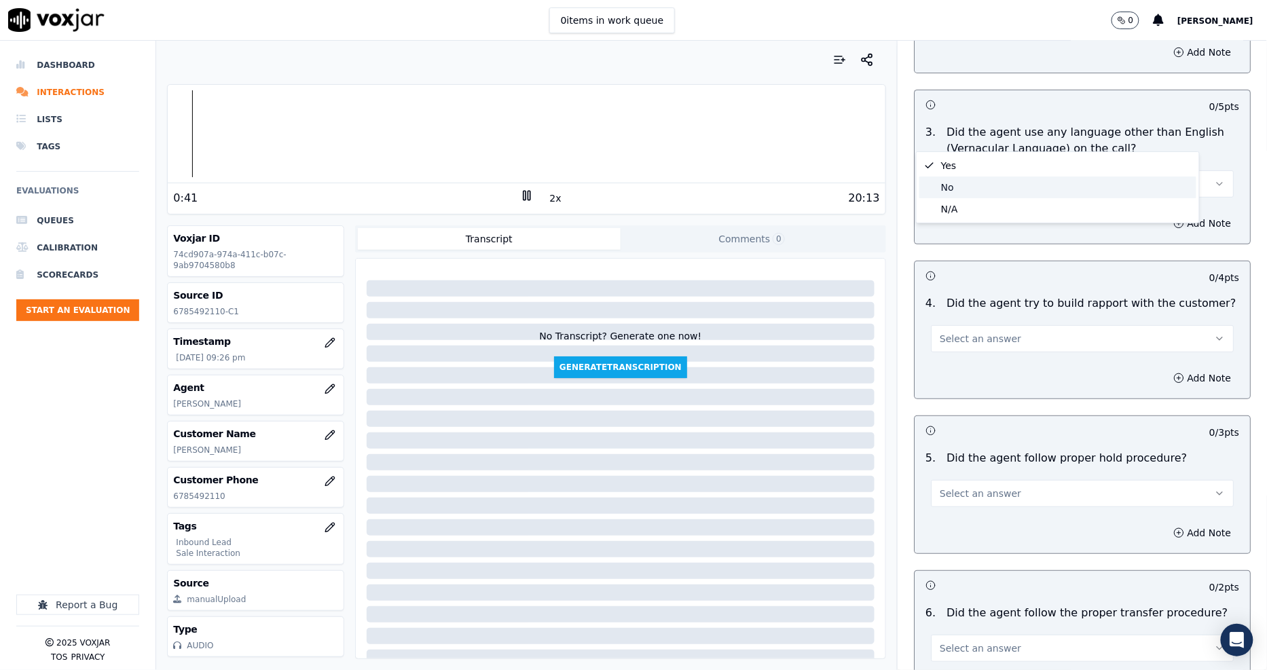
click at [944, 187] on div "No" at bounding box center [1057, 187] width 277 height 22
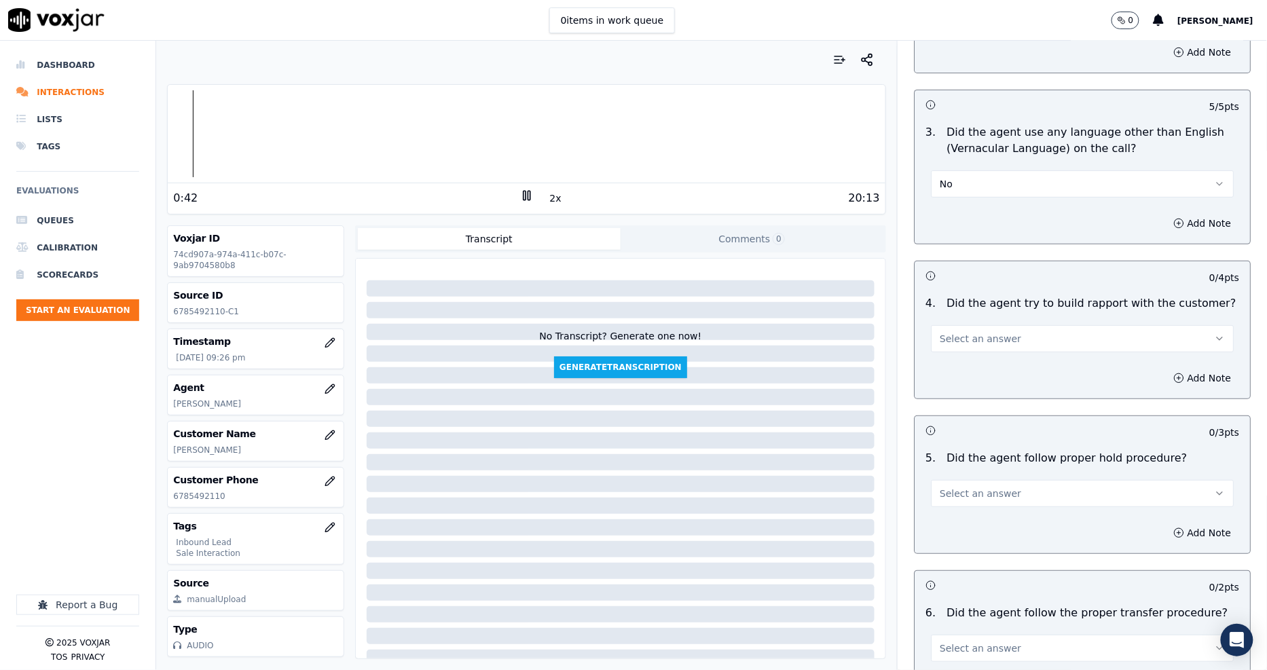
click at [952, 332] on span "Select an answer" at bounding box center [979, 339] width 81 height 14
click at [950, 324] on div "Yes" at bounding box center [1057, 321] width 277 height 22
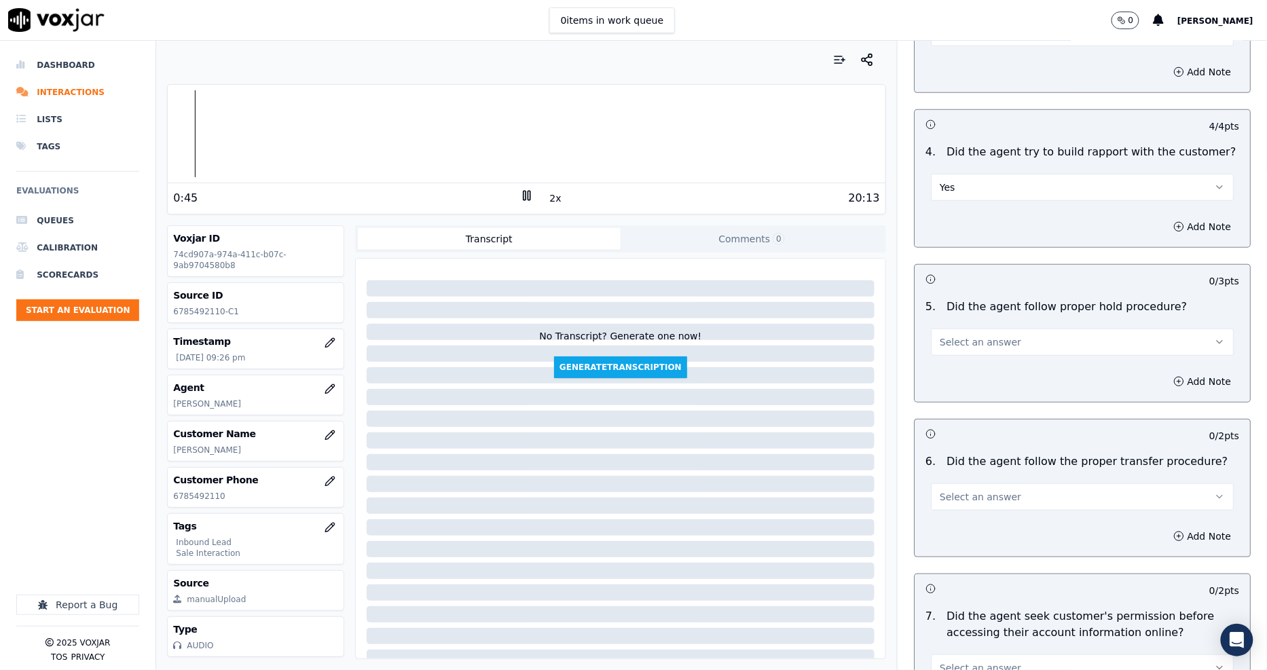
click at [950, 335] on span "Select an answer" at bounding box center [979, 342] width 81 height 14
click at [950, 314] on div "Yes" at bounding box center [1057, 325] width 277 height 22
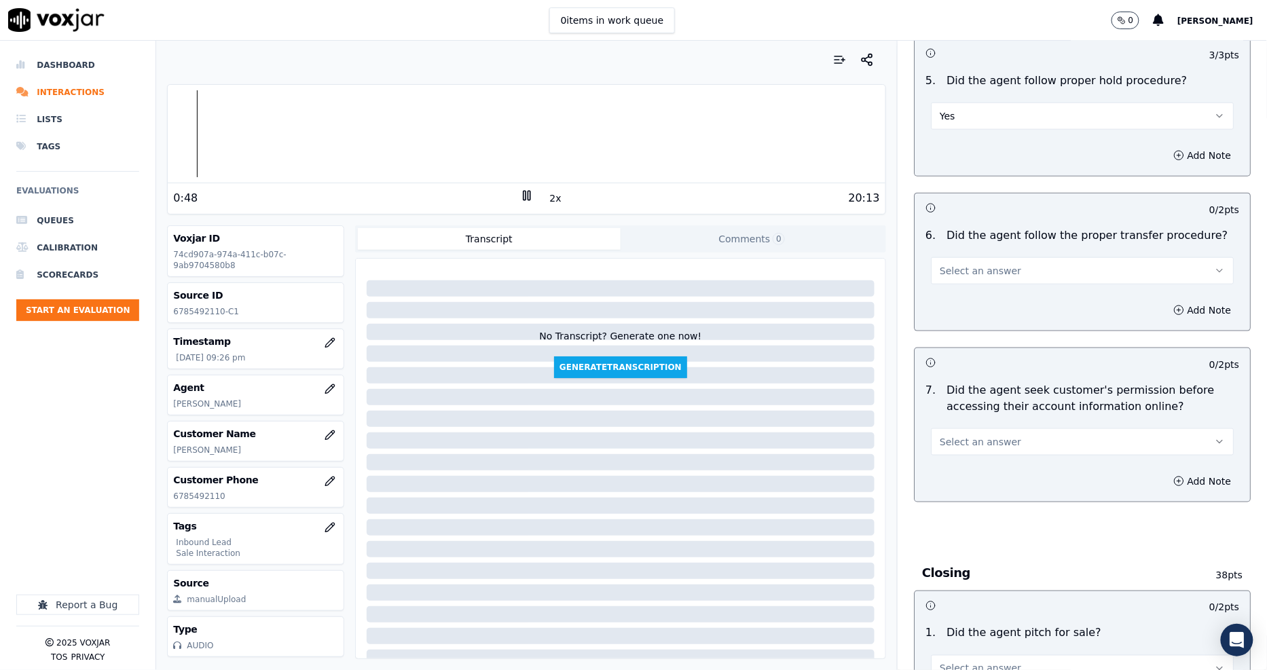
click at [951, 264] on span "Select an answer" at bounding box center [979, 271] width 81 height 14
click at [951, 253] on div "Yes" at bounding box center [1057, 253] width 277 height 22
click at [958, 435] on span "Select an answer" at bounding box center [979, 442] width 81 height 14
click at [954, 429] on div "Yes" at bounding box center [1057, 424] width 277 height 22
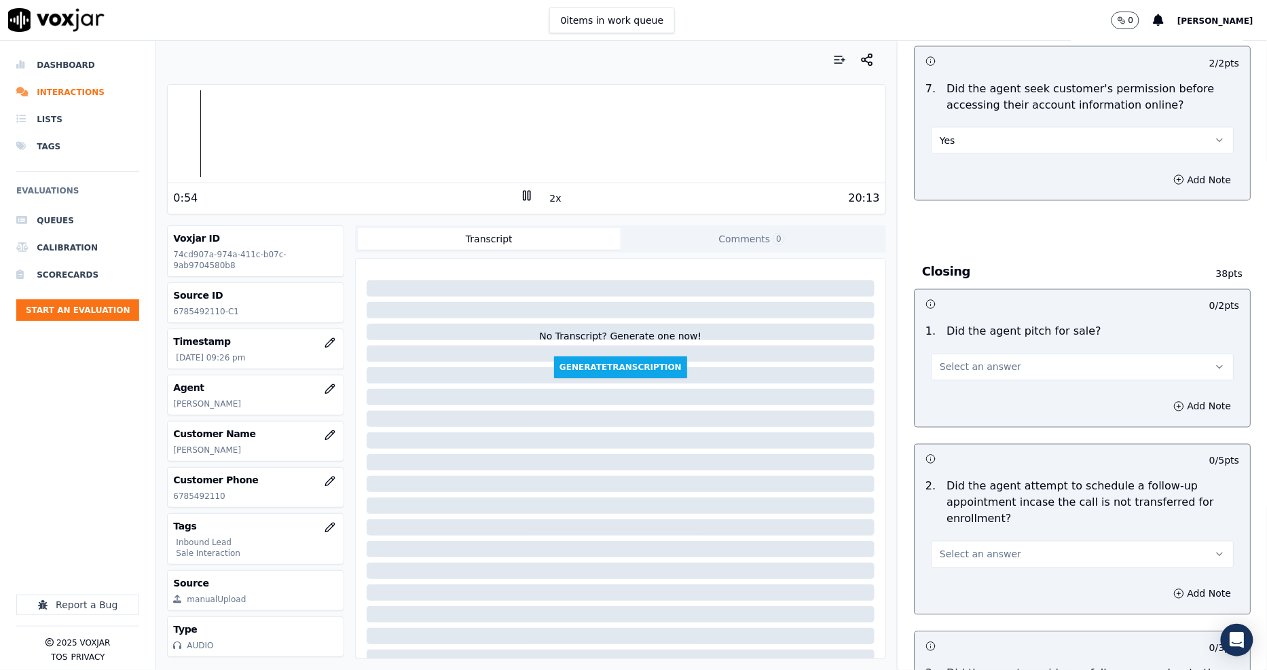
click at [965, 360] on span "Select an answer" at bounding box center [979, 367] width 81 height 14
click at [962, 348] on div "Yes" at bounding box center [1057, 350] width 277 height 22
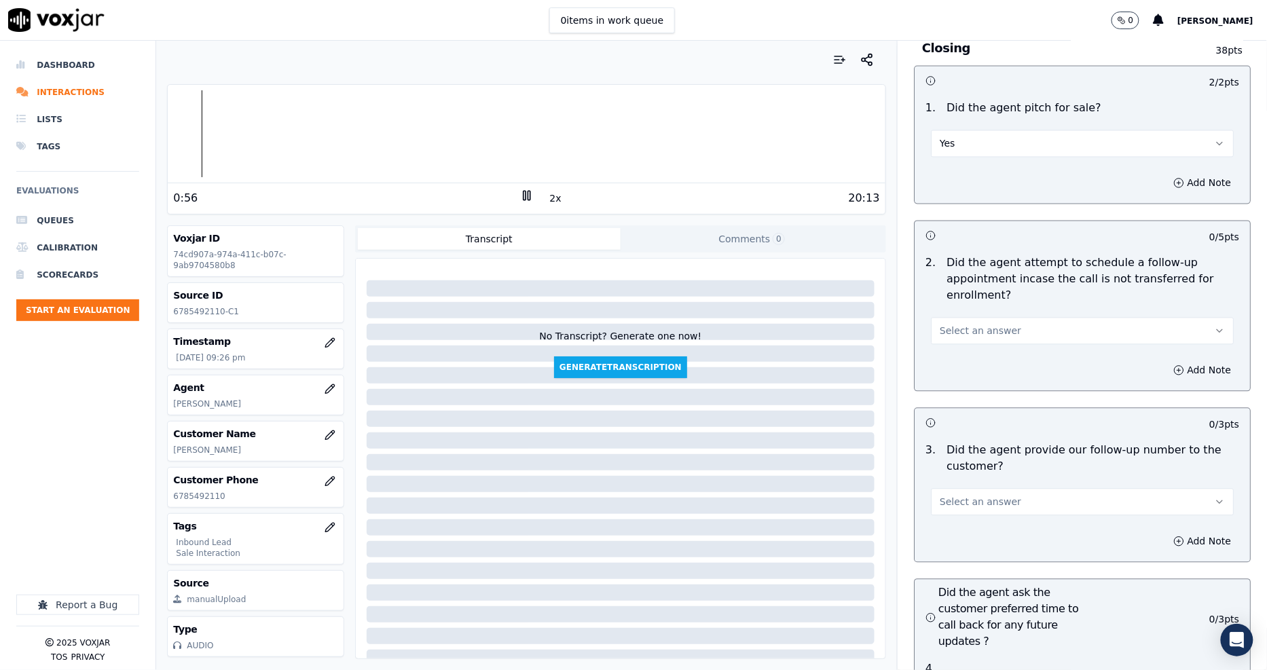
scroll to position [2866, 0]
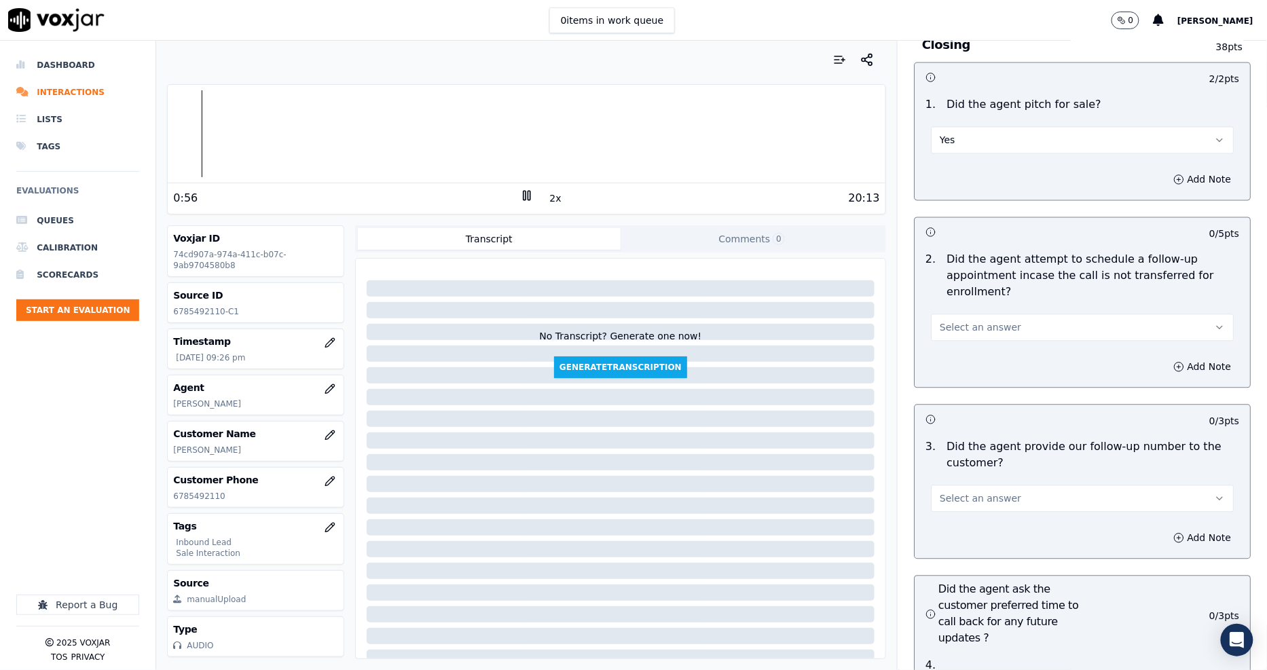
click at [952, 321] on span "Select an answer" at bounding box center [979, 328] width 81 height 14
click at [952, 356] on div "N/A" at bounding box center [1057, 354] width 277 height 22
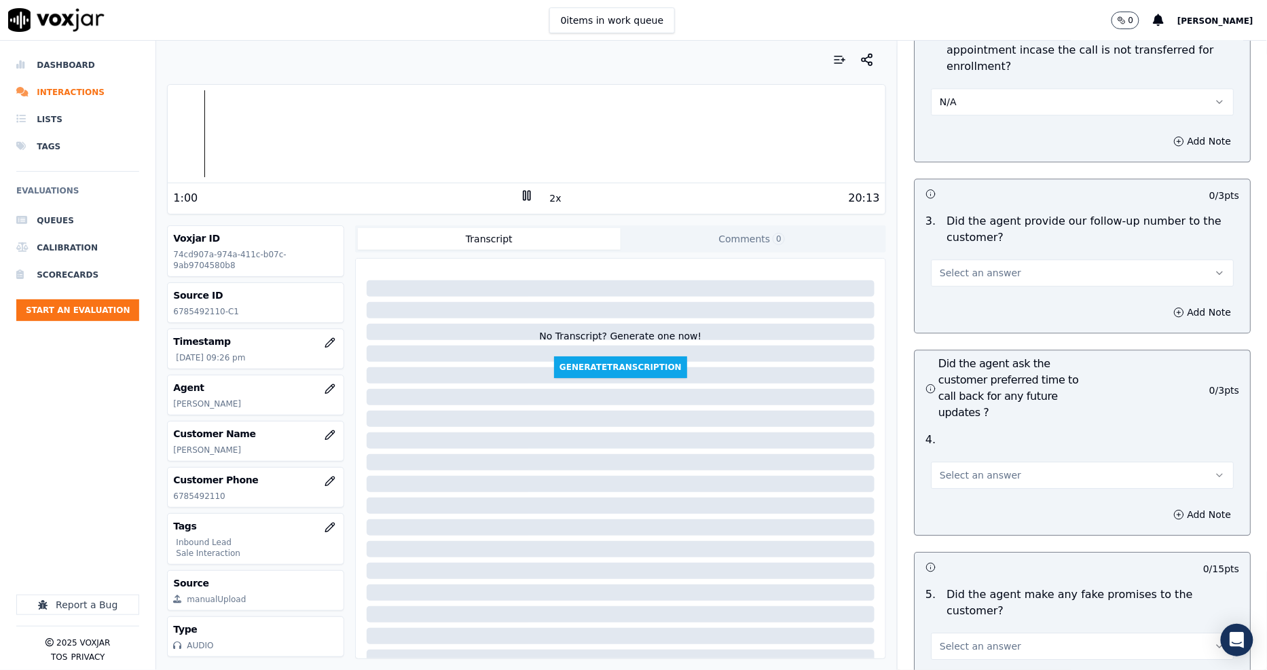
click at [958, 266] on span "Select an answer" at bounding box center [979, 273] width 81 height 14
click at [958, 253] on div "Yes" at bounding box center [1057, 255] width 277 height 22
drag, startPoint x: 955, startPoint y: 428, endPoint x: 956, endPoint y: 437, distance: 9.5
click at [955, 468] on span "Select an answer" at bounding box center [979, 475] width 81 height 14
click at [958, 462] on div "Yes" at bounding box center [1057, 458] width 277 height 22
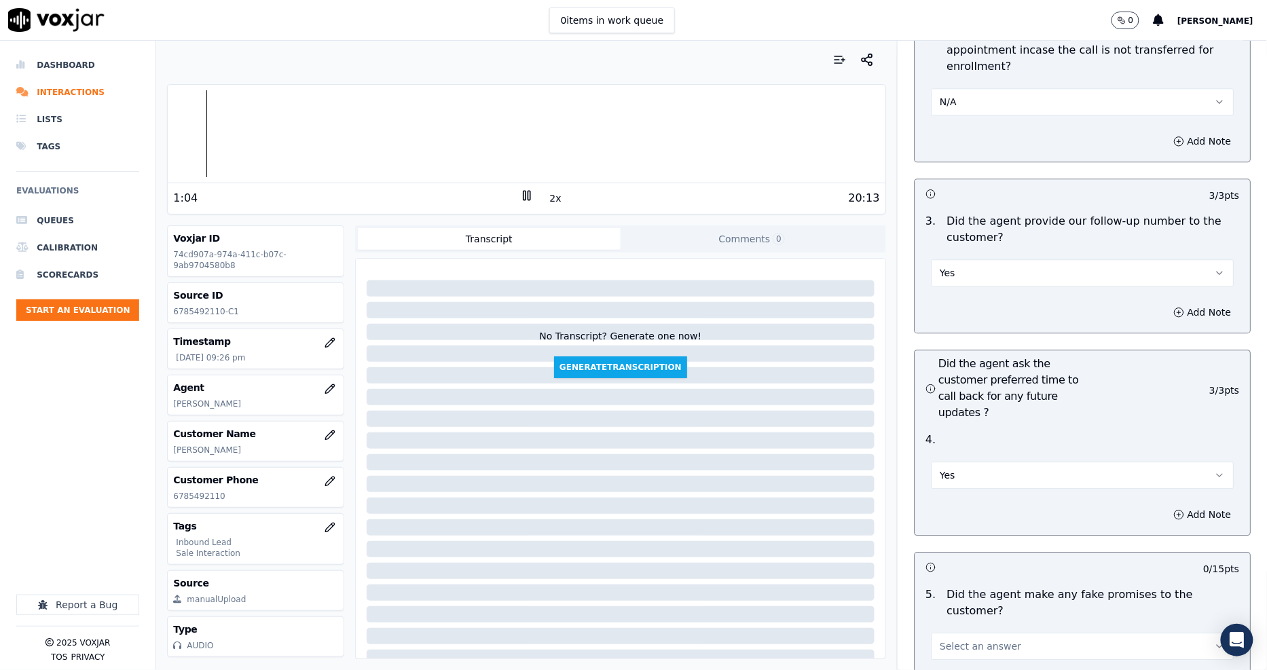
scroll to position [3394, 0]
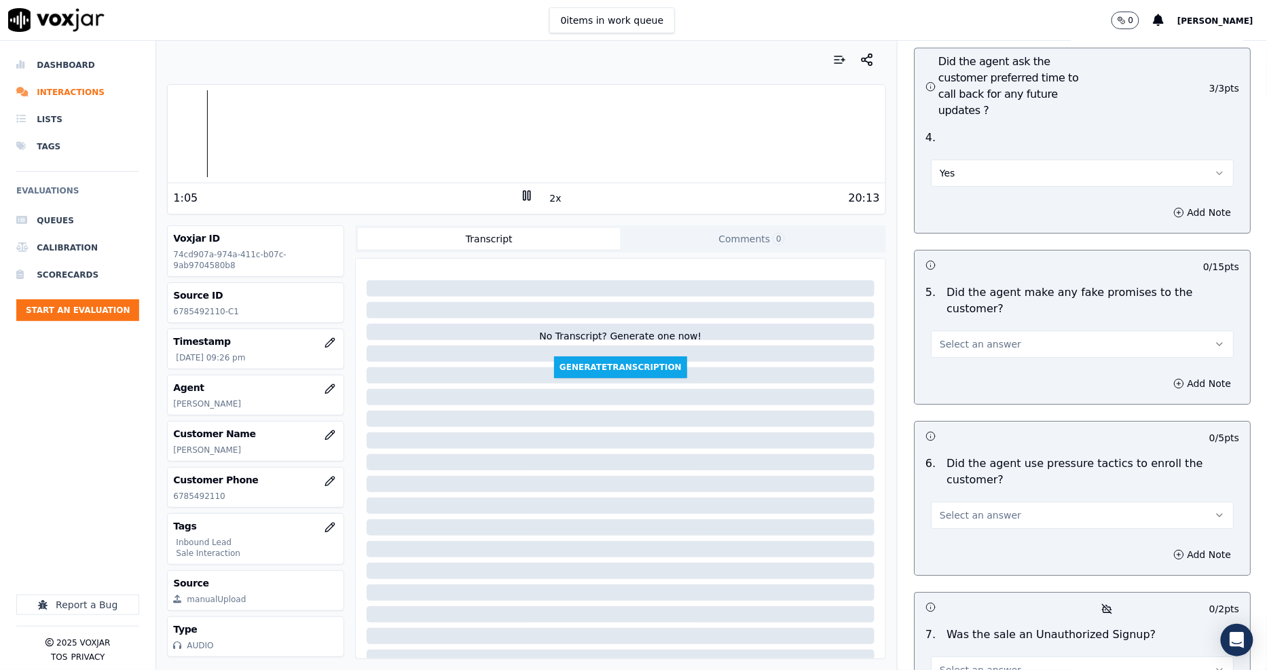
click at [953, 337] on span "Select an answer" at bounding box center [979, 344] width 81 height 14
click at [953, 313] on div "Yes" at bounding box center [1057, 311] width 277 height 22
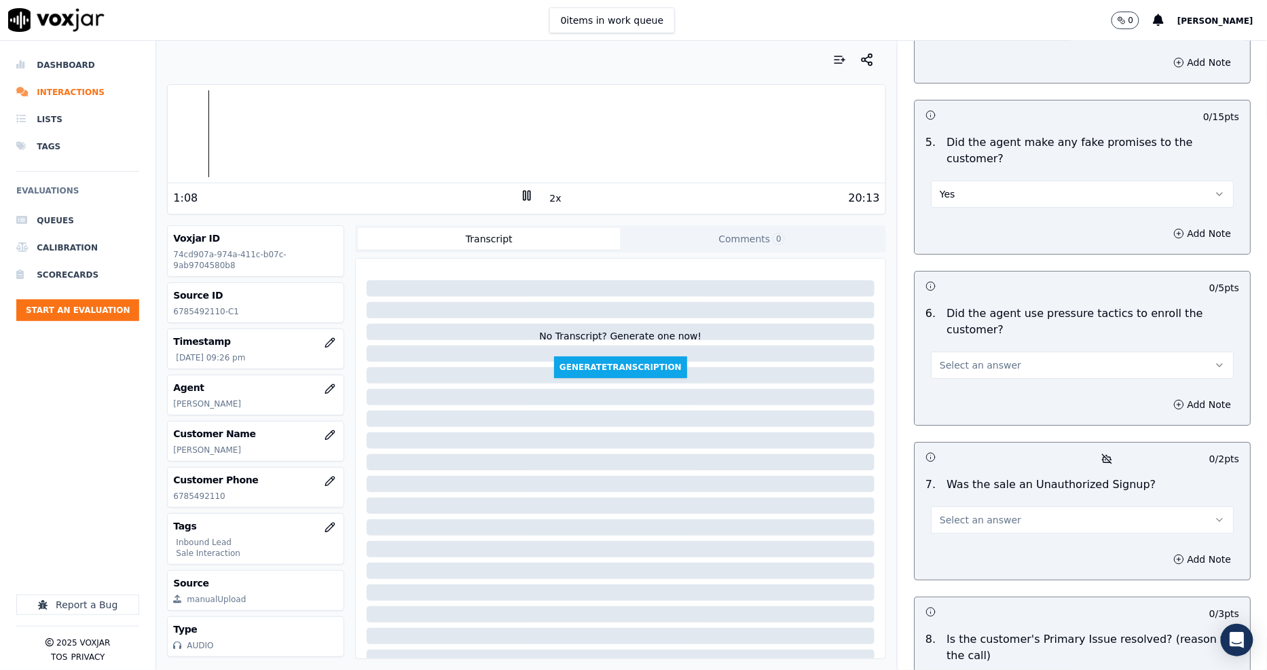
scroll to position [3545, 0]
click at [939, 187] on span "Yes" at bounding box center [947, 194] width 16 height 14
click at [937, 185] on div "No" at bounding box center [1057, 182] width 277 height 22
click at [966, 358] on span "Select an answer" at bounding box center [979, 365] width 81 height 14
click at [954, 341] on div "No" at bounding box center [1057, 337] width 277 height 22
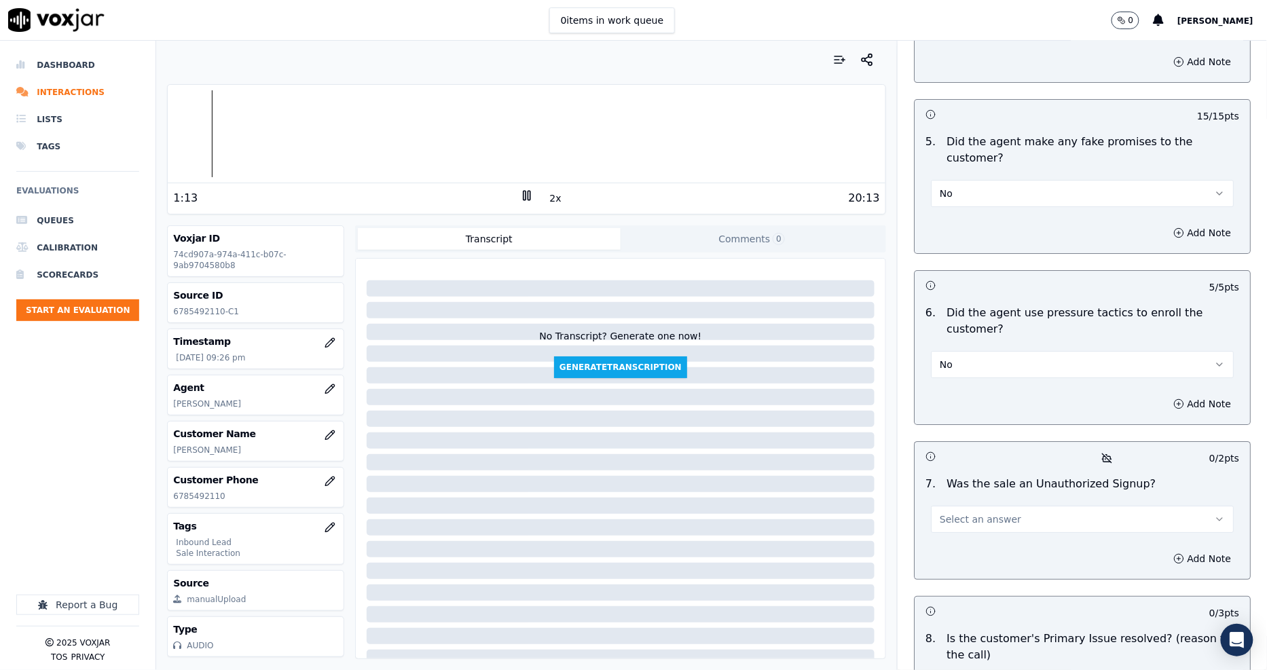
scroll to position [3660, 0]
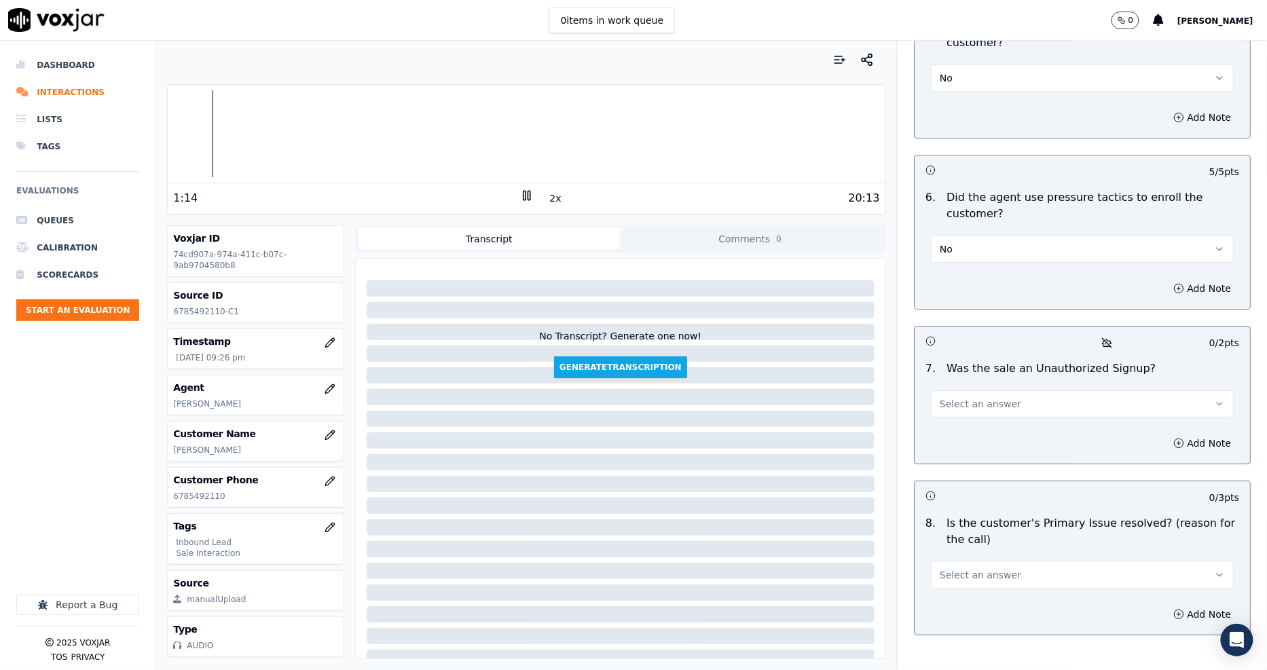
click at [962, 397] on span "Select an answer" at bounding box center [979, 404] width 81 height 14
click at [961, 367] on div "No" at bounding box center [1057, 376] width 277 height 22
click at [931, 561] on button "Select an answer" at bounding box center [1082, 574] width 303 height 27
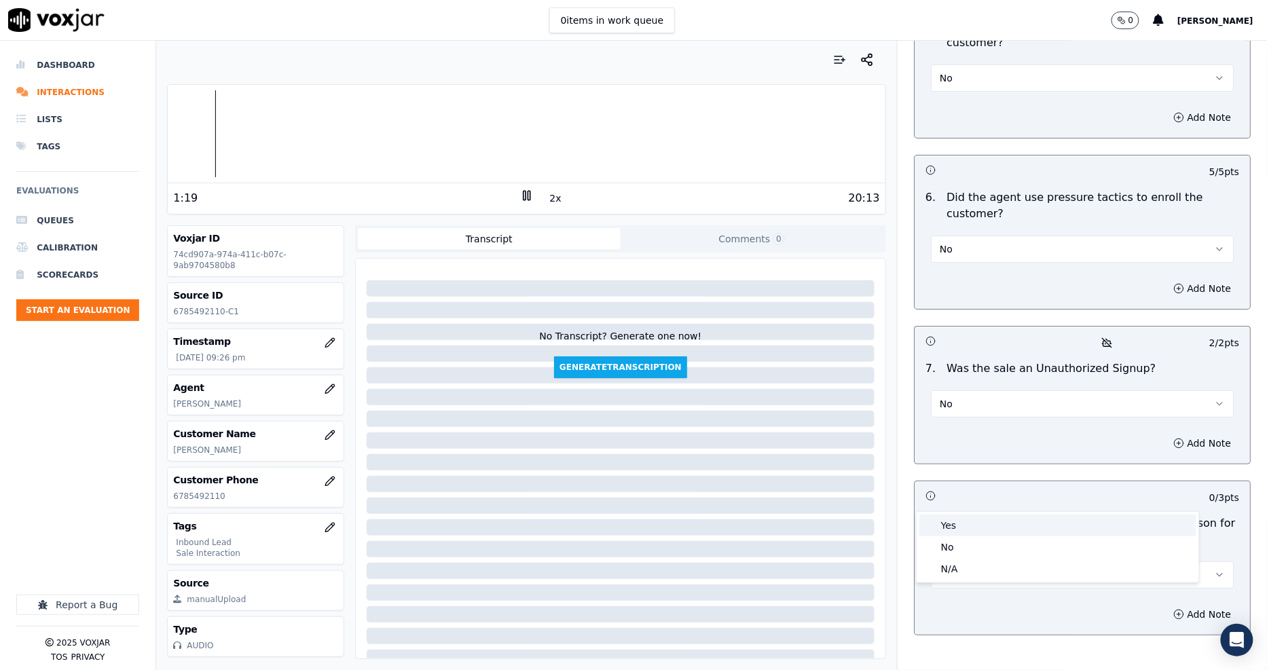
click at [948, 530] on div "Yes" at bounding box center [1057, 526] width 277 height 22
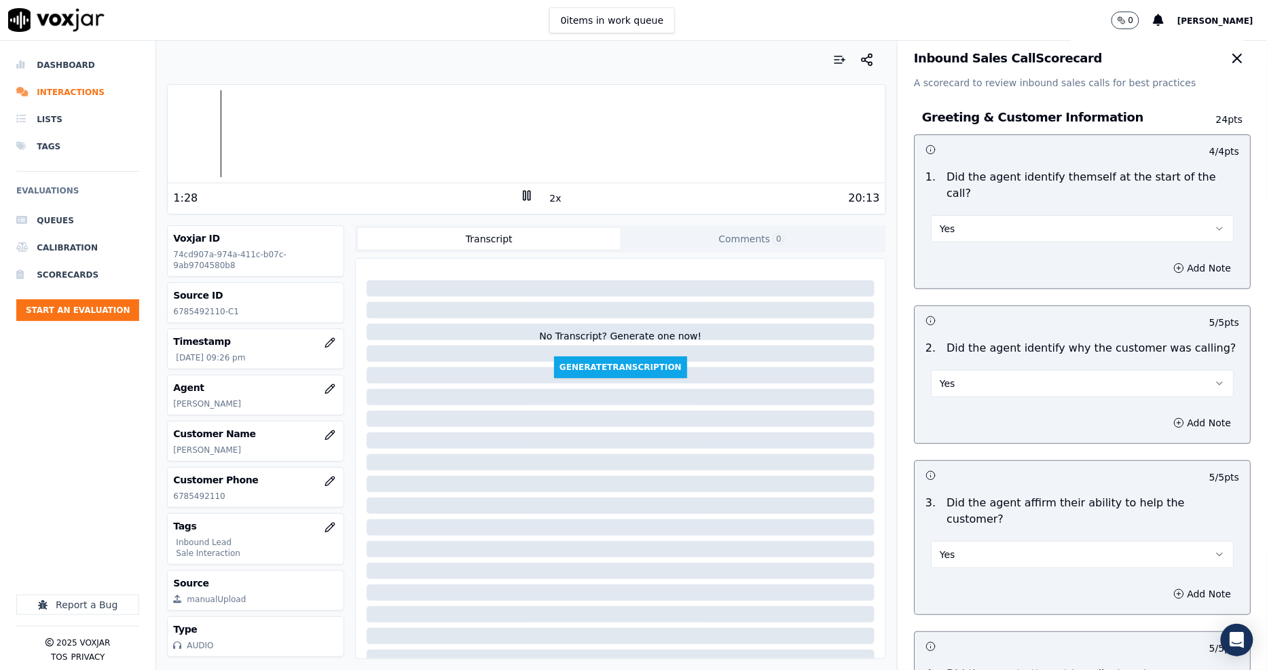
scroll to position [0, 0]
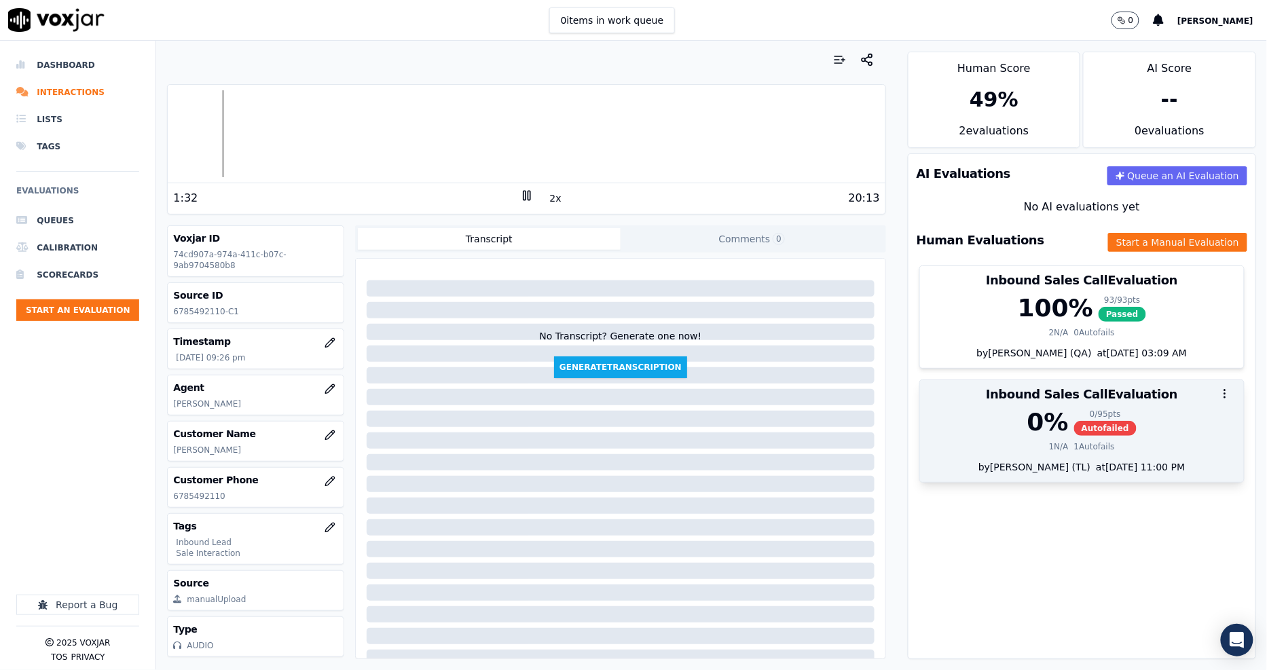
click at [1032, 431] on div "0 %" at bounding box center [1047, 422] width 41 height 27
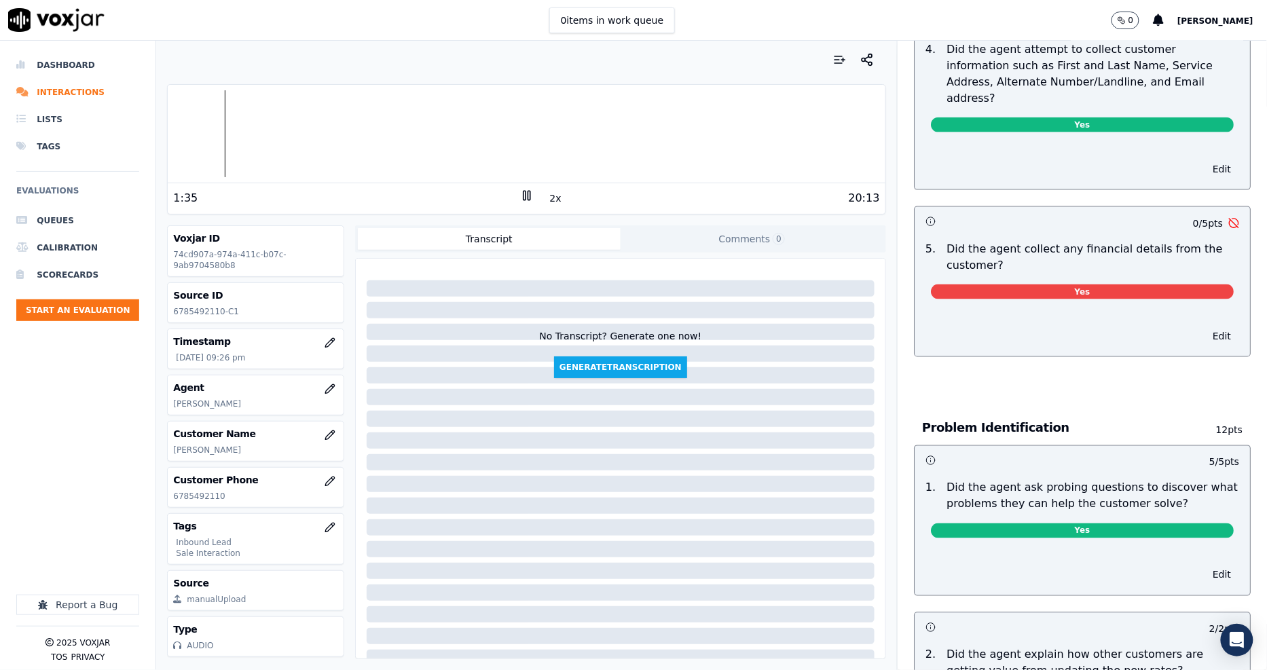
scroll to position [527, 0]
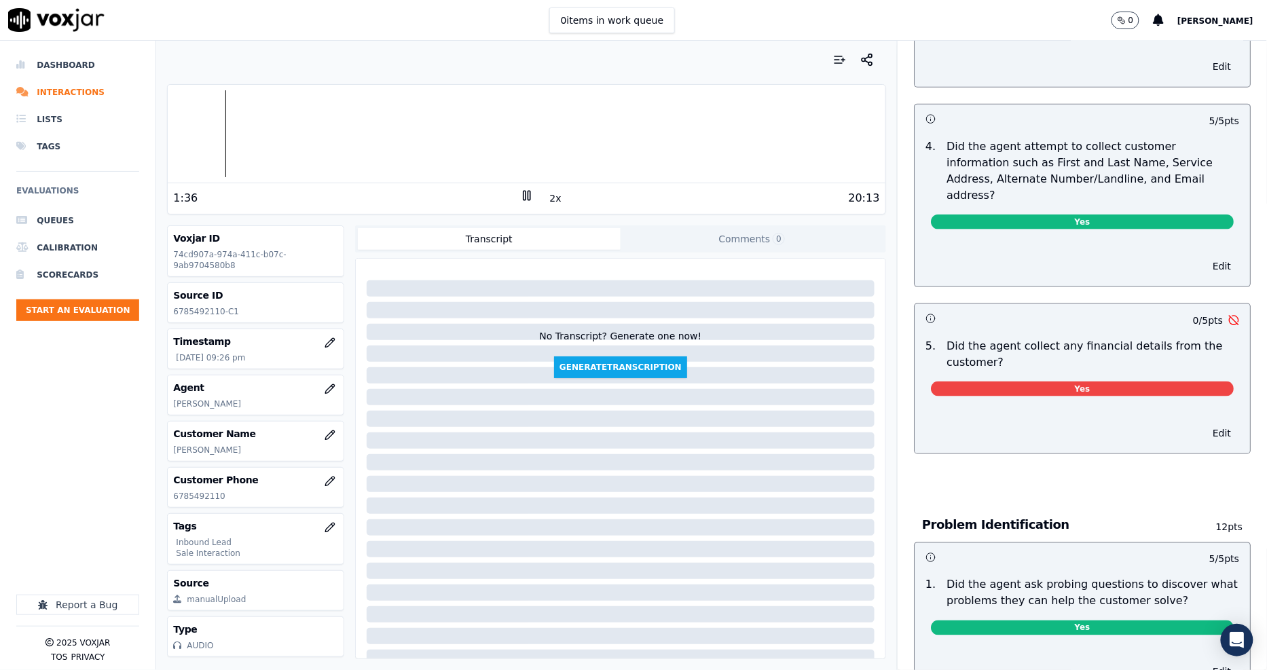
click at [1096, 381] on span "Yes" at bounding box center [1082, 388] width 303 height 15
click at [1204, 424] on button "Edit" at bounding box center [1221, 433] width 35 height 19
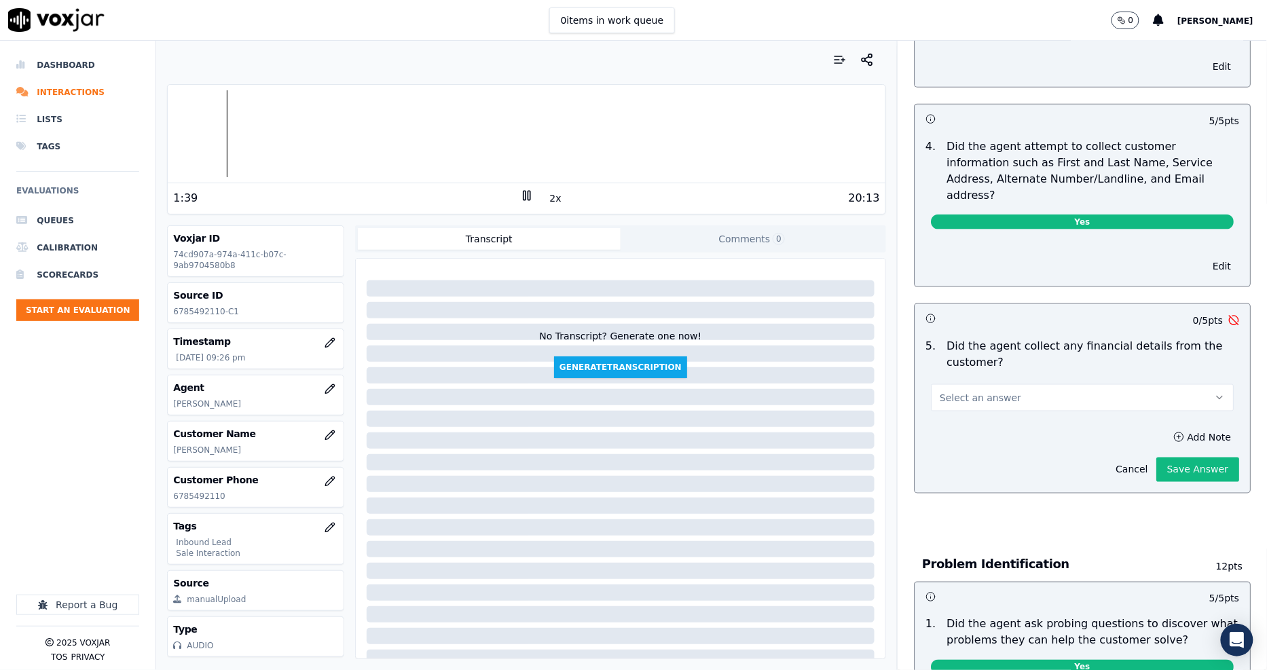
click at [990, 391] on span "Select an answer" at bounding box center [979, 398] width 81 height 14
click at [992, 396] on div "No" at bounding box center [1057, 402] width 277 height 22
click at [1164, 458] on button "Save Answer" at bounding box center [1197, 470] width 83 height 24
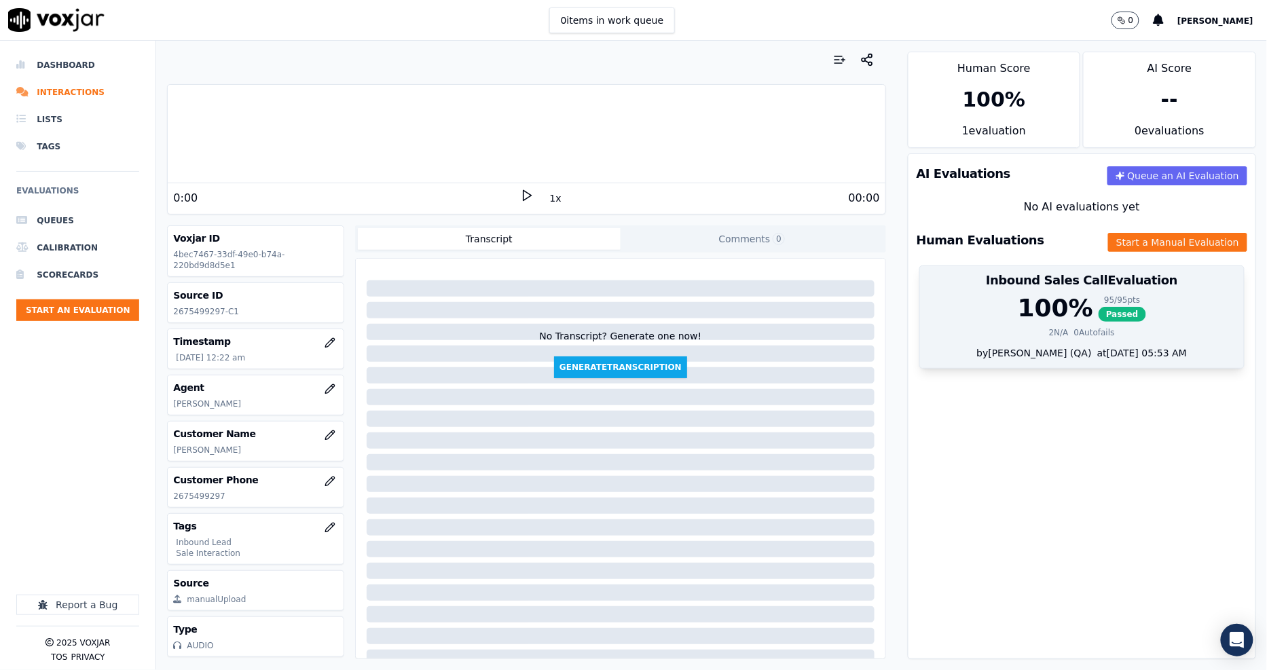
click at [1118, 318] on div "100 % 95 / 95 pts Passed" at bounding box center [1082, 308] width 308 height 27
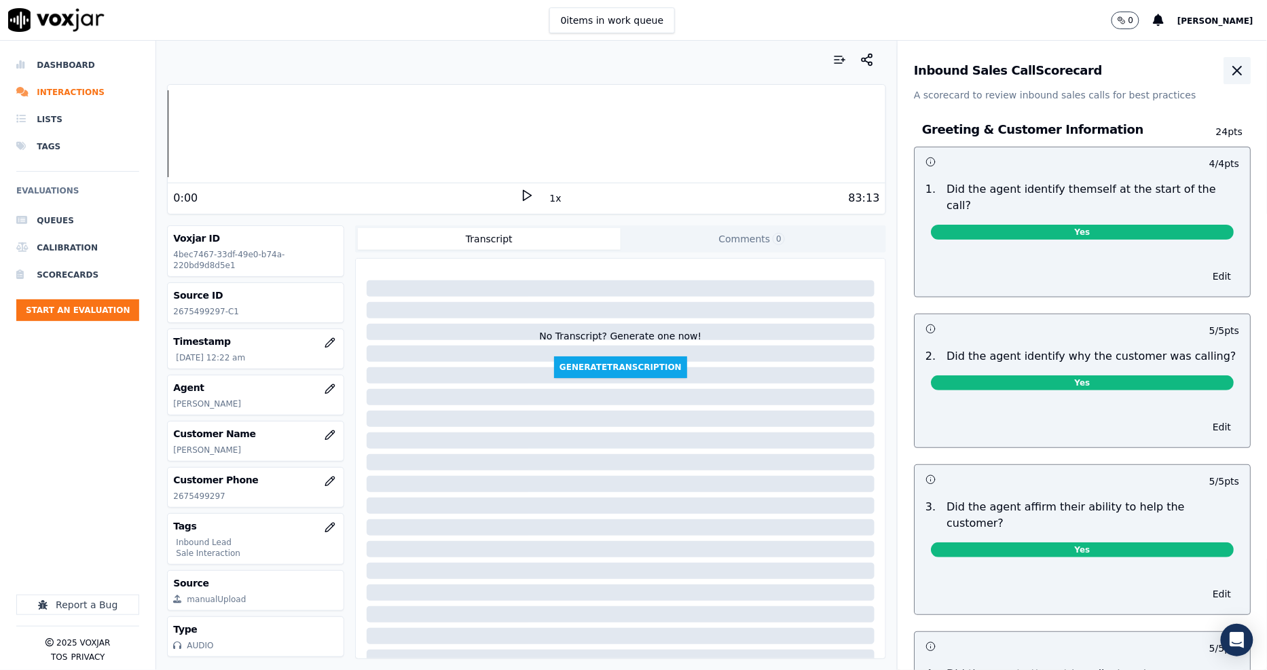
click at [1223, 60] on button "button" at bounding box center [1236, 70] width 27 height 27
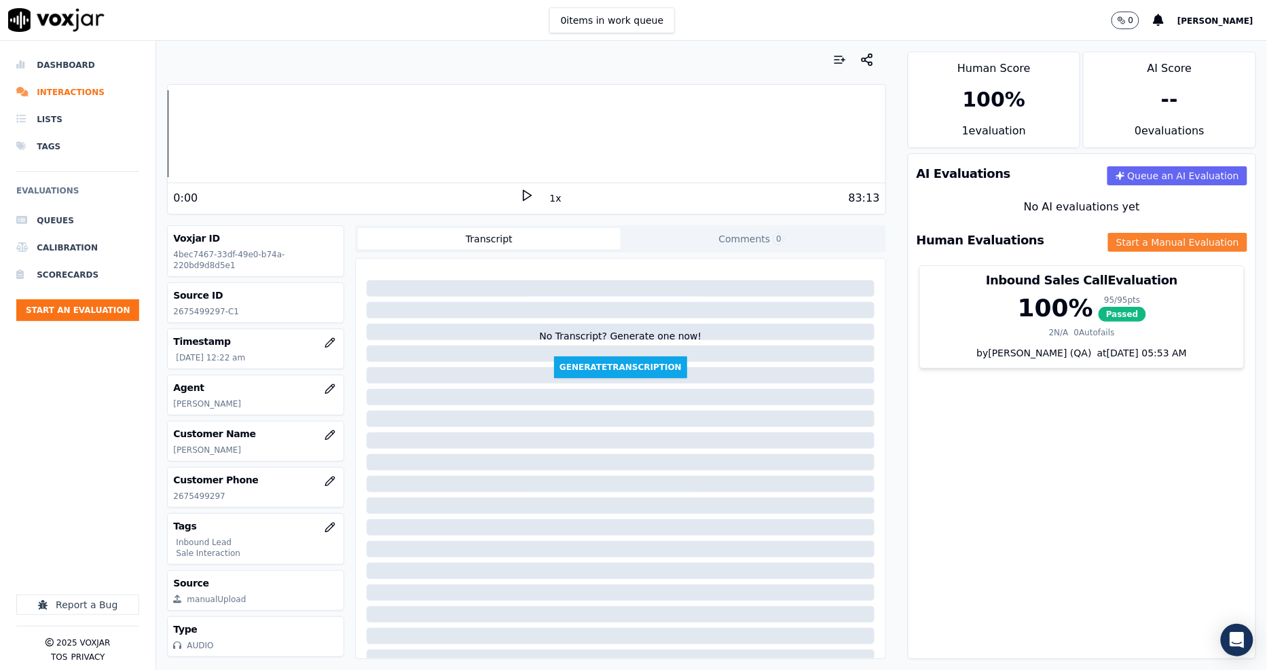
click at [1112, 241] on button "Start a Manual Evaluation" at bounding box center [1177, 242] width 139 height 19
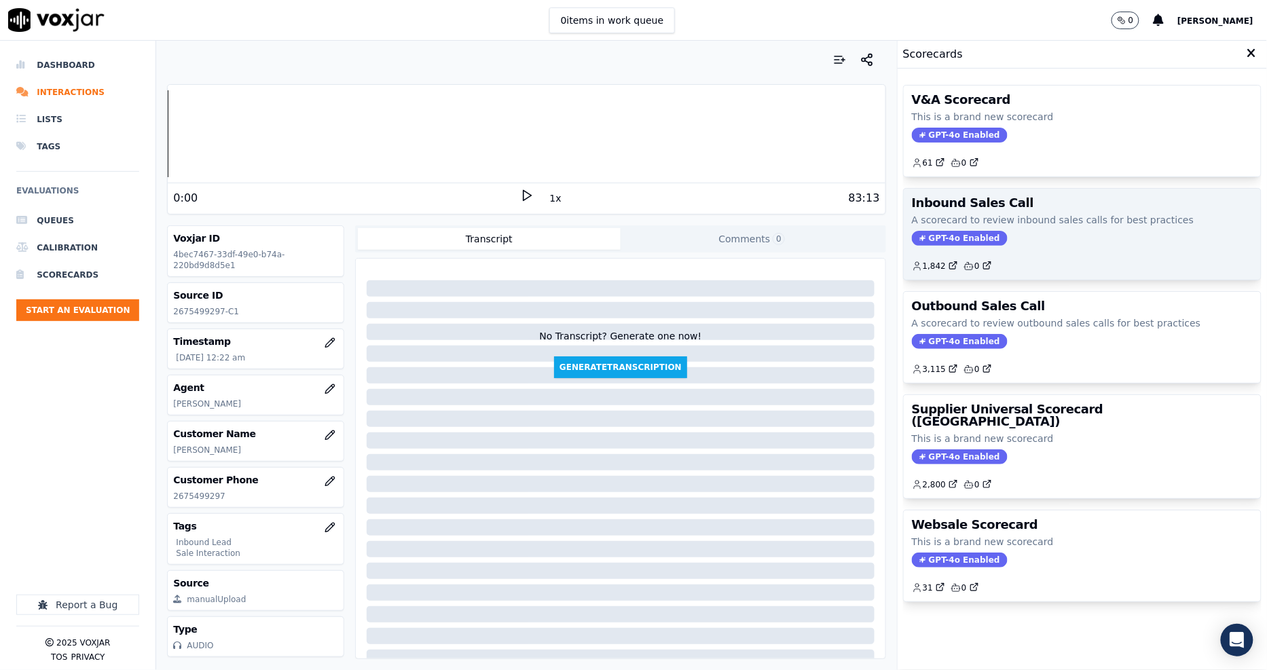
click at [1015, 202] on h3 "Inbound Sales Call" at bounding box center [1082, 203] width 341 height 12
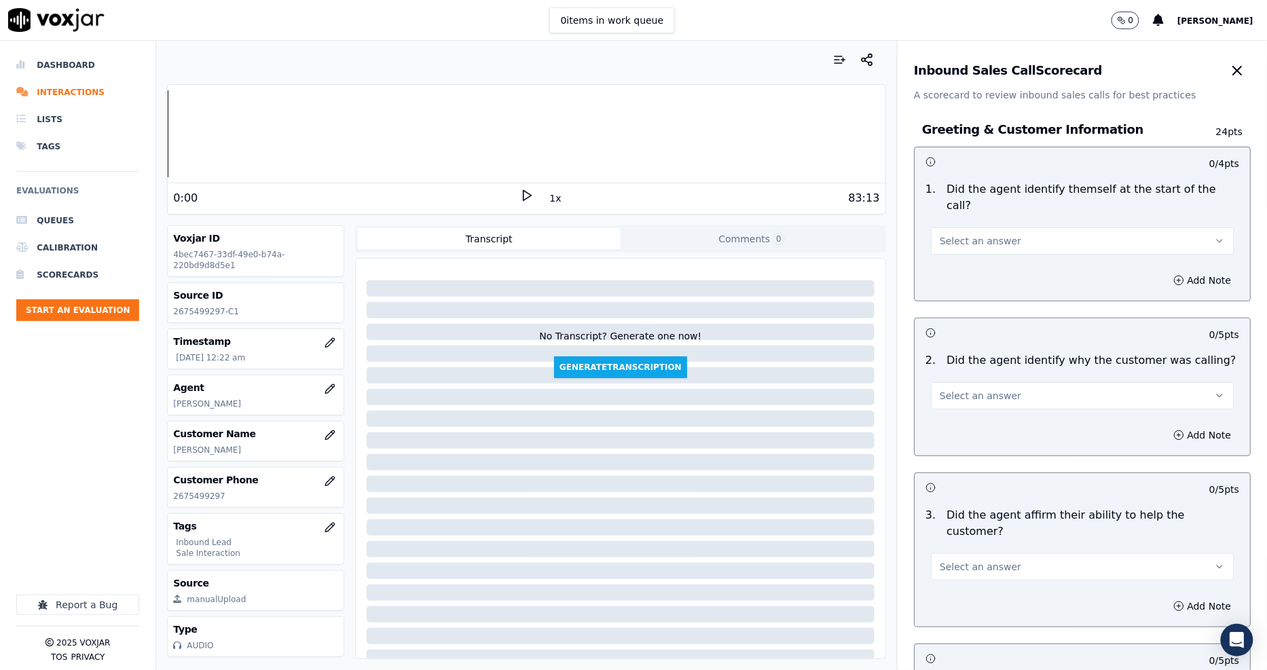
click at [524, 198] on icon at bounding box center [527, 196] width 14 height 14
click at [534, 199] on div "83:13" at bounding box center [707, 198] width 346 height 16
click at [547, 199] on button "1x" at bounding box center [555, 198] width 17 height 19
click at [523, 197] on rect at bounding box center [524, 195] width 2 height 9
click at [520, 195] on icon at bounding box center [527, 196] width 14 height 14
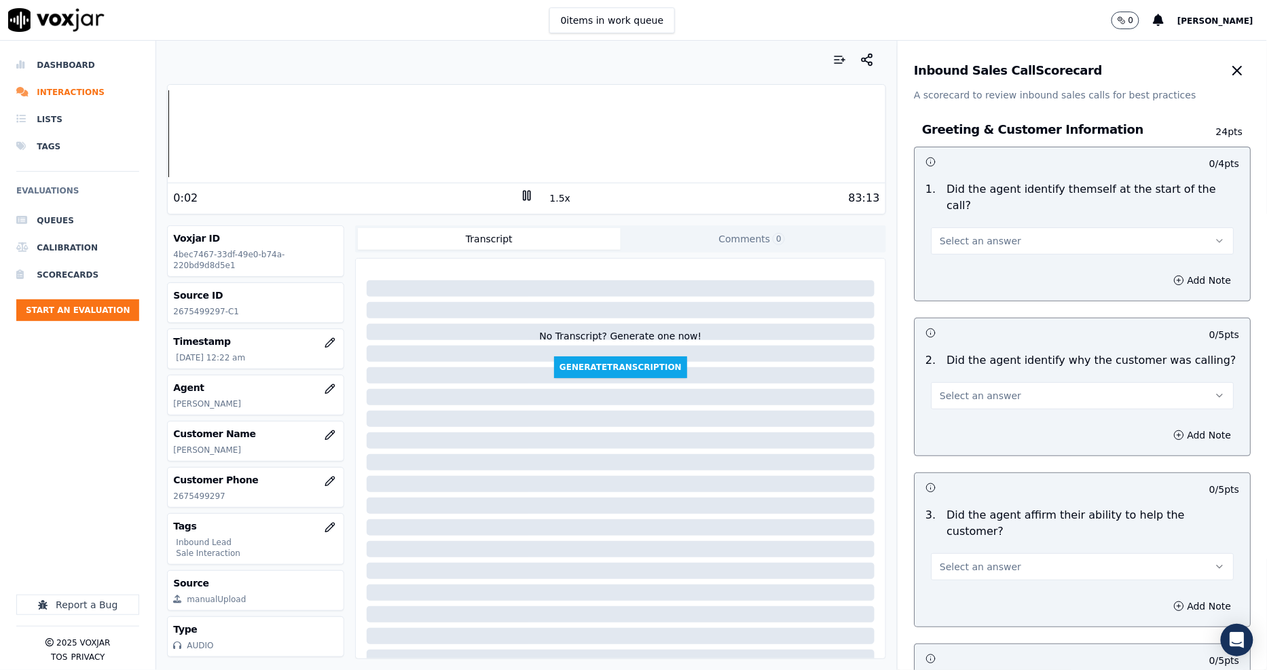
click at [961, 234] on span "Select an answer" at bounding box center [979, 241] width 81 height 14
click at [966, 258] on div "Yes" at bounding box center [1057, 255] width 277 height 22
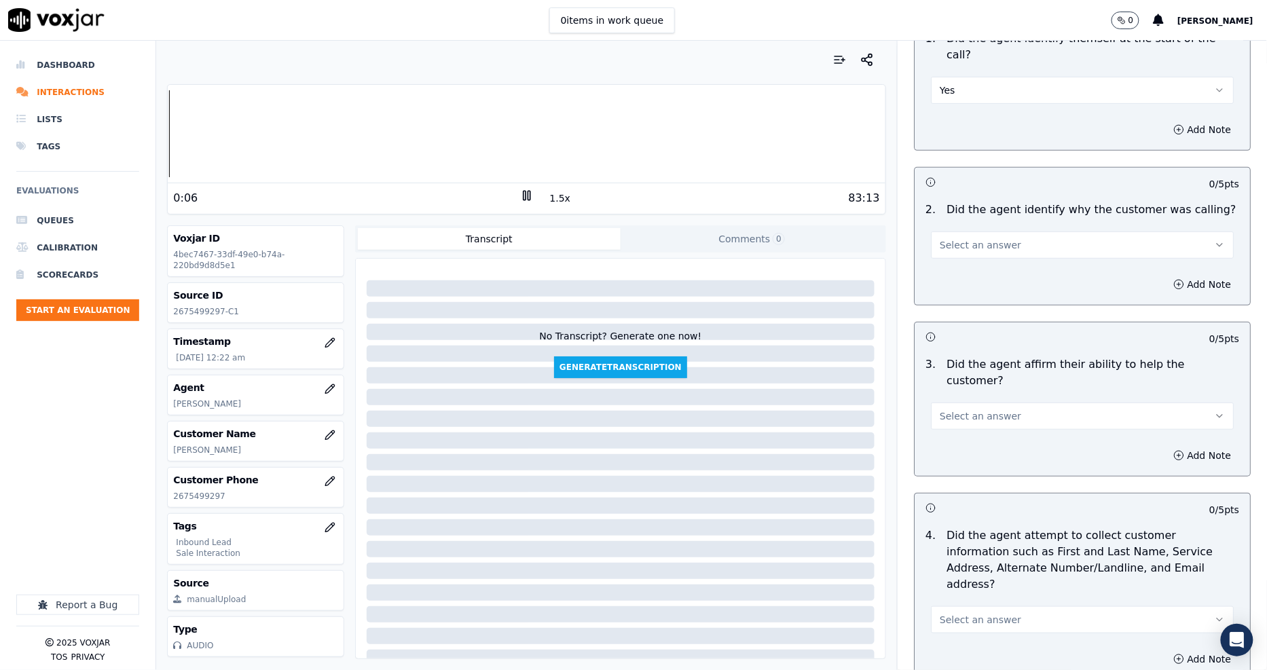
click at [957, 238] on span "Select an answer" at bounding box center [979, 245] width 81 height 14
click at [960, 258] on div "Yes" at bounding box center [1057, 259] width 277 height 22
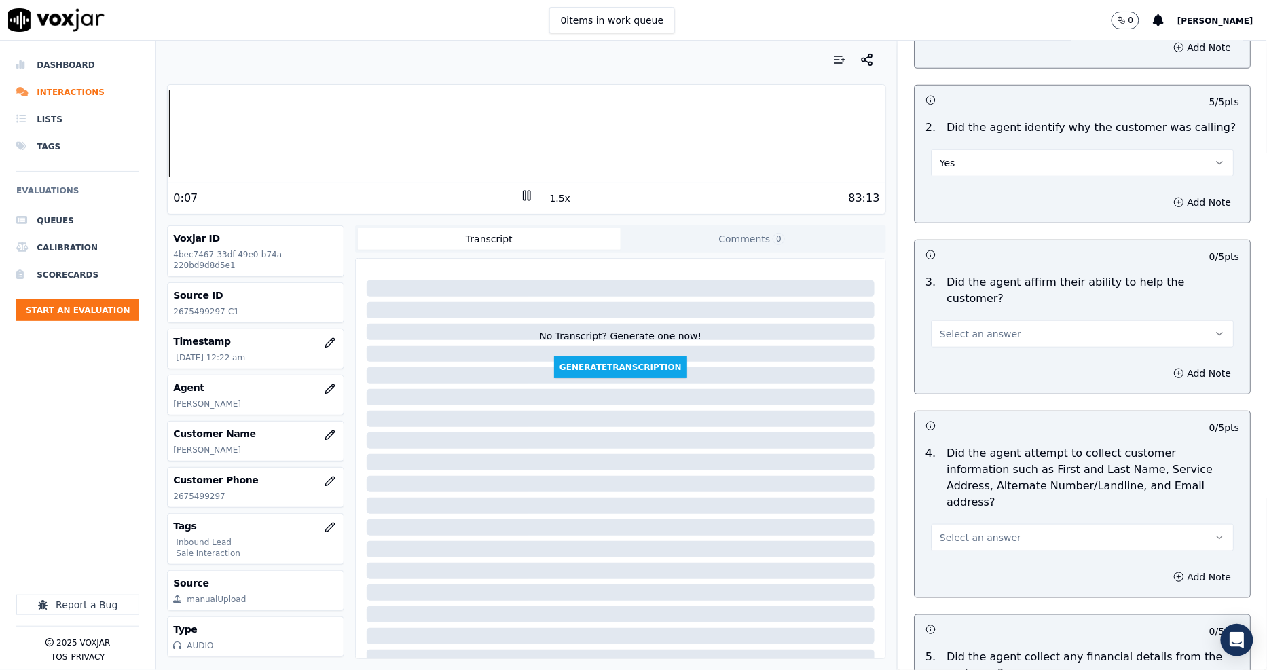
scroll to position [377, 0]
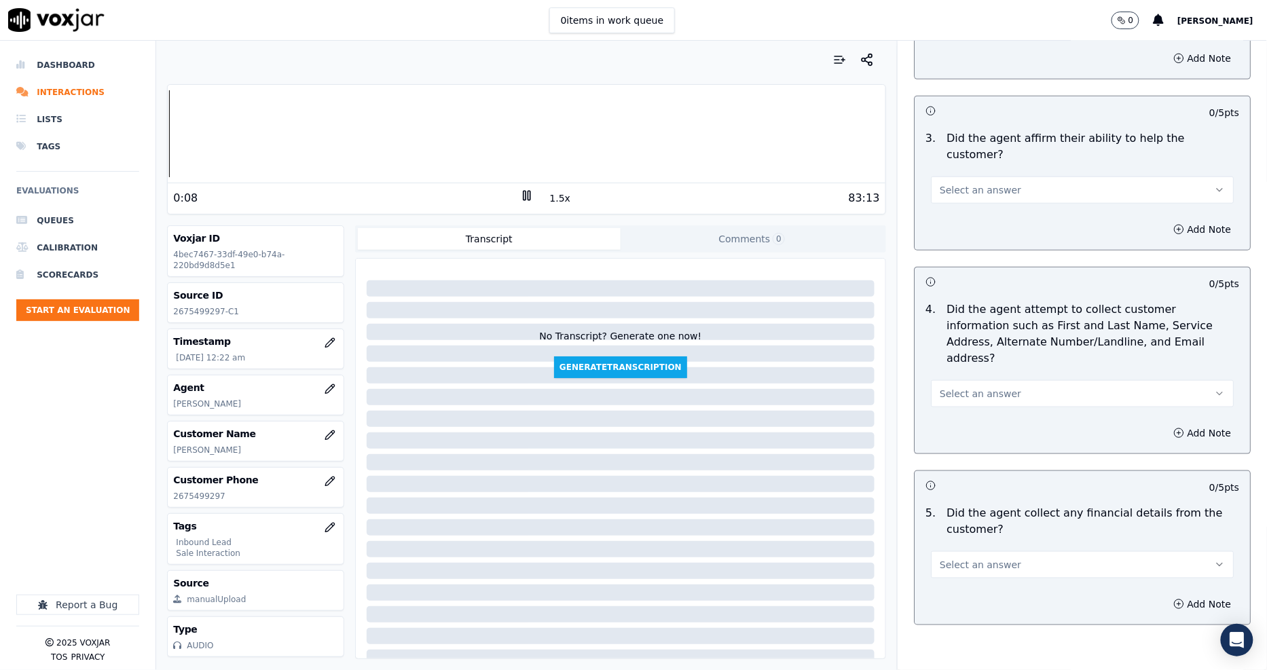
click at [958, 176] on button "Select an answer" at bounding box center [1082, 189] width 303 height 27
click at [952, 189] on div "Yes" at bounding box center [1057, 188] width 277 height 22
click at [973, 387] on span "Select an answer" at bounding box center [979, 394] width 81 height 14
click at [968, 369] on div "Yes" at bounding box center [1057, 376] width 277 height 22
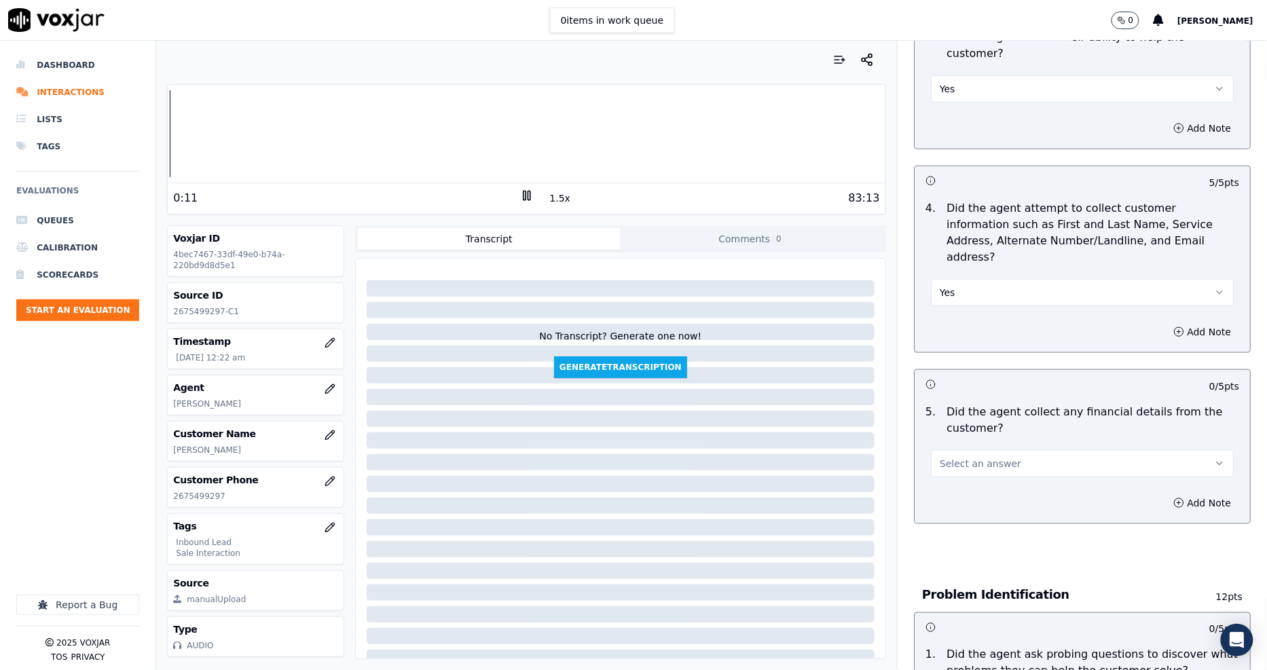
scroll to position [603, 0]
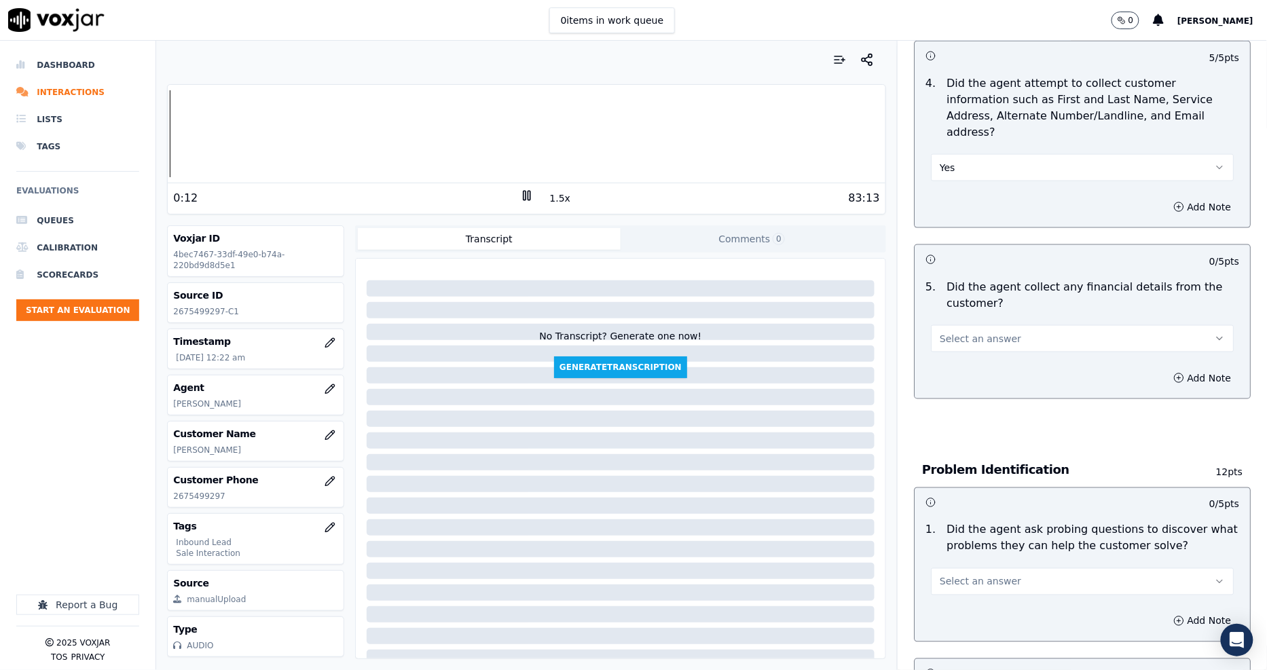
click at [967, 332] on span "Select an answer" at bounding box center [979, 339] width 81 height 14
click at [964, 316] on div "Yes" at bounding box center [1057, 321] width 277 height 22
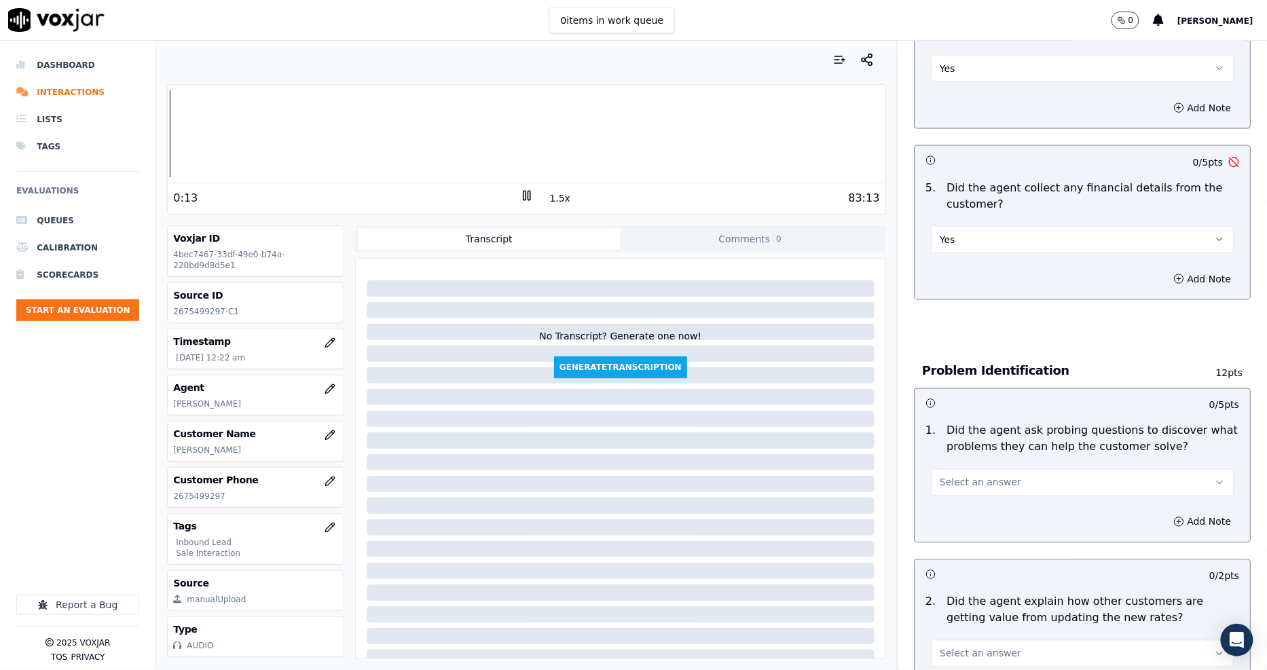
scroll to position [830, 0]
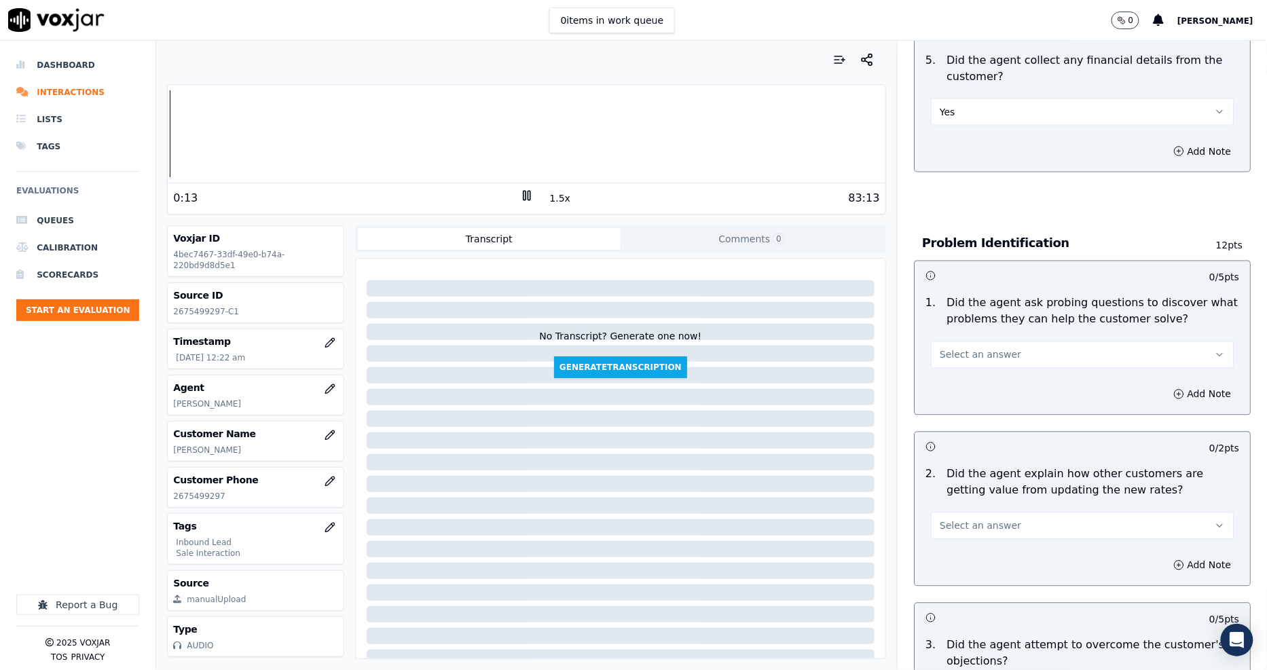
click at [961, 341] on button "Select an answer" at bounding box center [1082, 354] width 303 height 27
click at [961, 328] on div "Yes" at bounding box center [1057, 337] width 277 height 22
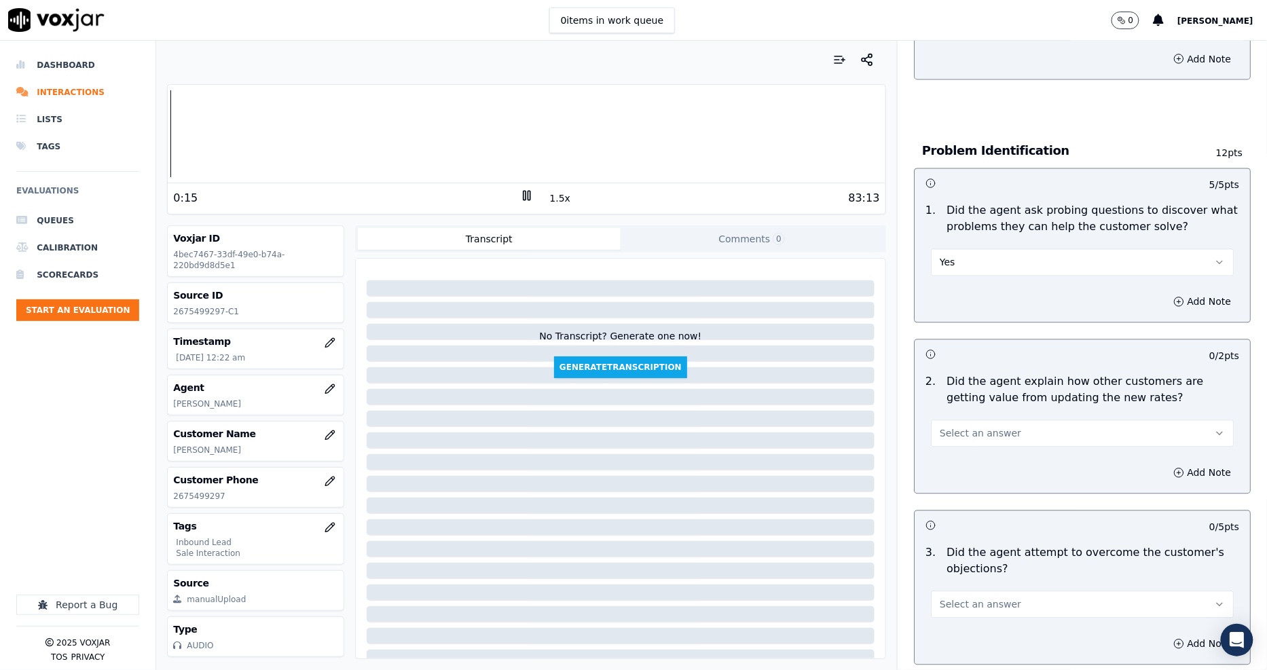
scroll to position [1056, 0]
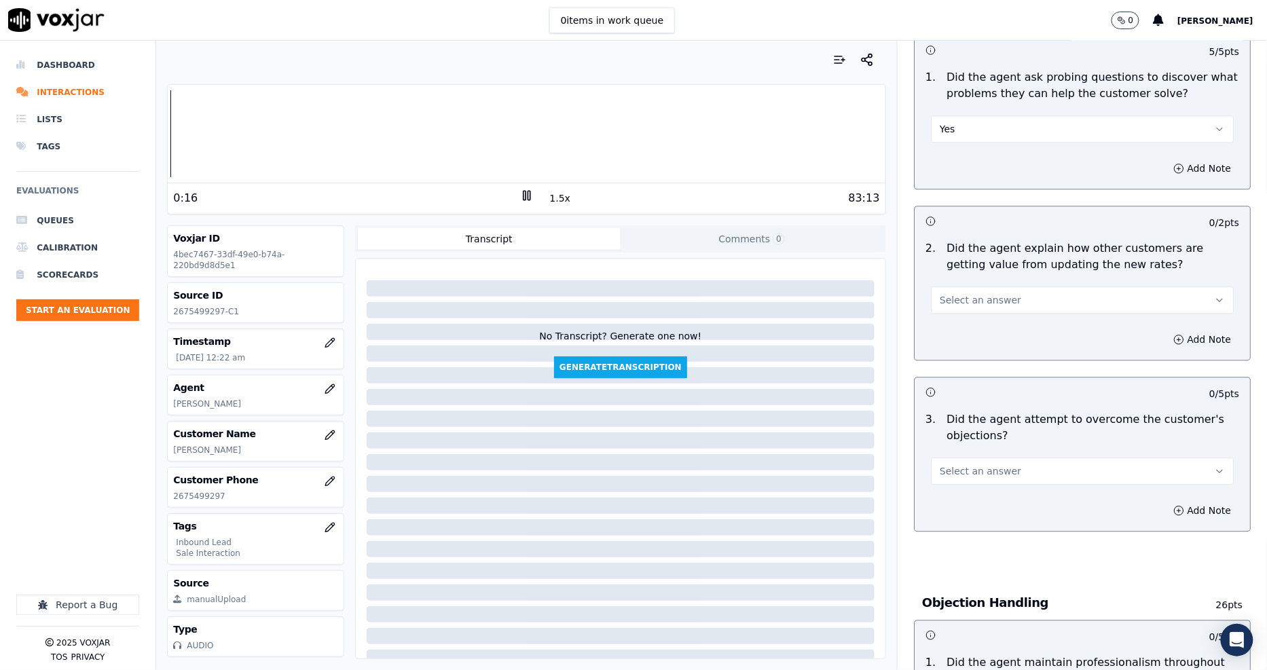
click at [960, 293] on span "Select an answer" at bounding box center [979, 300] width 81 height 14
click at [955, 284] on div "Yes" at bounding box center [1057, 282] width 277 height 22
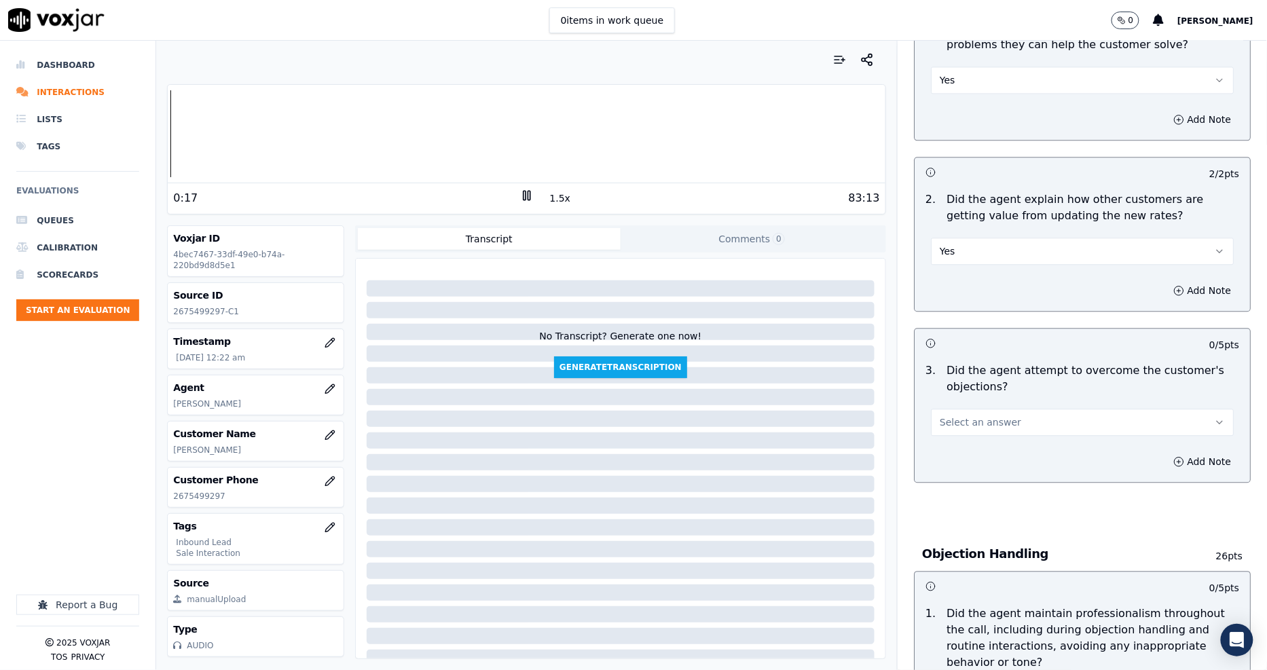
scroll to position [1131, 0]
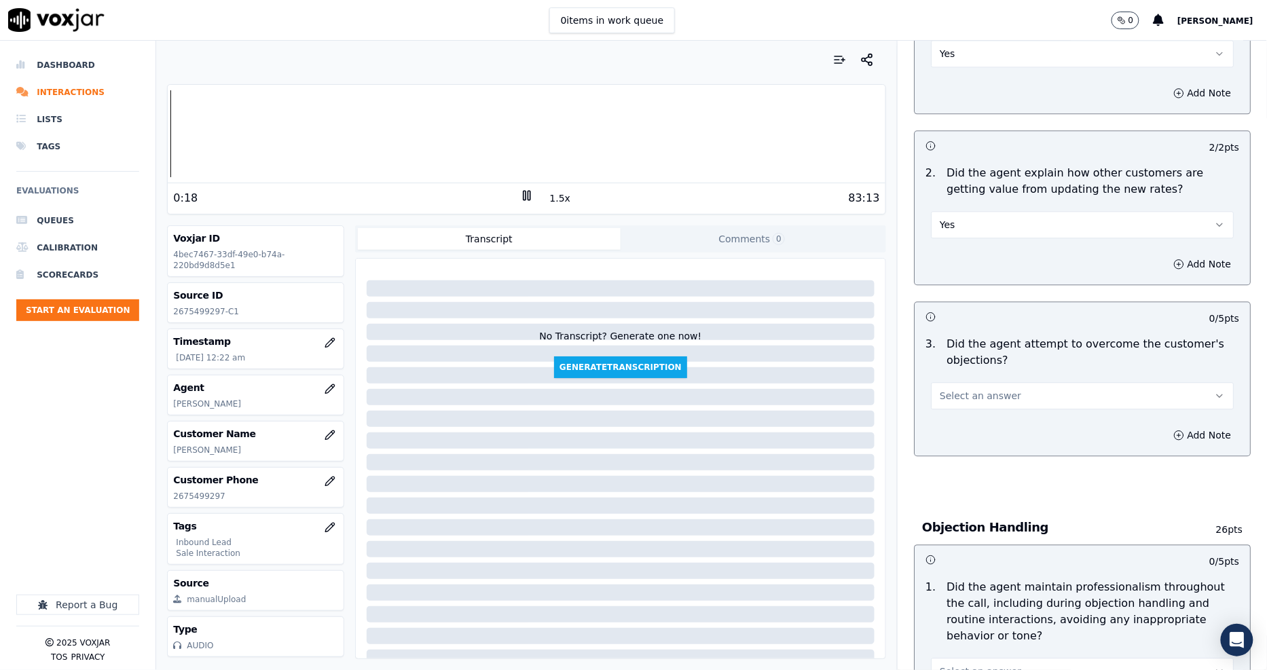
click at [950, 389] on span "Select an answer" at bounding box center [979, 396] width 81 height 14
click at [953, 369] on div "Yes" at bounding box center [1057, 378] width 277 height 22
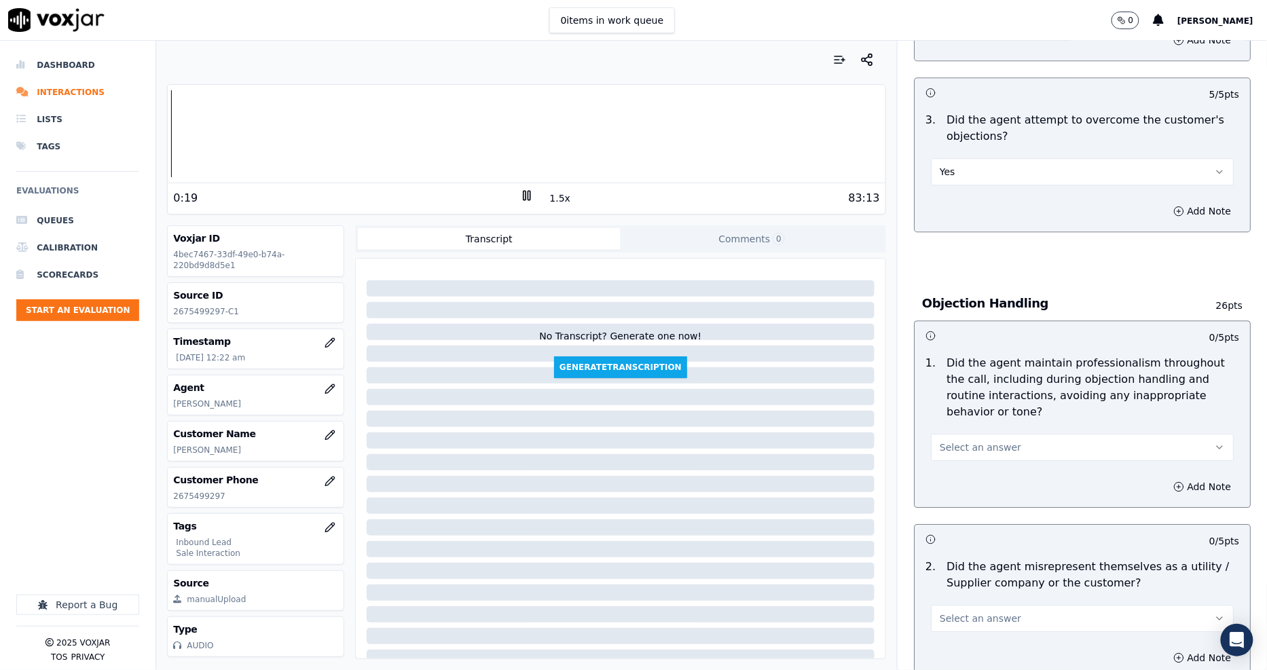
scroll to position [1358, 0]
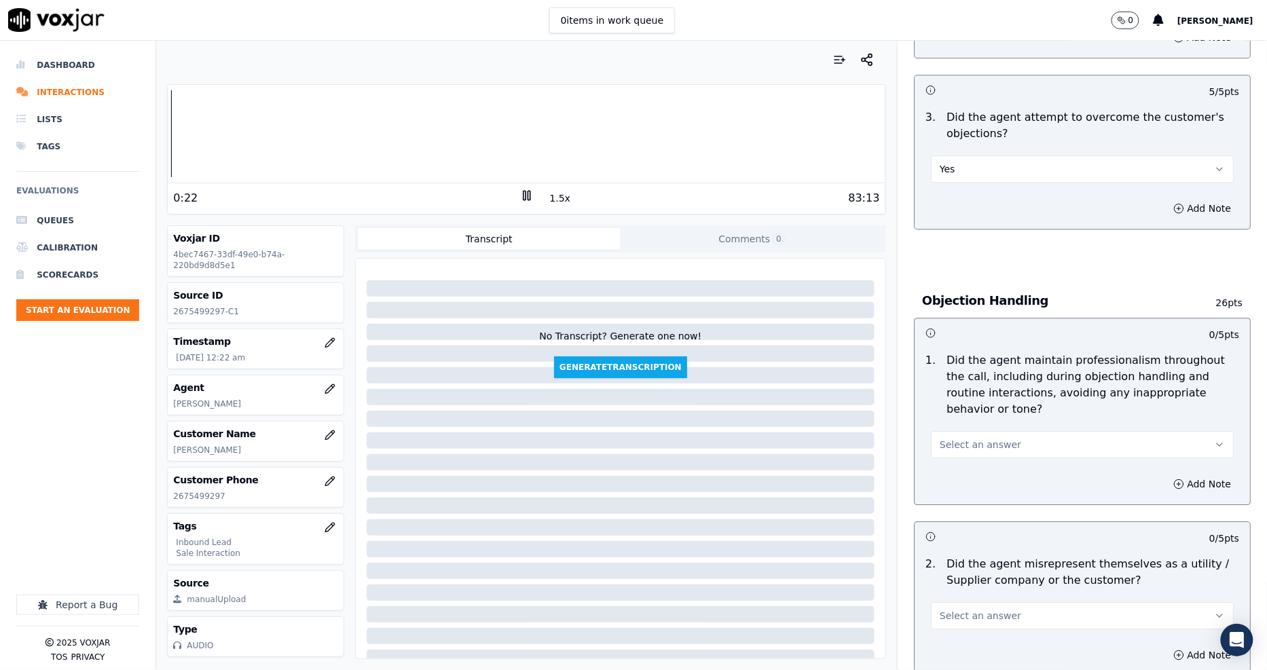
click at [978, 438] on span "Select an answer" at bounding box center [979, 445] width 81 height 14
click at [966, 420] on div "Yes" at bounding box center [1057, 427] width 277 height 22
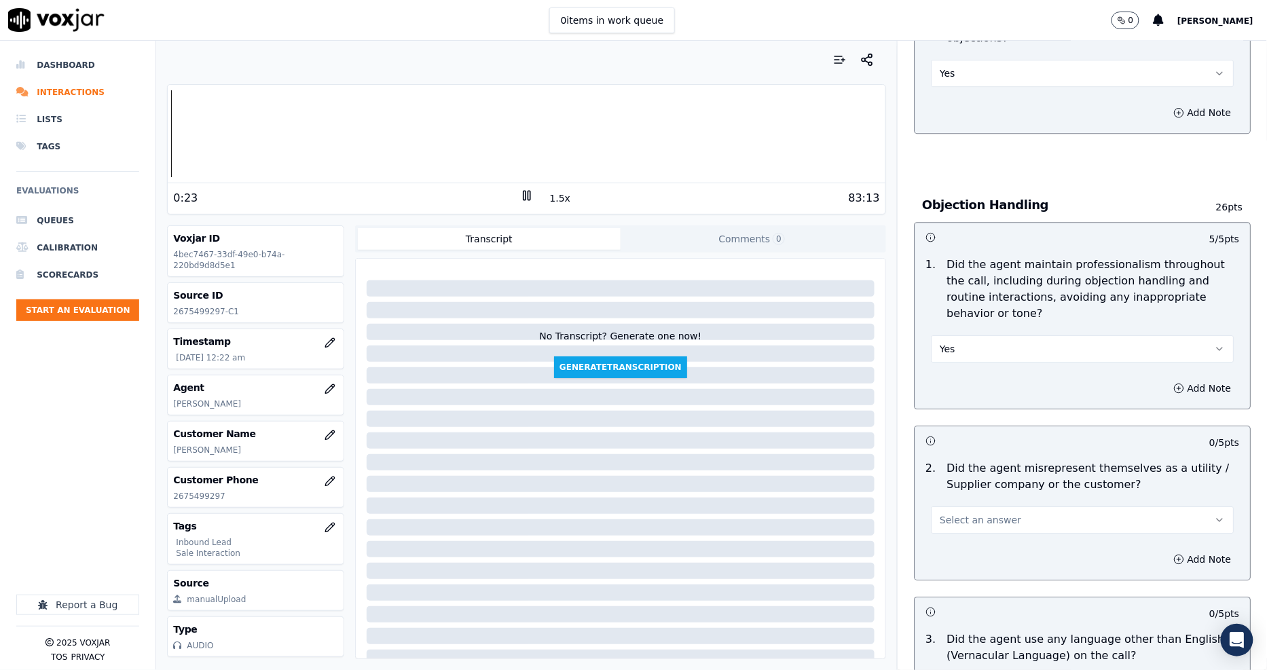
scroll to position [1584, 0]
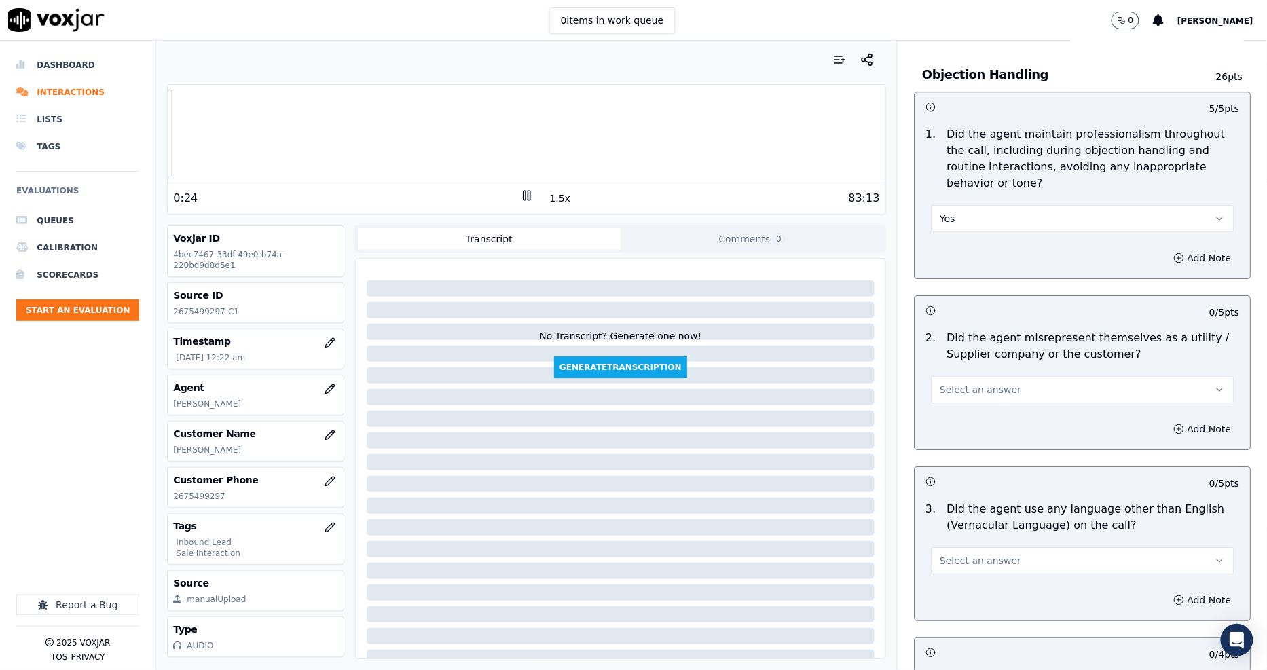
click at [955, 383] on span "Select an answer" at bounding box center [979, 390] width 81 height 14
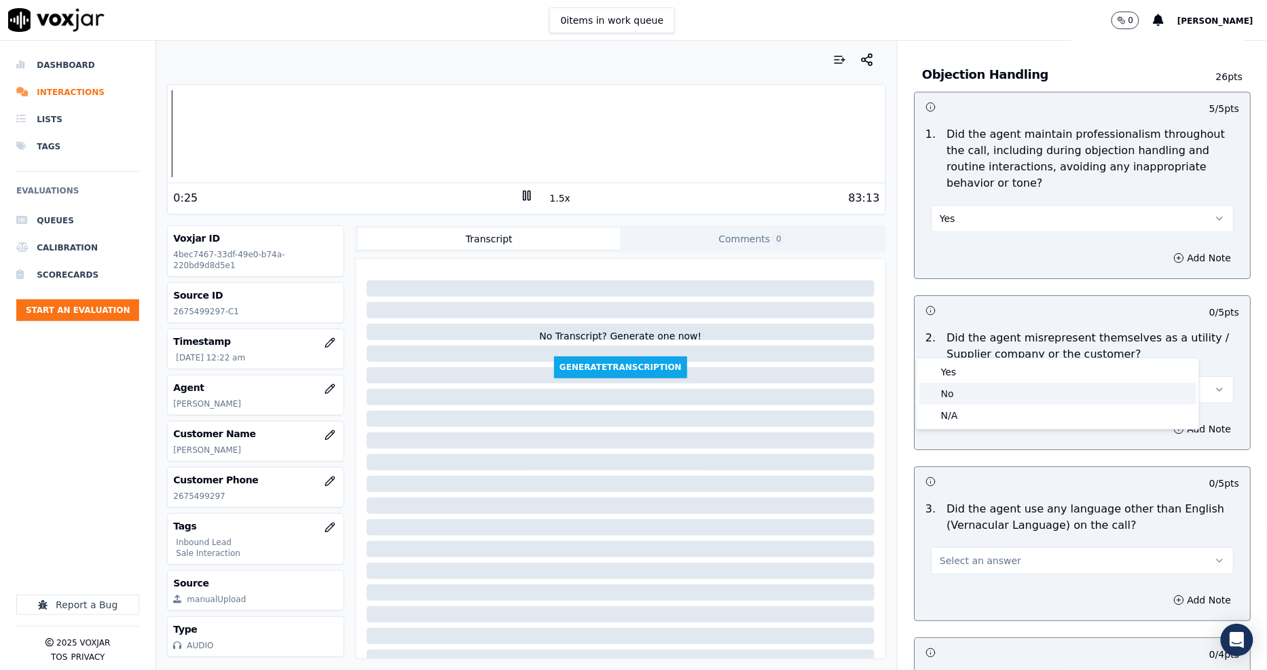
click at [955, 396] on div "No" at bounding box center [1057, 394] width 277 height 22
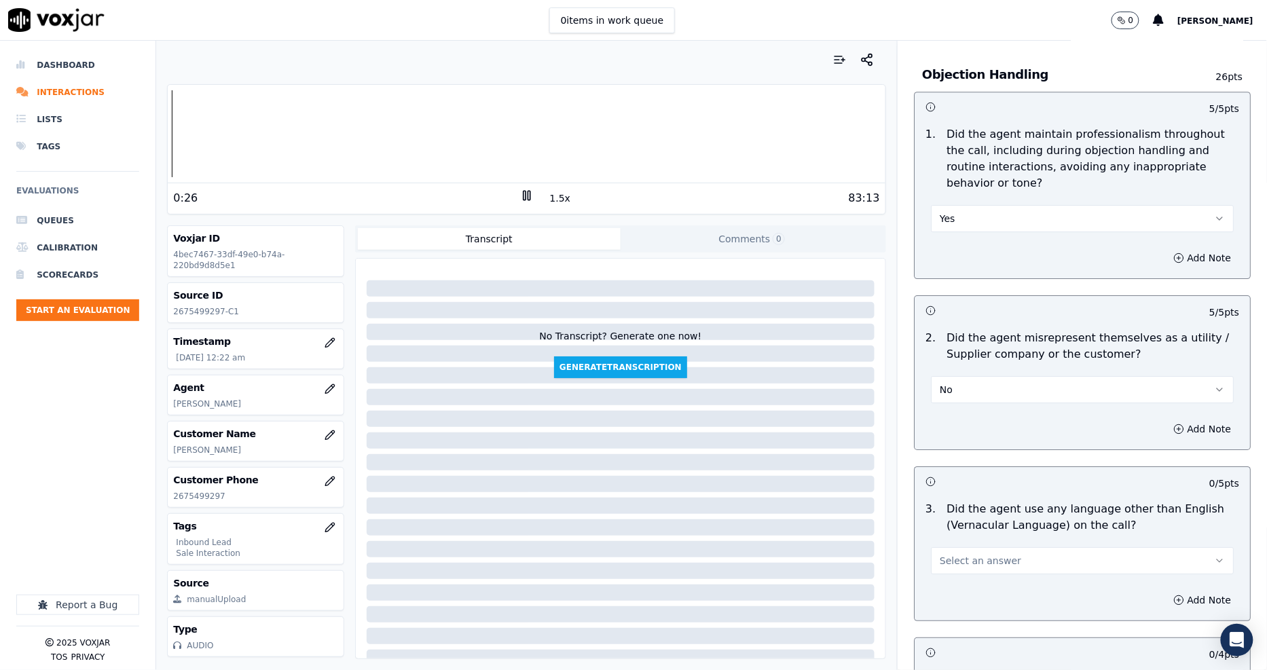
scroll to position [1810, 0]
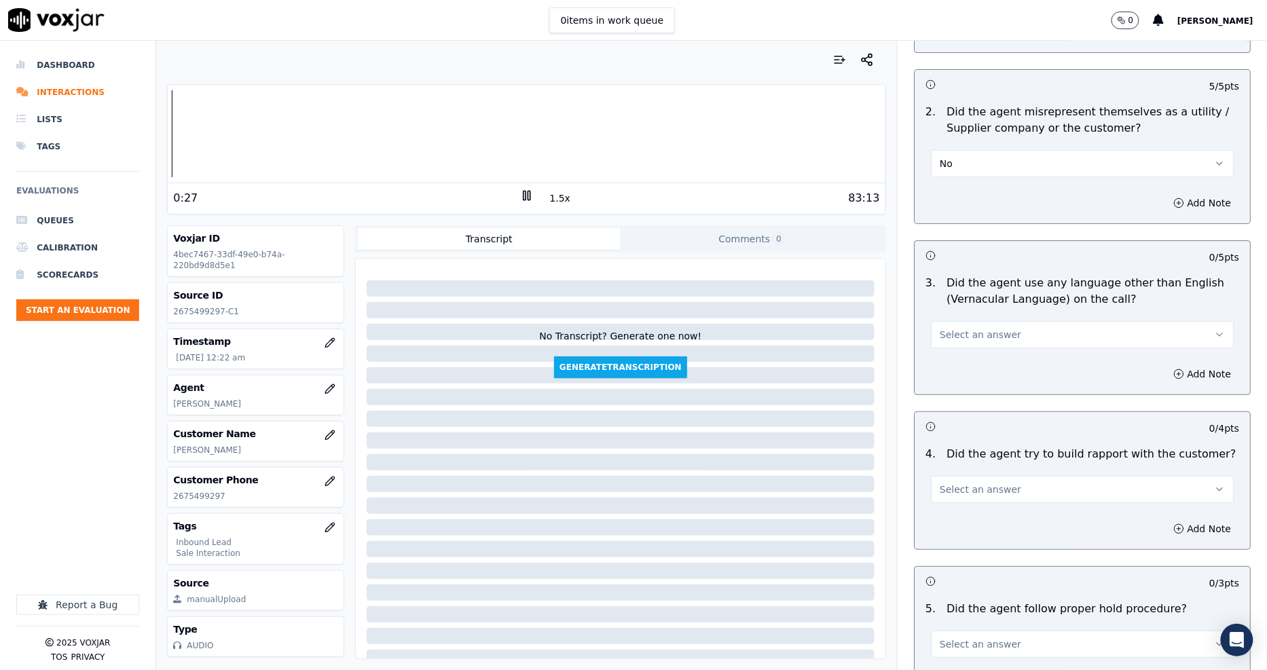
click at [950, 328] on span "Select an answer" at bounding box center [979, 335] width 81 height 14
click at [950, 337] on div "No" at bounding box center [1057, 339] width 277 height 22
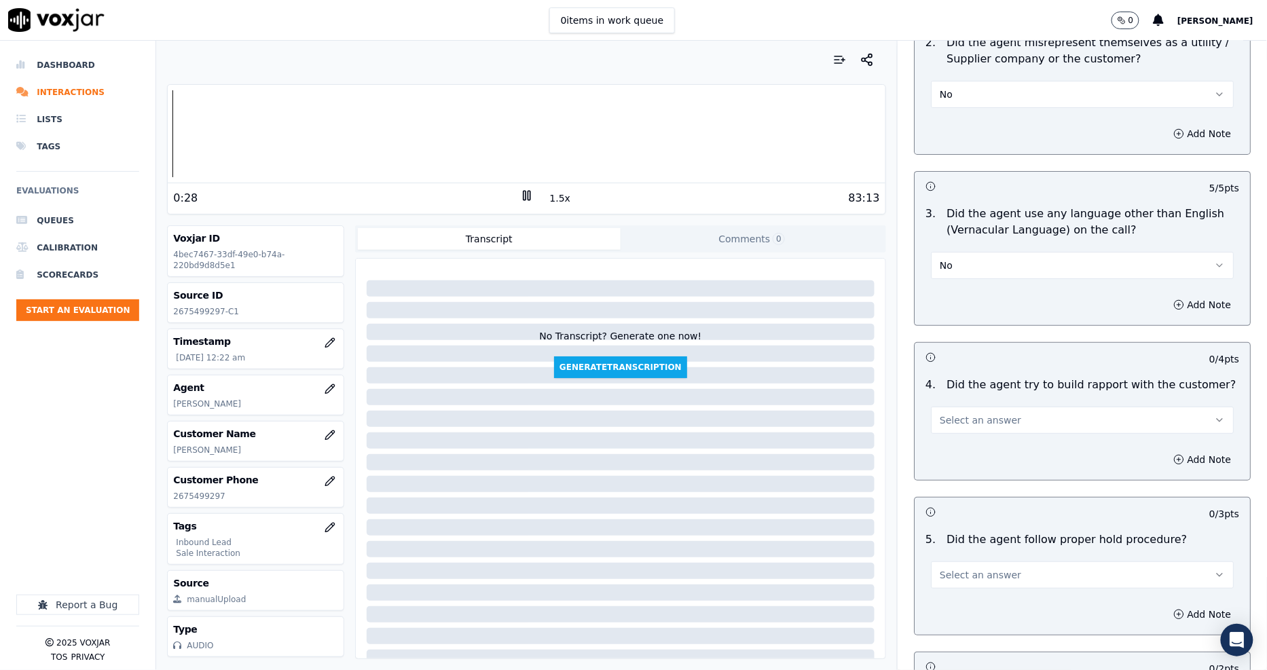
scroll to position [1960, 0]
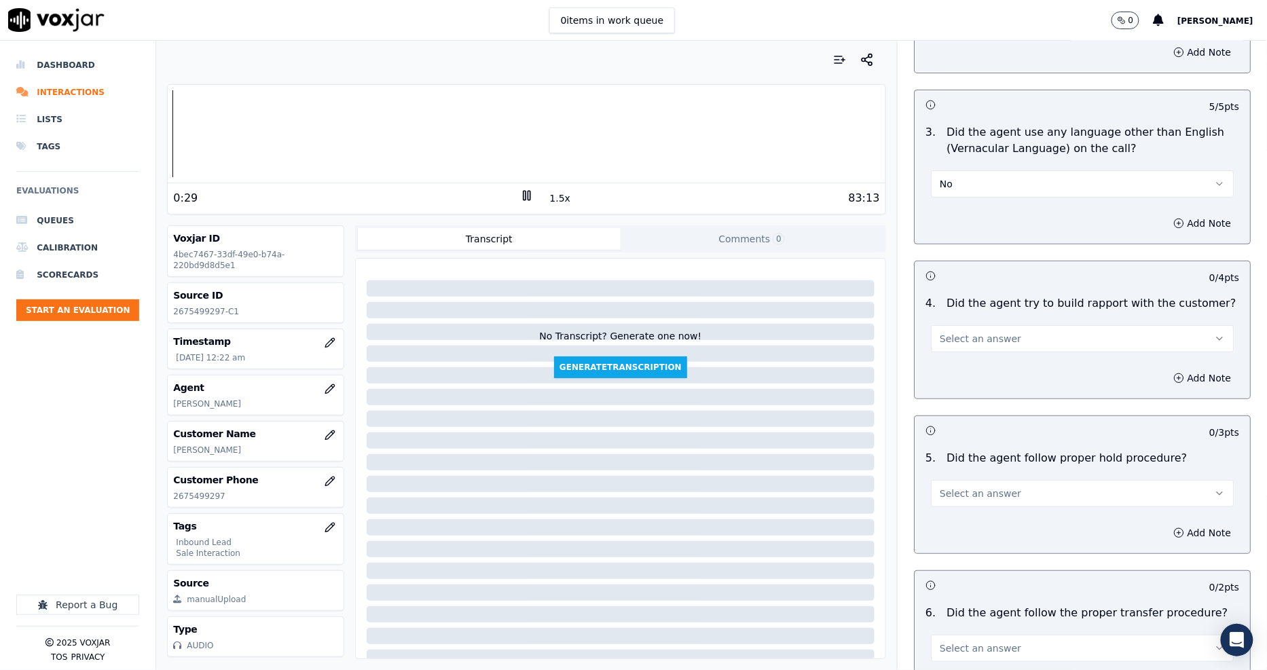
click at [950, 332] on span "Select an answer" at bounding box center [979, 339] width 81 height 14
click at [950, 327] on div "Yes" at bounding box center [1057, 321] width 277 height 22
click at [948, 487] on span "Select an answer" at bounding box center [979, 494] width 81 height 14
click at [945, 472] on div "Yes" at bounding box center [1057, 476] width 277 height 22
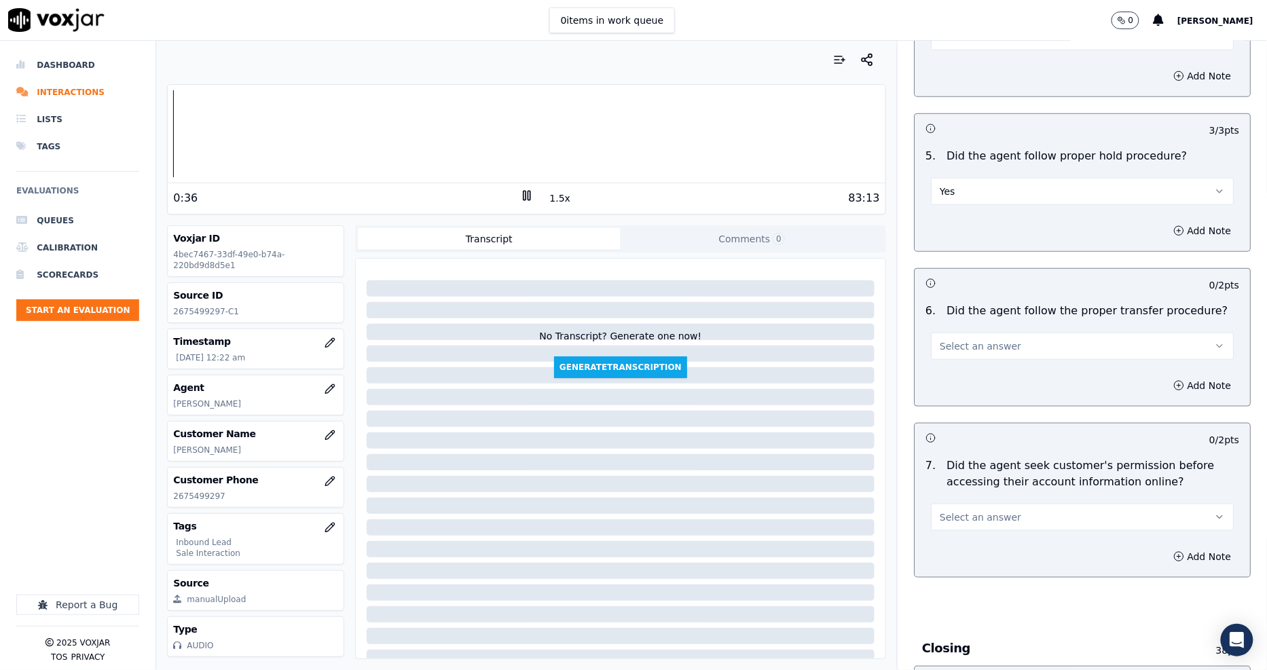
click at [950, 339] on span "Select an answer" at bounding box center [979, 346] width 81 height 14
click at [950, 329] on div "Yes" at bounding box center [1057, 329] width 277 height 22
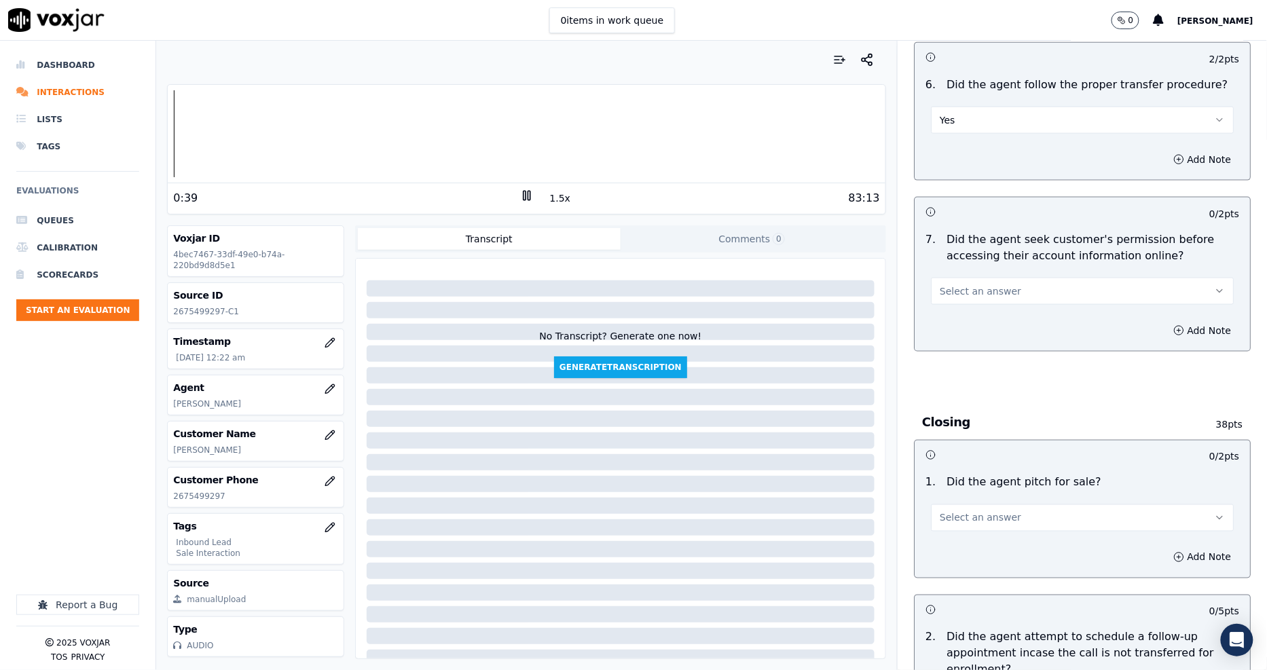
click at [946, 278] on button "Select an answer" at bounding box center [1082, 291] width 303 height 27
click at [946, 270] on div "Yes" at bounding box center [1057, 274] width 277 height 22
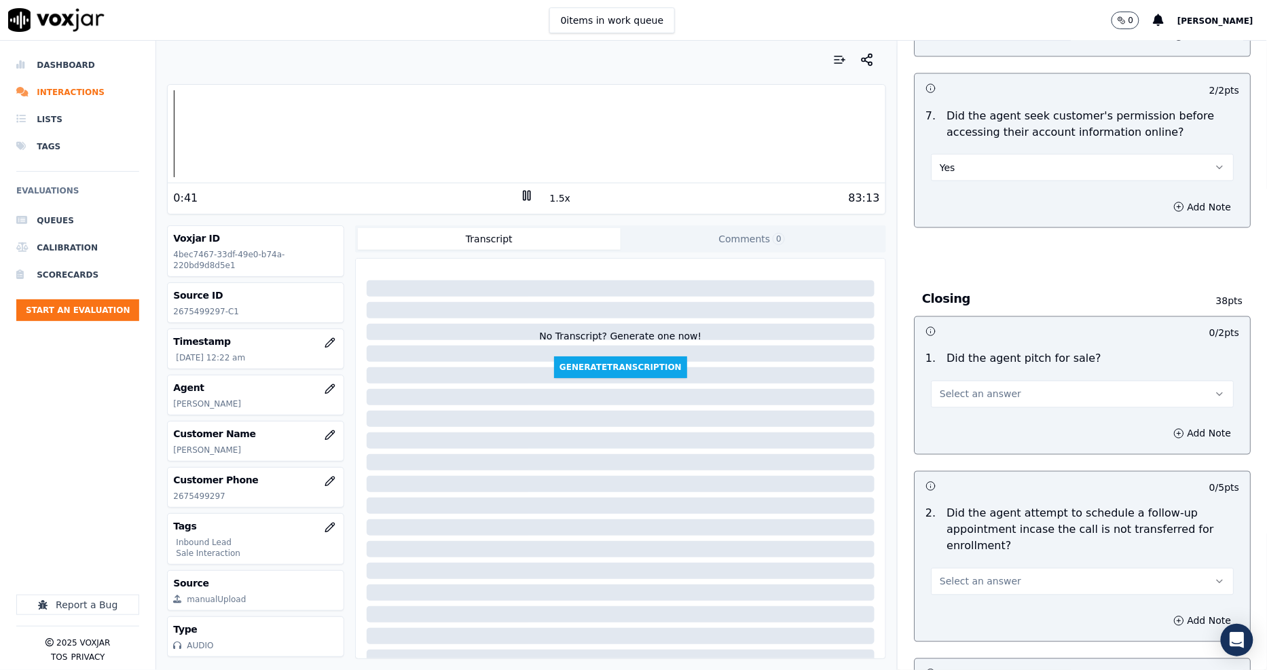
scroll to position [2715, 0]
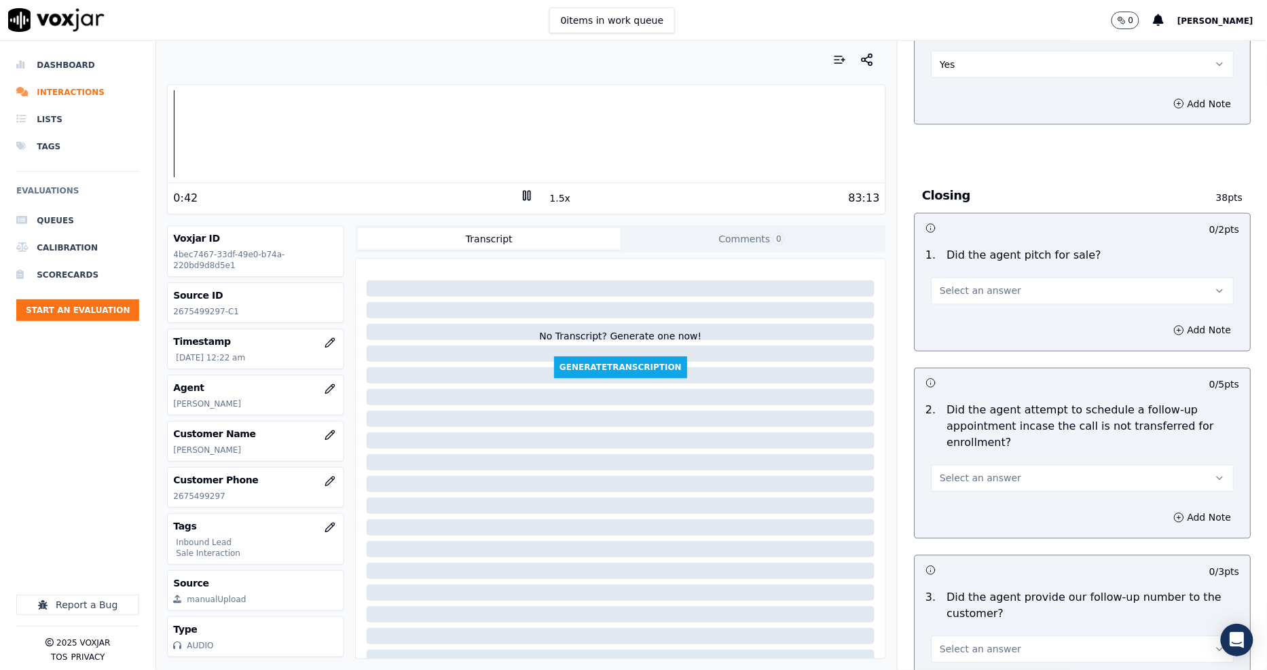
click at [948, 278] on button "Select an answer" at bounding box center [1082, 291] width 303 height 27
click at [951, 270] on div "Yes" at bounding box center [1057, 274] width 277 height 22
click at [942, 472] on span "Select an answer" at bounding box center [979, 479] width 81 height 14
click at [948, 499] on div "N/A" at bounding box center [1057, 505] width 277 height 22
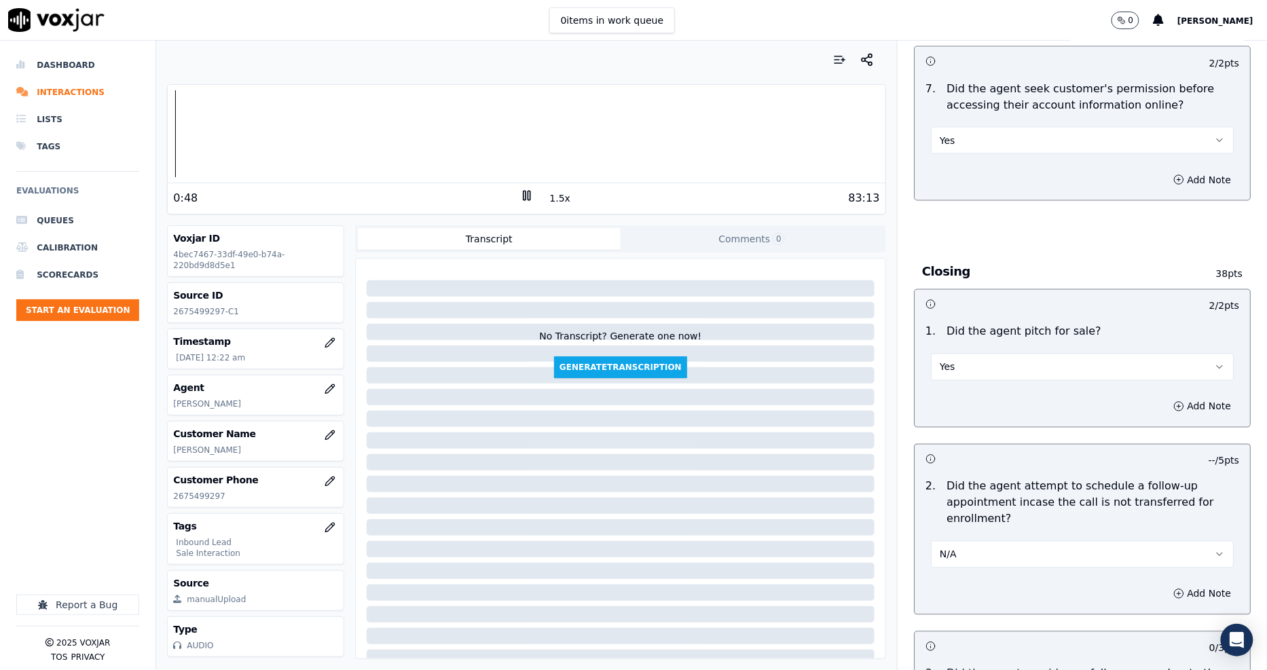
scroll to position [2941, 0]
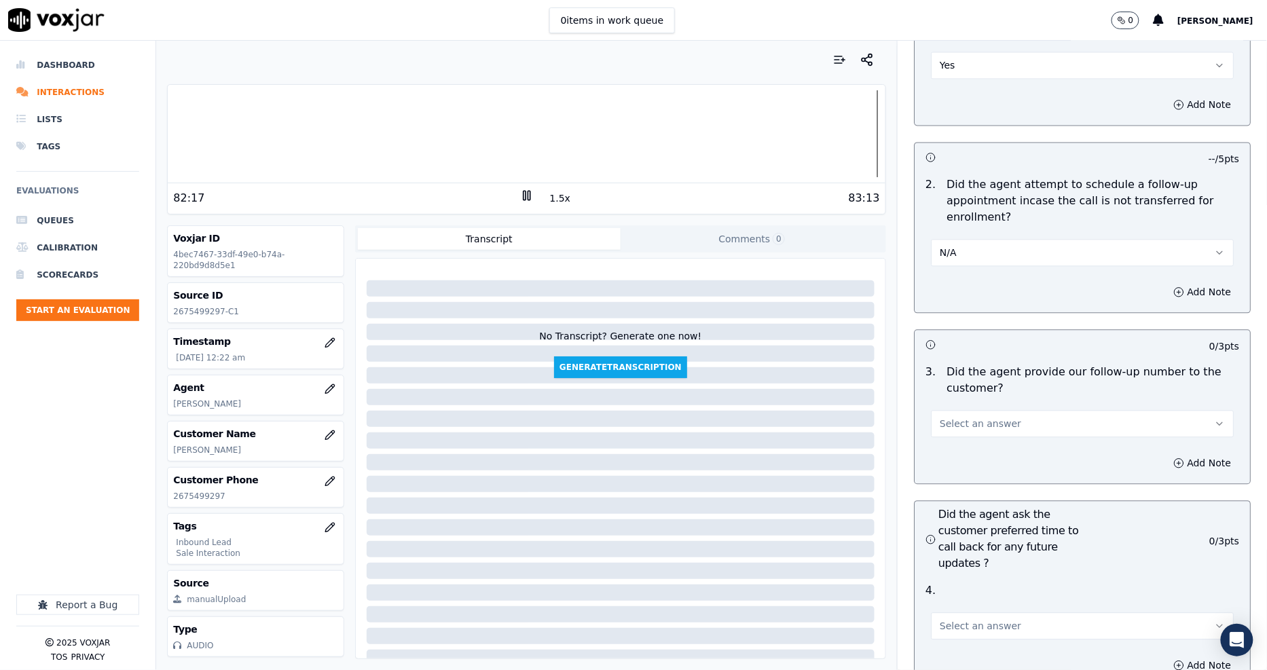
click at [775, 138] on div at bounding box center [526, 133] width 717 height 87
click at [716, 139] on div at bounding box center [526, 133] width 717 height 87
click at [696, 139] on div at bounding box center [526, 133] width 717 height 87
click at [681, 137] on div at bounding box center [526, 133] width 717 height 87
click at [948, 417] on span "Select an answer" at bounding box center [979, 424] width 81 height 14
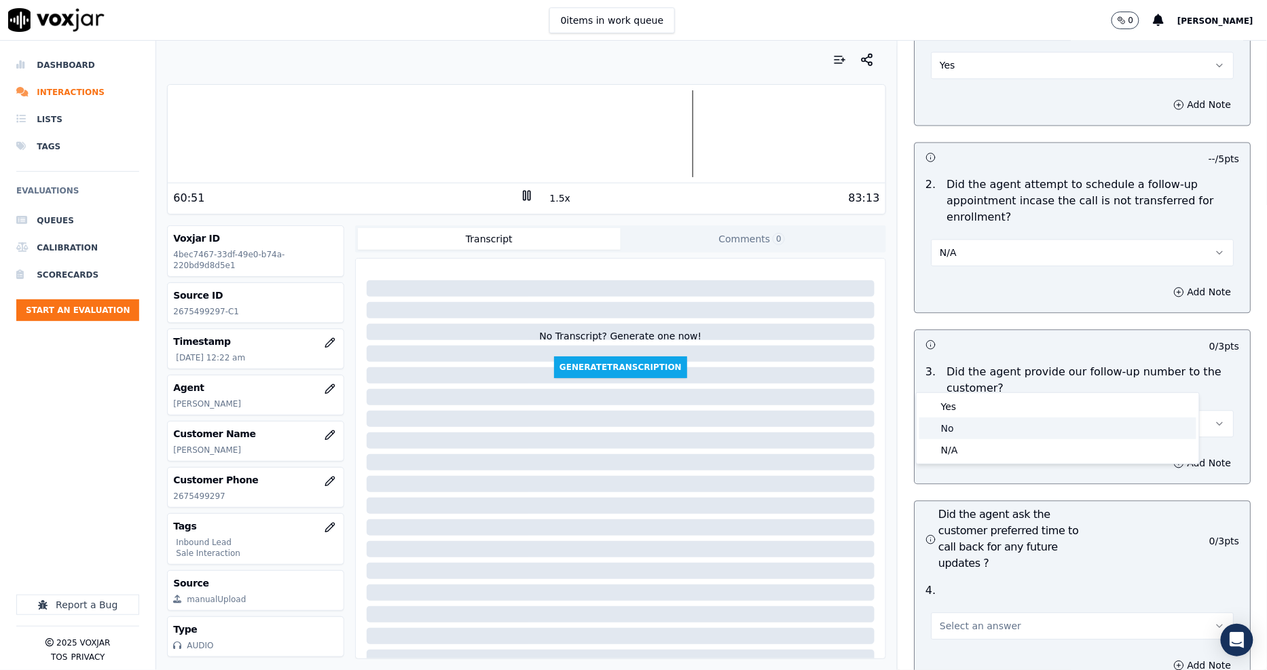
click at [948, 418] on div "No" at bounding box center [1057, 428] width 277 height 22
click at [939, 417] on span "No" at bounding box center [945, 424] width 13 height 14
click at [935, 409] on div "Yes" at bounding box center [1057, 407] width 277 height 22
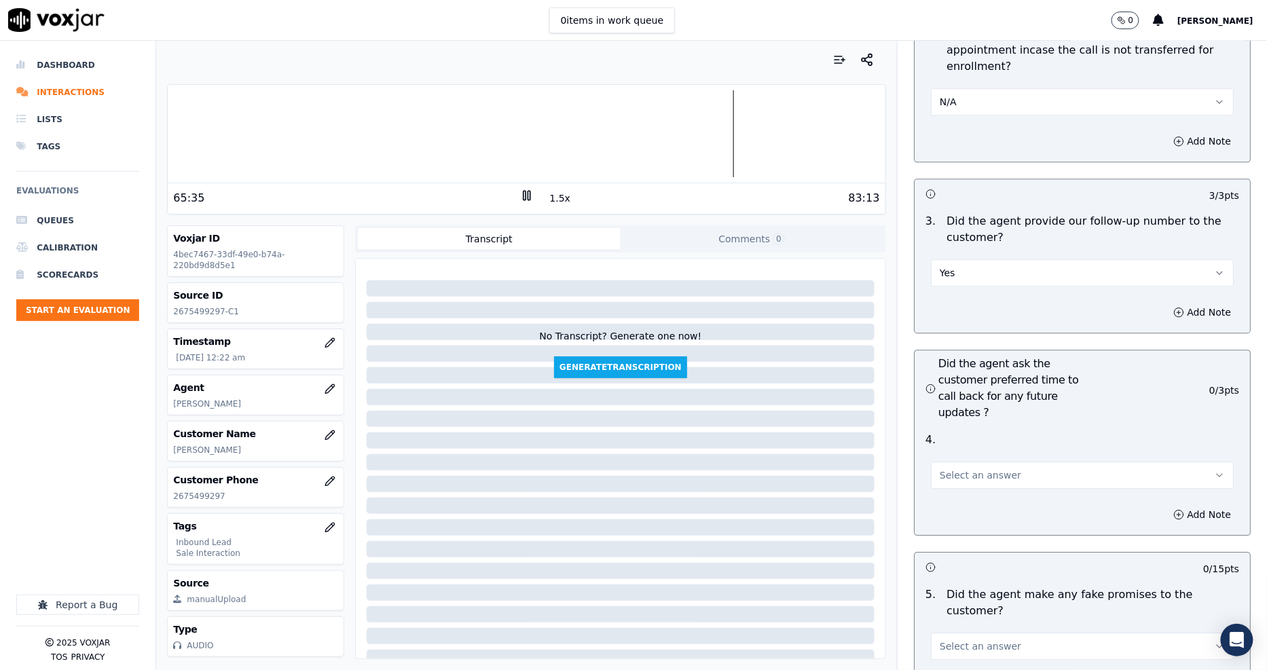
click at [952, 462] on button "Select an answer" at bounding box center [1082, 475] width 303 height 27
click at [971, 460] on div "Yes" at bounding box center [1057, 458] width 277 height 22
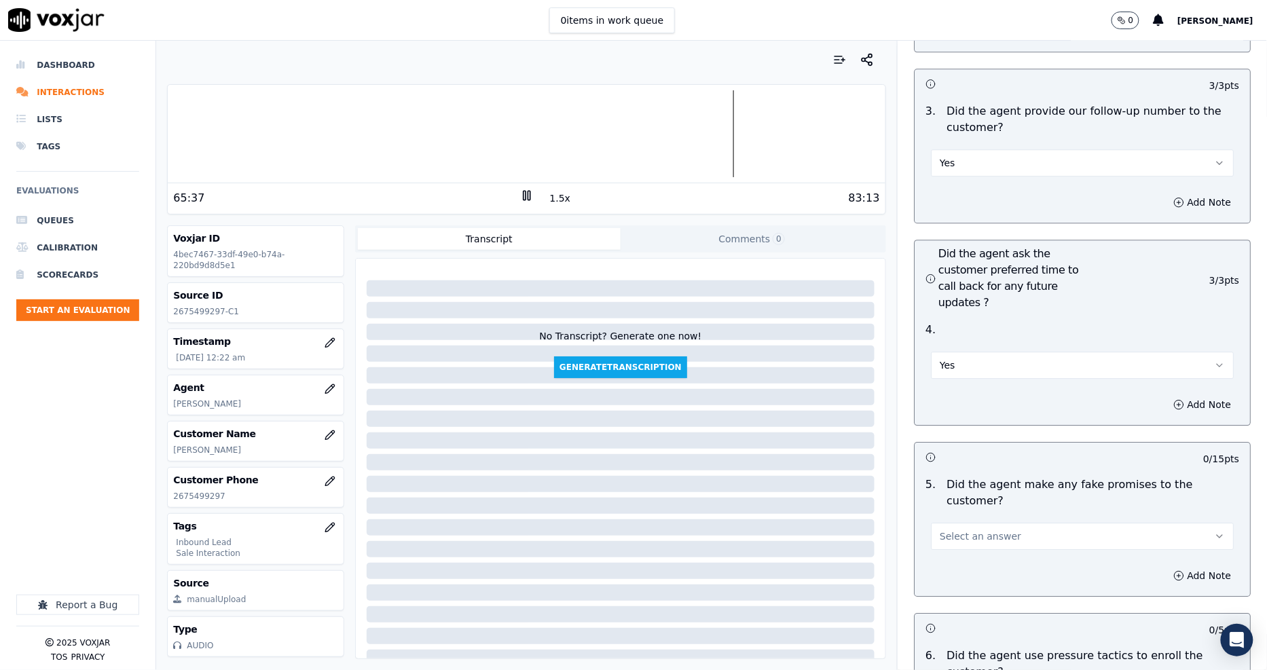
scroll to position [3318, 0]
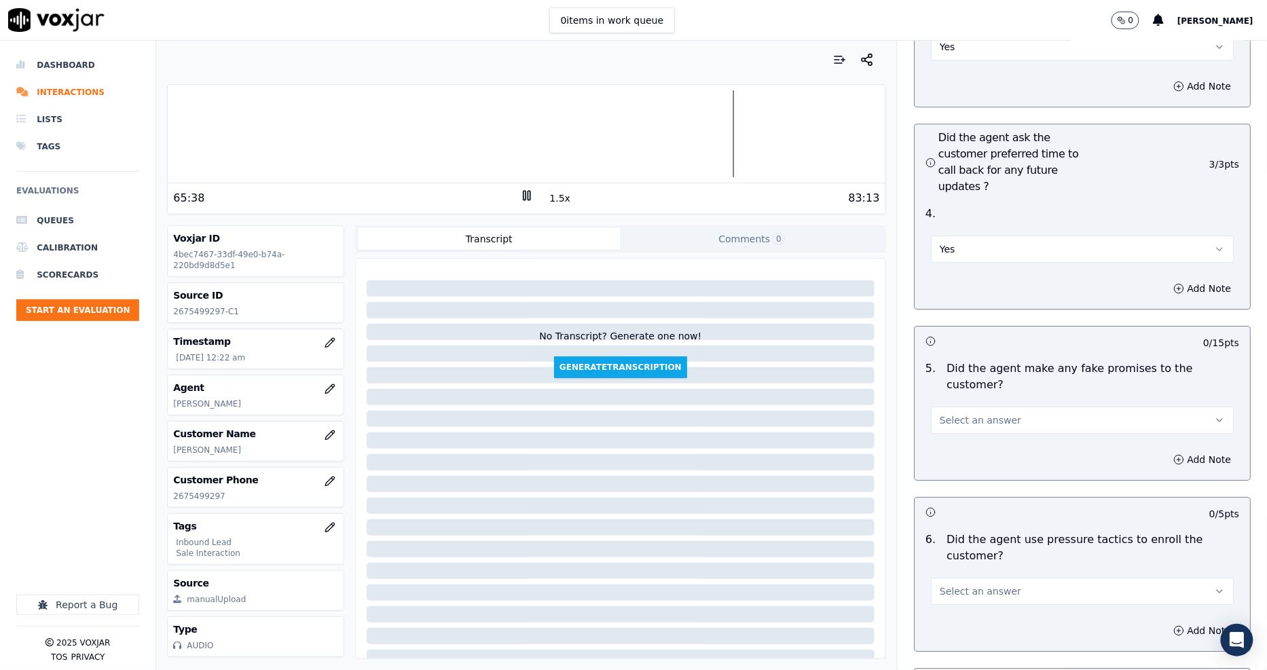
click at [939, 242] on span "Yes" at bounding box center [947, 249] width 16 height 14
click at [715, 143] on div at bounding box center [526, 133] width 717 height 87
click at [726, 141] on div at bounding box center [526, 133] width 717 height 87
click at [733, 143] on div at bounding box center [526, 133] width 717 height 87
click at [972, 407] on button "Select an answer" at bounding box center [1082, 420] width 303 height 27
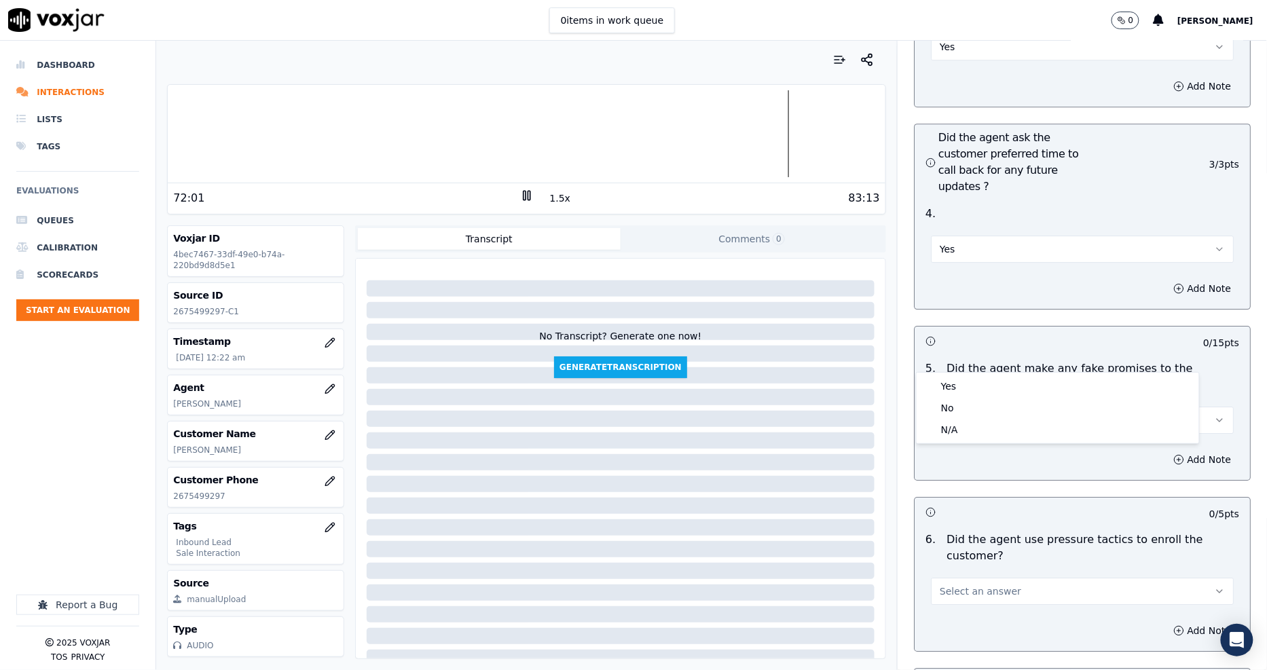
click at [959, 236] on button "Yes" at bounding box center [1082, 249] width 303 height 27
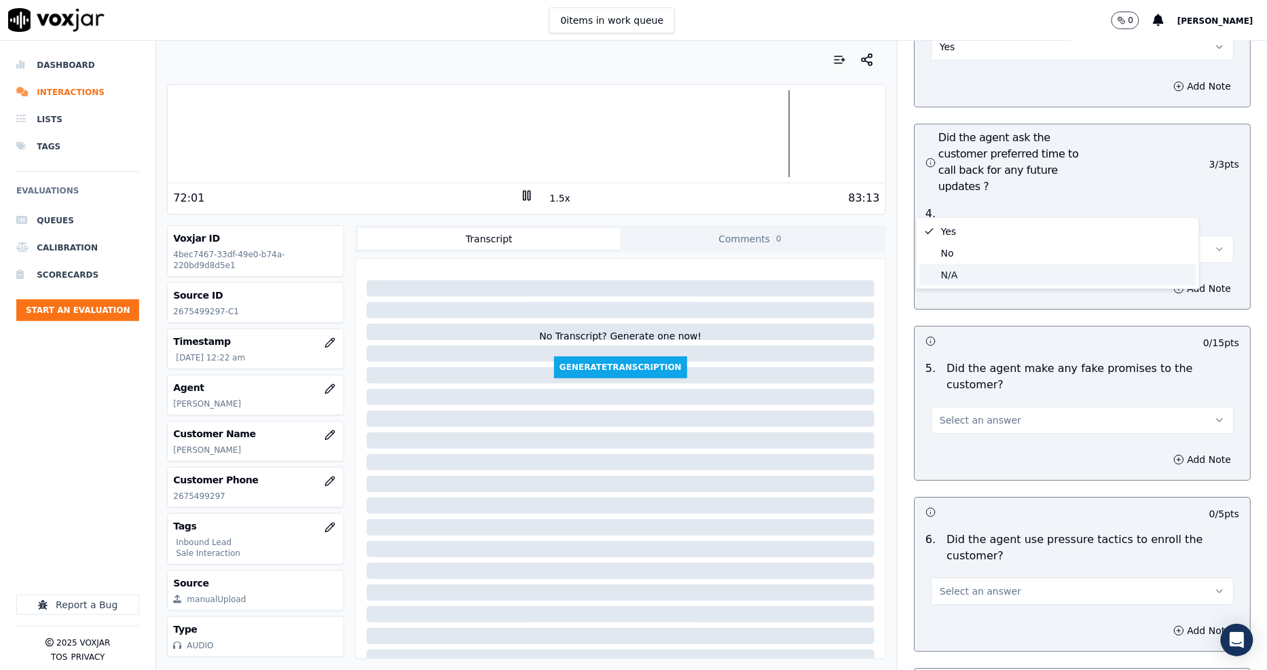
click at [955, 272] on div "N/A" at bounding box center [1057, 275] width 277 height 22
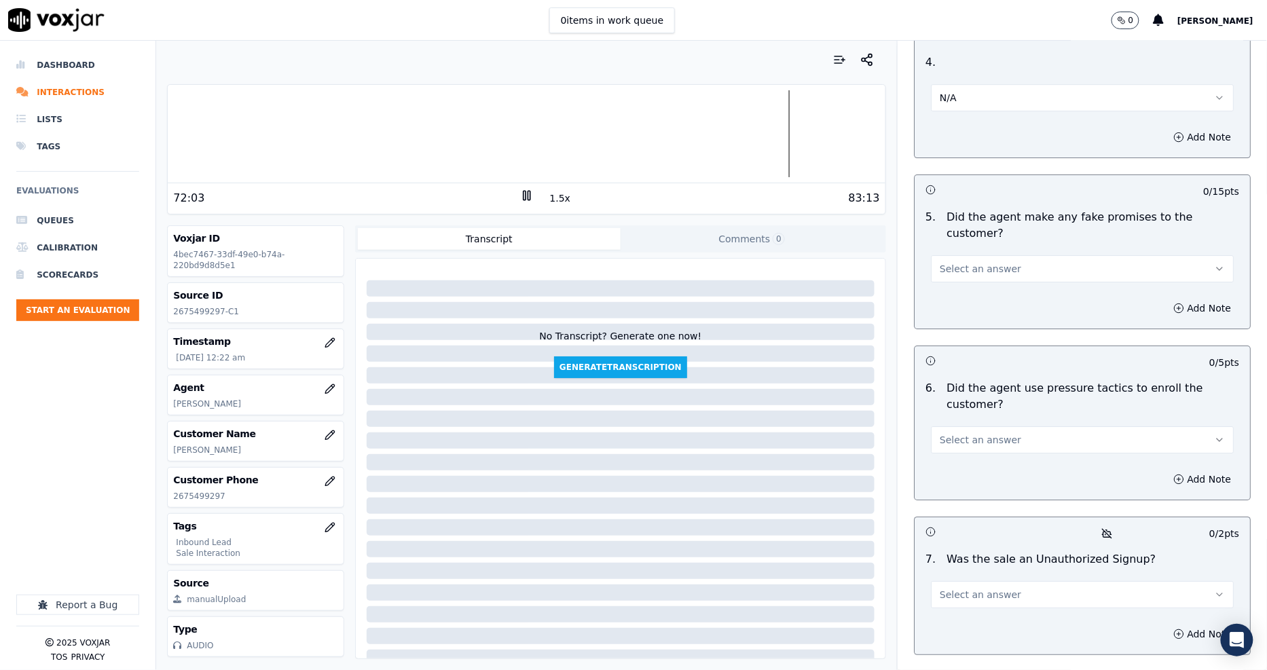
click at [965, 262] on span "Select an answer" at bounding box center [979, 269] width 81 height 14
click at [954, 248] on div "No" at bounding box center [1057, 257] width 277 height 22
click at [975, 433] on span "Select an answer" at bounding box center [979, 440] width 81 height 14
click at [957, 417] on div "No" at bounding box center [1057, 412] width 277 height 22
click at [946, 588] on span "Select an answer" at bounding box center [979, 595] width 81 height 14
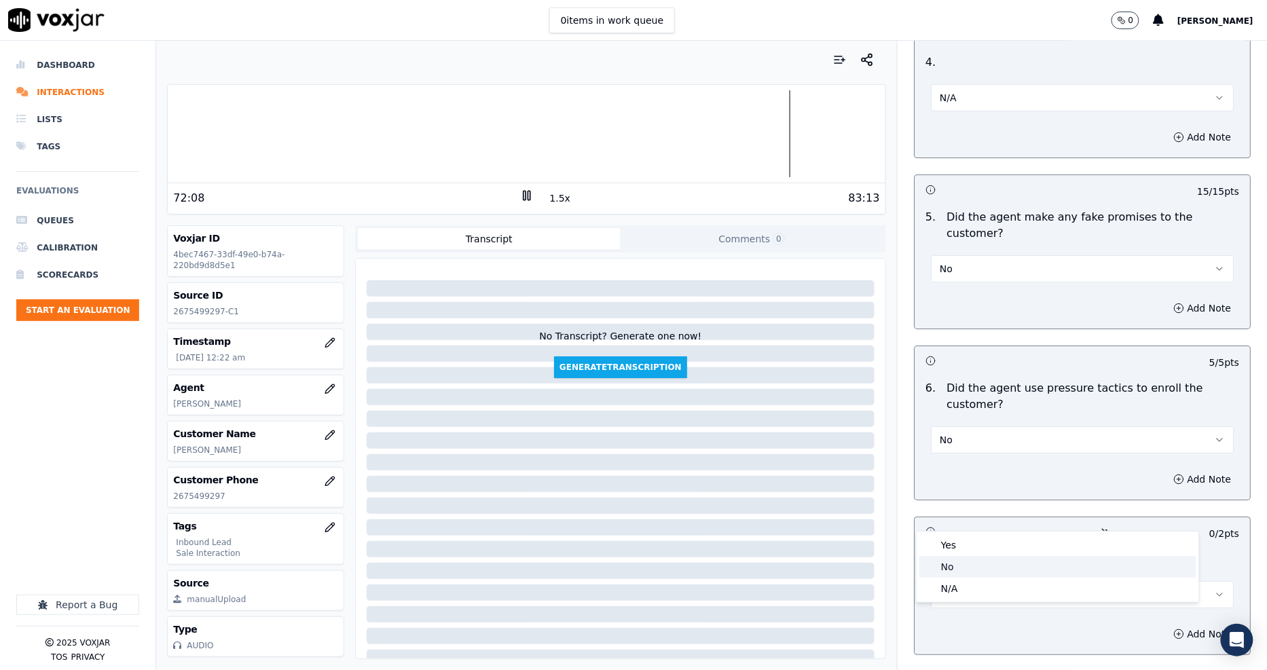
click at [946, 569] on div "No" at bounding box center [1057, 567] width 277 height 22
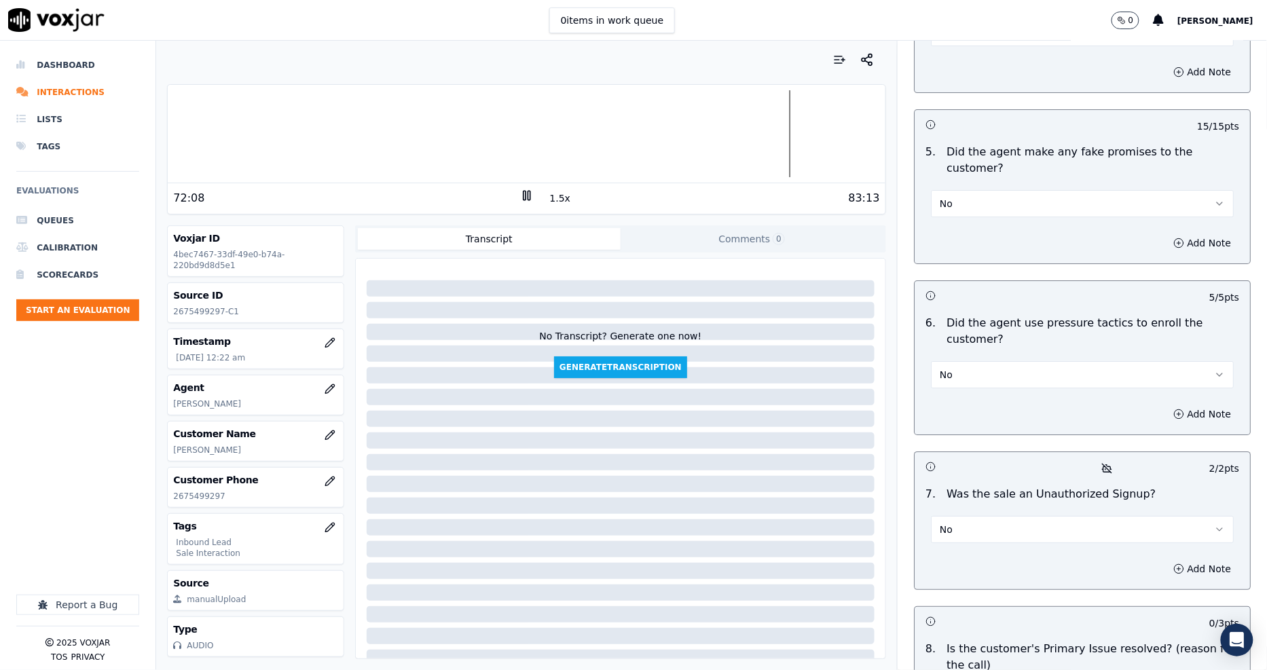
scroll to position [3660, 0]
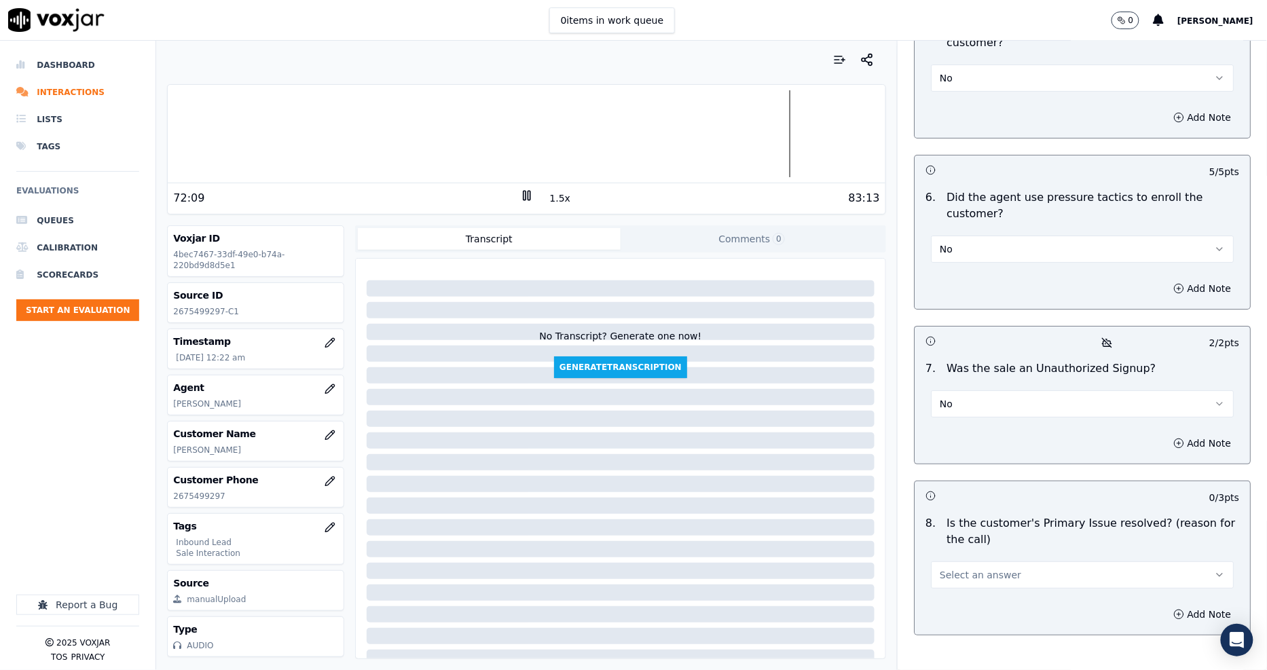
click at [941, 568] on span "Select an answer" at bounding box center [979, 575] width 81 height 14
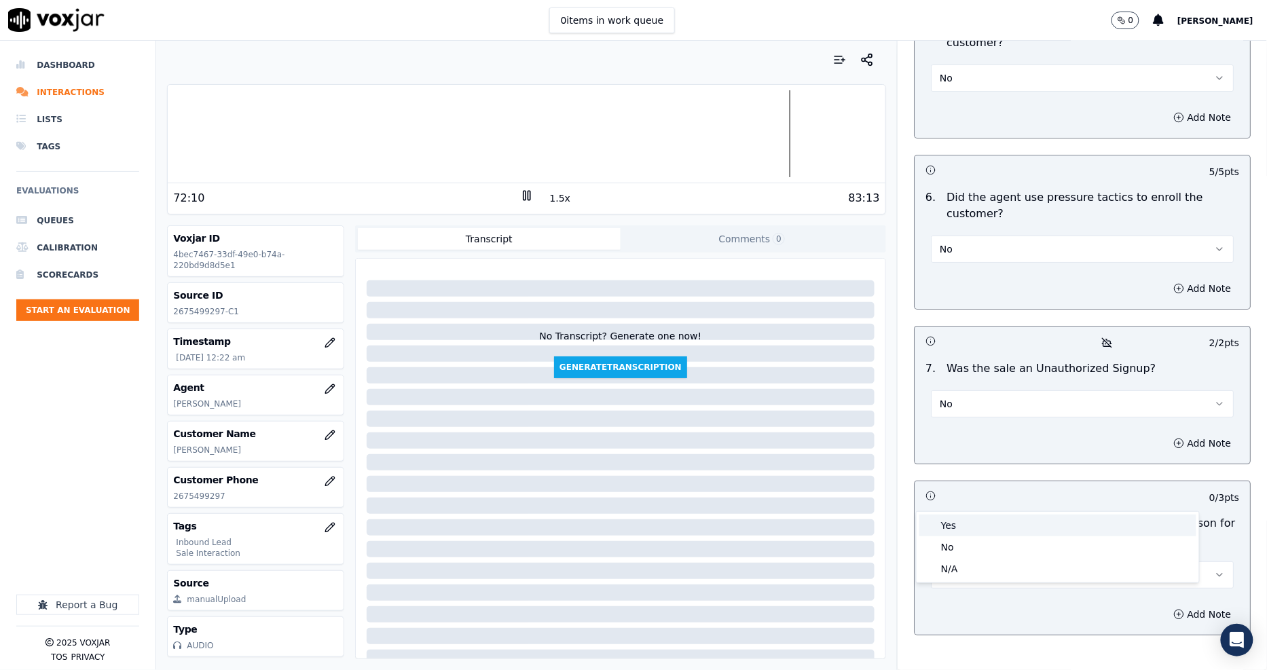
click at [960, 523] on div "Yes" at bounding box center [1057, 526] width 277 height 22
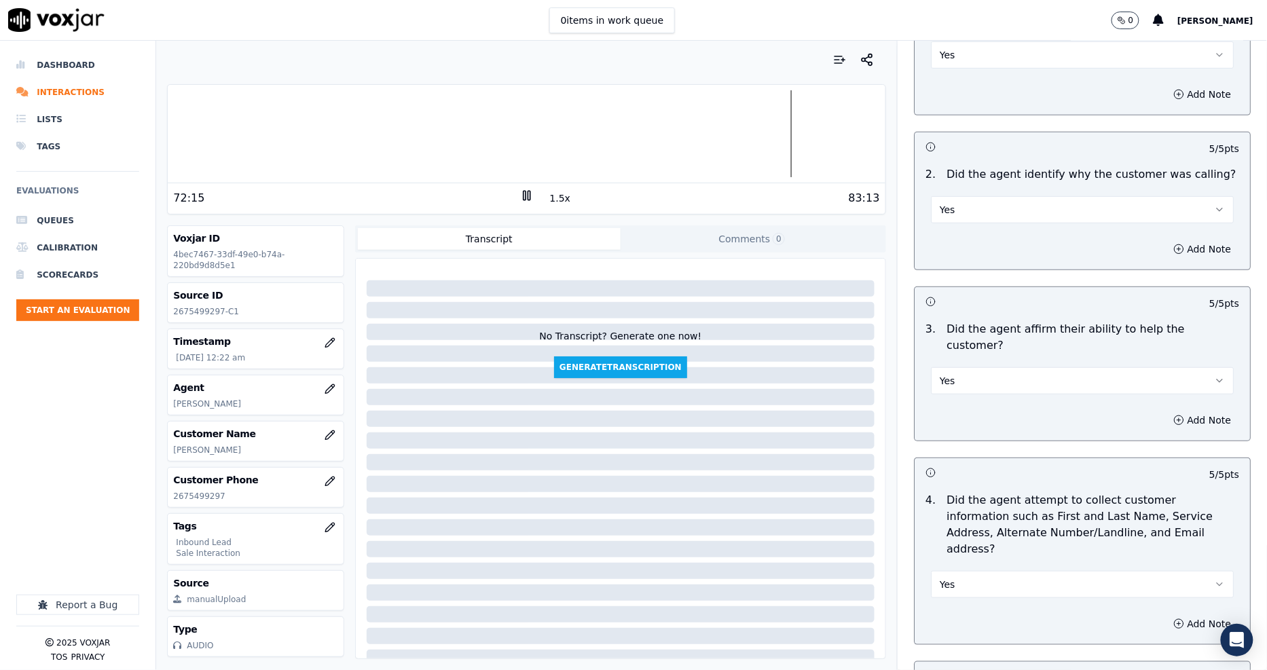
scroll to position [0, 0]
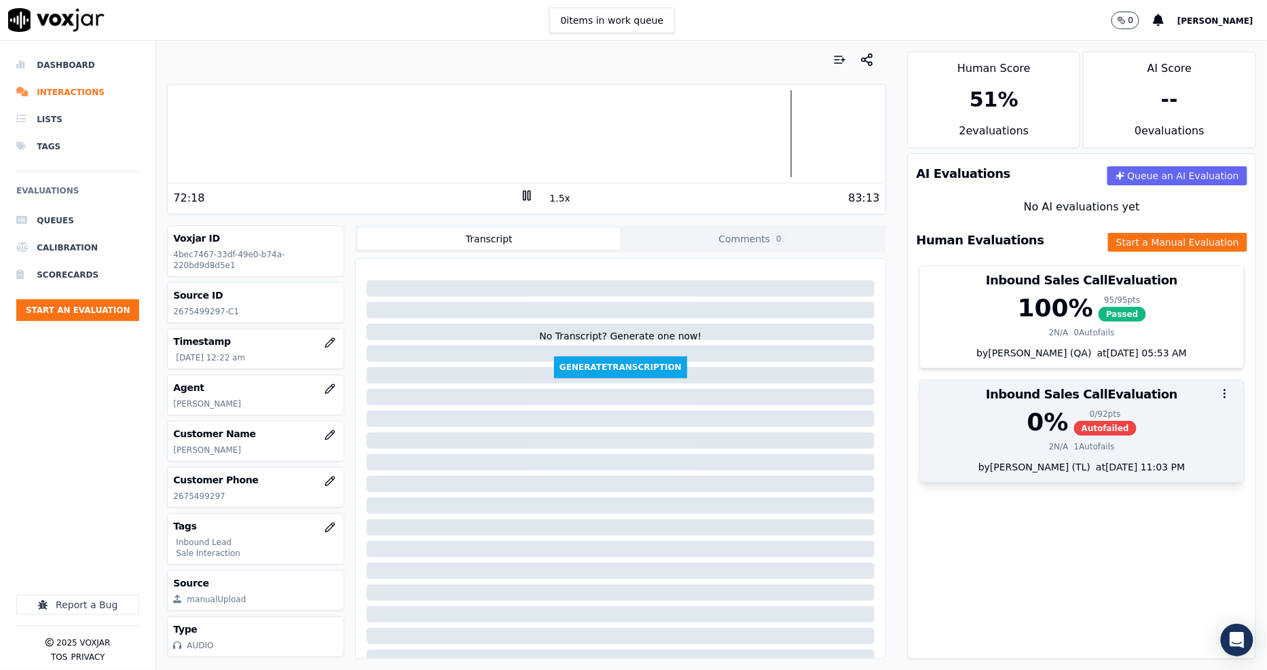
click at [1027, 430] on div "0 %" at bounding box center [1047, 422] width 41 height 27
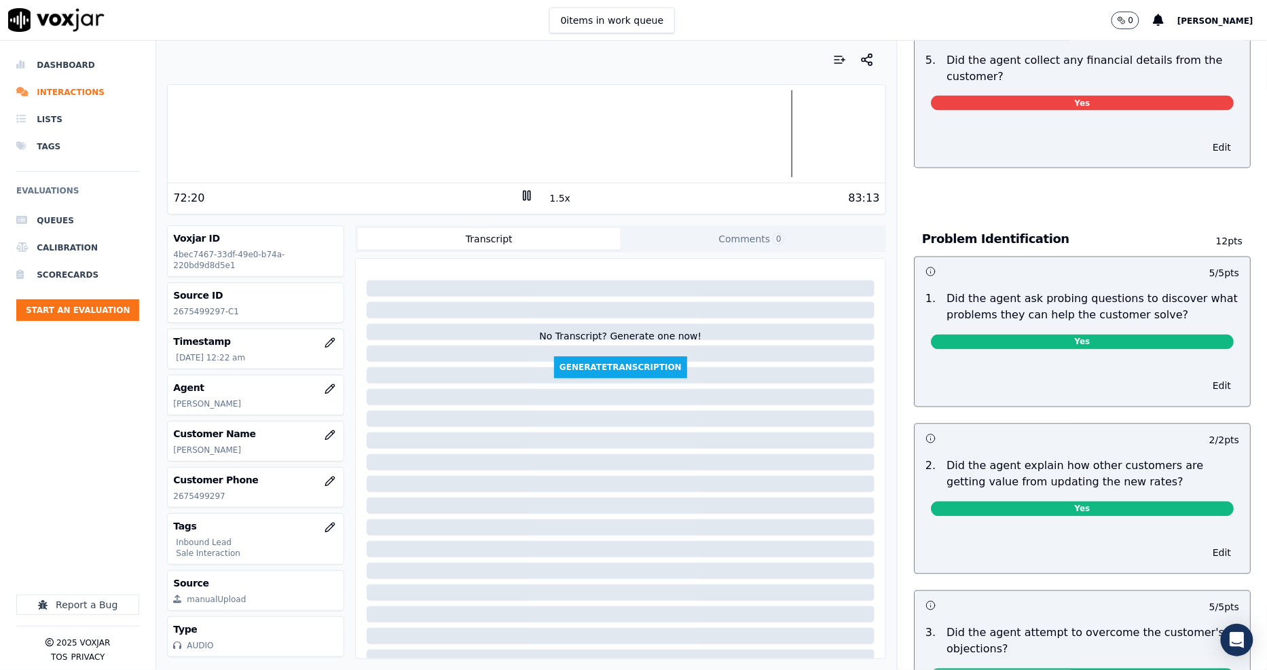
scroll to position [603, 0]
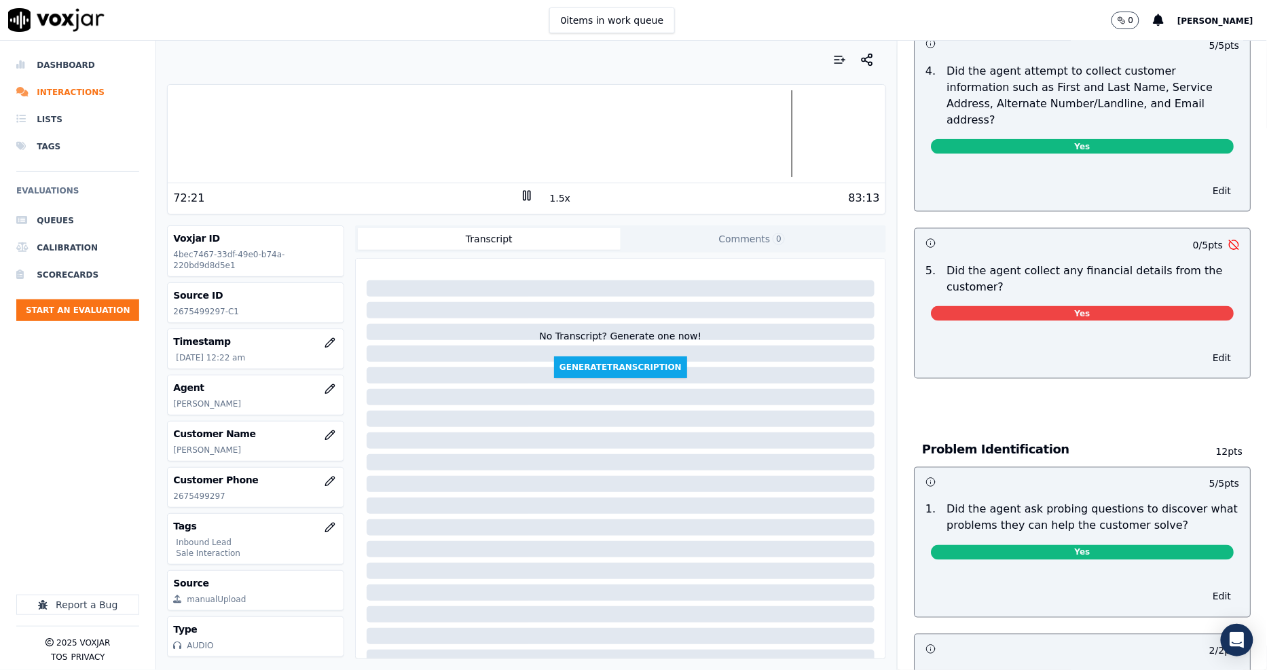
click at [1081, 306] on div "Yes" at bounding box center [1082, 316] width 303 height 20
click at [1080, 306] on span "Yes" at bounding box center [1082, 313] width 303 height 15
click at [1077, 306] on span "Yes" at bounding box center [1082, 313] width 303 height 15
click at [1204, 348] on button "Edit" at bounding box center [1221, 357] width 35 height 19
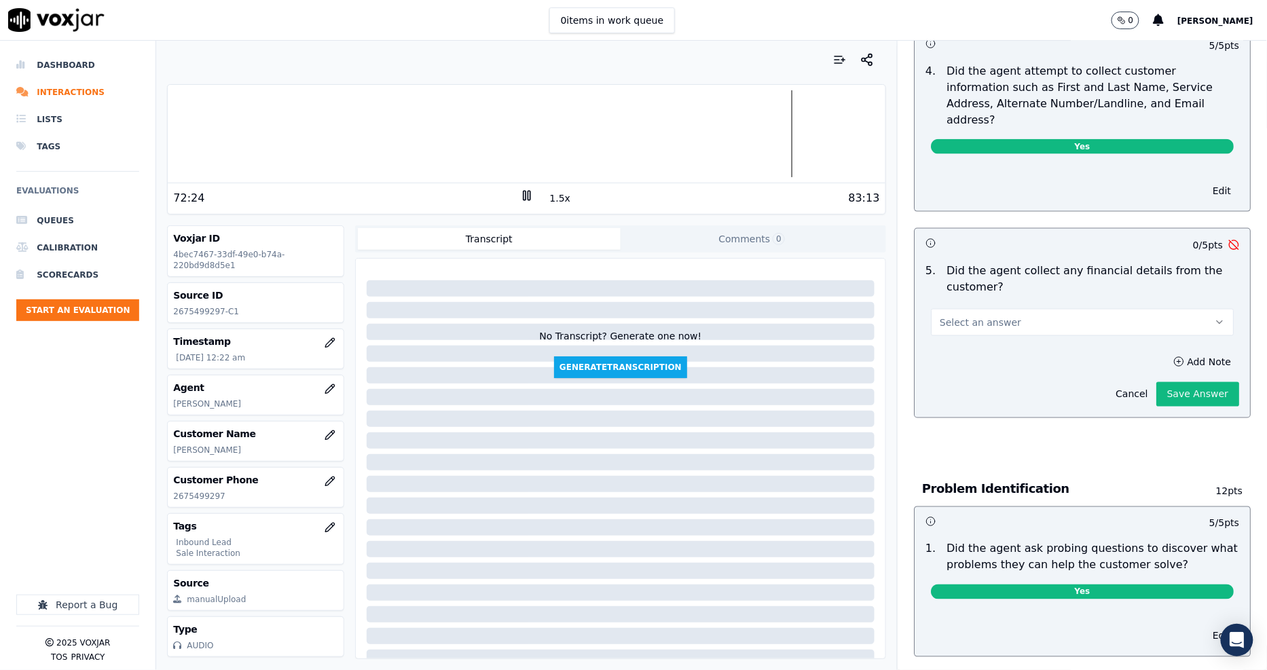
click at [1076, 309] on button "Select an answer" at bounding box center [1082, 322] width 303 height 27
click at [994, 324] on div "No" at bounding box center [1057, 326] width 277 height 22
click at [1163, 382] on button "Save Answer" at bounding box center [1197, 394] width 83 height 24
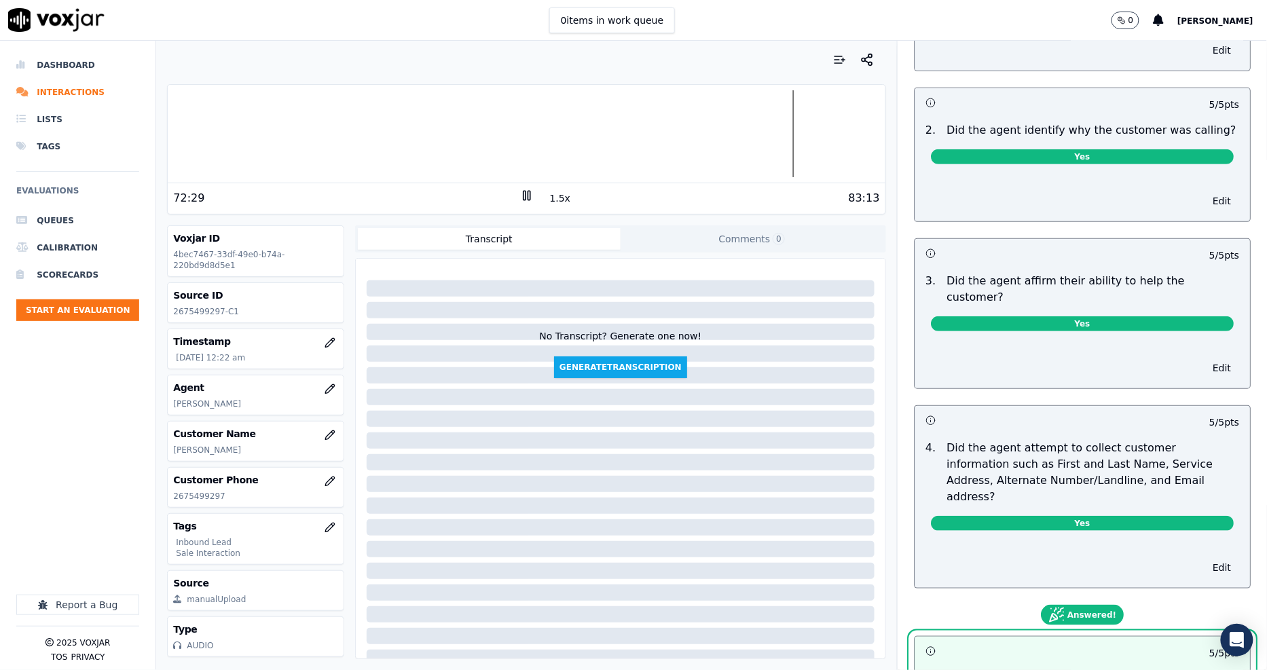
scroll to position [0, 0]
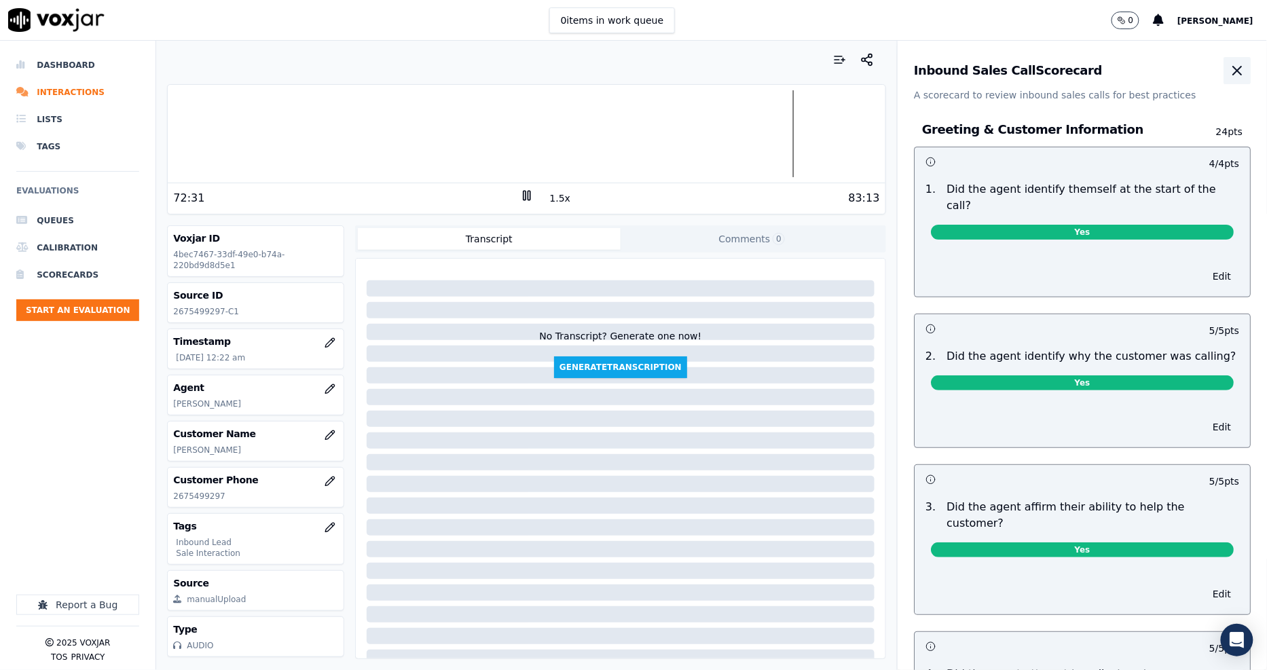
click at [1229, 71] on icon "button" at bounding box center [1237, 70] width 16 height 16
